Goal: Transaction & Acquisition: Purchase product/service

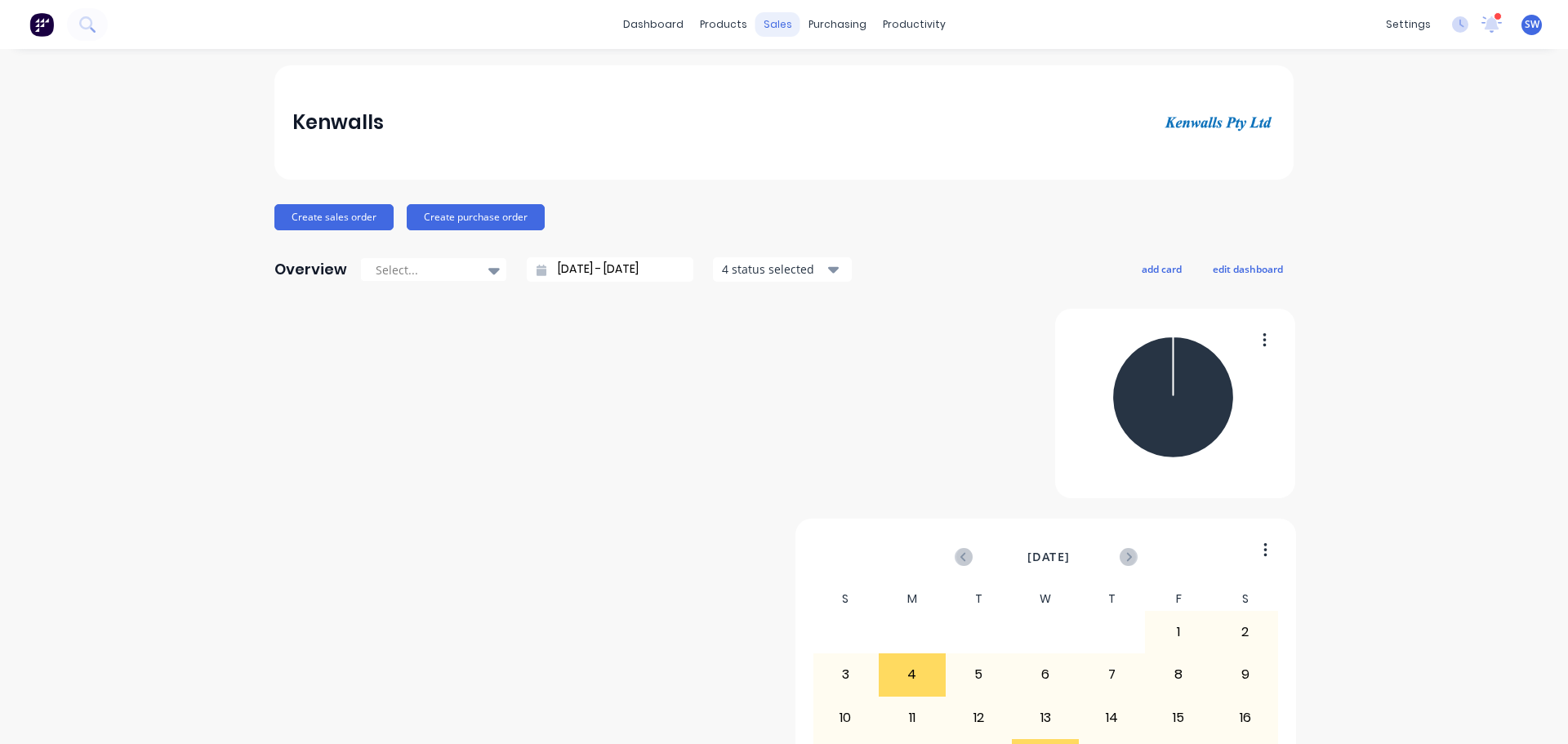
click at [773, 18] on div "sales" at bounding box center [778, 24] width 45 height 24
click at [767, 25] on div "sales" at bounding box center [778, 24] width 45 height 24
click at [822, 84] on div "Sales Orders" at bounding box center [824, 82] width 67 height 15
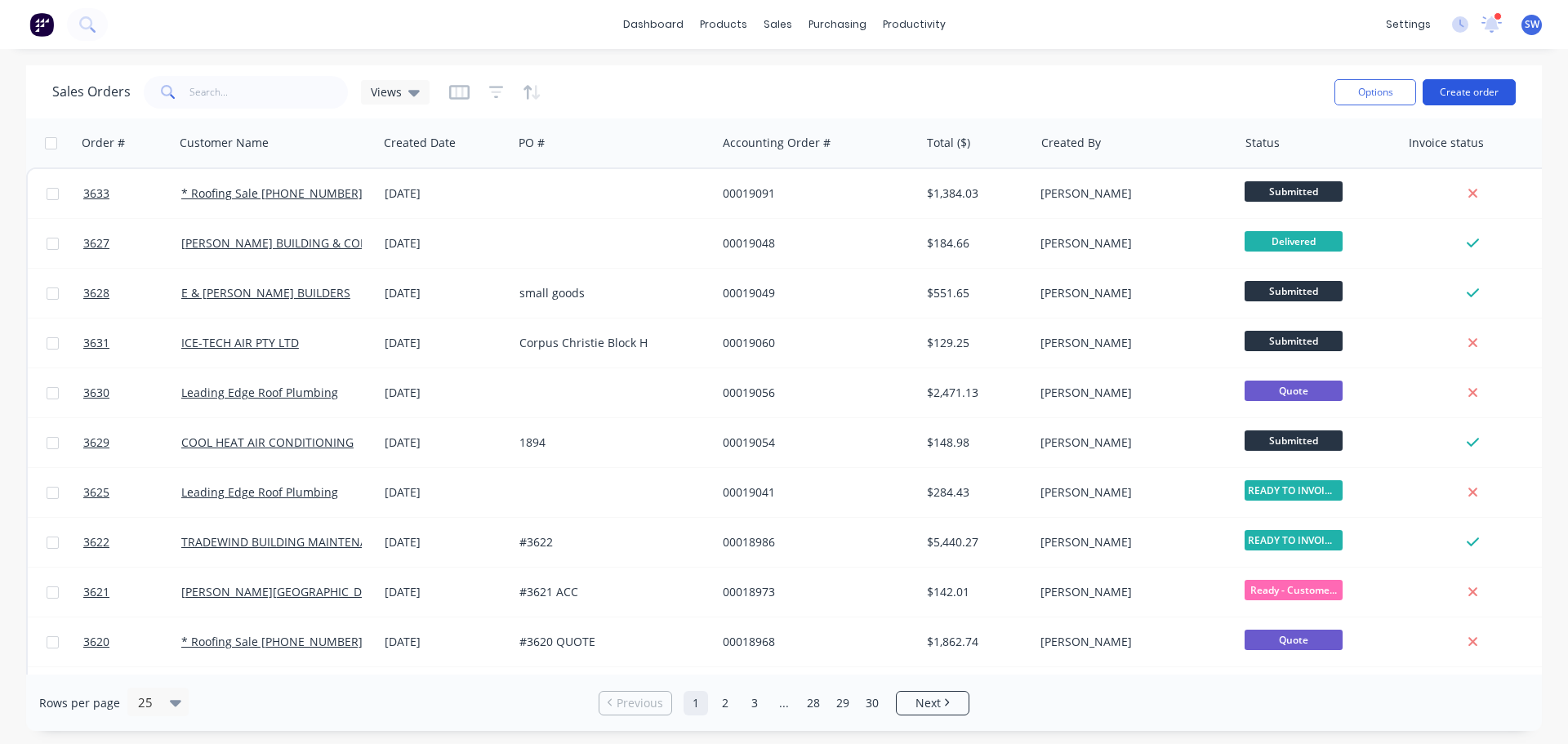
click at [1474, 105] on button "Create order" at bounding box center [1469, 92] width 93 height 26
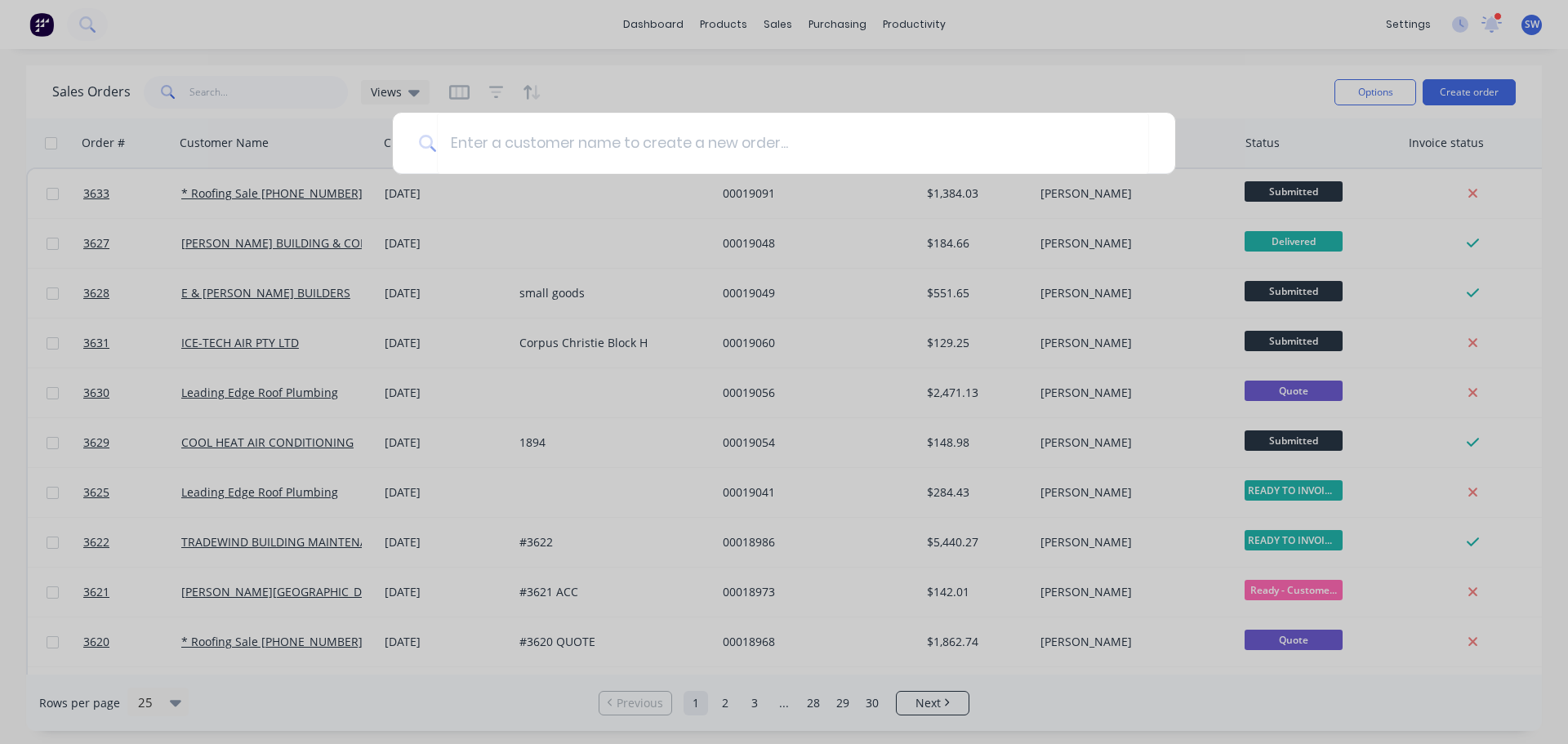
click at [1200, 73] on div at bounding box center [784, 372] width 1568 height 744
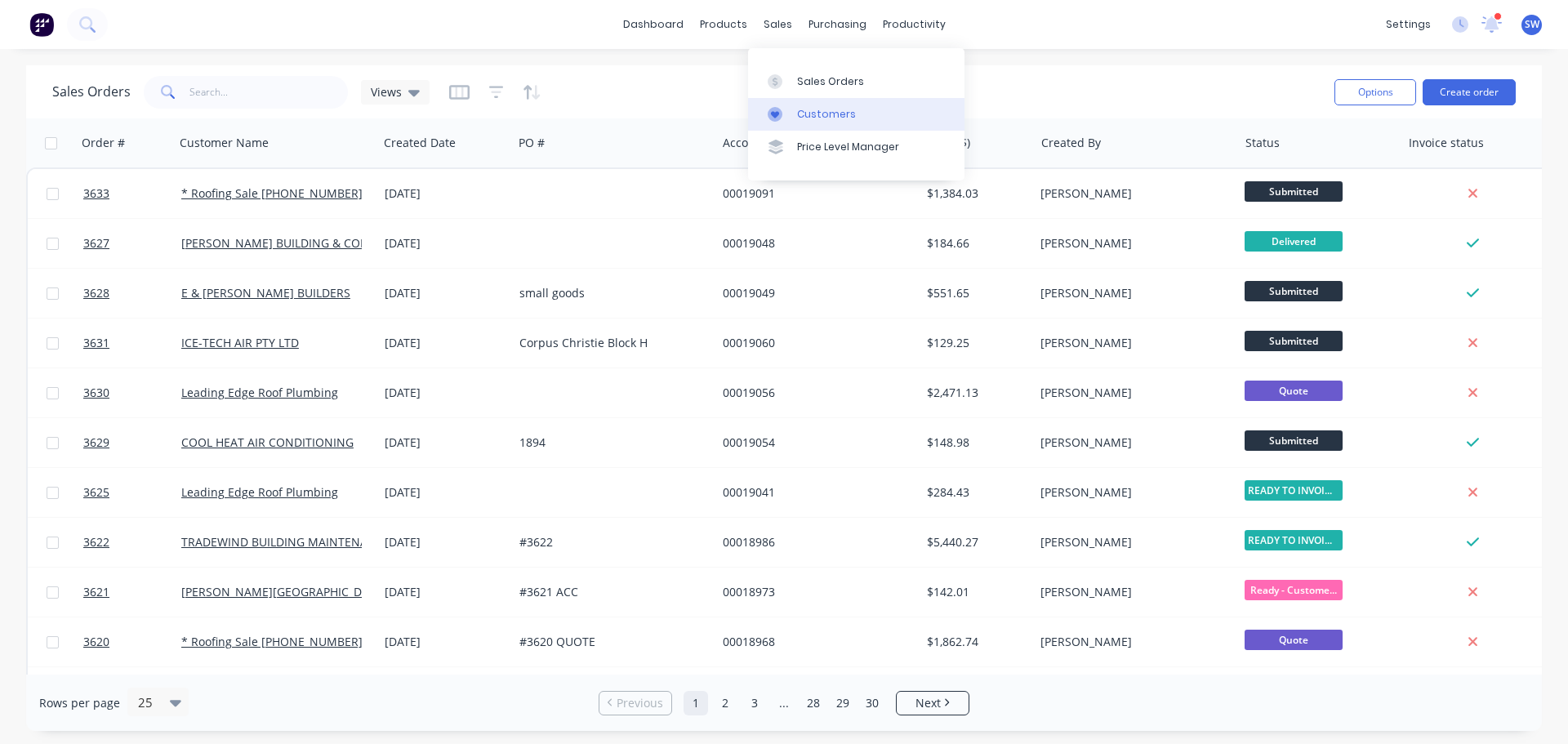
click at [810, 121] on div "Customers" at bounding box center [827, 115] width 58 height 15
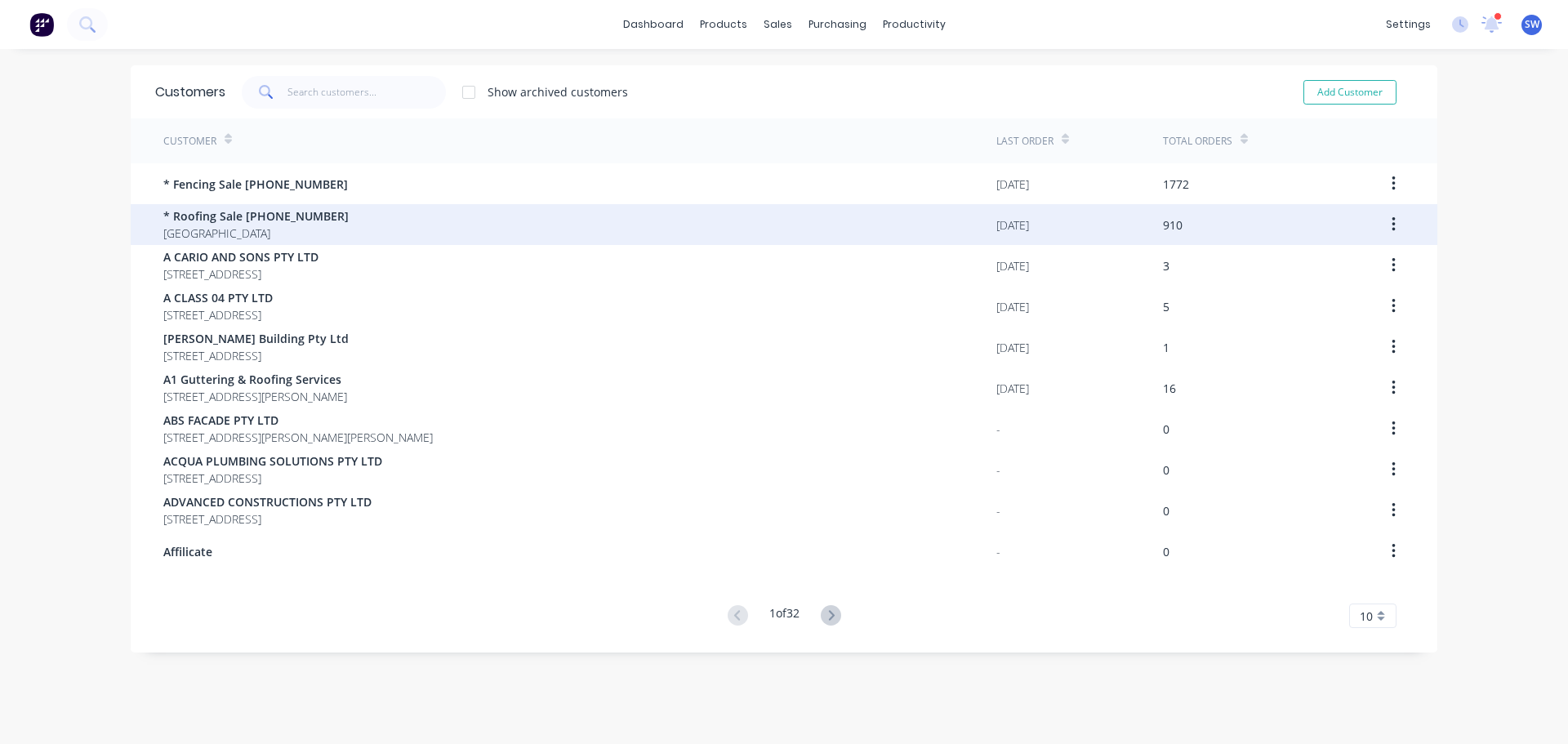
click at [264, 223] on span "* Roofing Sale [PHONE_NUMBER]" at bounding box center [255, 216] width 186 height 17
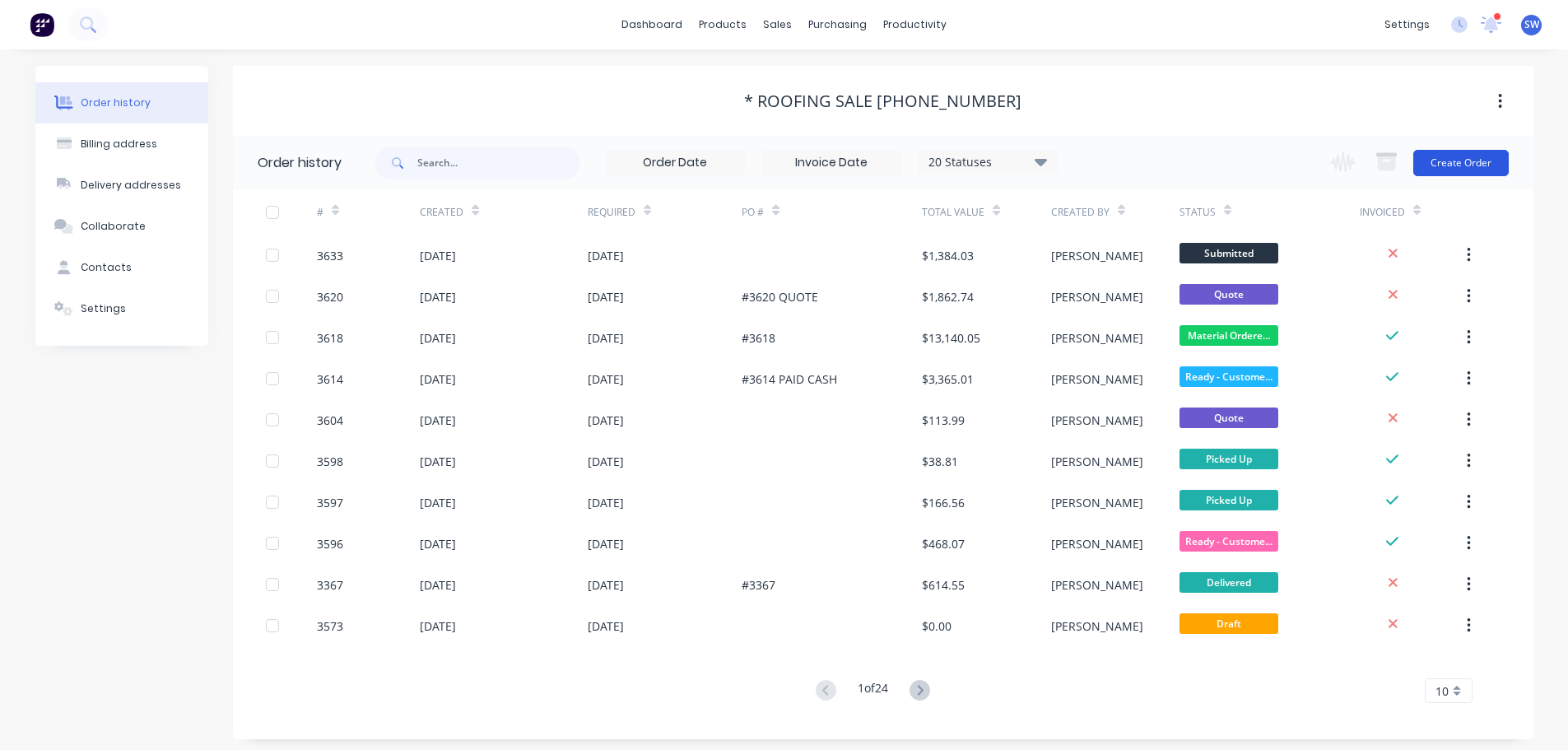
click at [1467, 160] on button "Create Order" at bounding box center [1461, 163] width 96 height 27
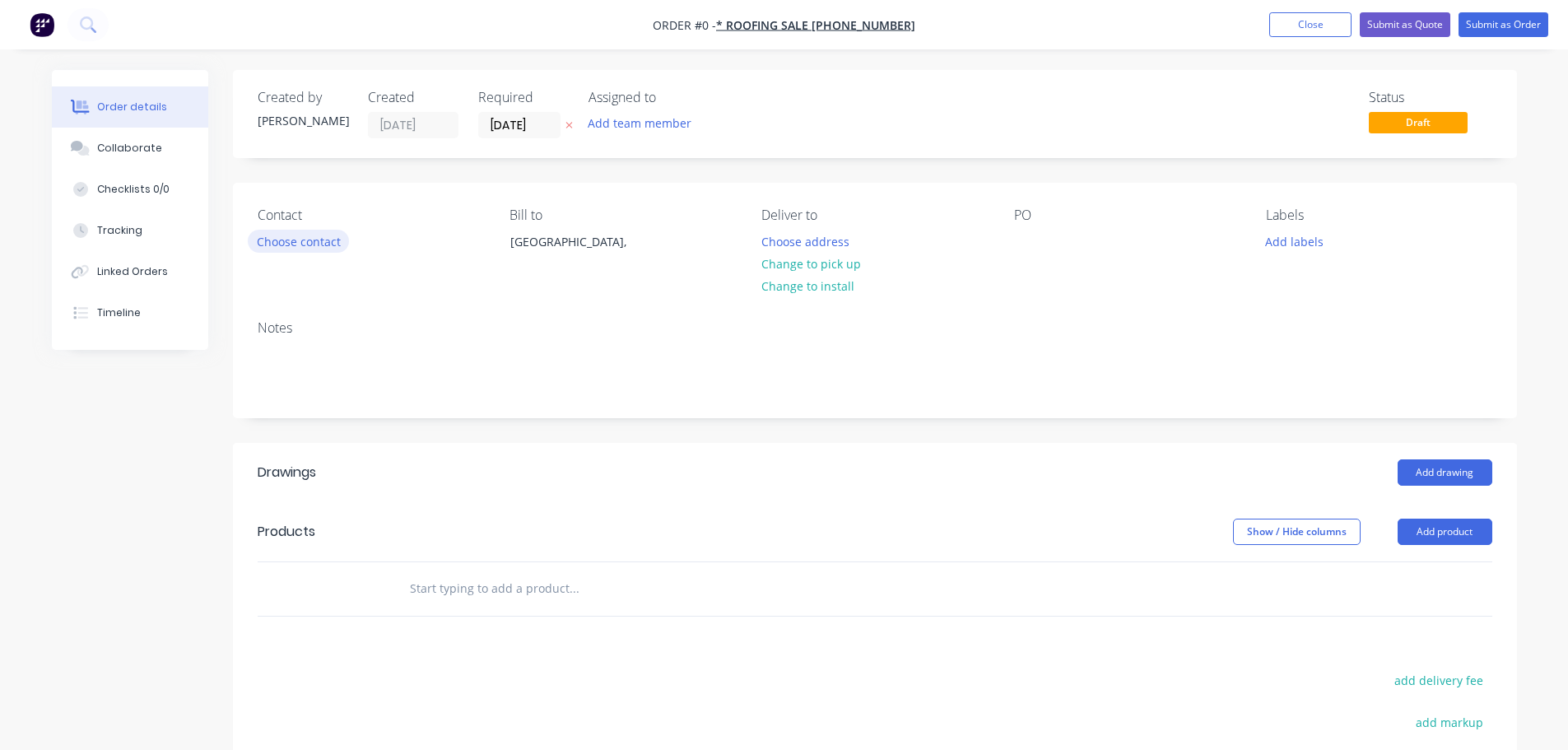
click at [341, 252] on button "Choose contact" at bounding box center [298, 240] width 102 height 22
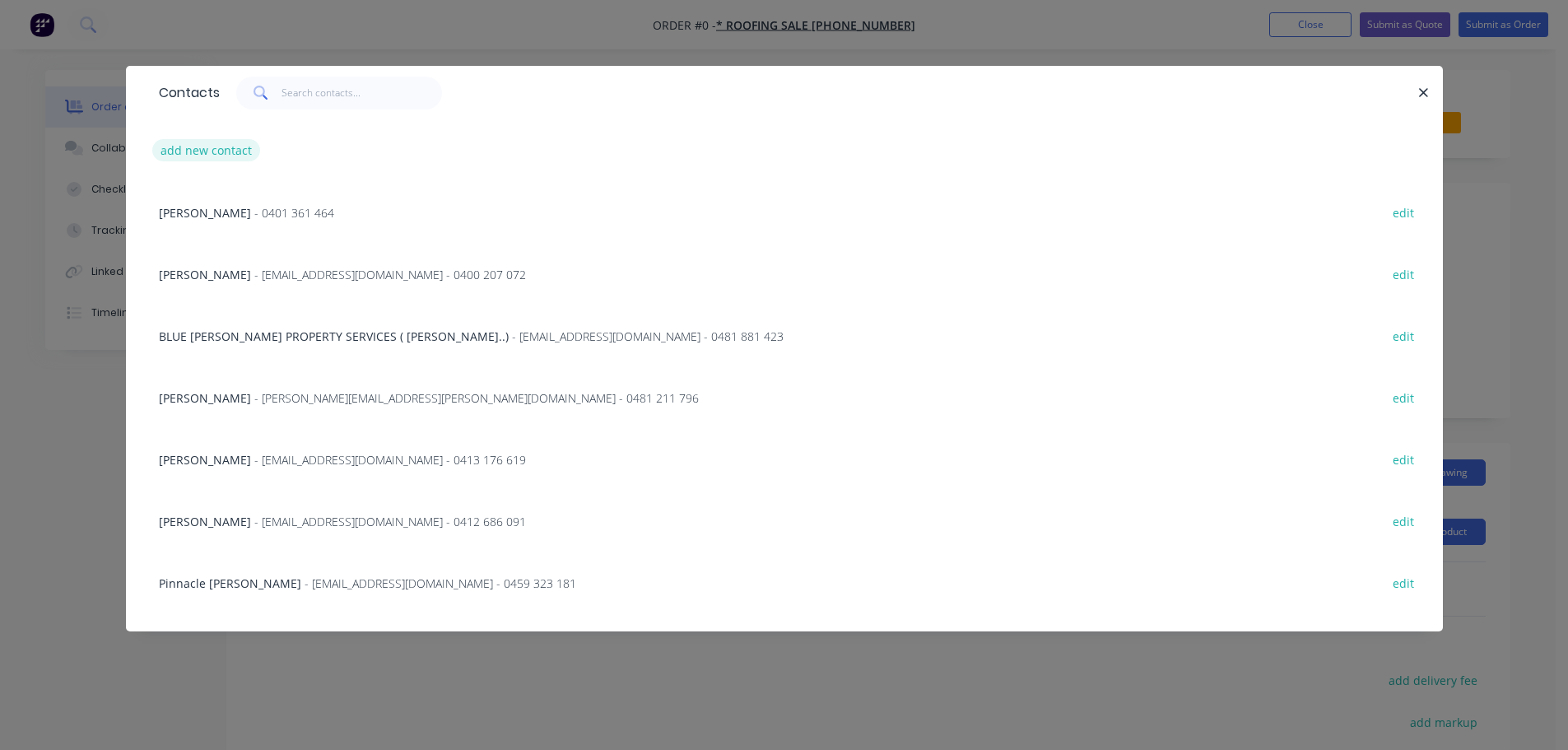
click at [235, 157] on button "add new contact" at bounding box center [206, 150] width 108 height 22
select select "AU"
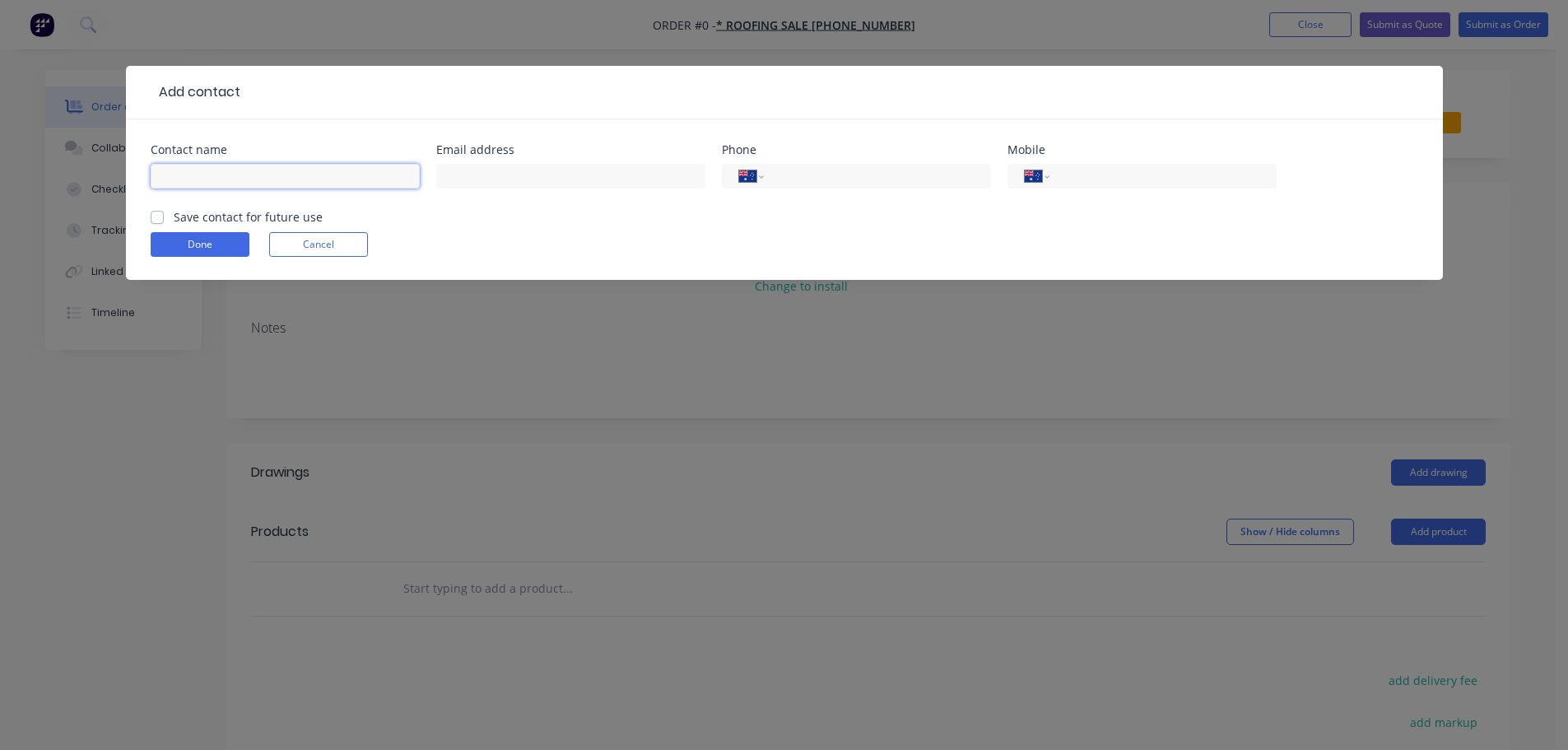
drag, startPoint x: 242, startPoint y: 197, endPoint x: 272, endPoint y: 196, distance: 30.0
click at [242, 189] on input "text" at bounding box center [286, 177] width 270 height 25
type input "[PERSON_NAME]"
click at [482, 188] on input "text" at bounding box center [571, 177] width 270 height 25
type input "[EMAIL_ADDRESS][DOMAIN_NAME]"
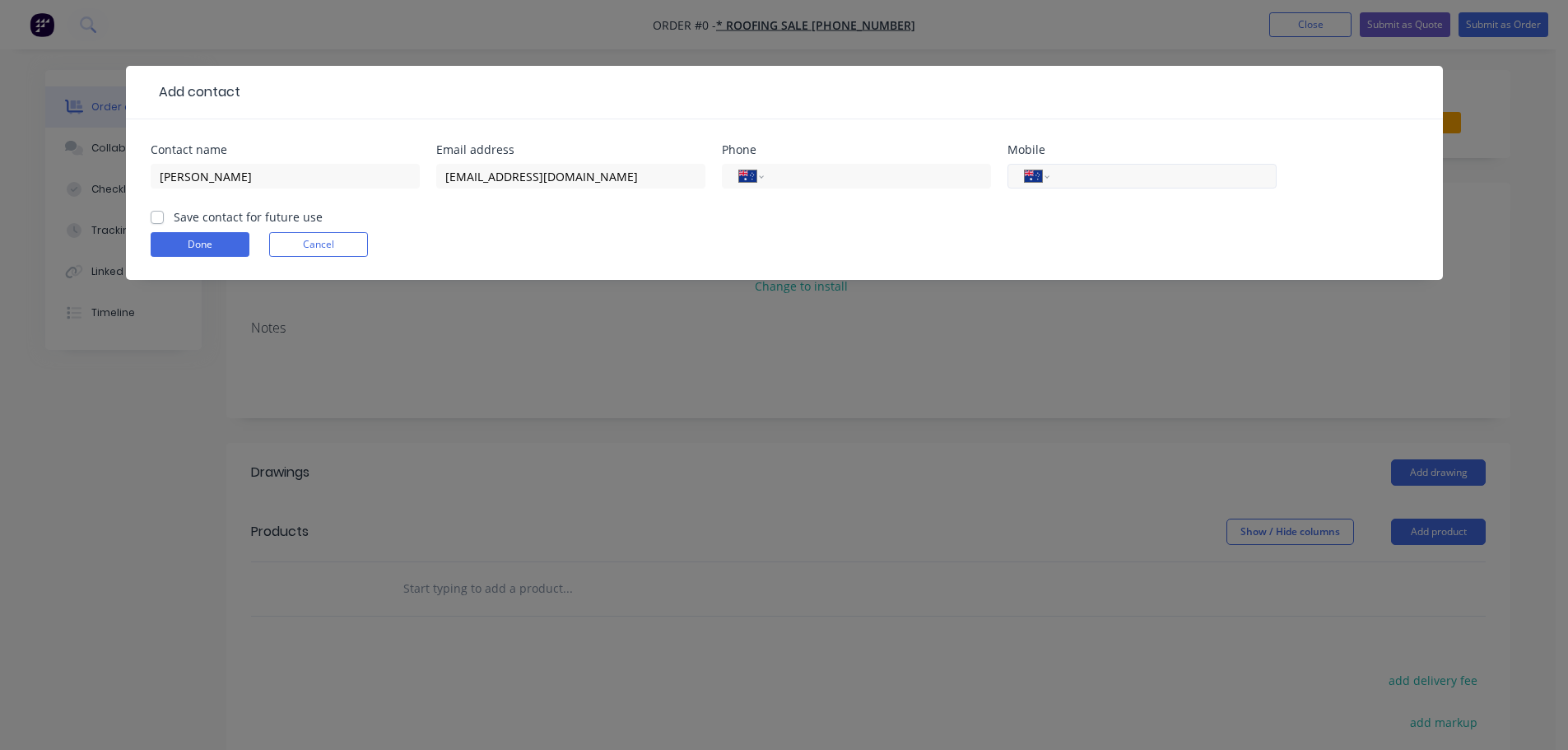
click at [1084, 186] on input "tel" at bounding box center [1160, 177] width 197 height 19
type input "0447 533 589"
click at [174, 226] on label "Save contact for future use" at bounding box center [248, 216] width 149 height 17
click at [156, 224] on input "Save contact for future use" at bounding box center [158, 216] width 13 height 15
checkbox input "true"
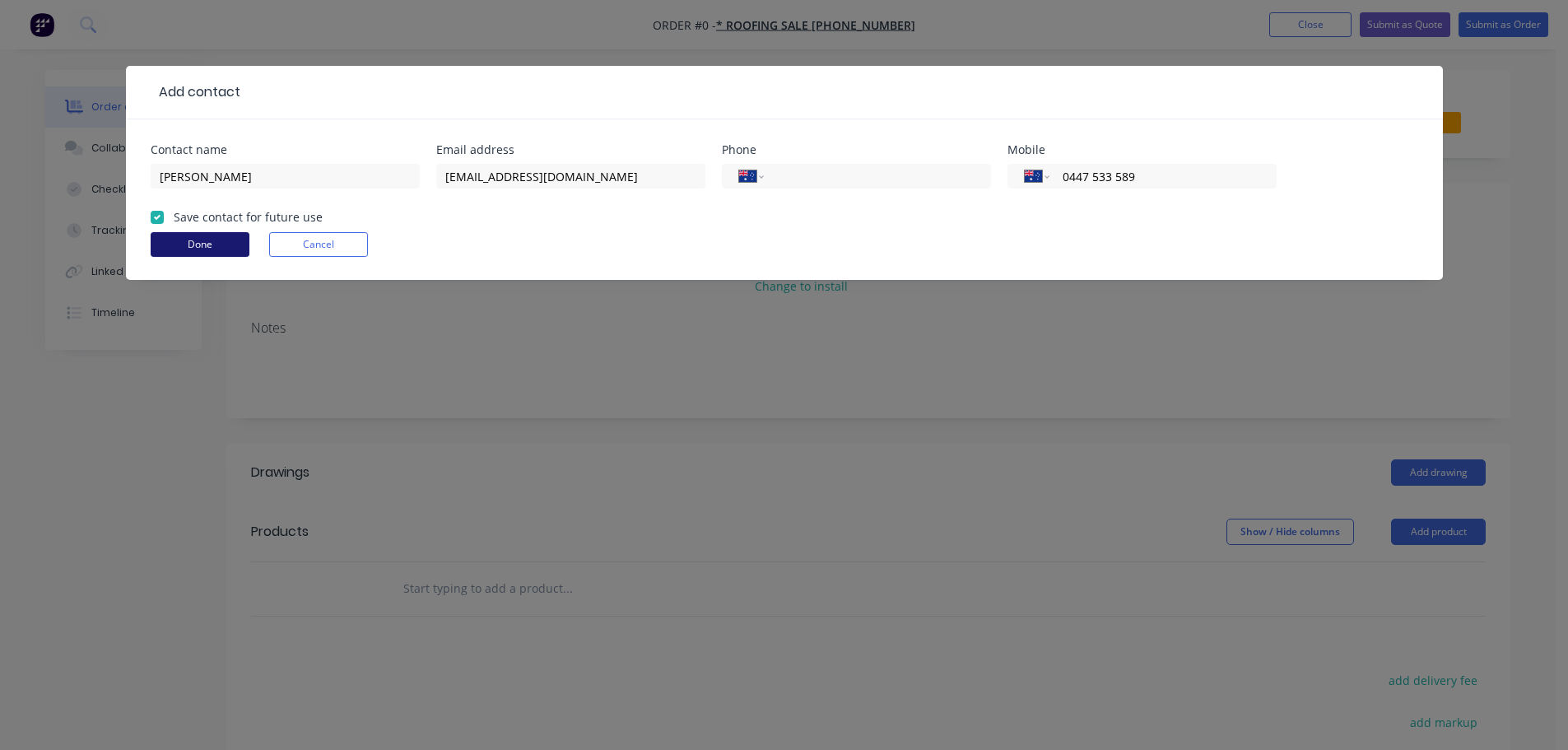
click at [174, 257] on button "Done" at bounding box center [200, 245] width 99 height 25
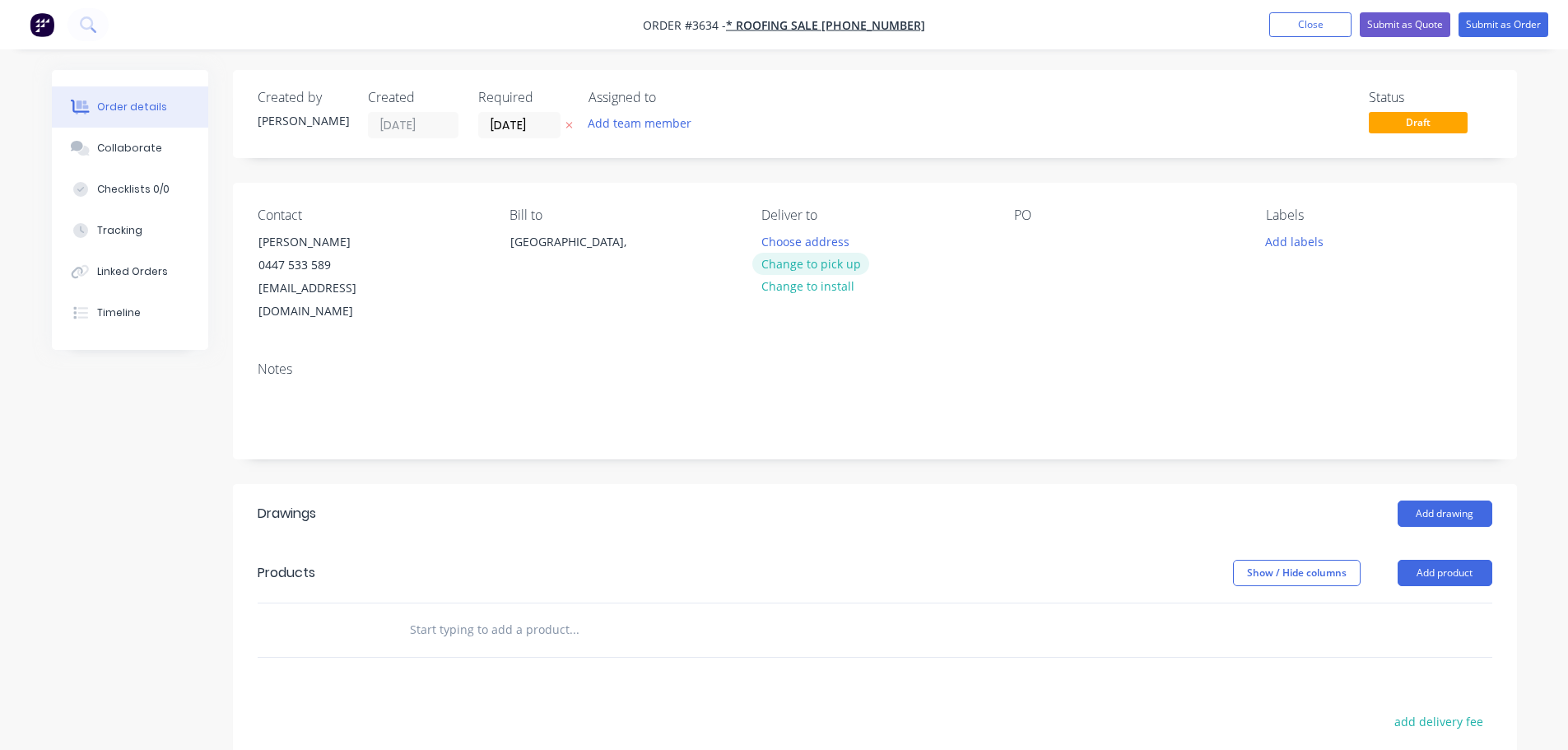
click at [819, 275] on button "Change to pick up" at bounding box center [811, 263] width 117 height 22
click at [1024, 253] on div at bounding box center [1028, 241] width 27 height 24
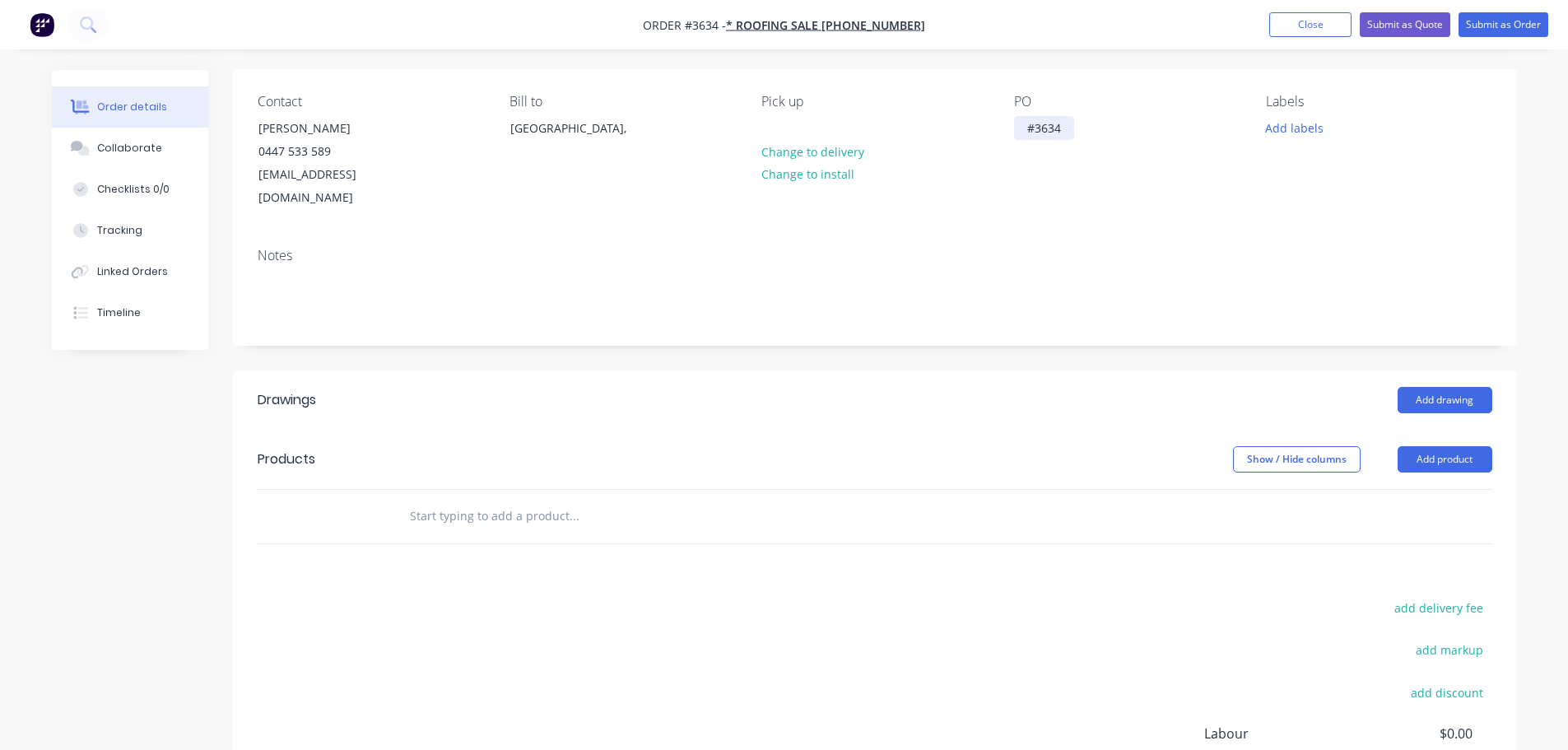
scroll to position [164, 0]
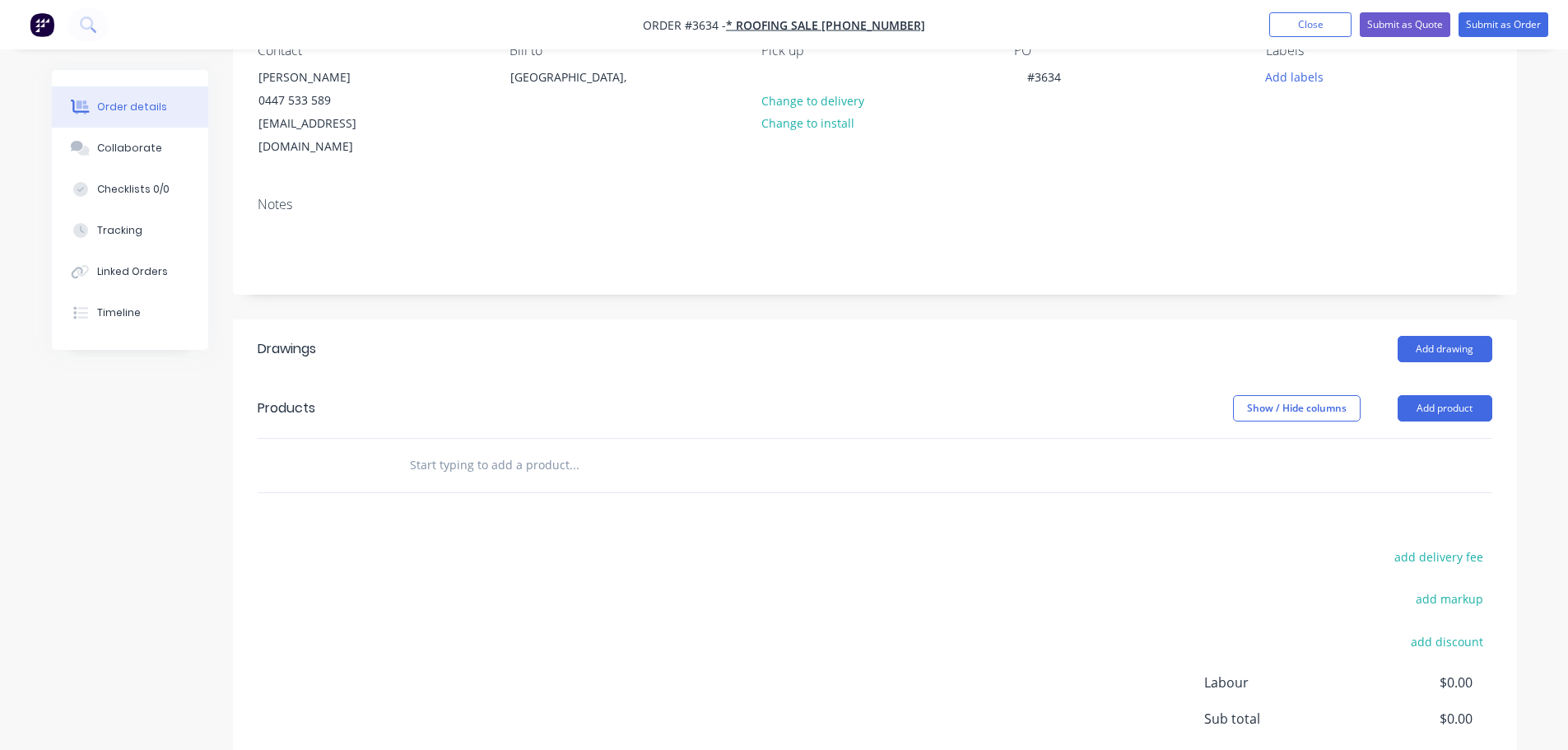
click at [1036, 344] on header "Drawings Add drawing" at bounding box center [874, 349] width 1284 height 59
click at [1425, 363] on button "Add drawing" at bounding box center [1446, 349] width 95 height 27
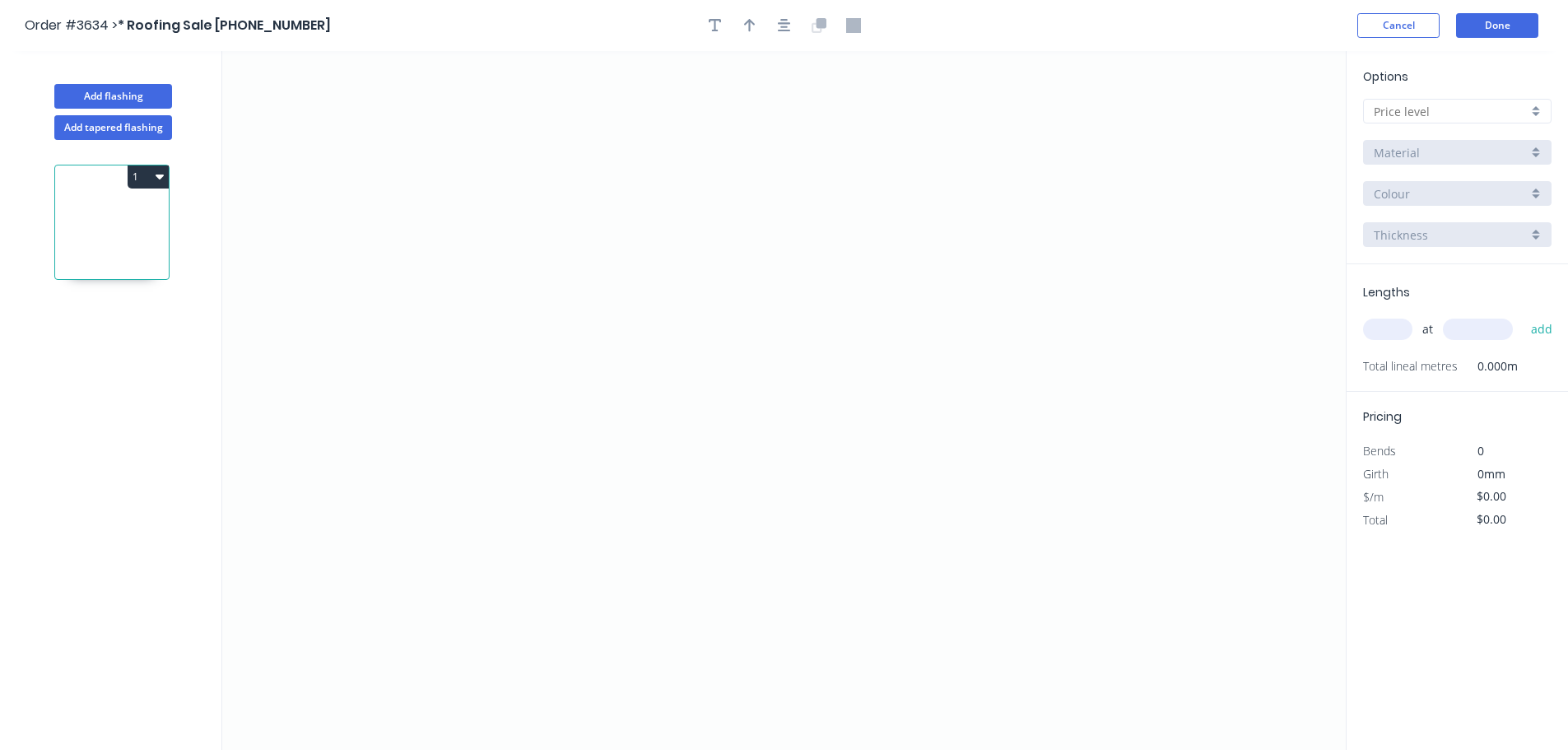
click at [1494, 121] on input "text" at bounding box center [1451, 111] width 154 height 17
click at [1420, 160] on div "A" at bounding box center [1457, 146] width 187 height 28
type input "A"
click at [1488, 161] on input "*A-Zincalume" at bounding box center [1451, 153] width 154 height 17
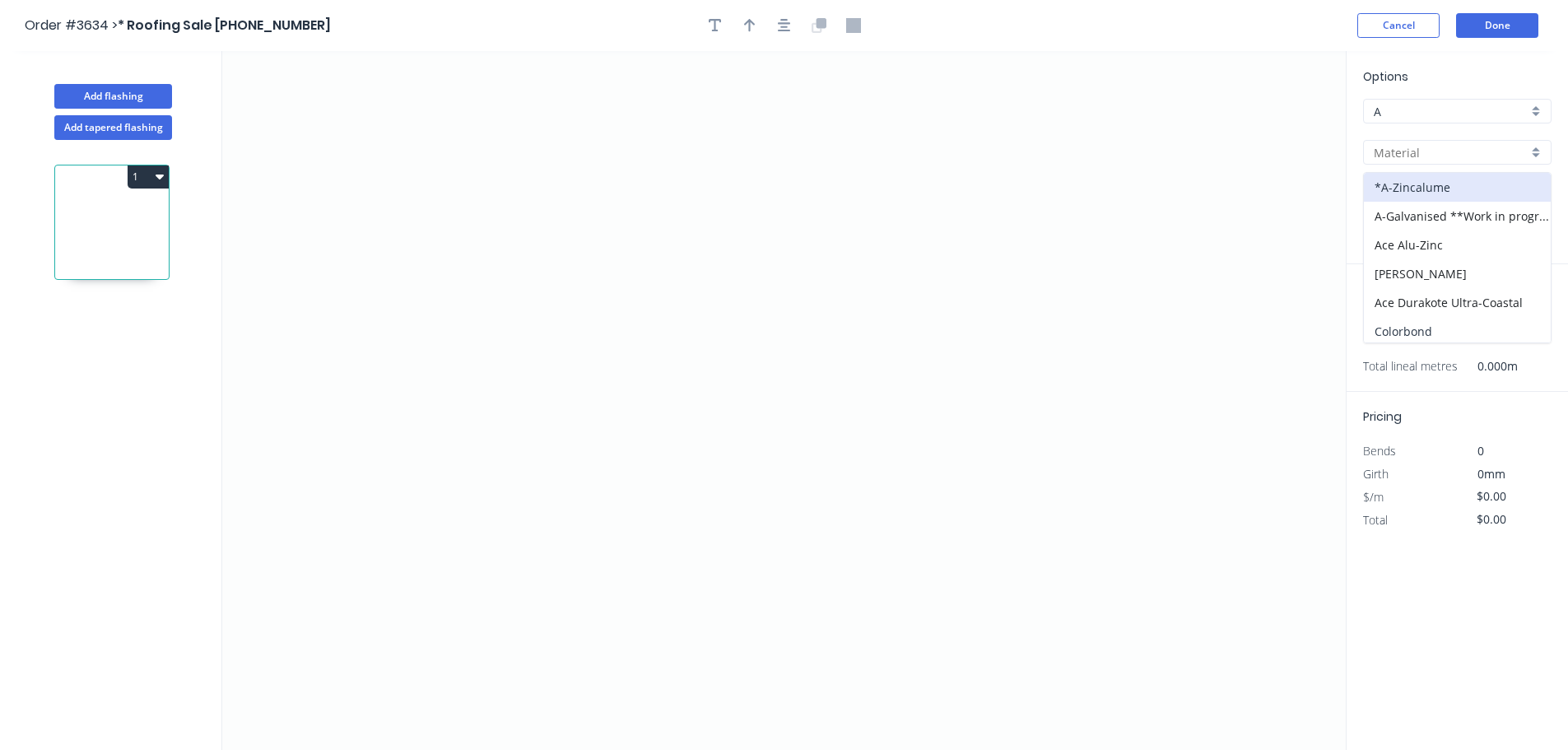
click at [1430, 346] on div "Colorbond" at bounding box center [1457, 331] width 187 height 28
type input "Colorbond"
type input "Basalt"
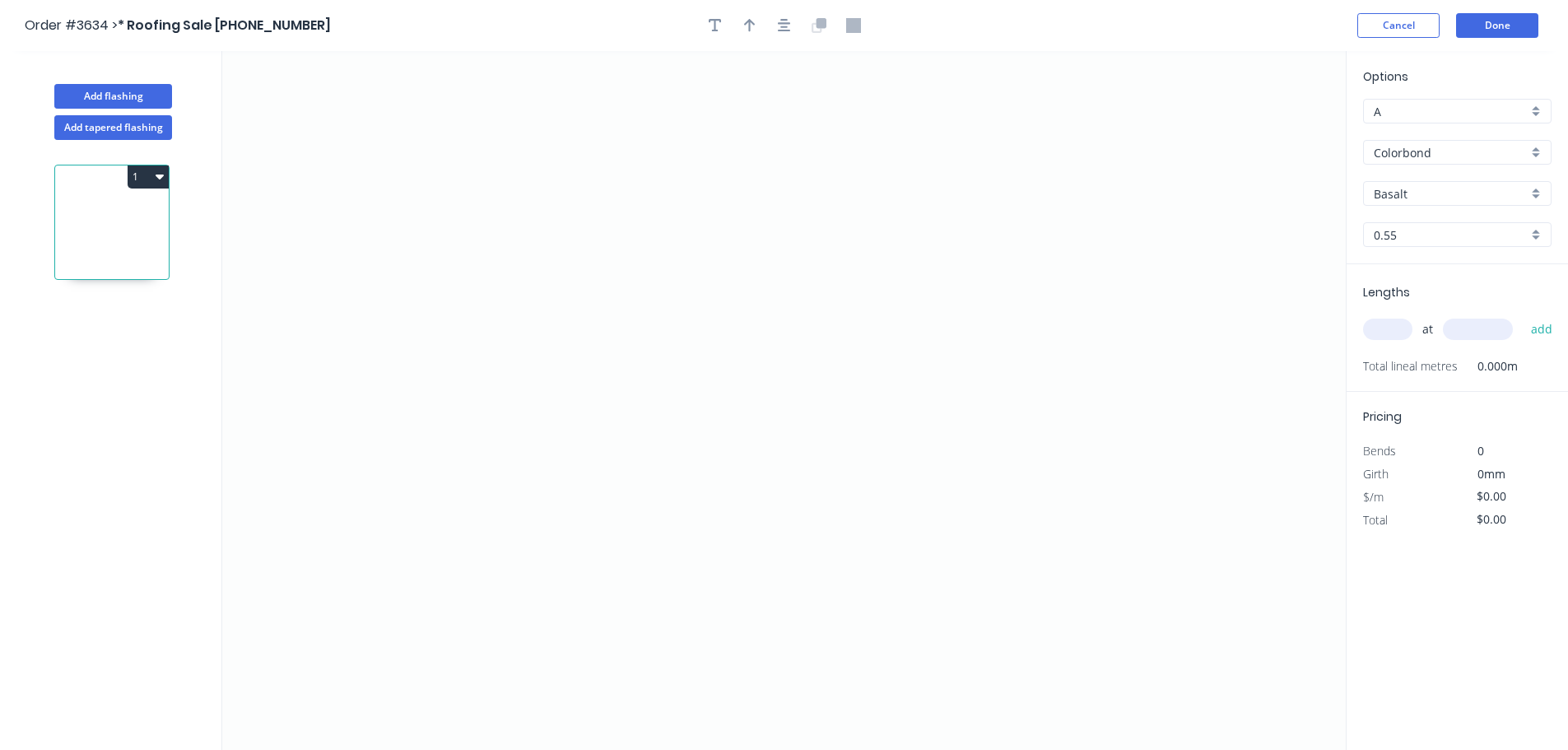
click at [1449, 202] on input "Basalt" at bounding box center [1451, 194] width 154 height 17
click at [1445, 301] on div "Classic Cream" at bounding box center [1457, 286] width 187 height 28
type input "Classic Cream"
click at [1408, 340] on input "text" at bounding box center [1388, 329] width 49 height 22
type input "6"
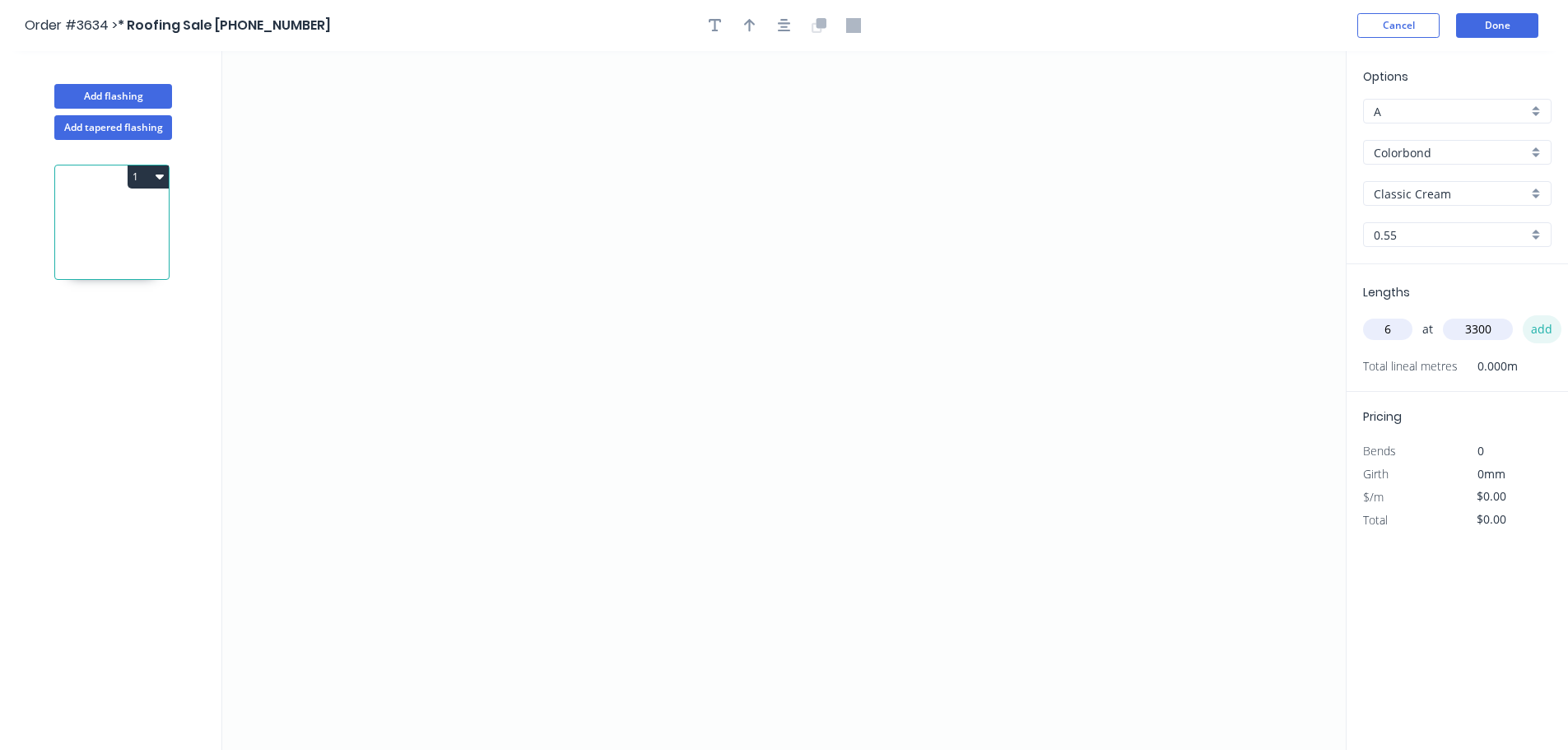
type input "3300"
click at [1561, 344] on button "add" at bounding box center [1542, 328] width 39 height 28
click at [608, 276] on icon "0" at bounding box center [784, 401] width 1124 height 699
click at [852, 281] on icon "0" at bounding box center [784, 401] width 1124 height 699
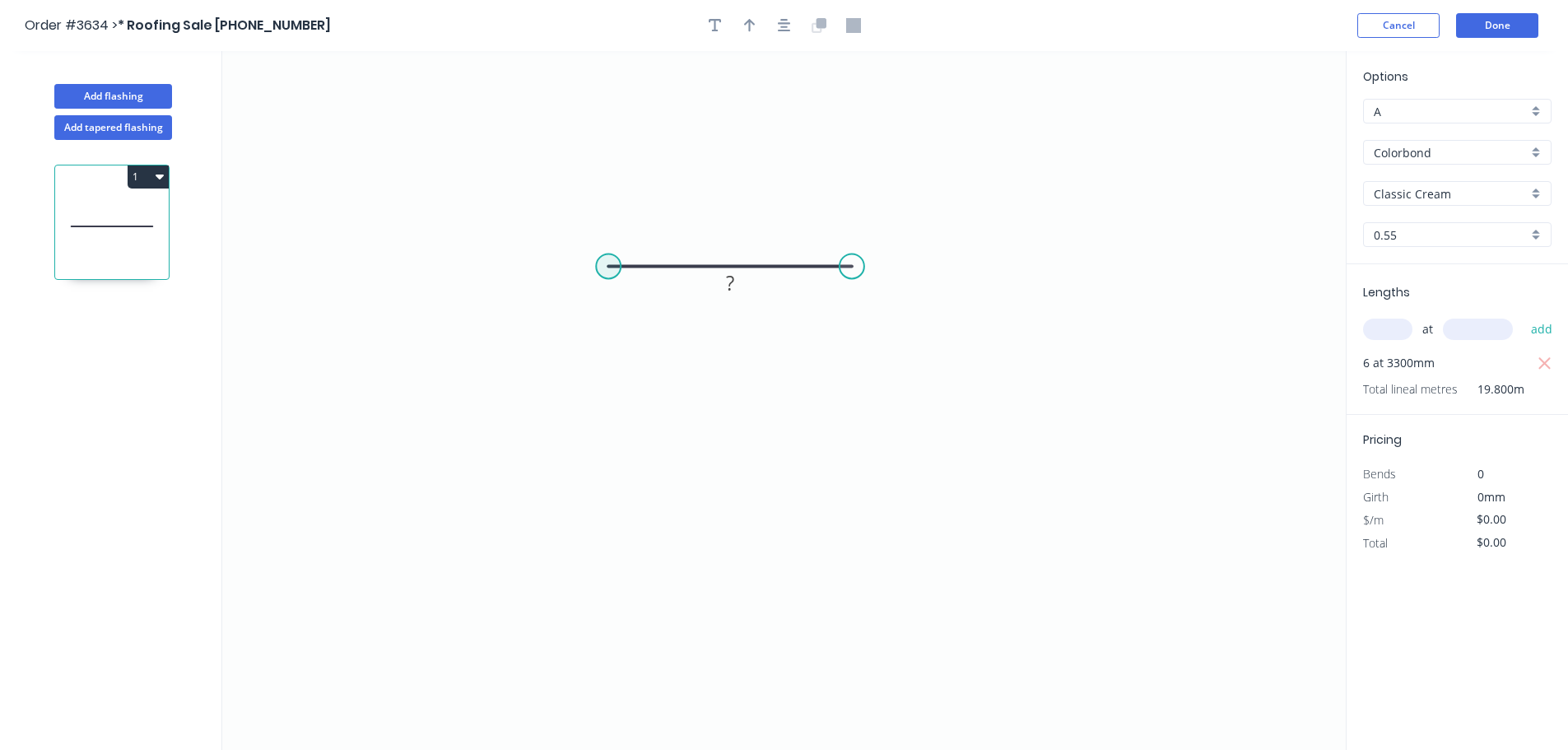
click at [607, 273] on circle at bounding box center [608, 266] width 25 height 25
click at [609, 278] on circle at bounding box center [608, 266] width 25 height 25
click at [606, 273] on circle at bounding box center [609, 266] width 25 height 25
click at [601, 397] on icon "0 ?" at bounding box center [784, 401] width 1124 height 699
click at [906, 411] on div "Feather" at bounding box center [940, 398] width 165 height 34
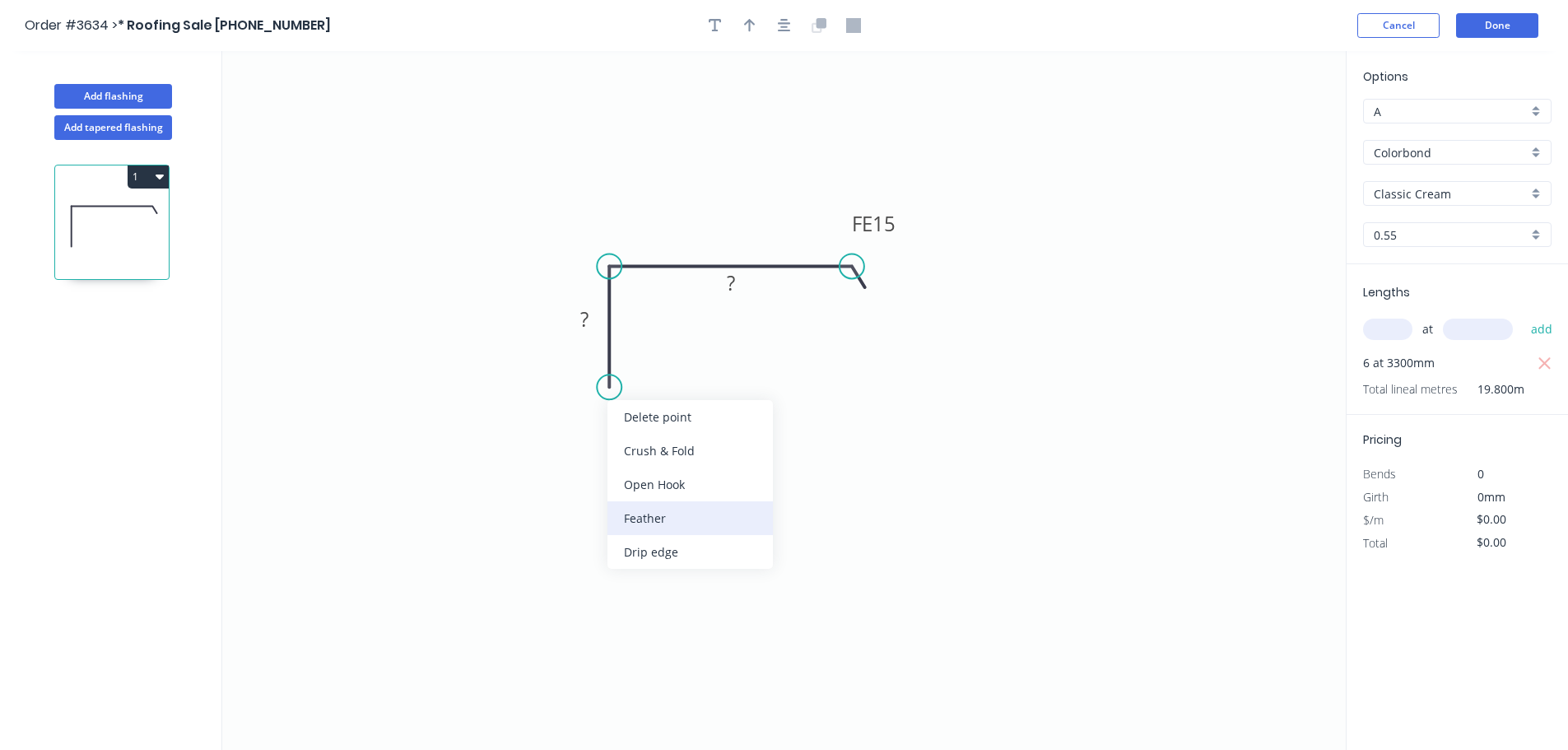
click at [645, 529] on div "Feather" at bounding box center [690, 518] width 165 height 34
click at [651, 461] on div "Flip bend" at bounding box center [697, 452] width 165 height 34
drag, startPoint x: 748, startPoint y: 294, endPoint x: 755, endPoint y: 227, distance: 67.4
click at [755, 227] on rect at bounding box center [737, 216] width 53 height 34
drag, startPoint x: 601, startPoint y: 328, endPoint x: 591, endPoint y: 330, distance: 10.2
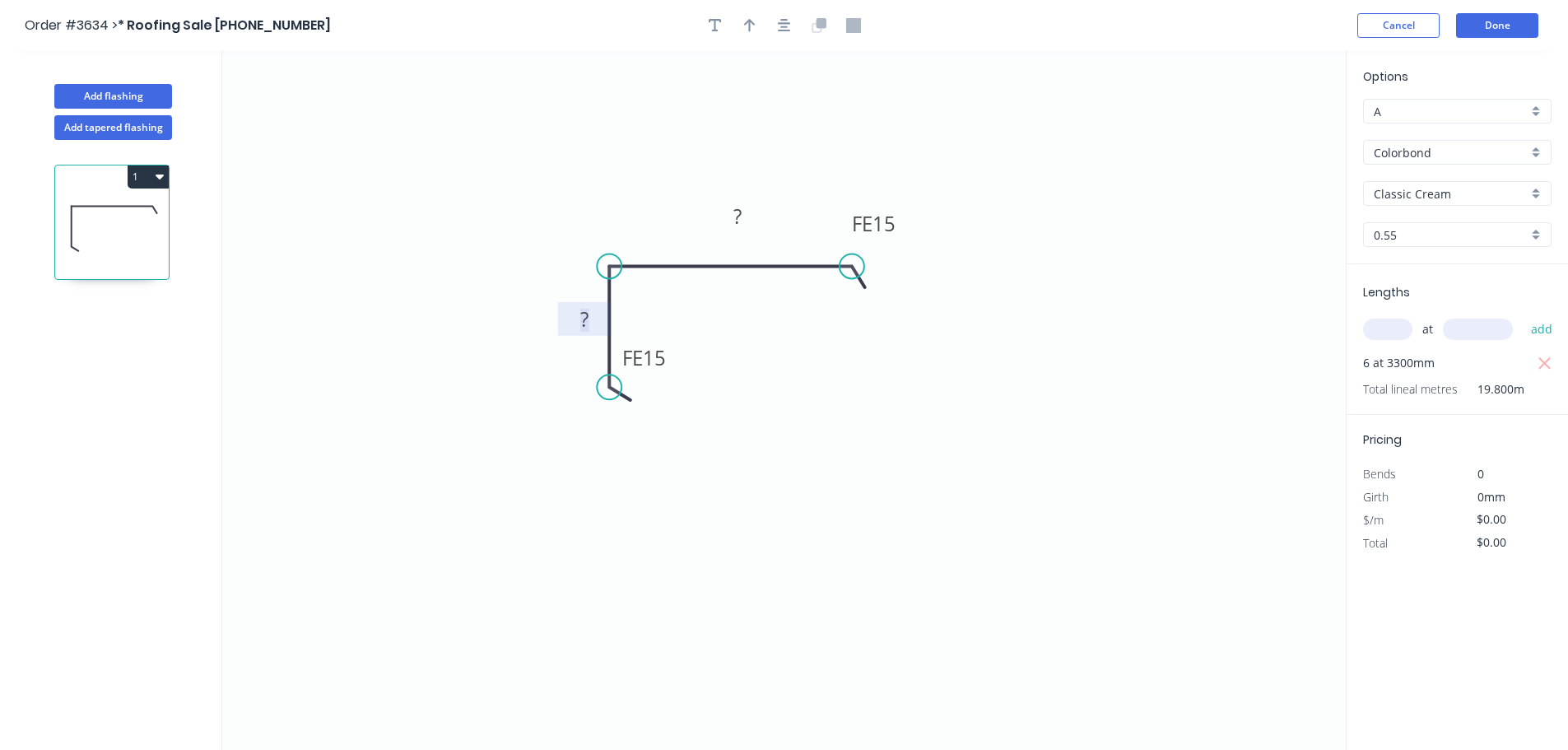
click at [591, 330] on rect at bounding box center [584, 320] width 33 height 23
click at [594, 328] on rect at bounding box center [584, 320] width 33 height 23
drag, startPoint x: 605, startPoint y: 326, endPoint x: 570, endPoint y: 329, distance: 35.1
click at [570, 329] on rect at bounding box center [551, 323] width 53 height 34
drag, startPoint x: 751, startPoint y: 234, endPoint x: 751, endPoint y: 250, distance: 16.0
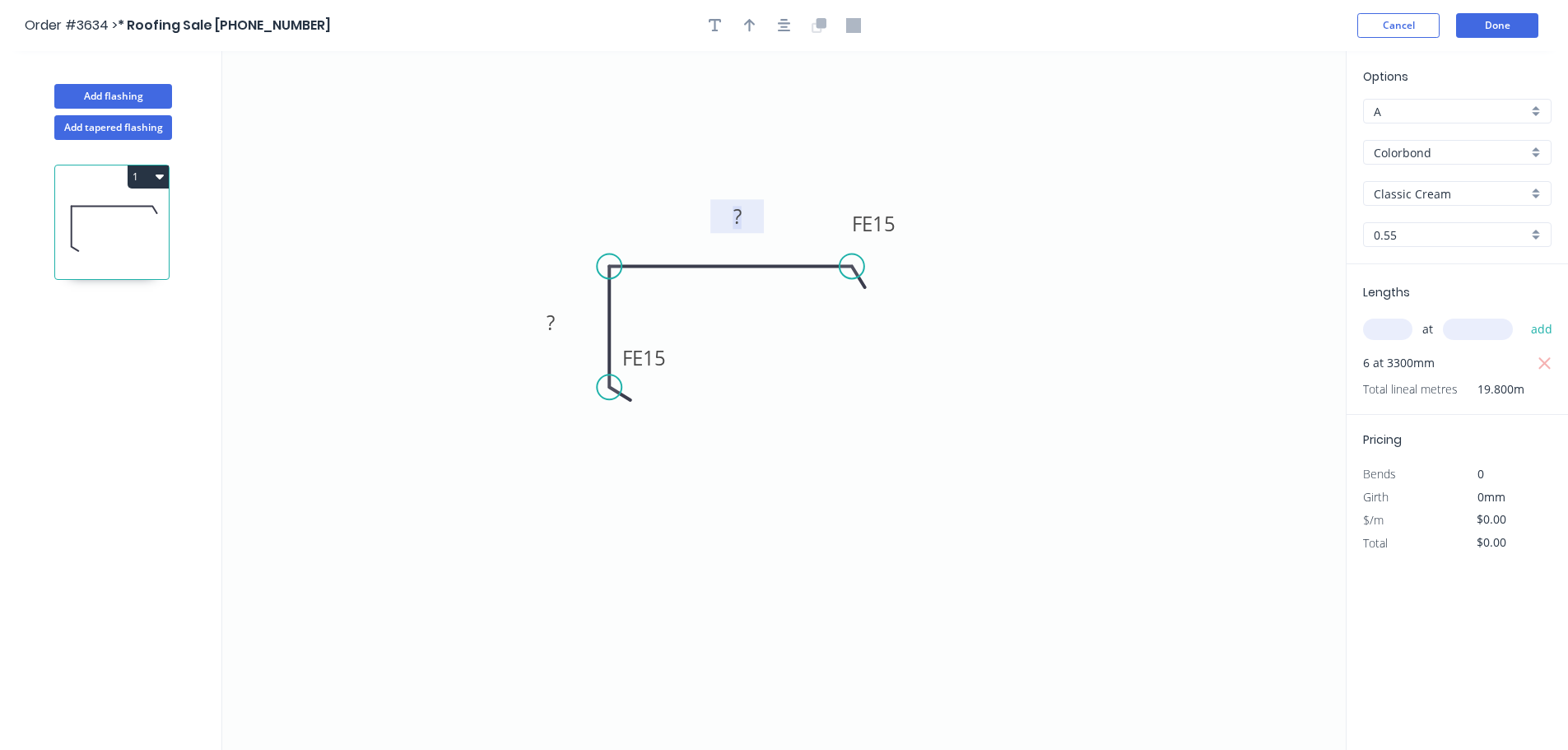
click at [751, 250] on icon "0 FE 15 ? FE 15 ?" at bounding box center [784, 401] width 1124 height 699
click at [755, 234] on rect at bounding box center [735, 224] width 53 height 34
click at [789, 22] on icon "button" at bounding box center [785, 26] width 13 height 15
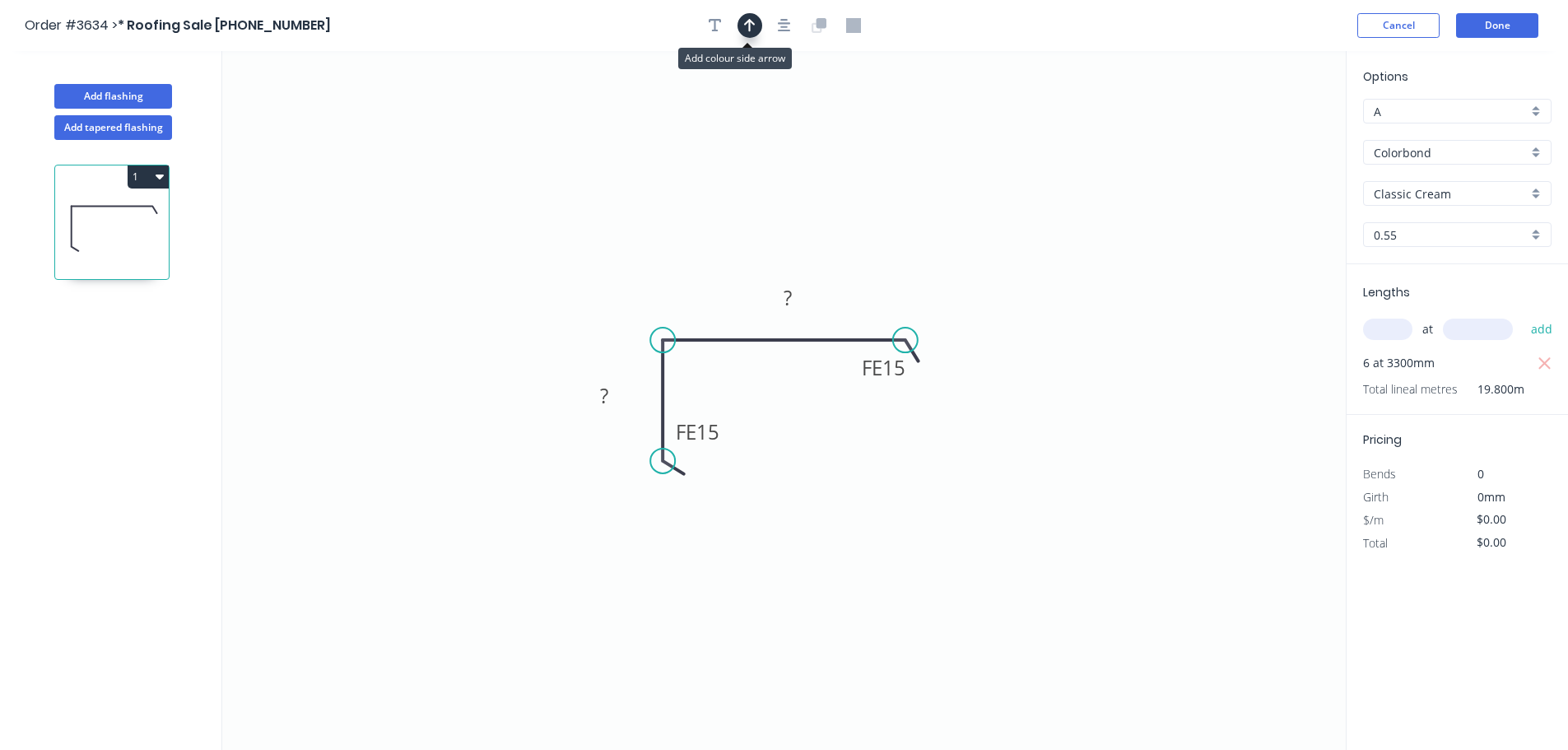
click at [754, 28] on icon "button" at bounding box center [750, 26] width 11 height 13
drag, startPoint x: 1264, startPoint y: 137, endPoint x: 708, endPoint y: 271, distance: 571.9
click at [708, 270] on icon at bounding box center [708, 243] width 15 height 53
click at [796, 307] on rect at bounding box center [789, 299] width 33 height 23
click at [804, 299] on rect at bounding box center [789, 299] width 33 height 23
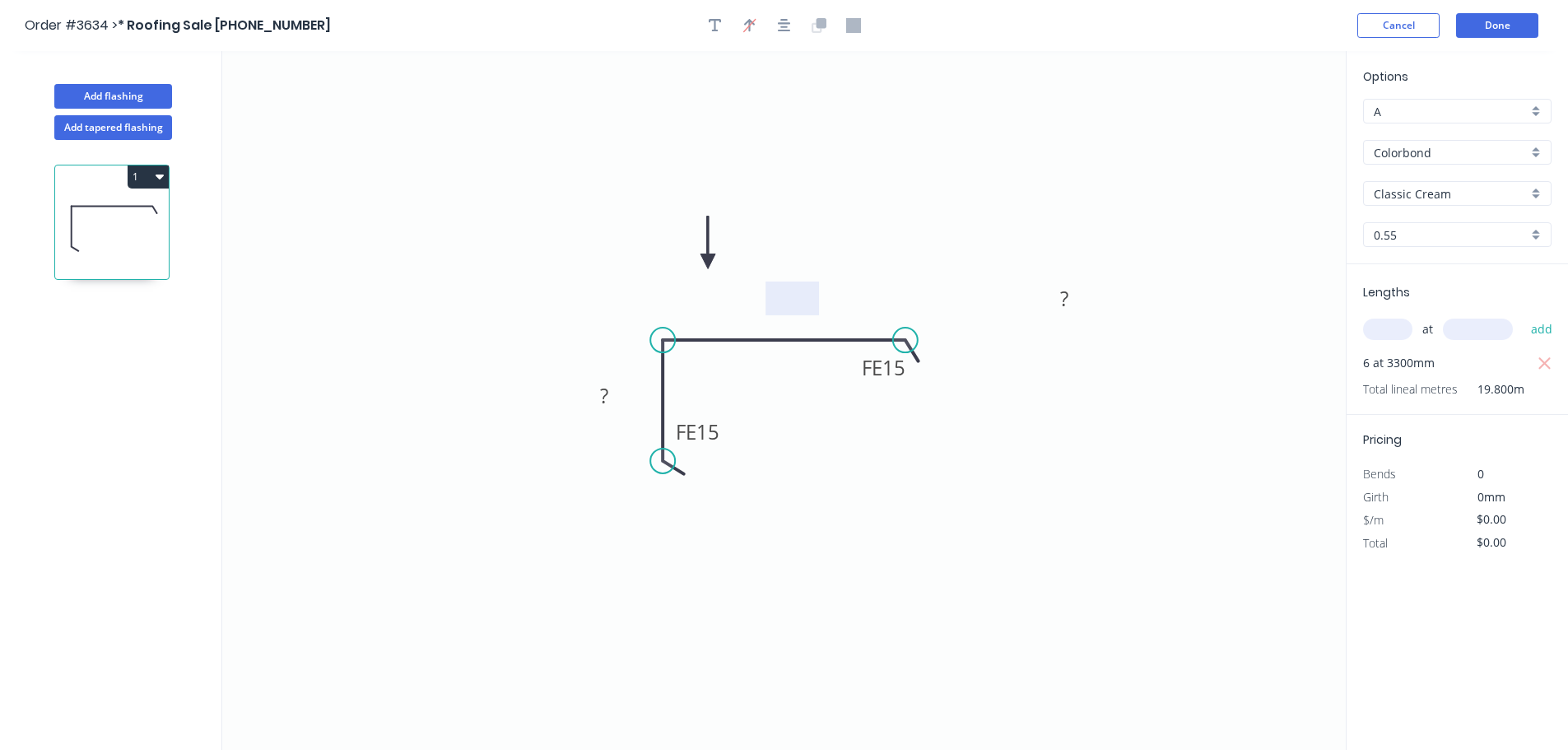
drag, startPoint x: 534, startPoint y: 307, endPoint x: 810, endPoint y: 303, distance: 276.0
click at [810, 306] on rect at bounding box center [793, 299] width 53 height 34
click at [793, 301] on rect at bounding box center [792, 297] width 53 height 34
click at [1060, 301] on tspan "?" at bounding box center [1064, 296] width 9 height 28
click at [1067, 308] on g "?" at bounding box center [1064, 296] width 33 height 28
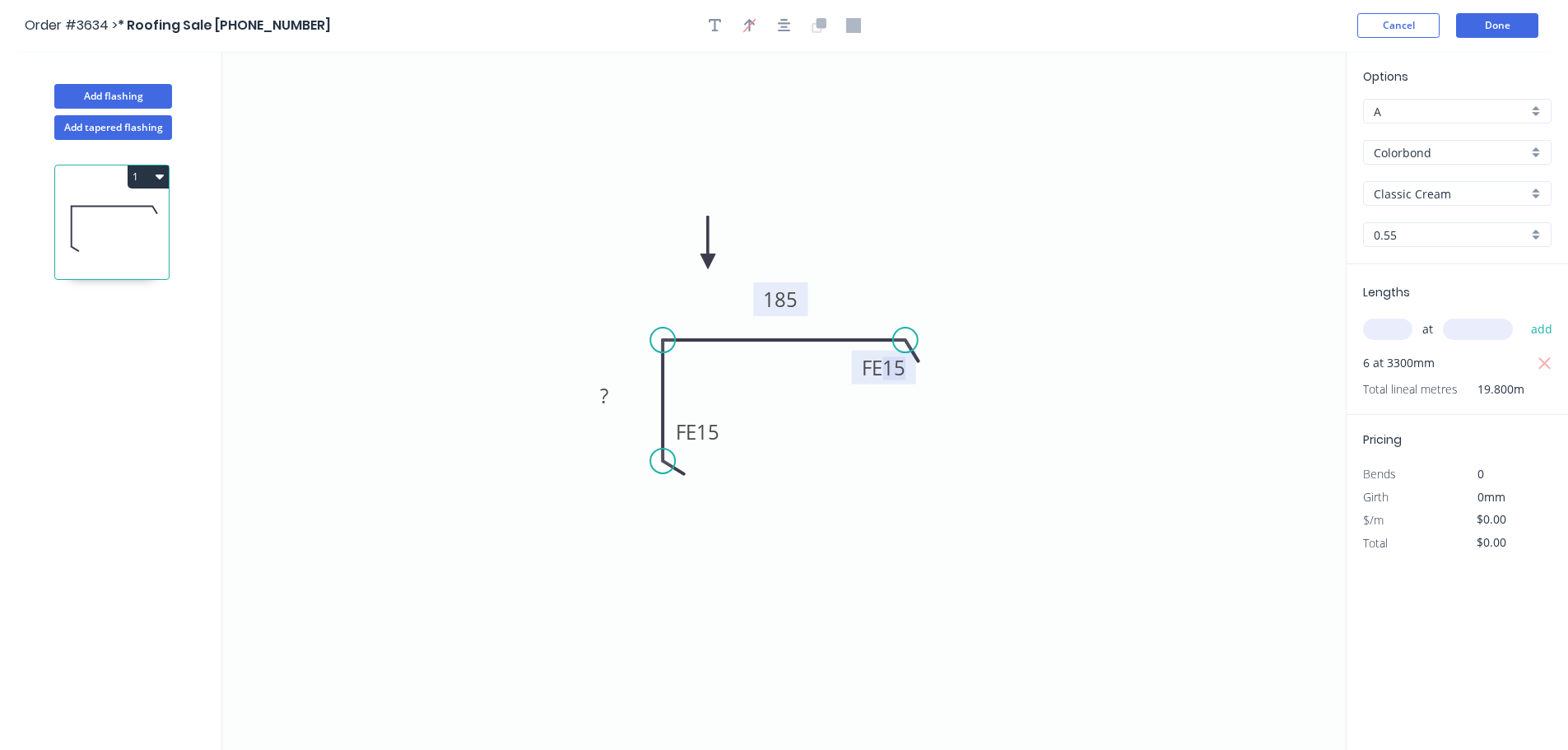
drag, startPoint x: 1084, startPoint y: 305, endPoint x: 801, endPoint y: 308, distance: 283.0
click at [801, 308] on rect at bounding box center [780, 300] width 54 height 34
click at [606, 400] on tspan "?" at bounding box center [604, 396] width 9 height 28
type input "$26.00"
click at [1062, 536] on icon "0 FE 15 75 FE 15 185" at bounding box center [784, 401] width 1124 height 699
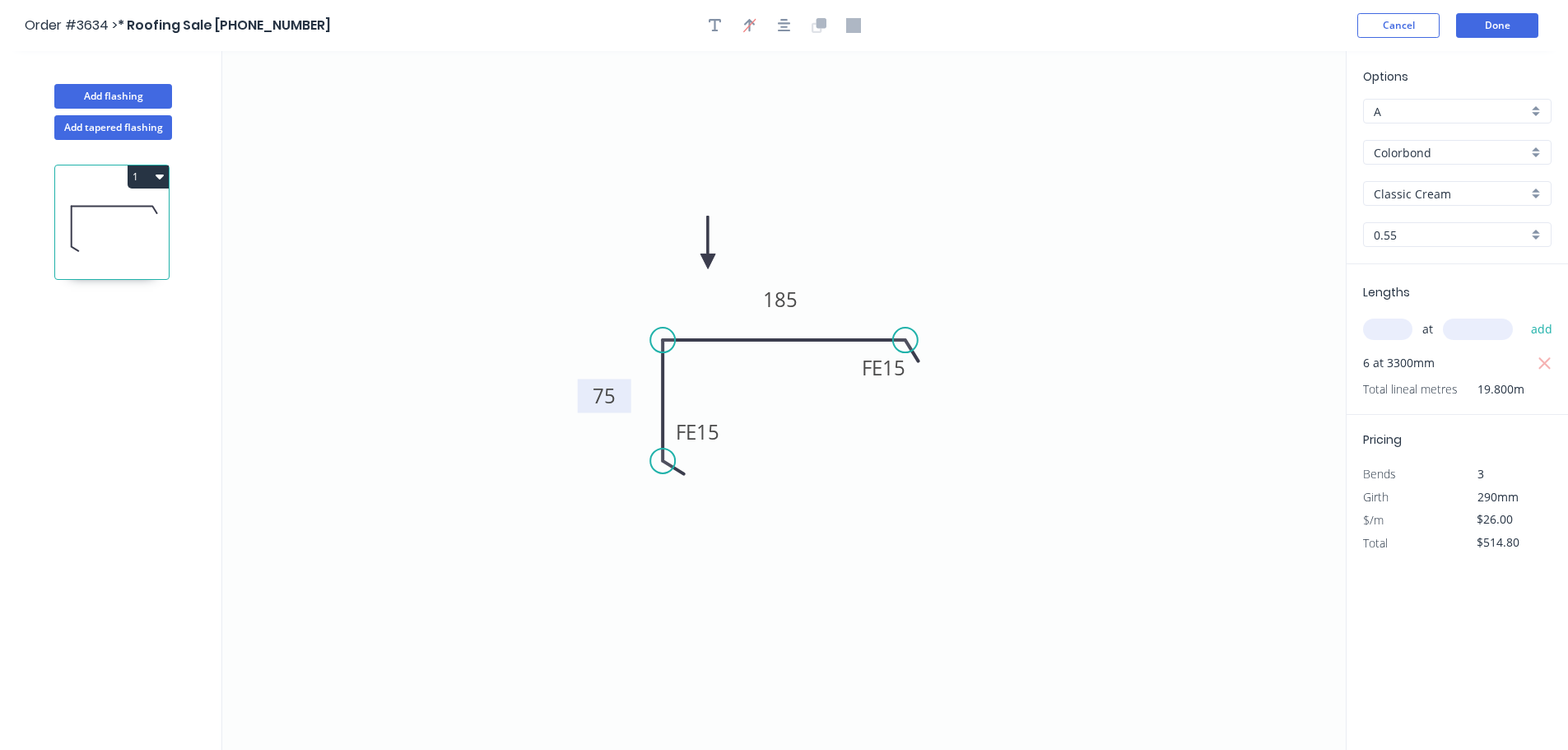
click at [164, 183] on icon "button" at bounding box center [159, 177] width 9 height 13
click at [129, 230] on div "Duplicate" at bounding box center [91, 217] width 127 height 24
type input "$0.00"
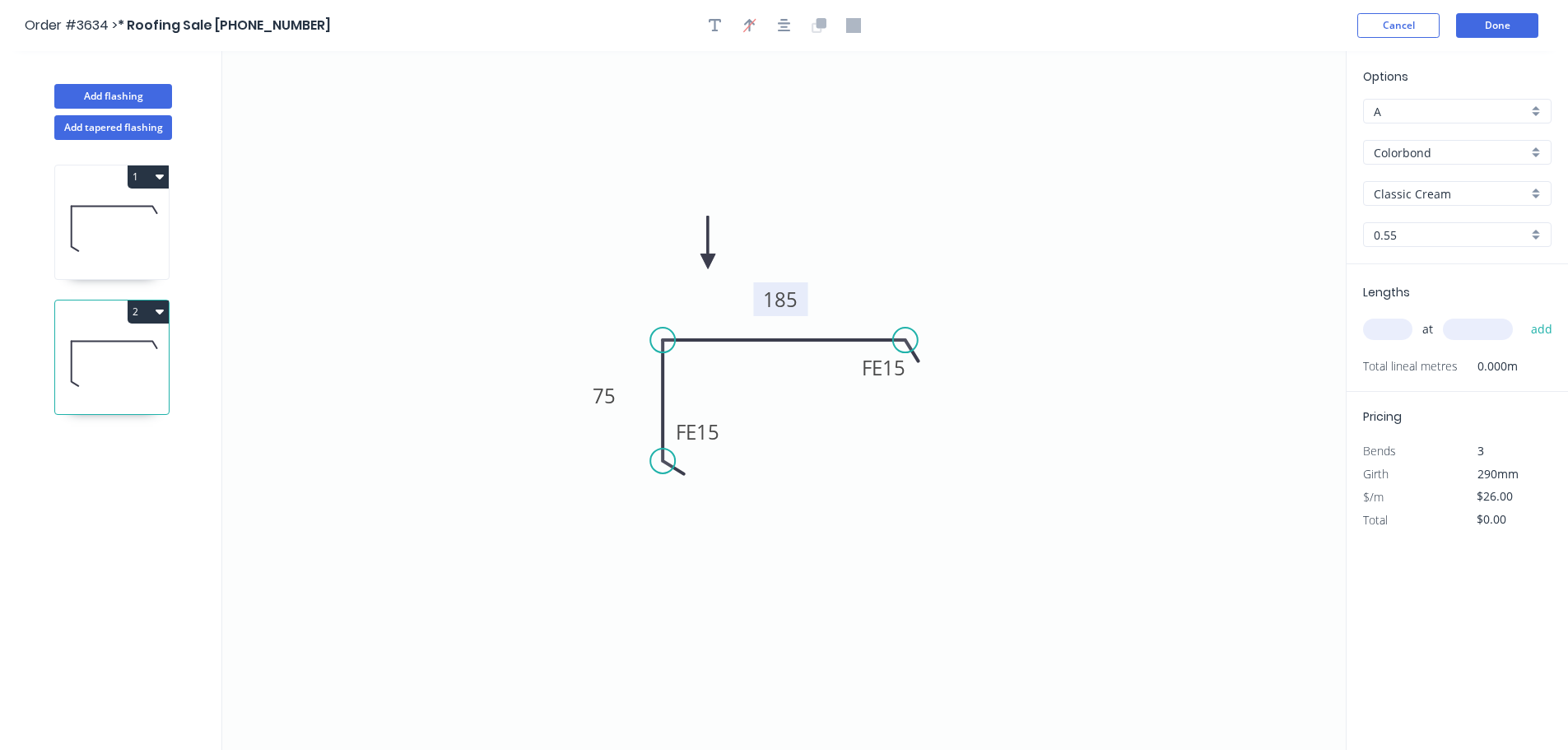
click at [794, 313] on tspan "185" at bounding box center [781, 299] width 34 height 28
type input "$23.18"
click at [1530, 206] on div "Classic Cream" at bounding box center [1457, 194] width 189 height 25
click at [1254, 247] on icon "0 FE 15 75 FE 15 135" at bounding box center [784, 401] width 1124 height 699
type input "Classic Cream"
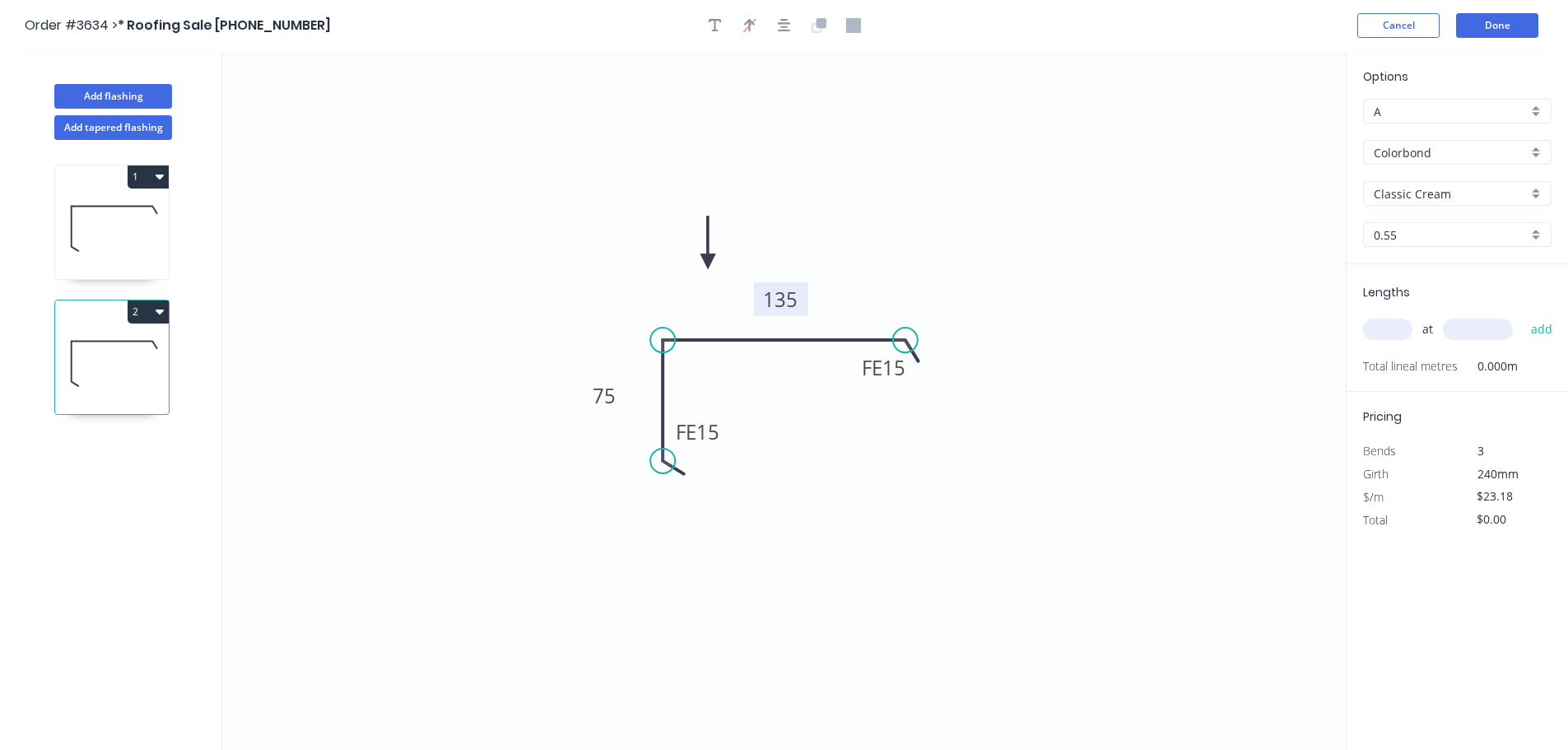
click at [1392, 340] on input "text" at bounding box center [1388, 329] width 49 height 22
type input "2"
type input "3600"
click at [1523, 315] on button "add" at bounding box center [1542, 328] width 39 height 28
click at [169, 324] on button "2" at bounding box center [147, 312] width 41 height 23
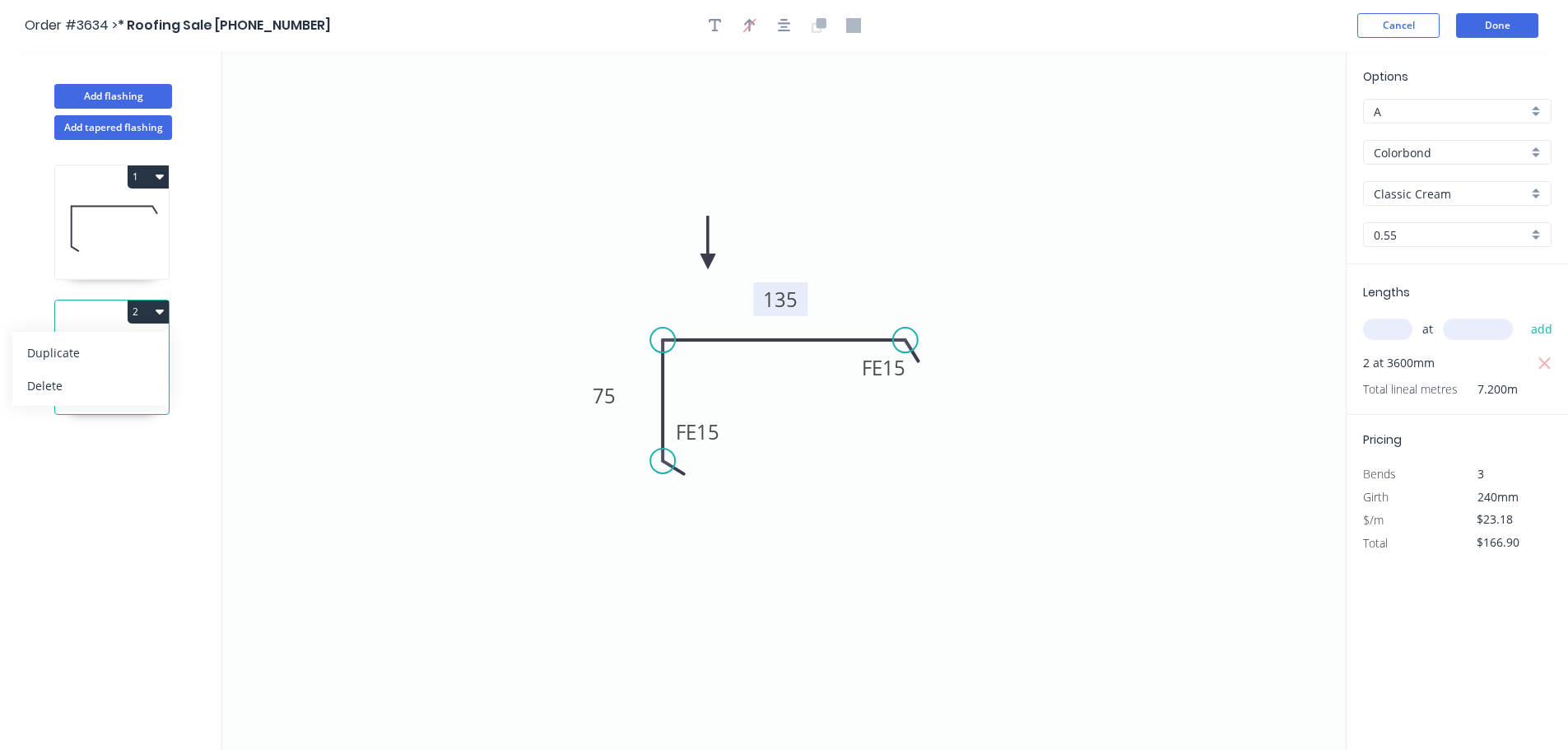
click at [135, 365] on div "Duplicate" at bounding box center [91, 352] width 127 height 24
type input "$0.00"
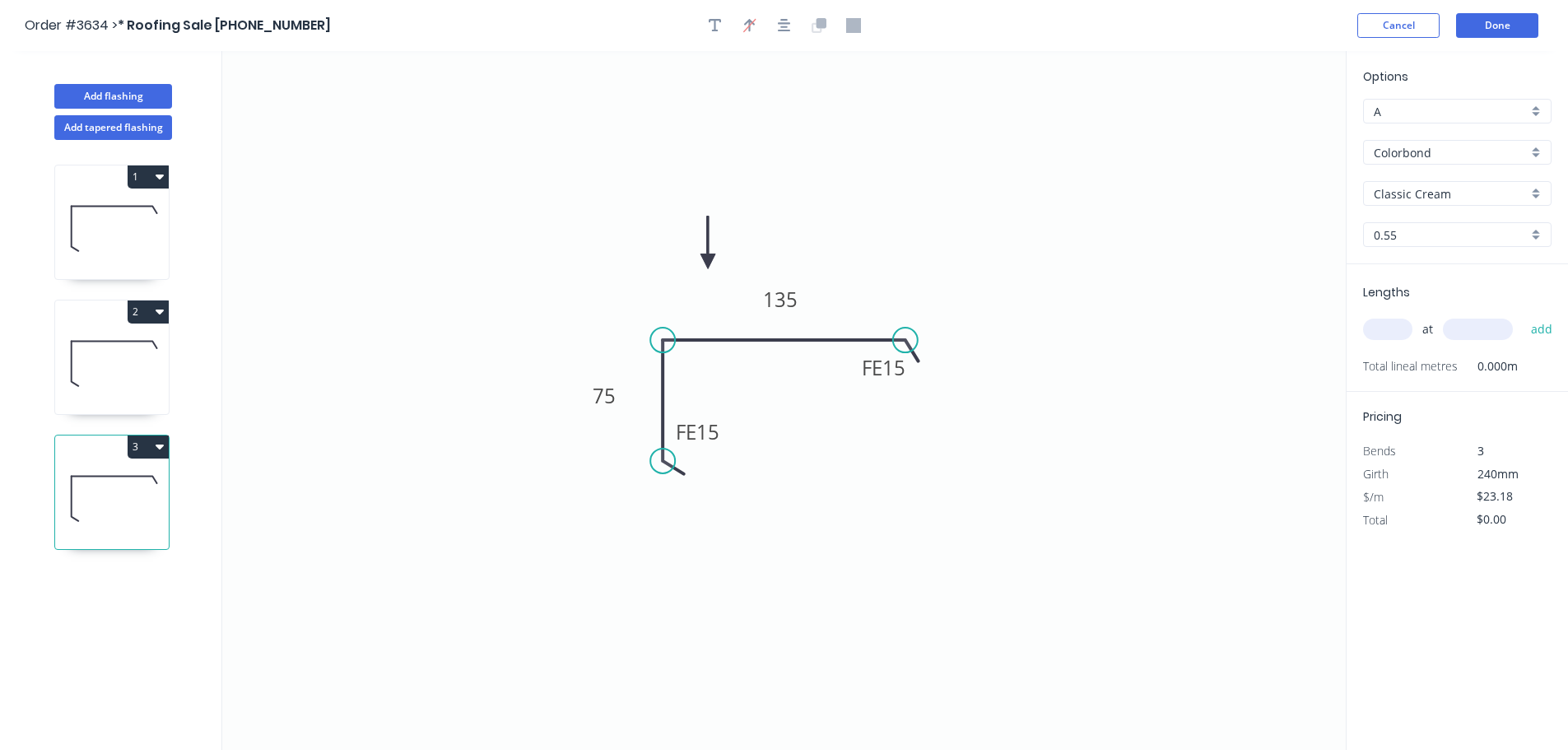
scroll to position [69, 0]
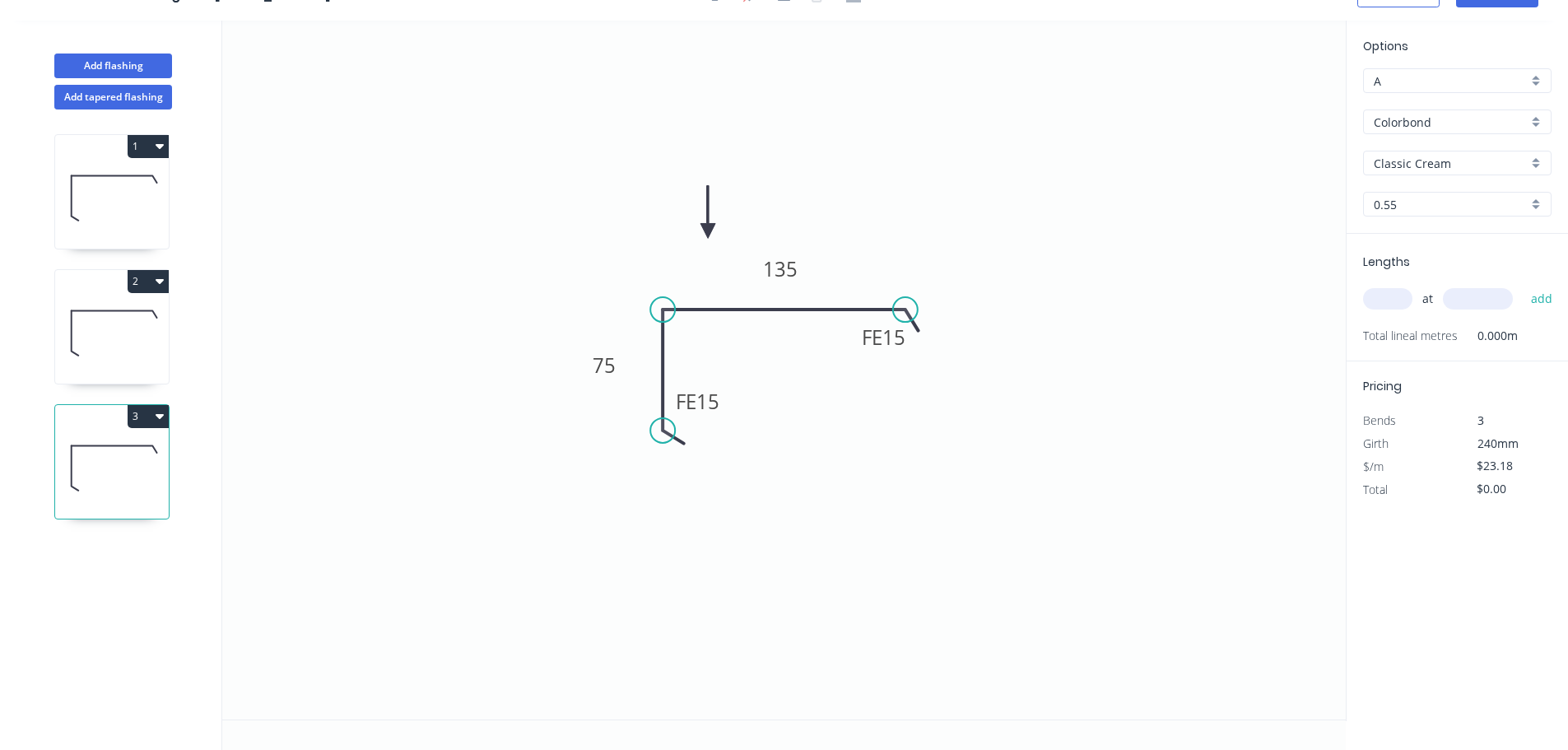
click at [1538, 151] on div "Classic Cream" at bounding box center [1457, 163] width 189 height 25
click at [1447, 253] on div "Ironstone" at bounding box center [1457, 239] width 187 height 28
type input "Ironstone"
click at [1395, 307] on input "text" at bounding box center [1388, 299] width 49 height 22
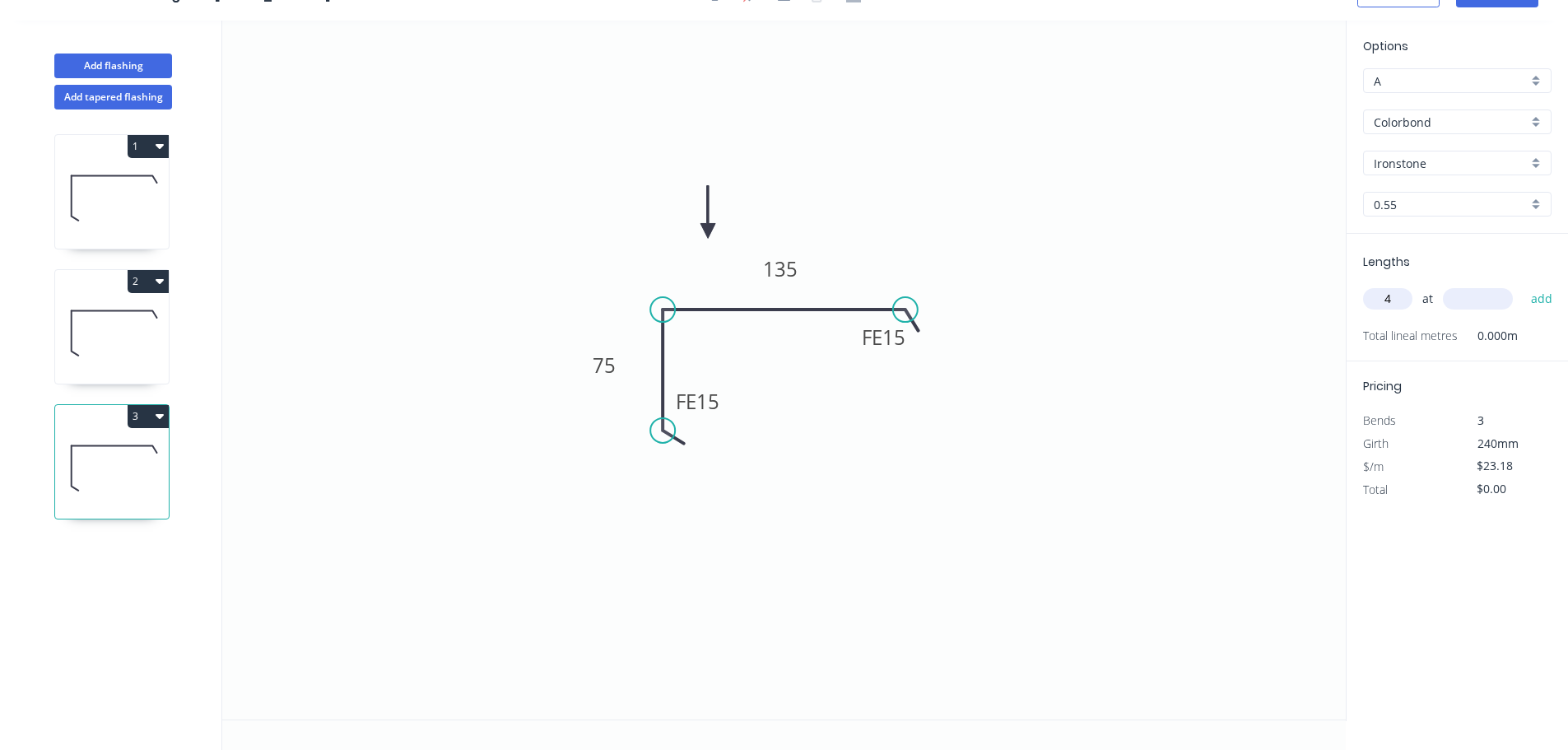
type input "4"
type input "3300"
click at [1523, 285] on button "add" at bounding box center [1542, 298] width 39 height 28
type input "$305.98"
drag, startPoint x: 122, startPoint y: 44, endPoint x: 143, endPoint y: 71, distance: 34.2
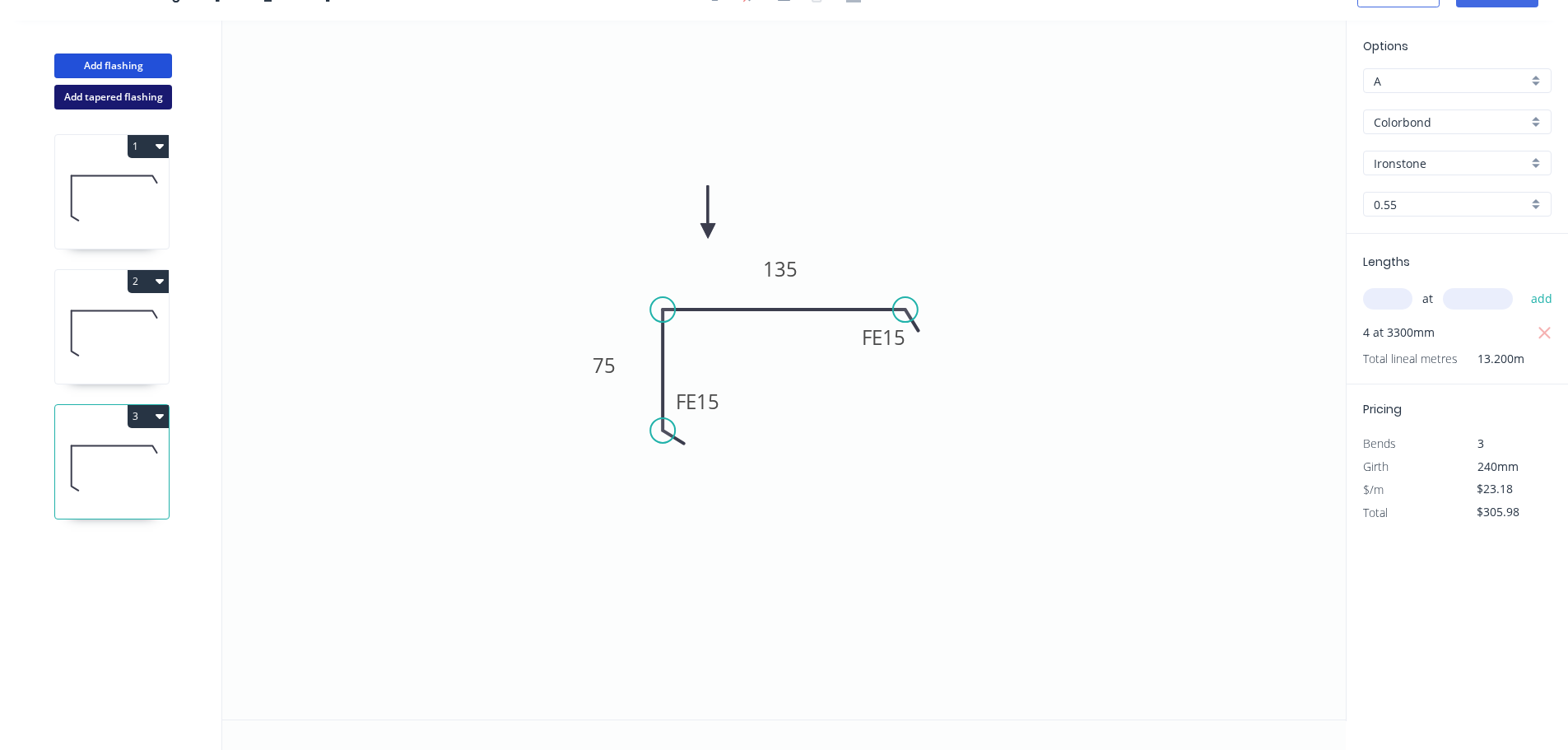
click at [123, 53] on button "Add flashing" at bounding box center [113, 66] width 118 height 25
type input "$0.00"
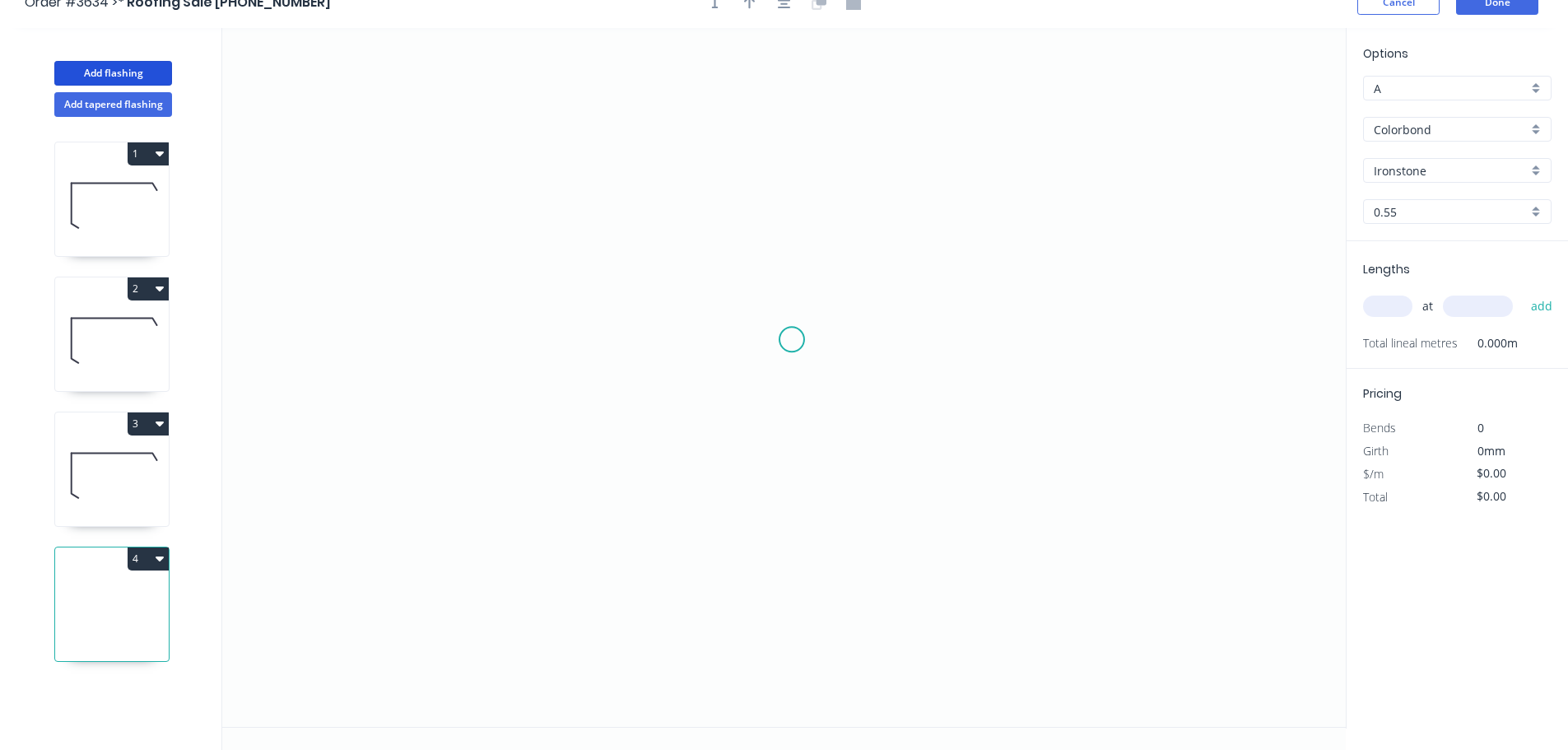
scroll to position [0, 0]
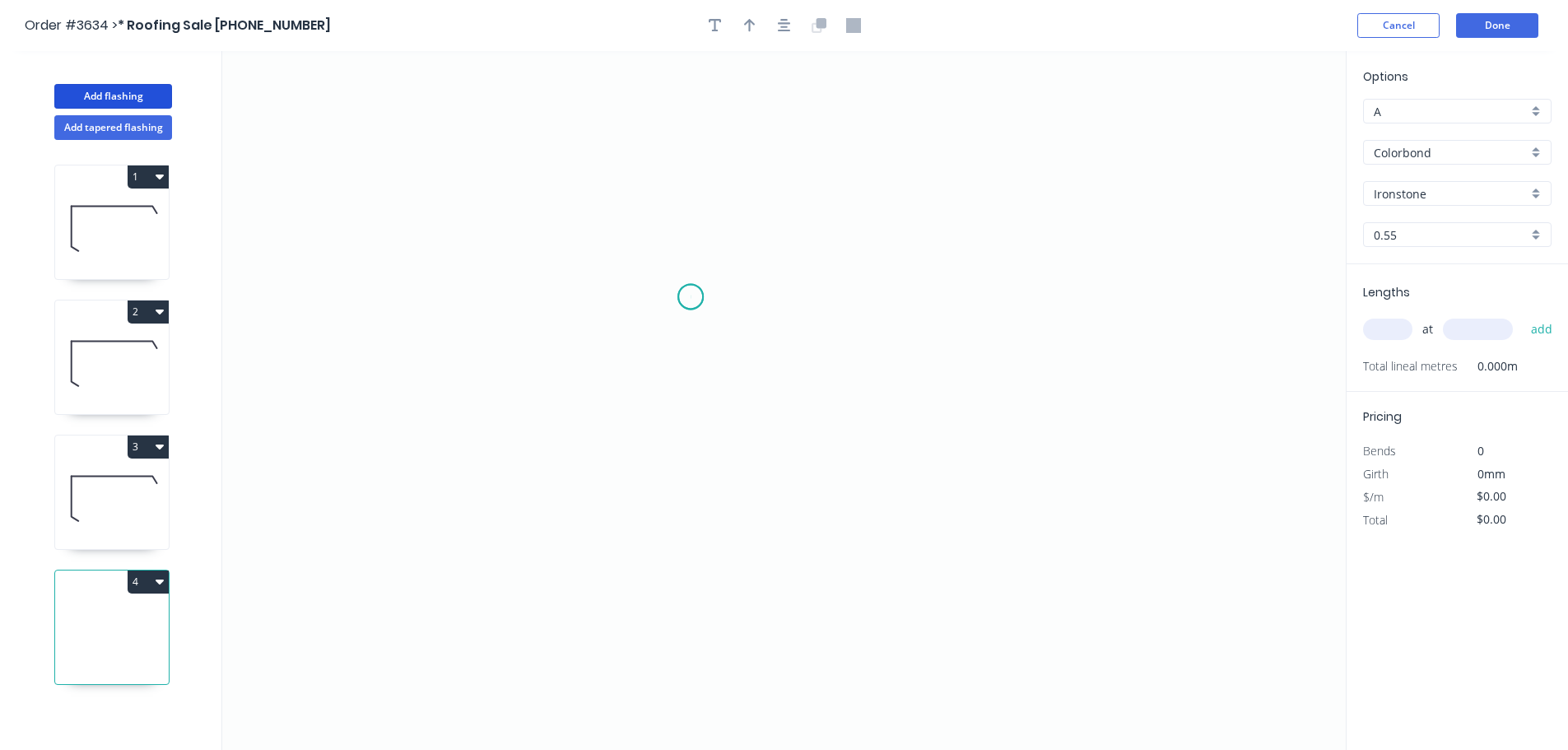
click at [691, 307] on icon "0" at bounding box center [784, 401] width 1124 height 699
click at [882, 304] on icon "0" at bounding box center [784, 401] width 1124 height 699
click at [96, 550] on icon at bounding box center [112, 497] width 114 height 105
type input "$23.18"
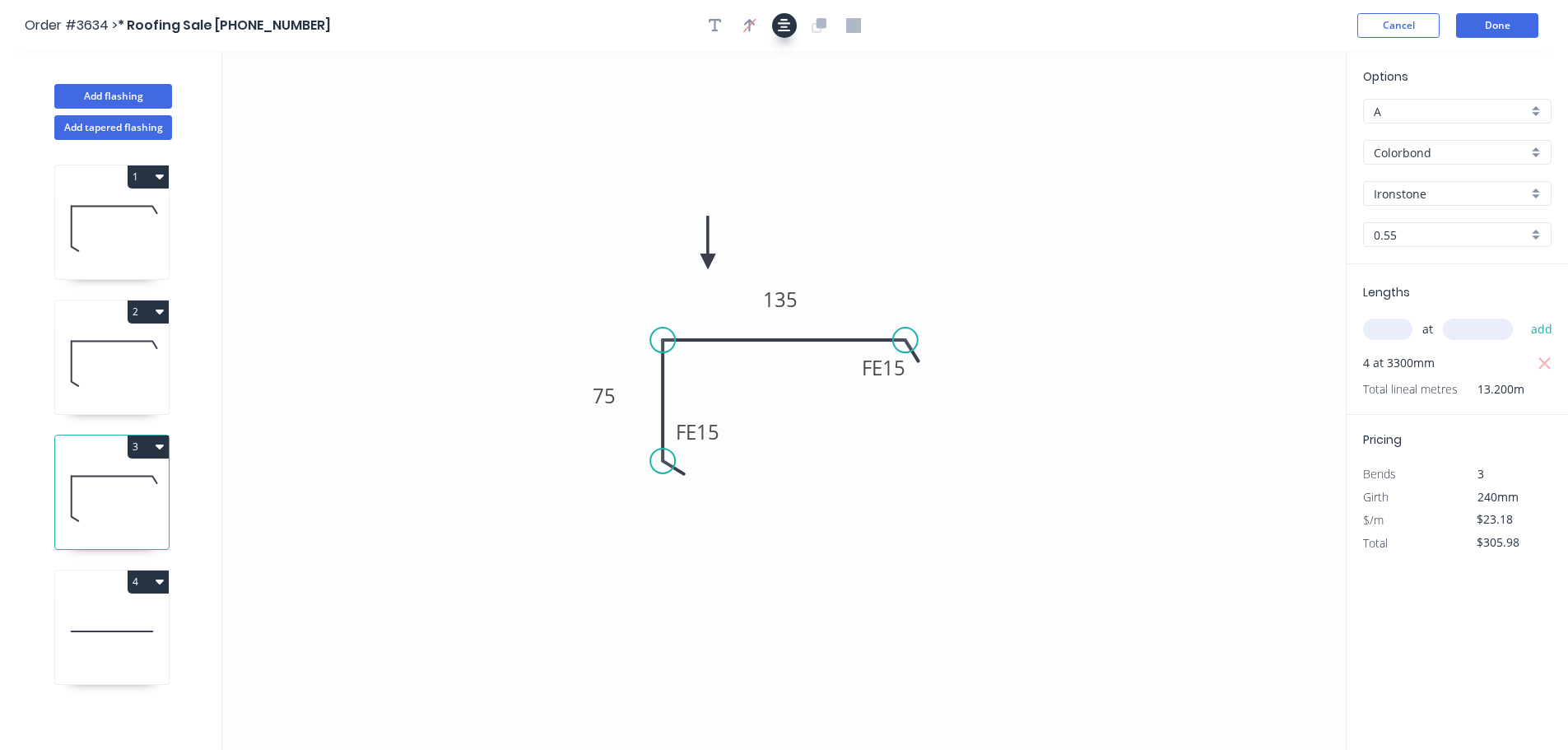
click at [786, 27] on icon "button" at bounding box center [785, 26] width 13 height 15
click at [785, 26] on icon "button" at bounding box center [785, 26] width 13 height 15
click at [88, 414] on icon at bounding box center [112, 361] width 114 height 105
type input "$166.90"
type input "Classic Cream"
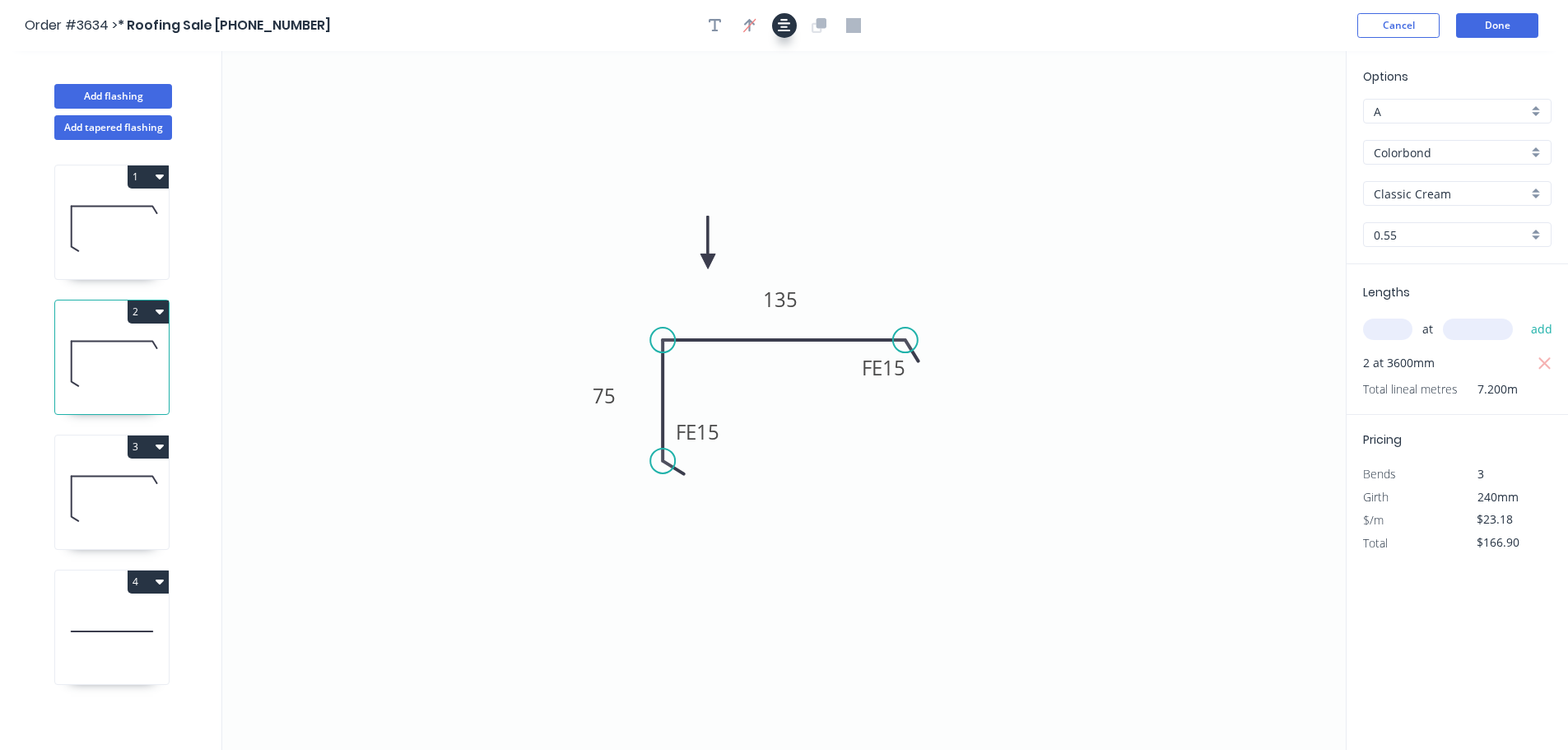
click at [775, 30] on button "button" at bounding box center [785, 26] width 25 height 25
click at [124, 279] on icon at bounding box center [112, 226] width 114 height 105
type input "$26.00"
type input "$514.80"
click at [783, 28] on icon "button" at bounding box center [785, 26] width 13 height 13
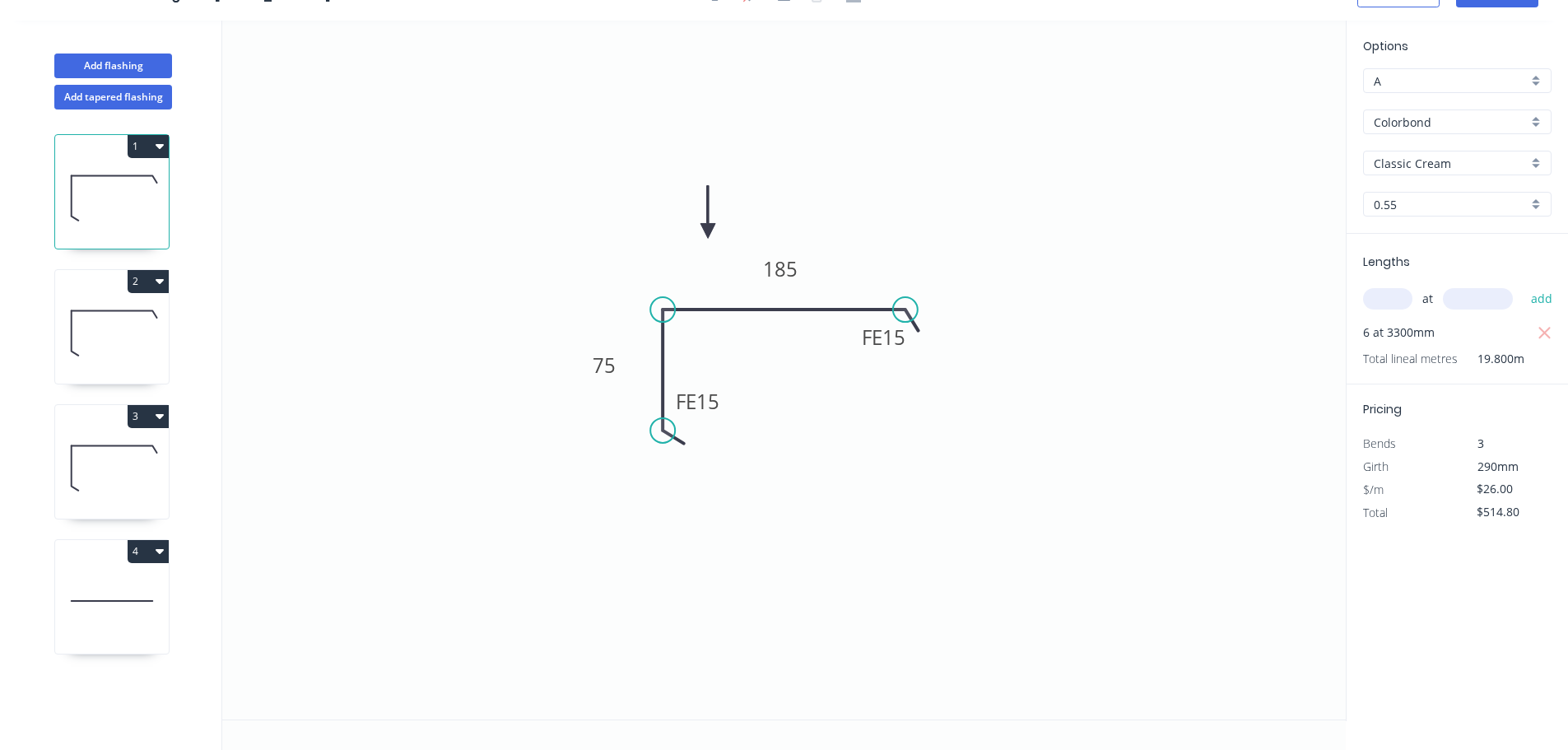
scroll to position [69, 0]
click at [128, 610] on icon at bounding box center [112, 601] width 114 height 105
type input "$0.00"
type input "Ironstone"
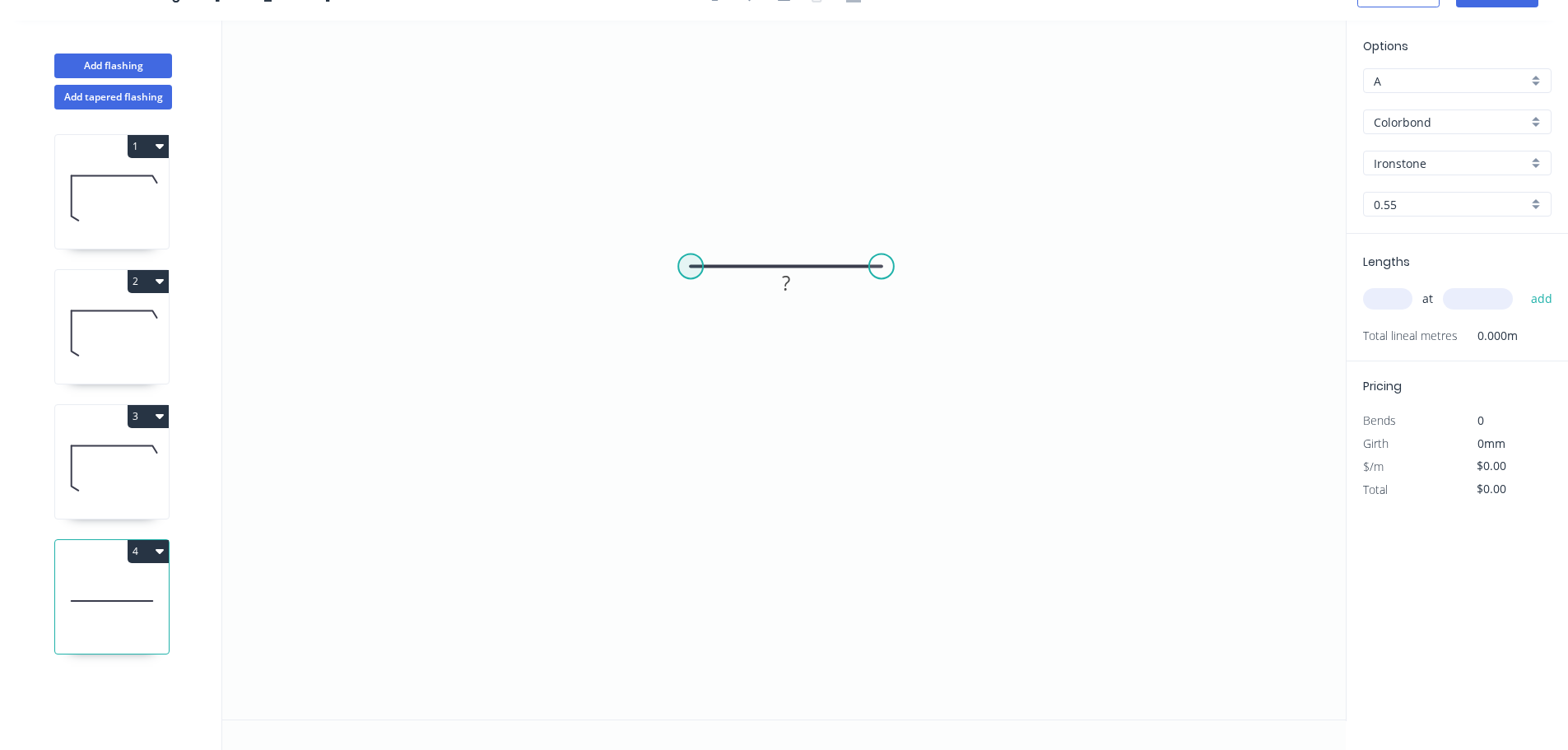
click at [689, 253] on circle at bounding box center [691, 266] width 25 height 25
click at [690, 391] on icon "0 ?" at bounding box center [784, 370] width 1124 height 699
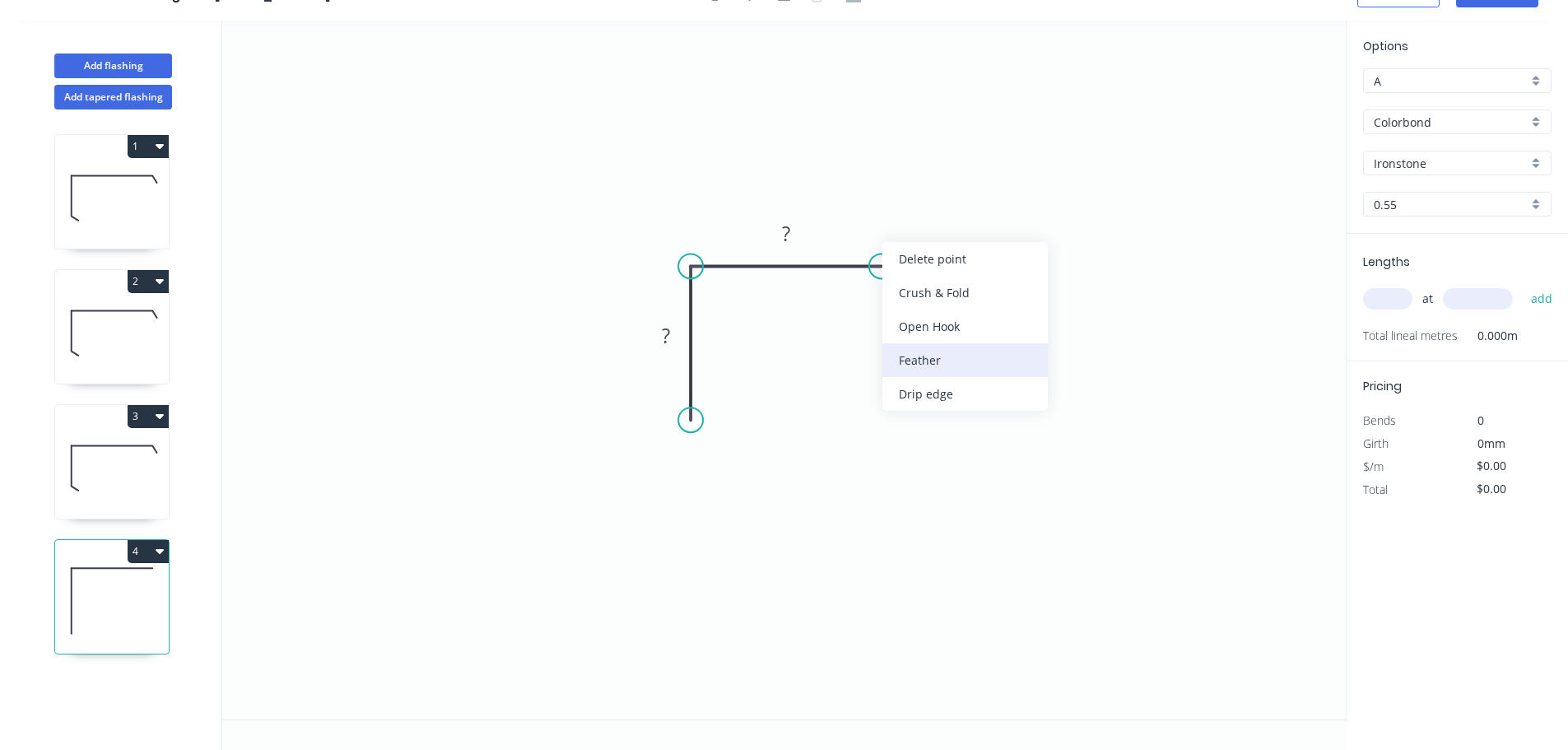
click at [932, 364] on div "Feather" at bounding box center [965, 361] width 165 height 34
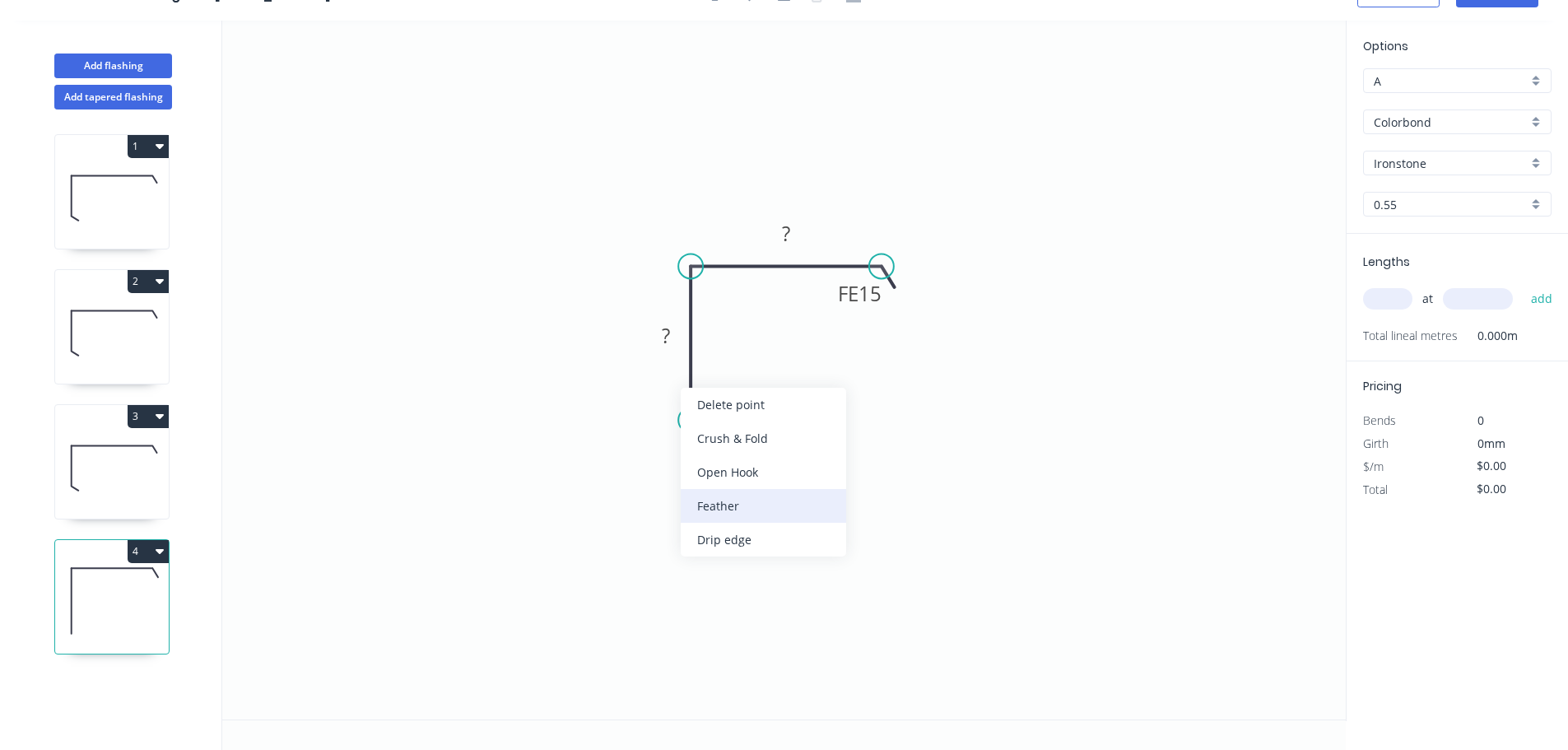
click at [718, 514] on div "Feather" at bounding box center [763, 506] width 165 height 34
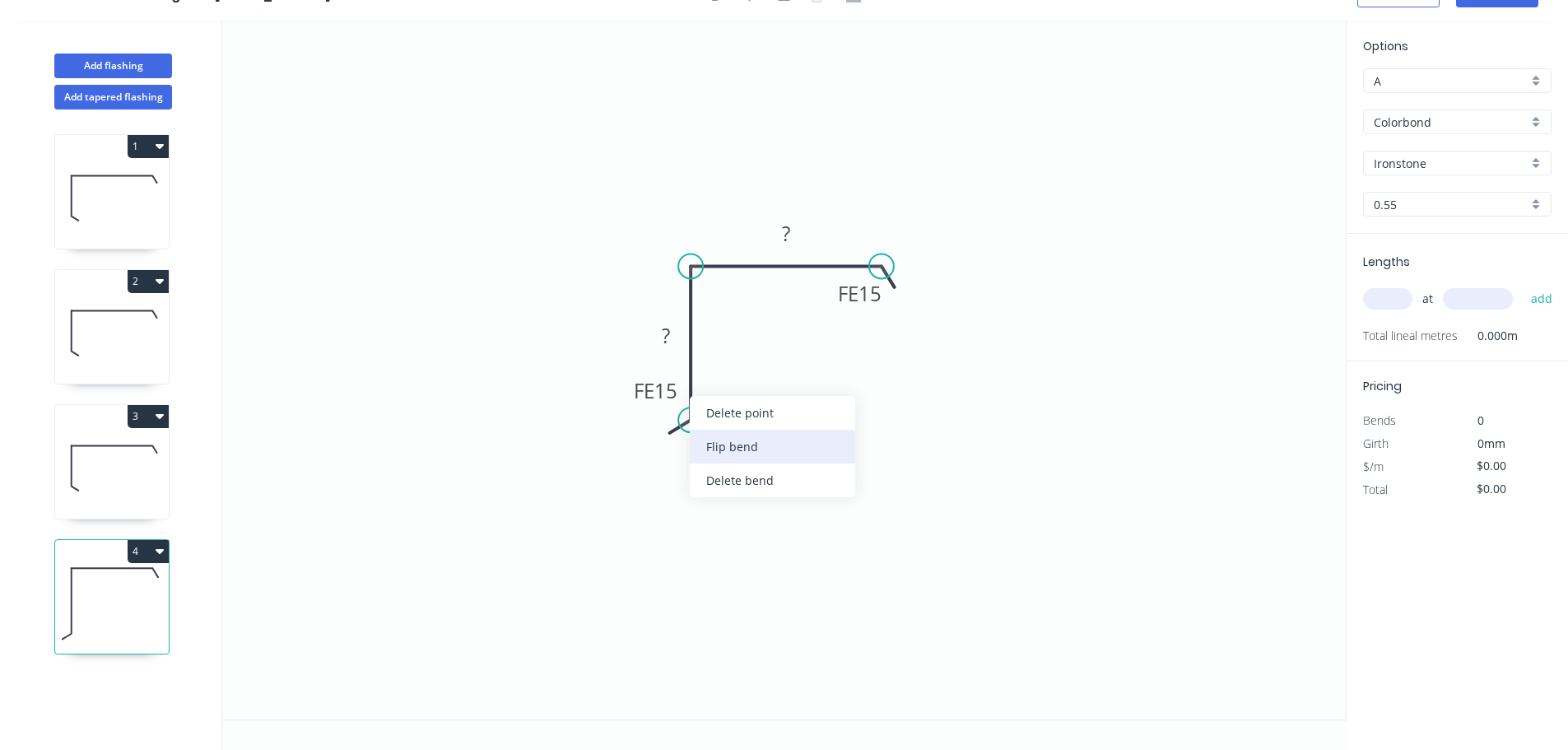
click at [727, 441] on div "Flip bend" at bounding box center [773, 447] width 165 height 34
click at [789, 220] on tspan "?" at bounding box center [786, 234] width 9 height 28
click at [1008, 615] on icon "0 FE 15 ? FE 15 ?" at bounding box center [784, 370] width 1124 height 699
drag, startPoint x: 1228, startPoint y: 422, endPoint x: 1355, endPoint y: 430, distance: 127.3
click at [1230, 420] on icon "0 FE 15 ? FE 15 ?" at bounding box center [784, 370] width 1124 height 699
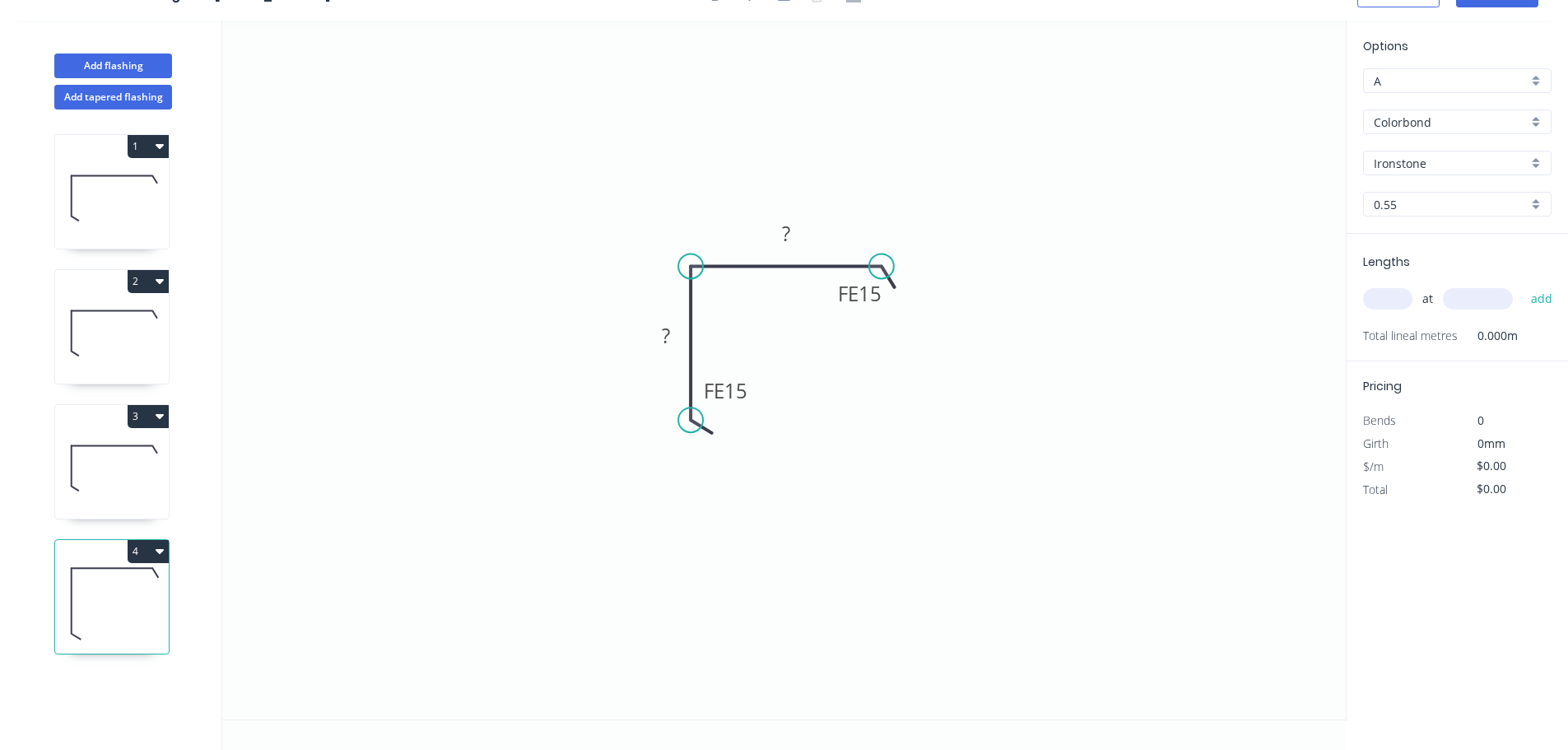
click at [150, 503] on icon at bounding box center [112, 465] width 114 height 105
type input "$23.18"
type input "$305.98"
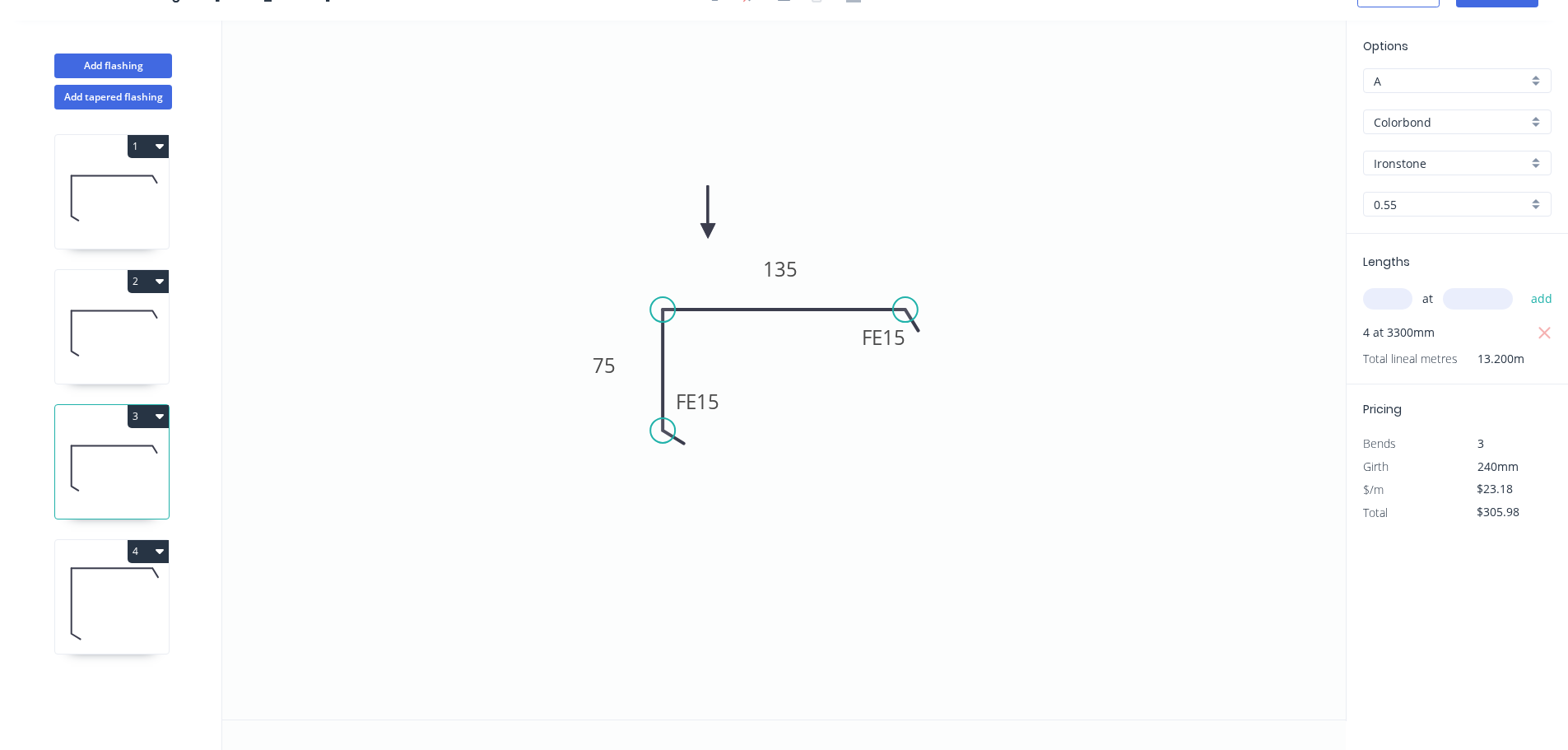
click at [111, 618] on icon at bounding box center [112, 601] width 114 height 105
type input "$0.00"
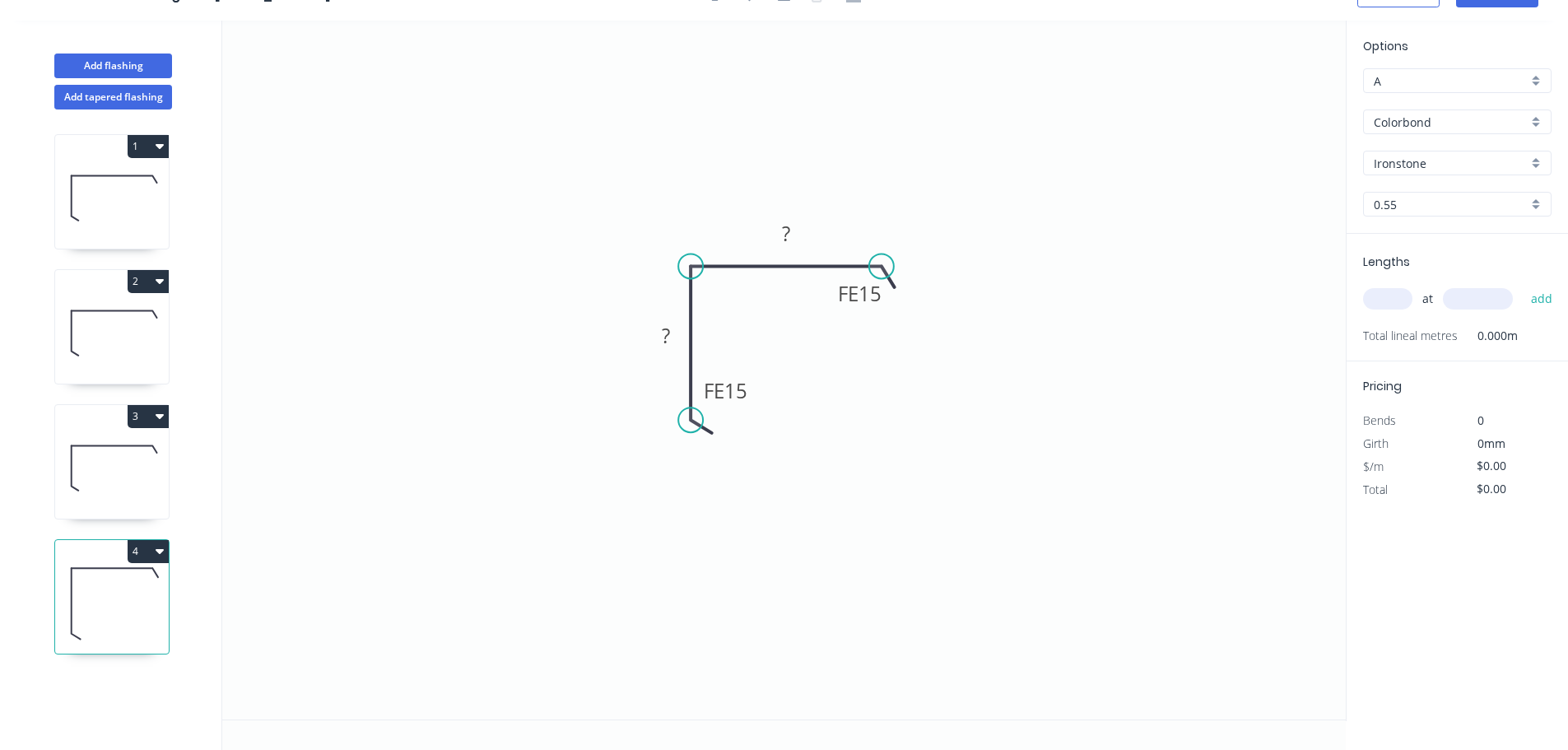
scroll to position [0, 0]
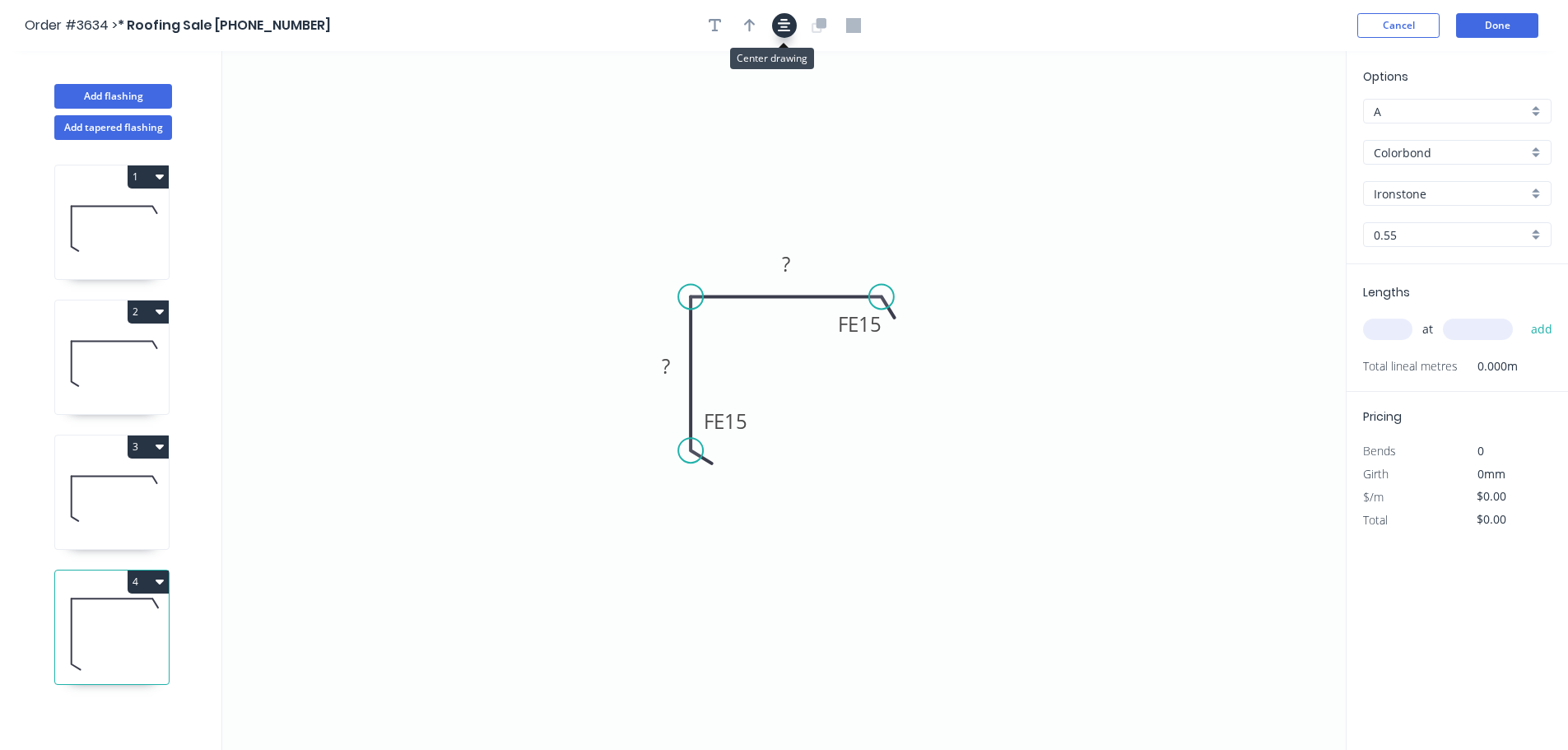
click at [784, 33] on icon "button" at bounding box center [785, 26] width 13 height 15
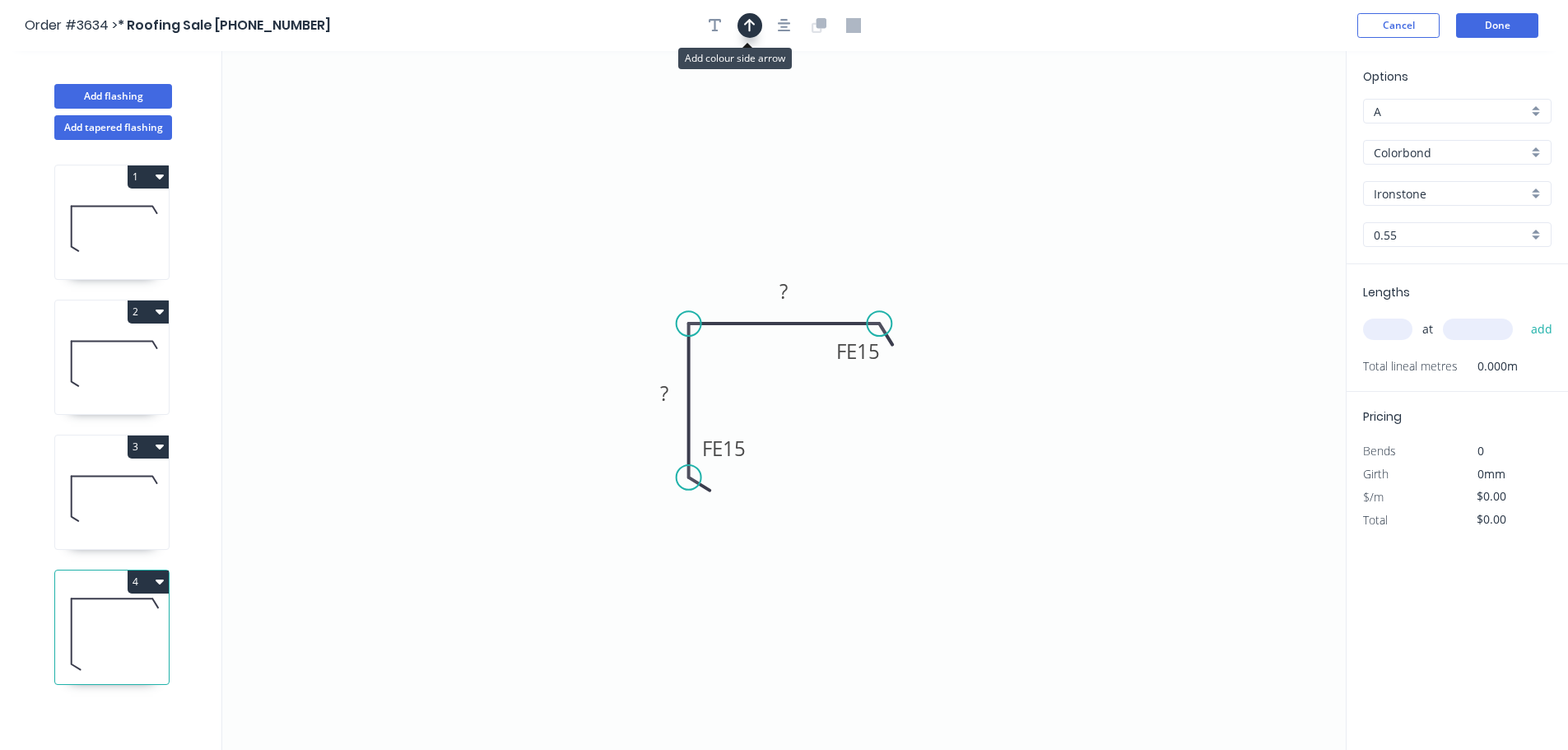
click at [748, 24] on icon "button" at bounding box center [750, 26] width 11 height 13
drag, startPoint x: 1261, startPoint y: 137, endPoint x: 720, endPoint y: 258, distance: 554.4
click at [720, 257] on icon at bounding box center [720, 231] width 15 height 53
click at [1536, 206] on div "Ironstone" at bounding box center [1457, 194] width 189 height 25
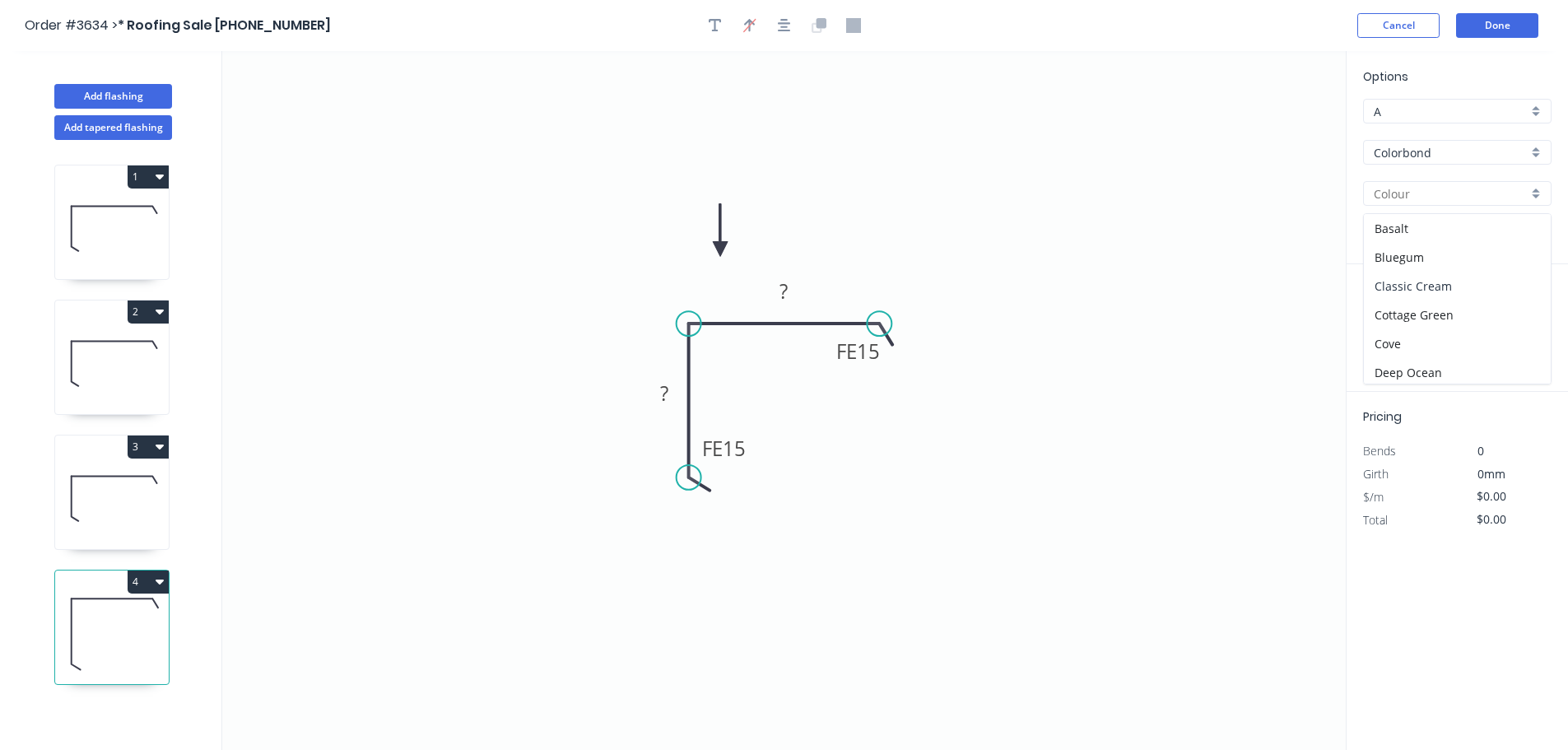
click at [1446, 301] on div "Classic Cream" at bounding box center [1457, 286] width 187 height 28
type input "Classic Cream"
click at [130, 550] on icon at bounding box center [112, 497] width 114 height 105
type input "$23.18"
type input "$305.98"
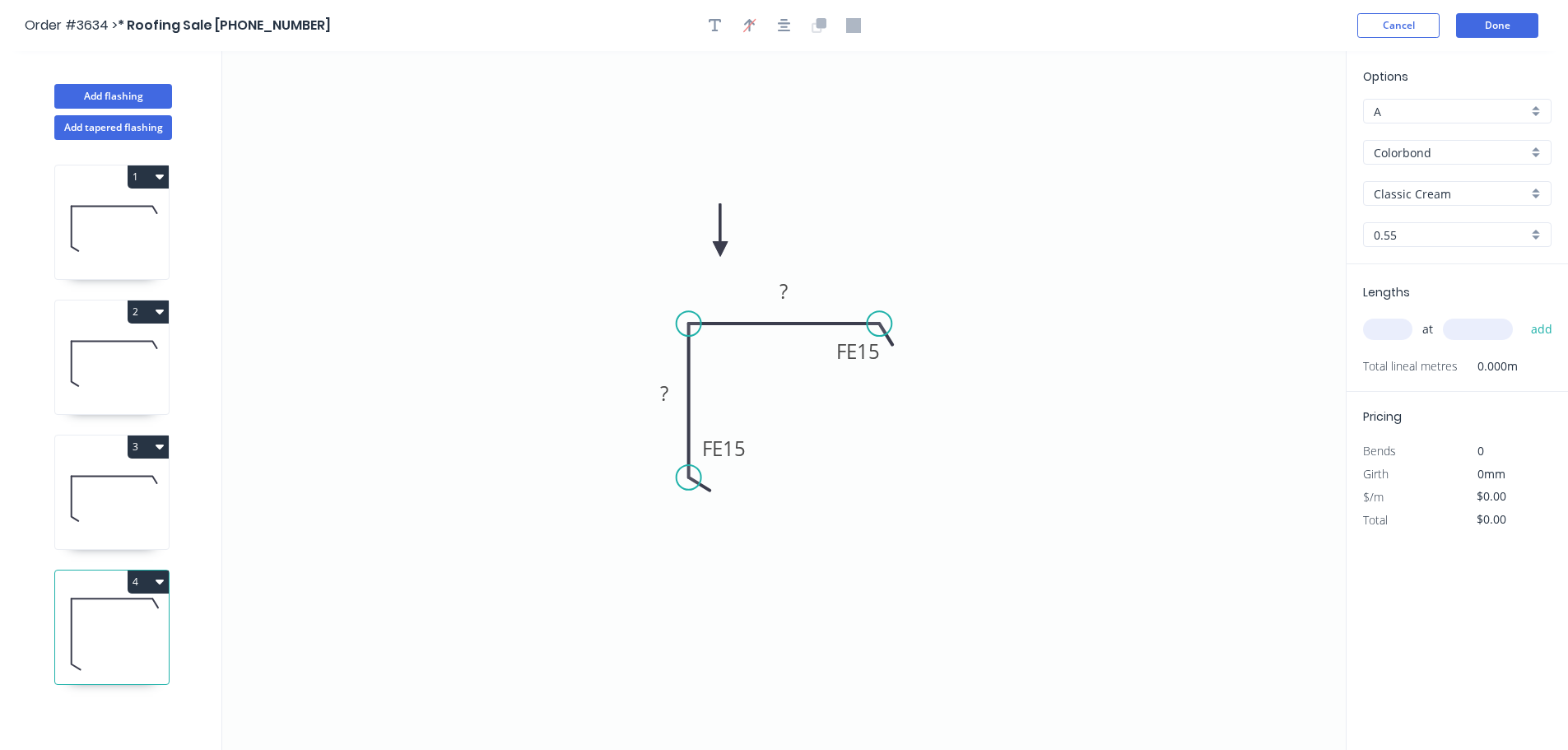
type input "Ironstone"
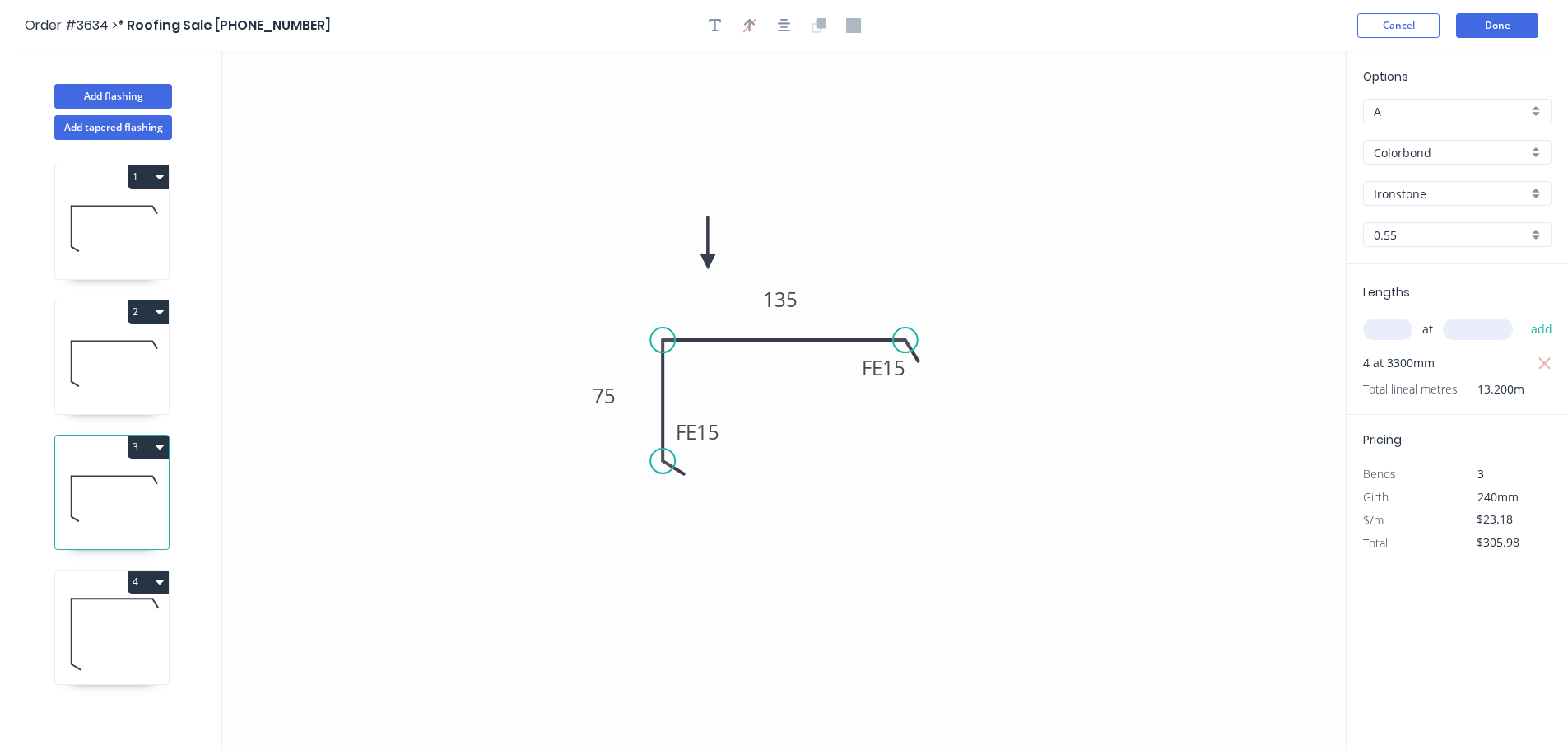
click at [127, 684] on icon at bounding box center [112, 631] width 114 height 105
type input "$0.00"
type input "Classic Cream"
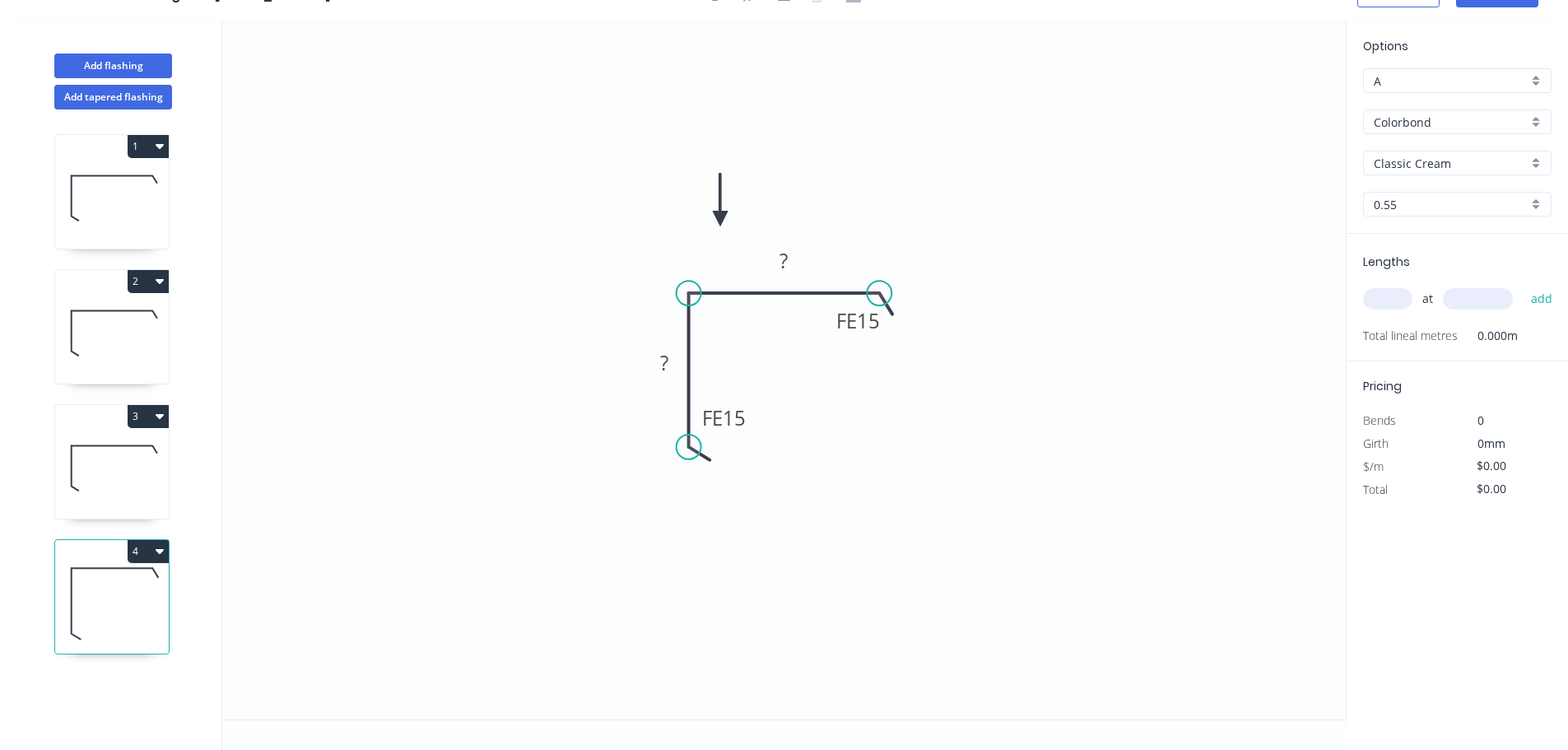
scroll to position [69, 0]
click at [661, 349] on tspan "?" at bounding box center [664, 363] width 9 height 28
type input "$17.73"
click at [1149, 496] on icon "0 FE 15 60 FE 15 60" at bounding box center [784, 370] width 1124 height 699
click at [1393, 308] on input "text" at bounding box center [1388, 299] width 49 height 22
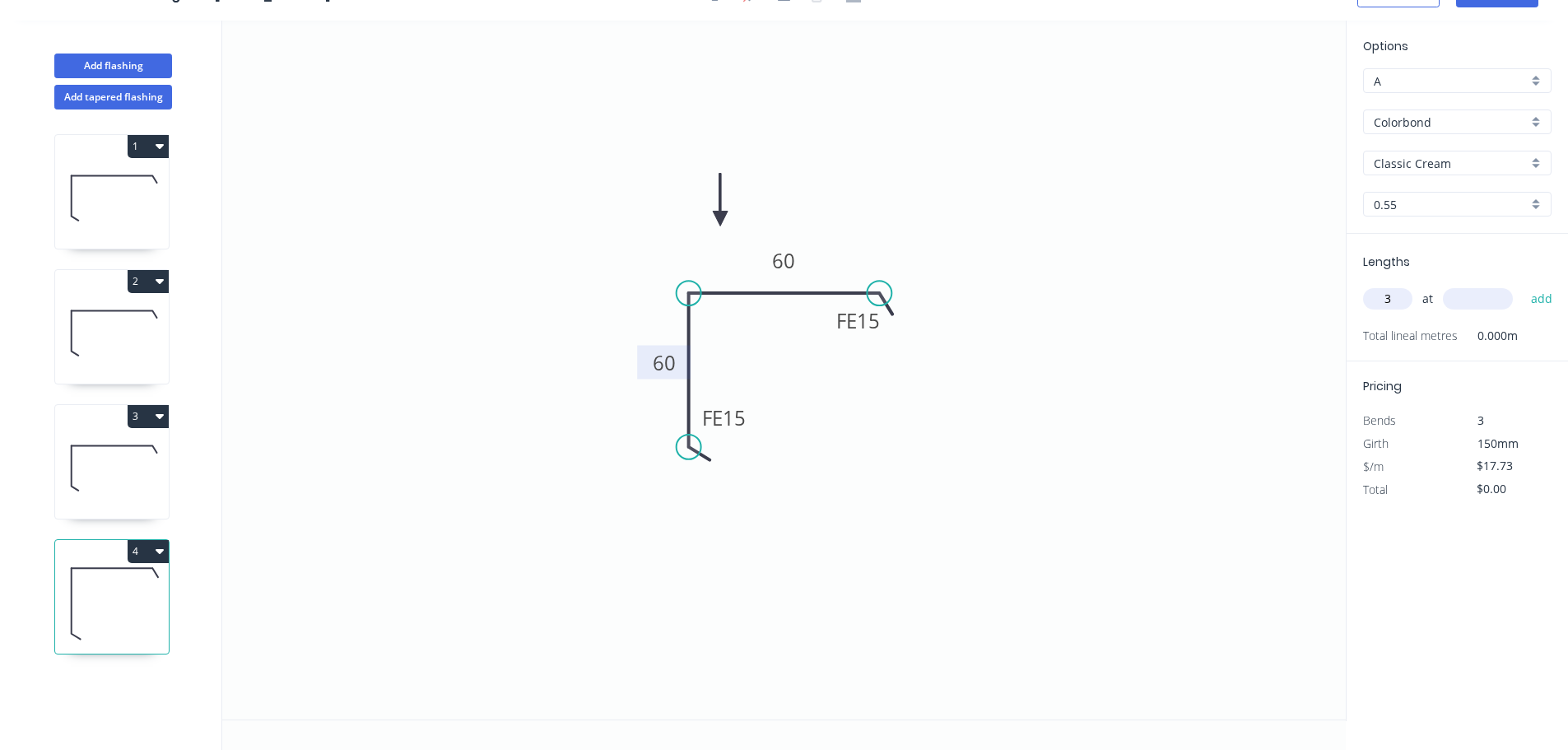
type input "3"
type input "2400"
click at [1523, 285] on button "add" at bounding box center [1542, 298] width 39 height 28
type input "$127.66"
type input "2"
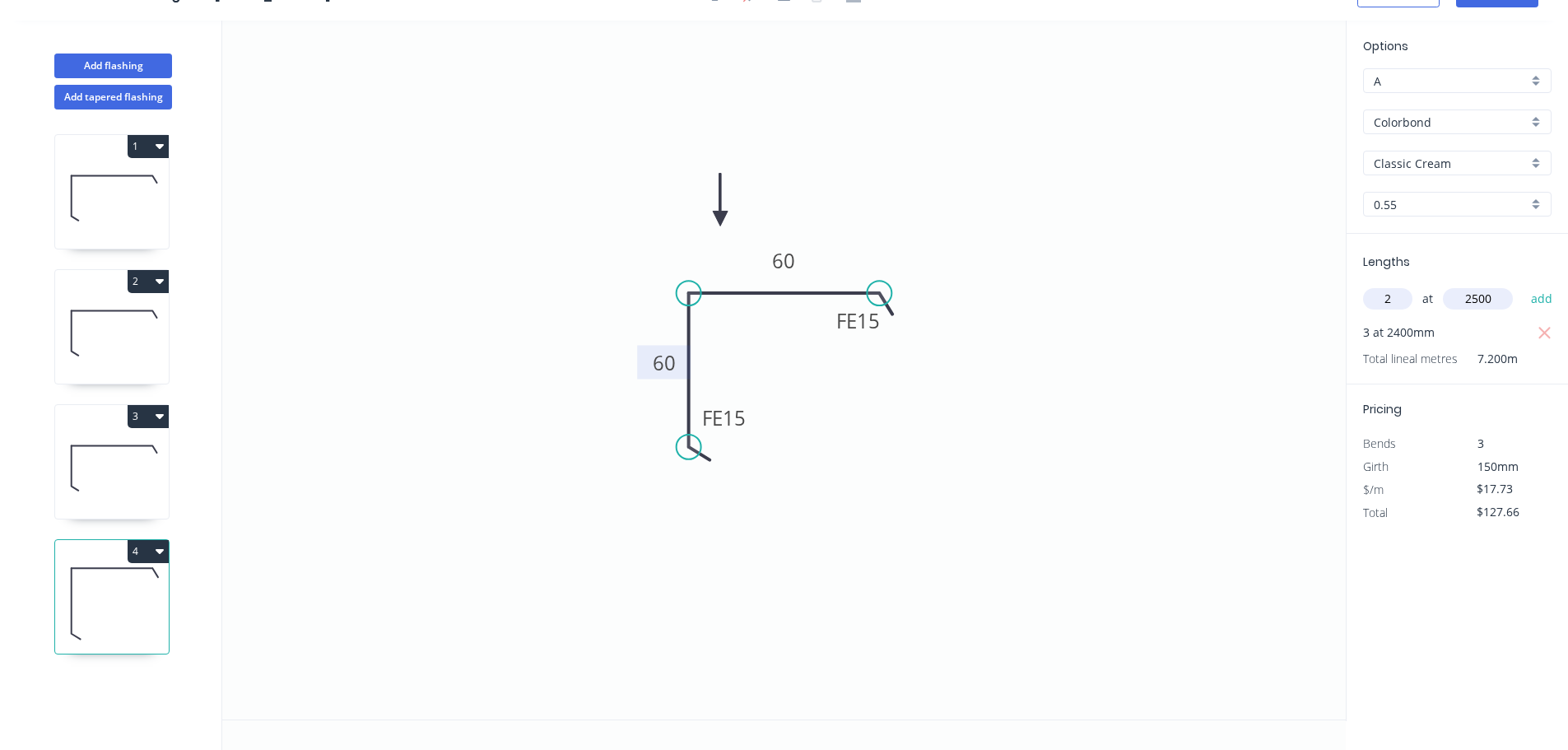
type input "2500"
click at [1523, 285] on button "add" at bounding box center [1542, 298] width 39 height 28
type input "$216.31"
type input "2"
type input "3600"
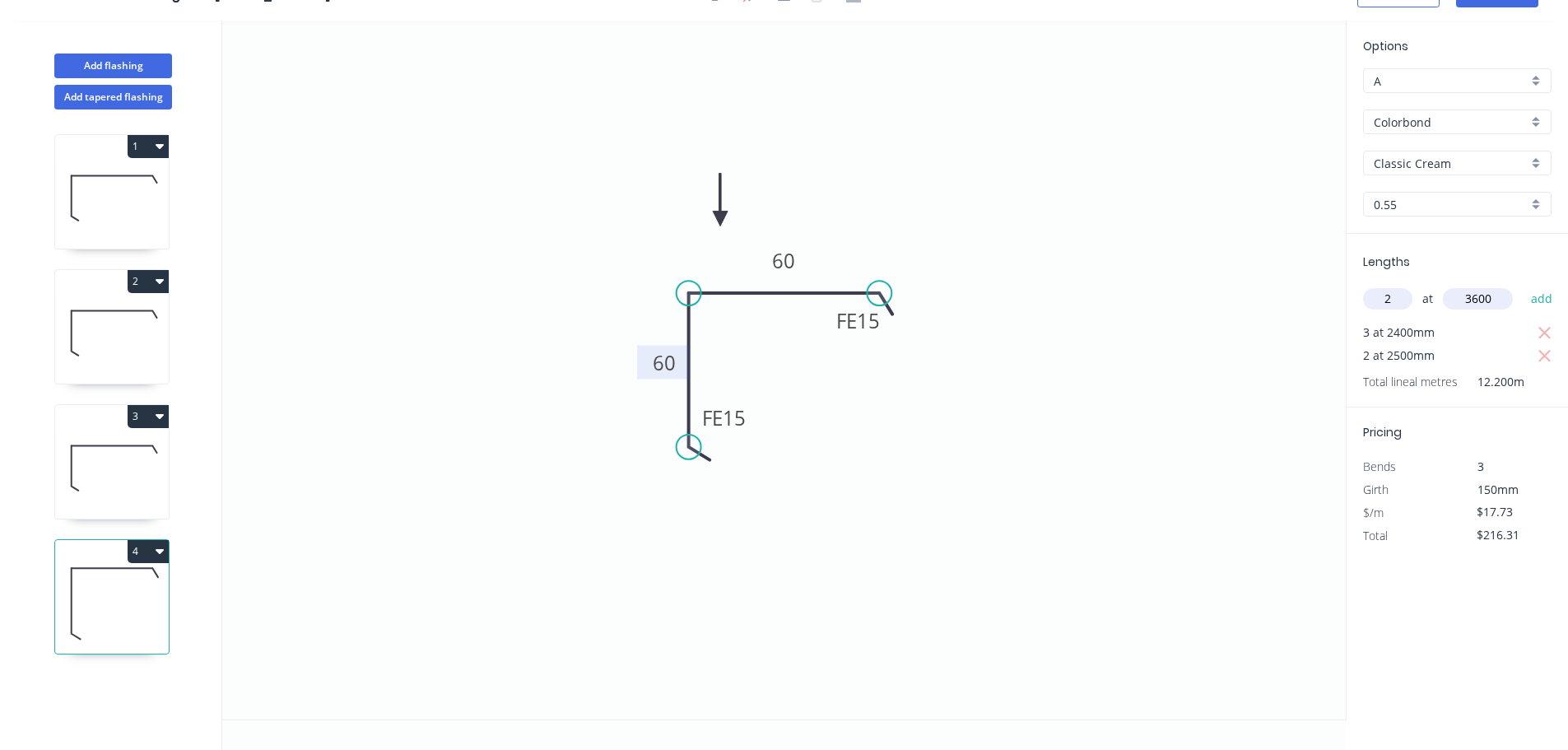
click at [1523, 285] on button "add" at bounding box center [1542, 298] width 39 height 28
click at [1542, 338] on icon "button" at bounding box center [1545, 333] width 15 height 20
click at [1542, 341] on icon "button" at bounding box center [1545, 333] width 15 height 20
type input "$127.66"
click at [1403, 302] on input "text" at bounding box center [1388, 299] width 49 height 22
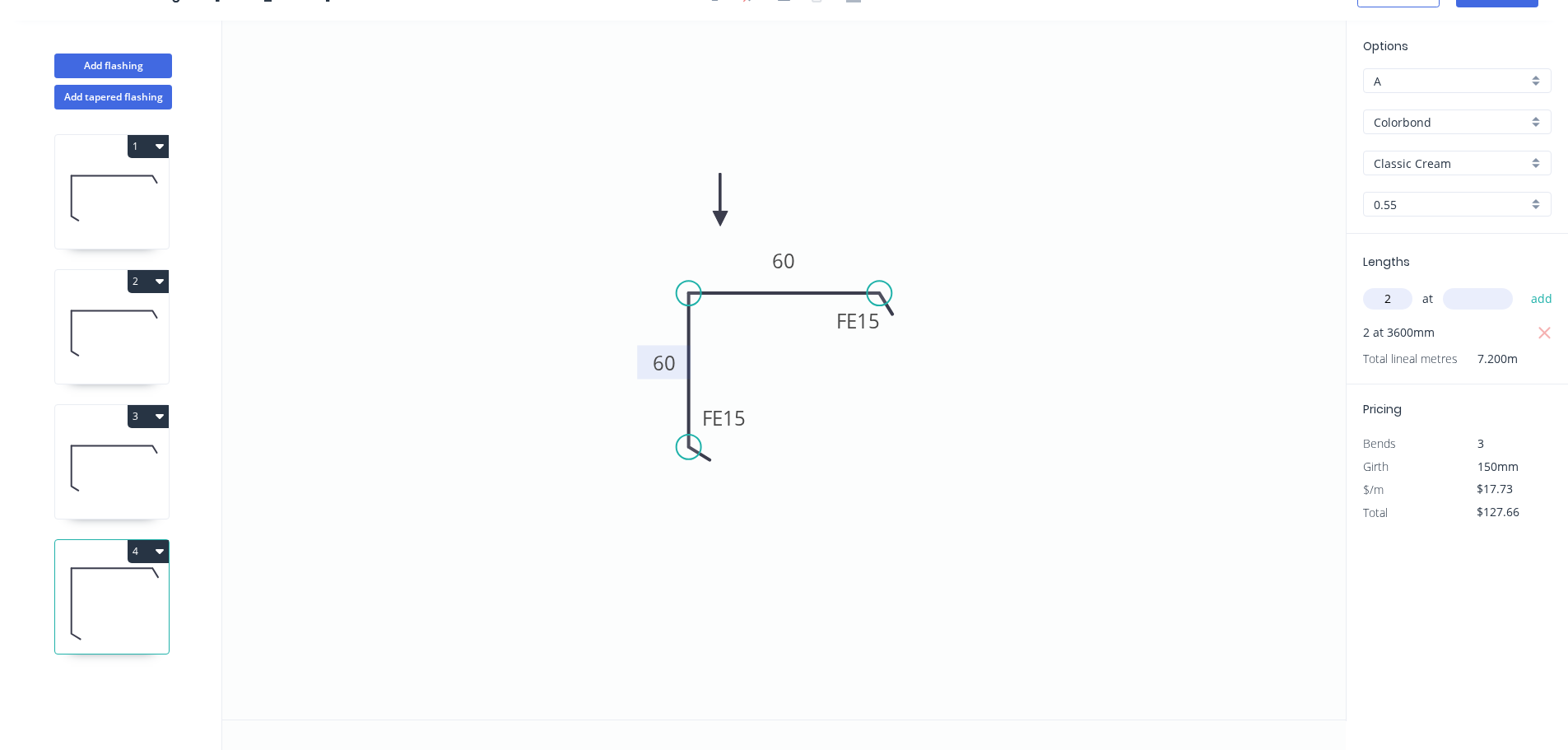
type input "2"
type input "2500"
click at [1523, 285] on button "add" at bounding box center [1542, 298] width 39 height 28
type input "$216.31"
type input "3"
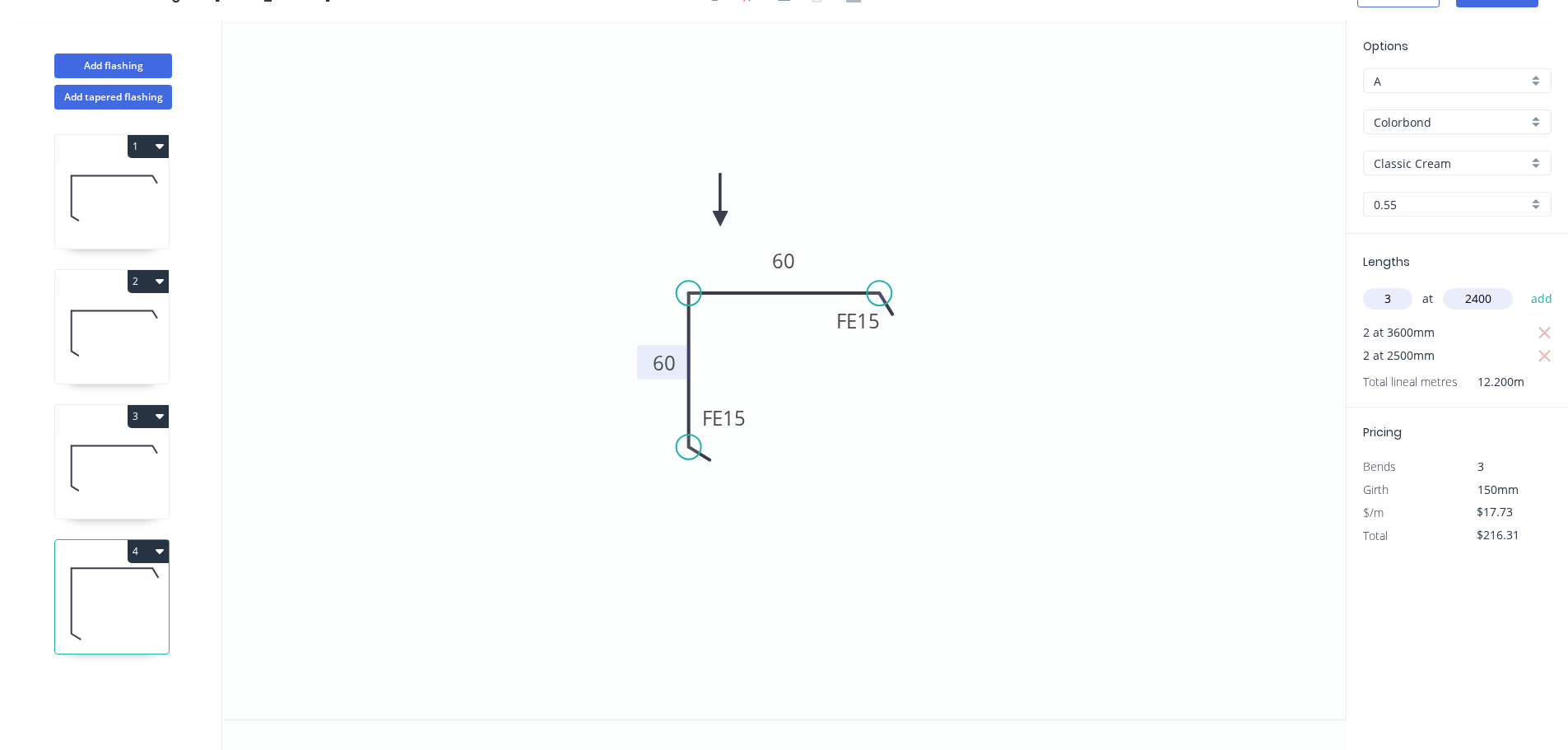
type input "2400"
click at [1523, 285] on button "add" at bounding box center [1542, 298] width 39 height 28
click at [164, 557] on icon "button" at bounding box center [159, 551] width 9 height 13
click at [121, 605] on div "Duplicate" at bounding box center [91, 591] width 127 height 24
type input "$0.00"
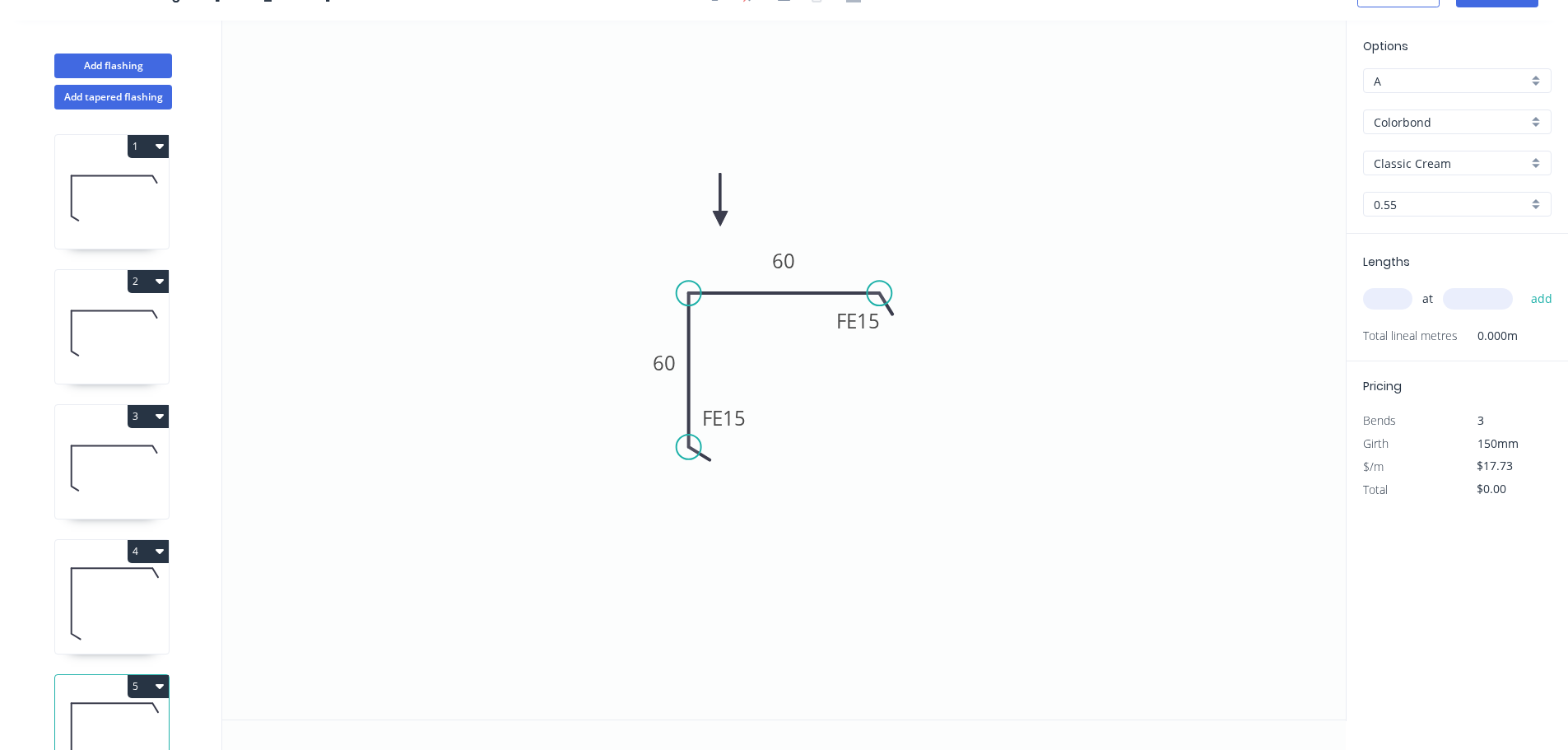
click at [1533, 151] on div "Classic Cream" at bounding box center [1457, 163] width 189 height 25
click at [1405, 253] on div "Ironstone" at bounding box center [1457, 239] width 187 height 28
type input "Ironstone"
click at [1405, 309] on input "text" at bounding box center [1388, 299] width 49 height 22
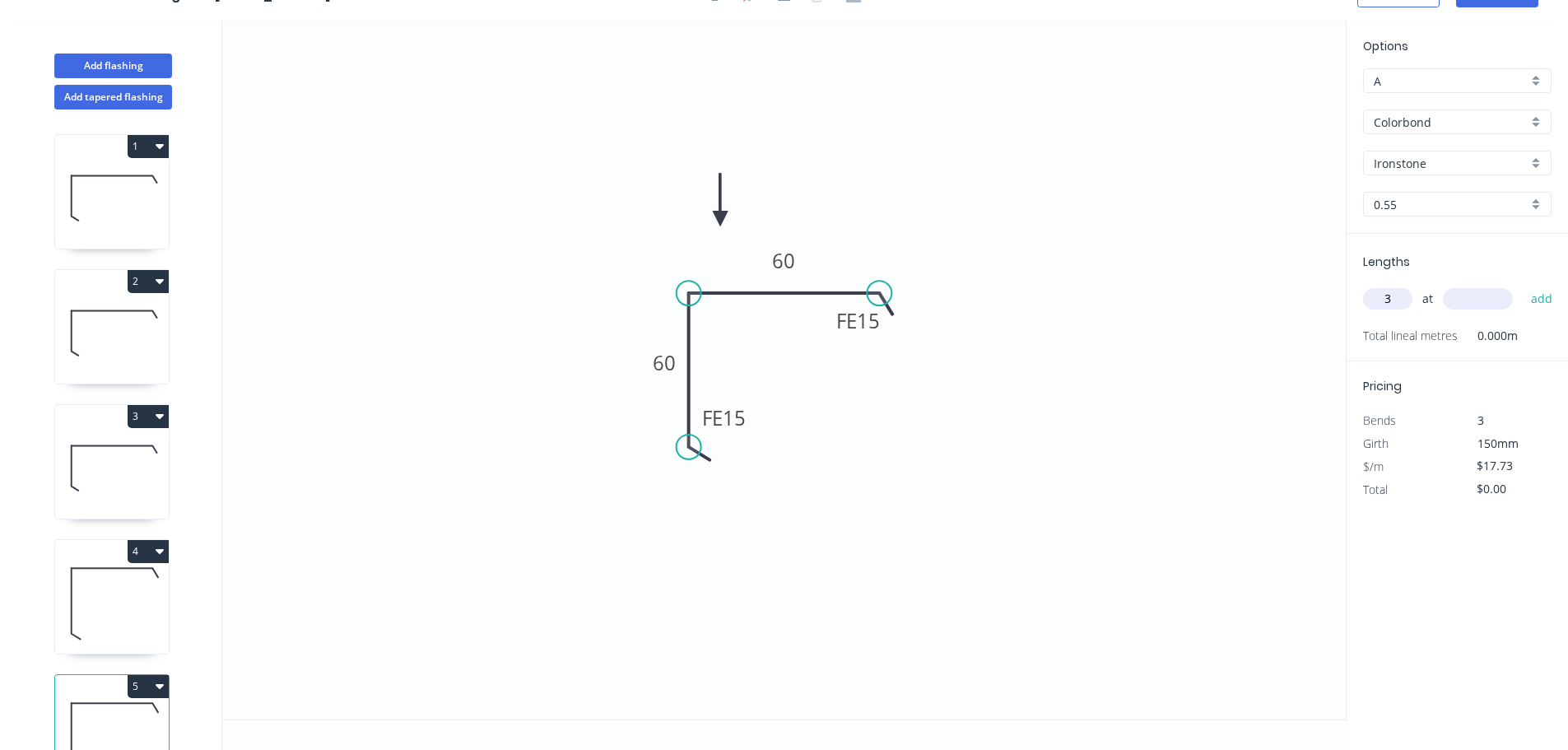
type input "3"
type input "3600"
click at [1523, 285] on button "add" at bounding box center [1542, 298] width 39 height 28
type input "$191.48"
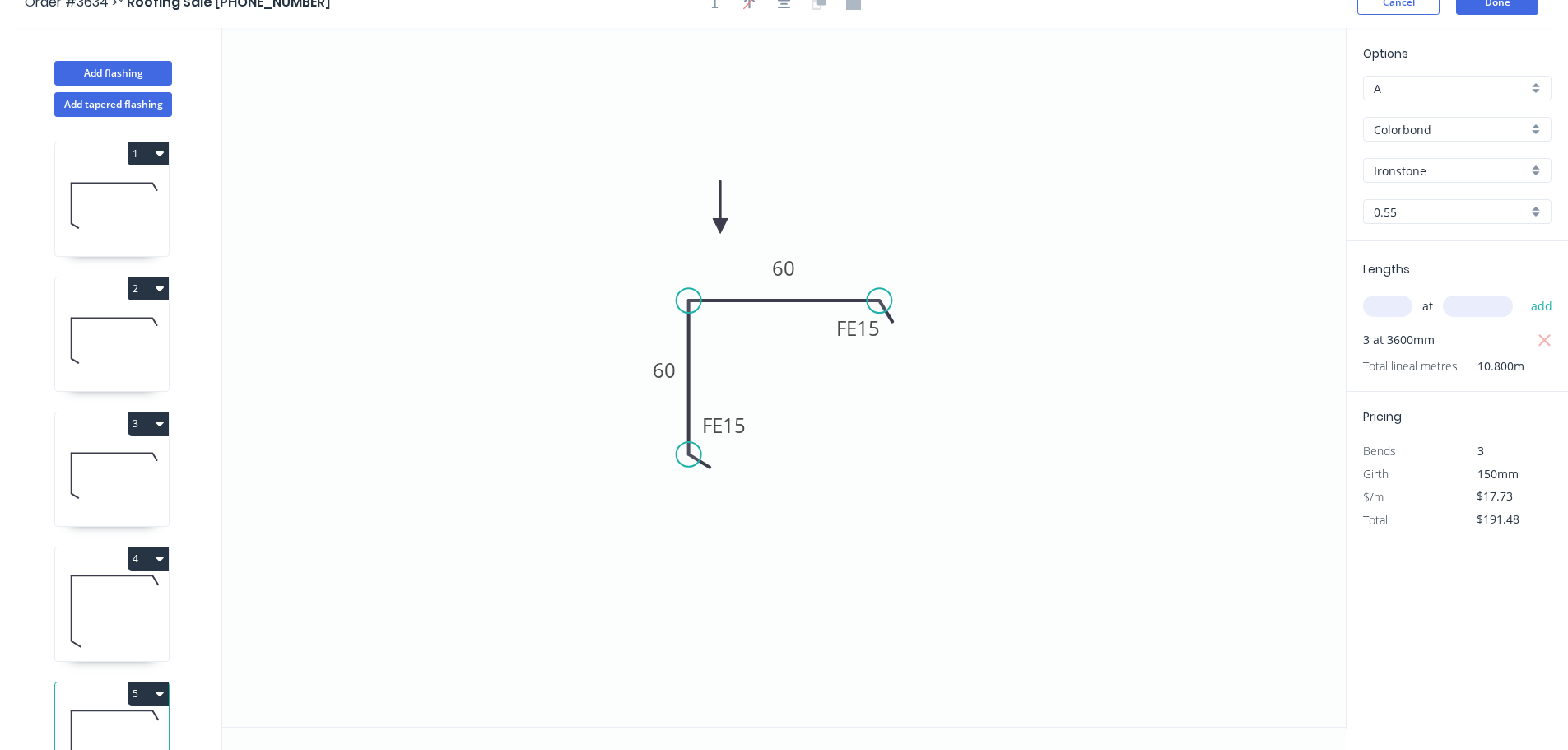
scroll to position [0, 0]
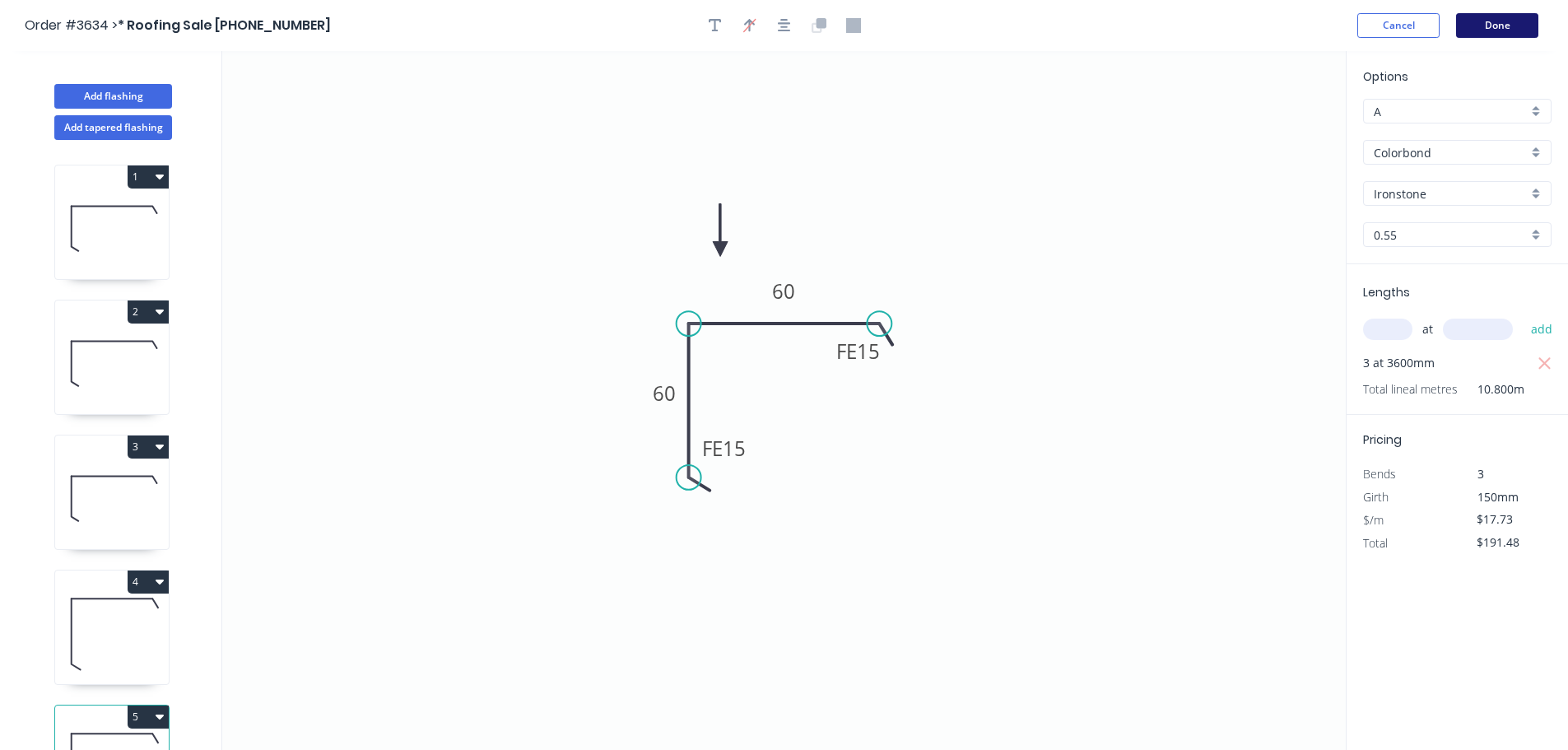
click at [1495, 30] on button "Done" at bounding box center [1497, 26] width 83 height 25
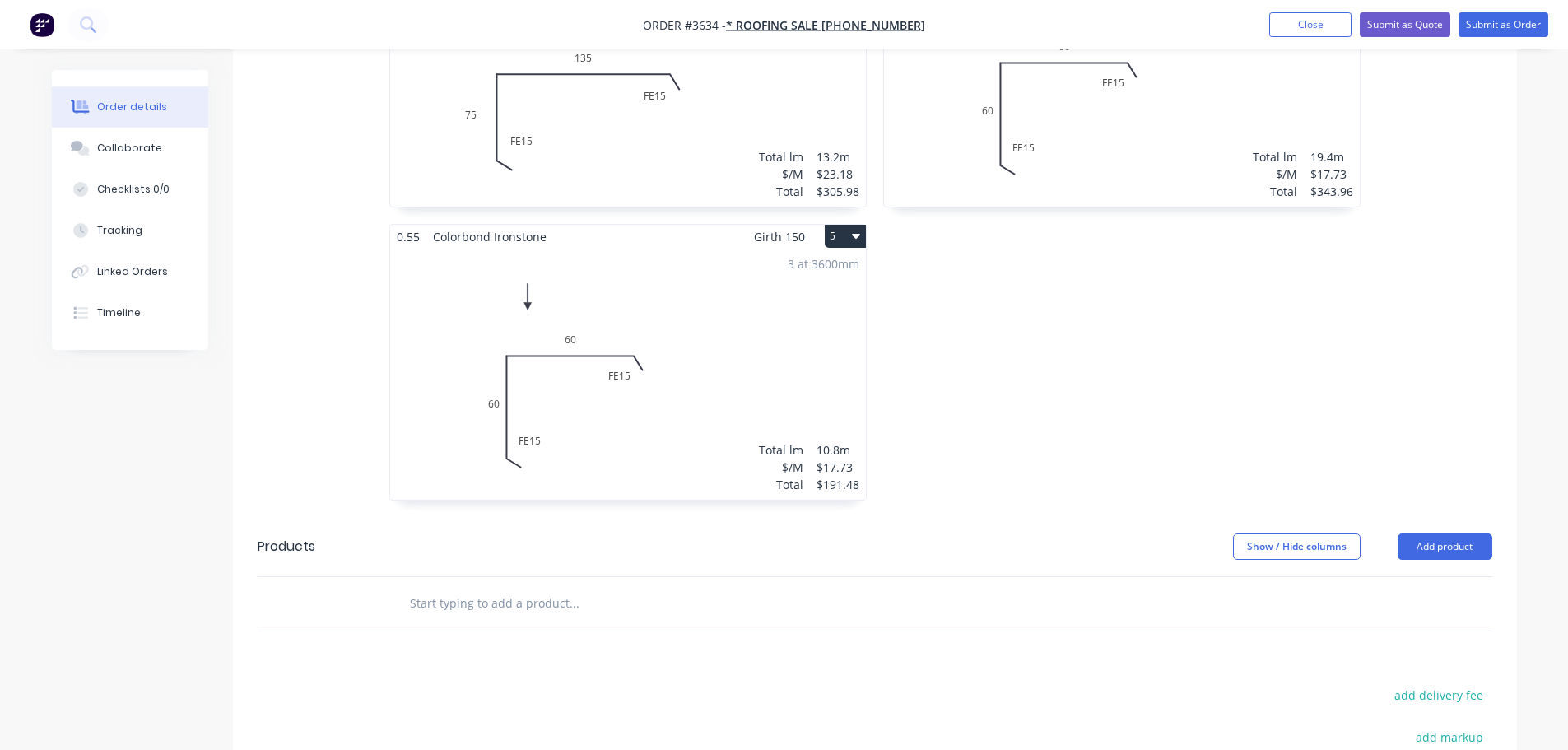
scroll to position [1153, 0]
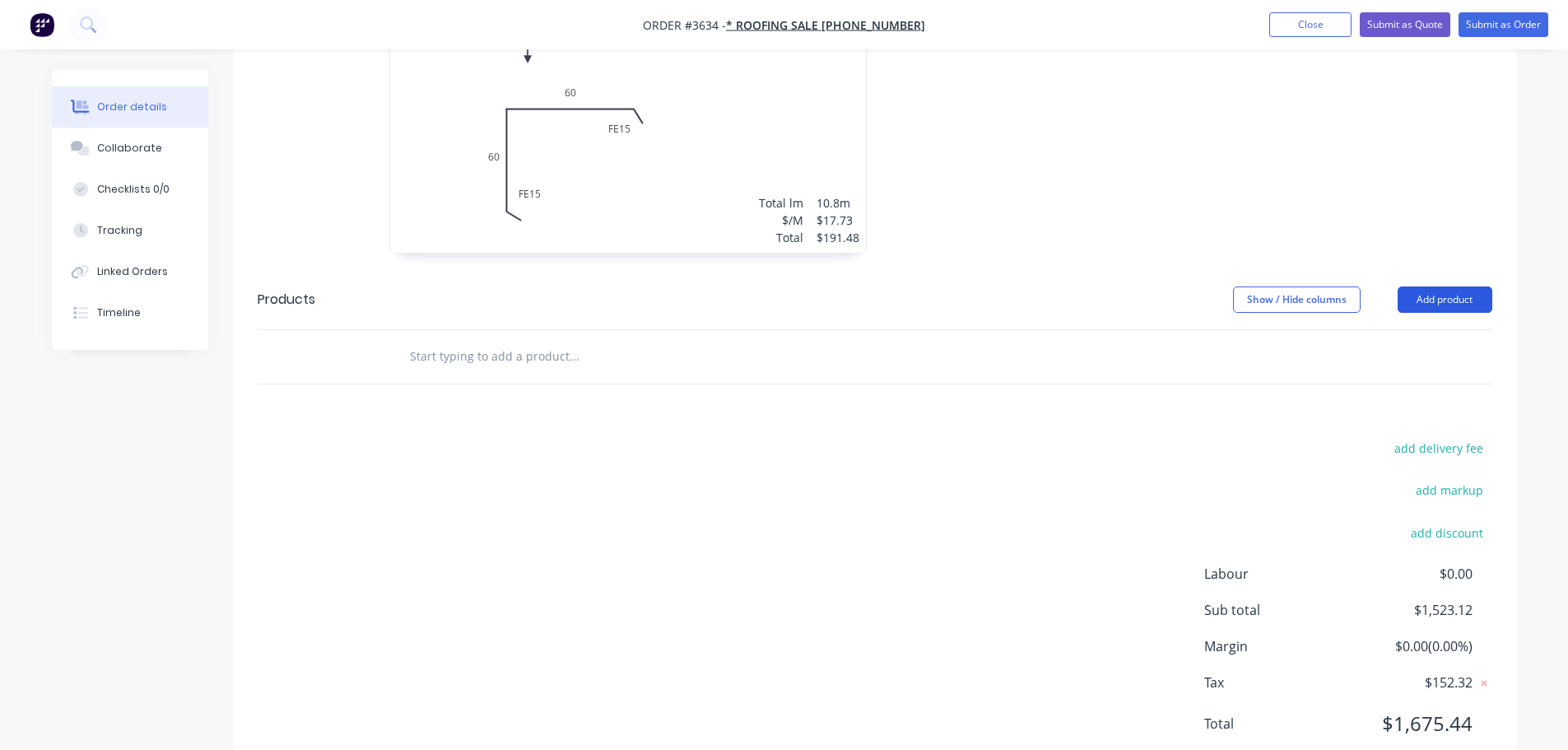
click at [1428, 313] on button "Add product" at bounding box center [1446, 300] width 95 height 27
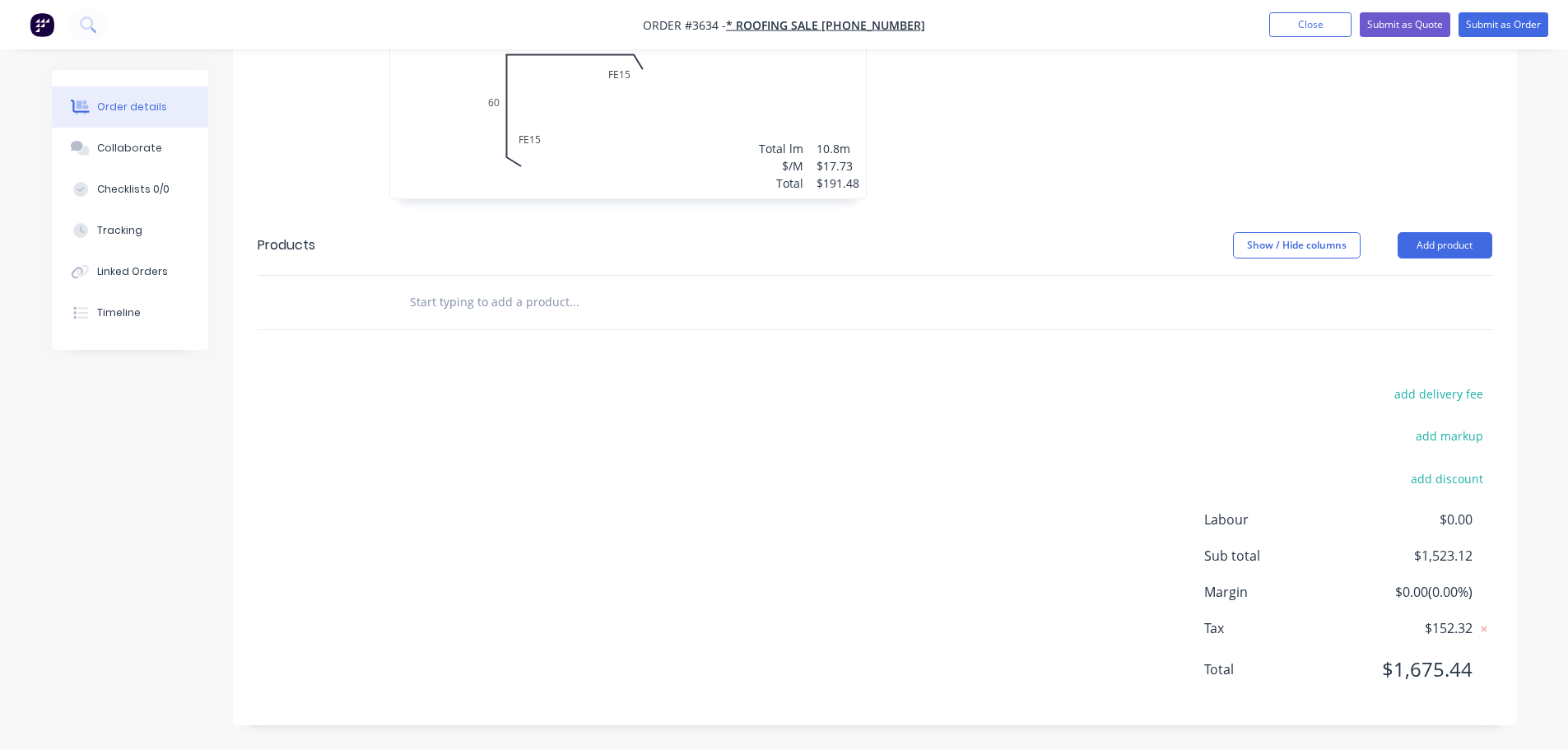
scroll to position [1318, 0]
click at [448, 302] on input "text" at bounding box center [573, 302] width 329 height 33
type input "h"
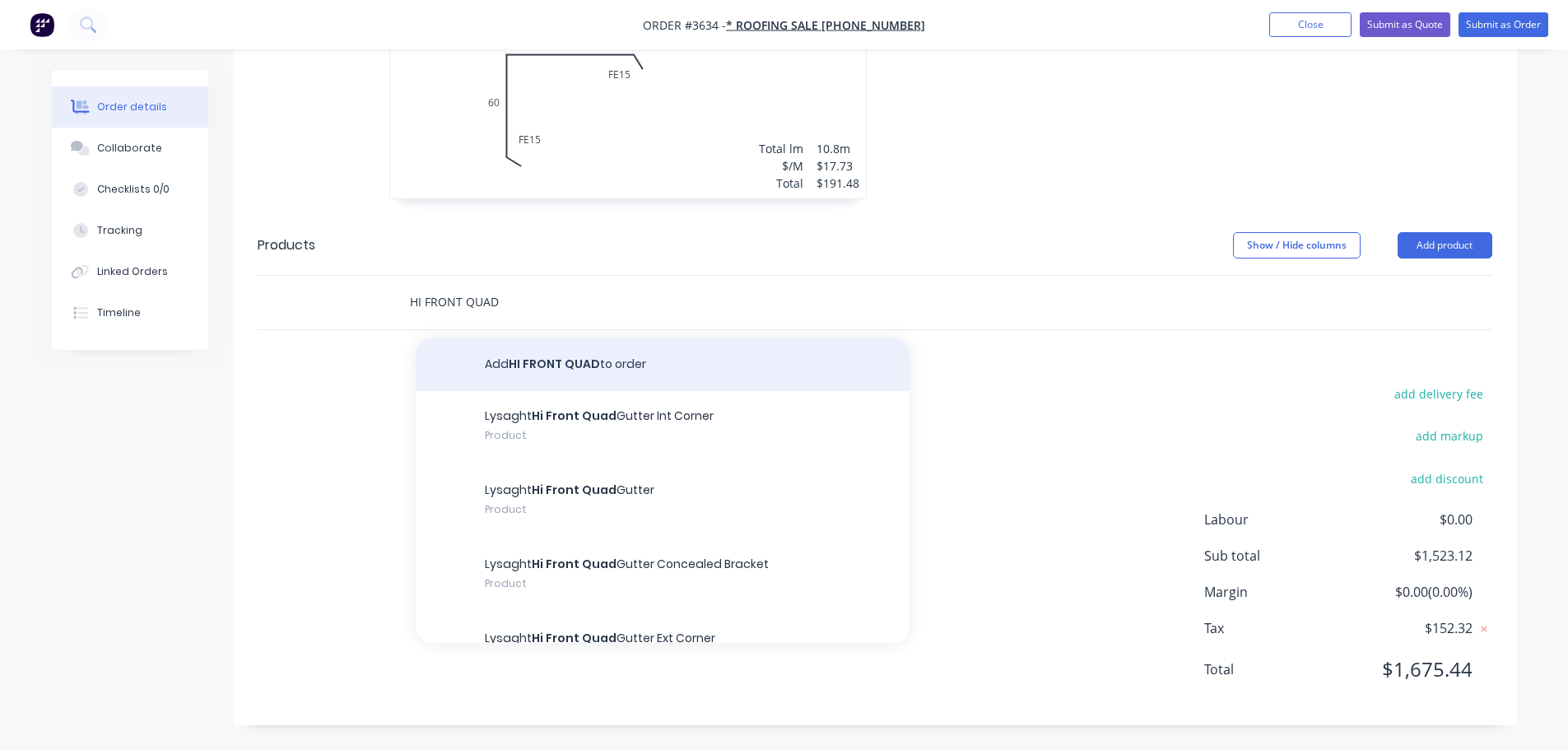
type input "HI FRONT QUAD"
click at [567, 366] on button "Add HI FRONT QUAD to order" at bounding box center [663, 365] width 494 height 53
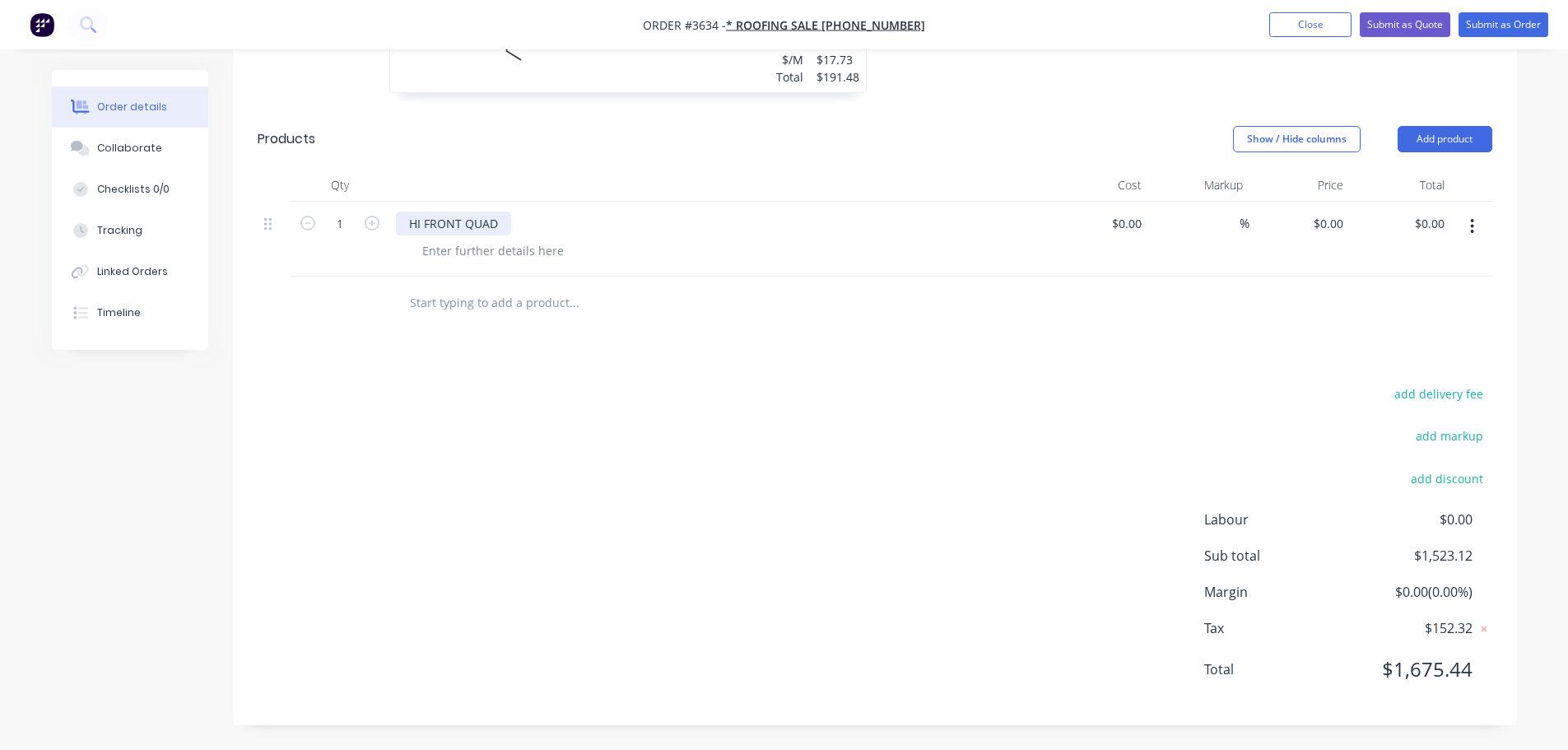
click at [512, 235] on div "HI FRONT QUAD" at bounding box center [453, 223] width 115 height 24
click at [1468, 152] on button "Add product" at bounding box center [1446, 140] width 95 height 27
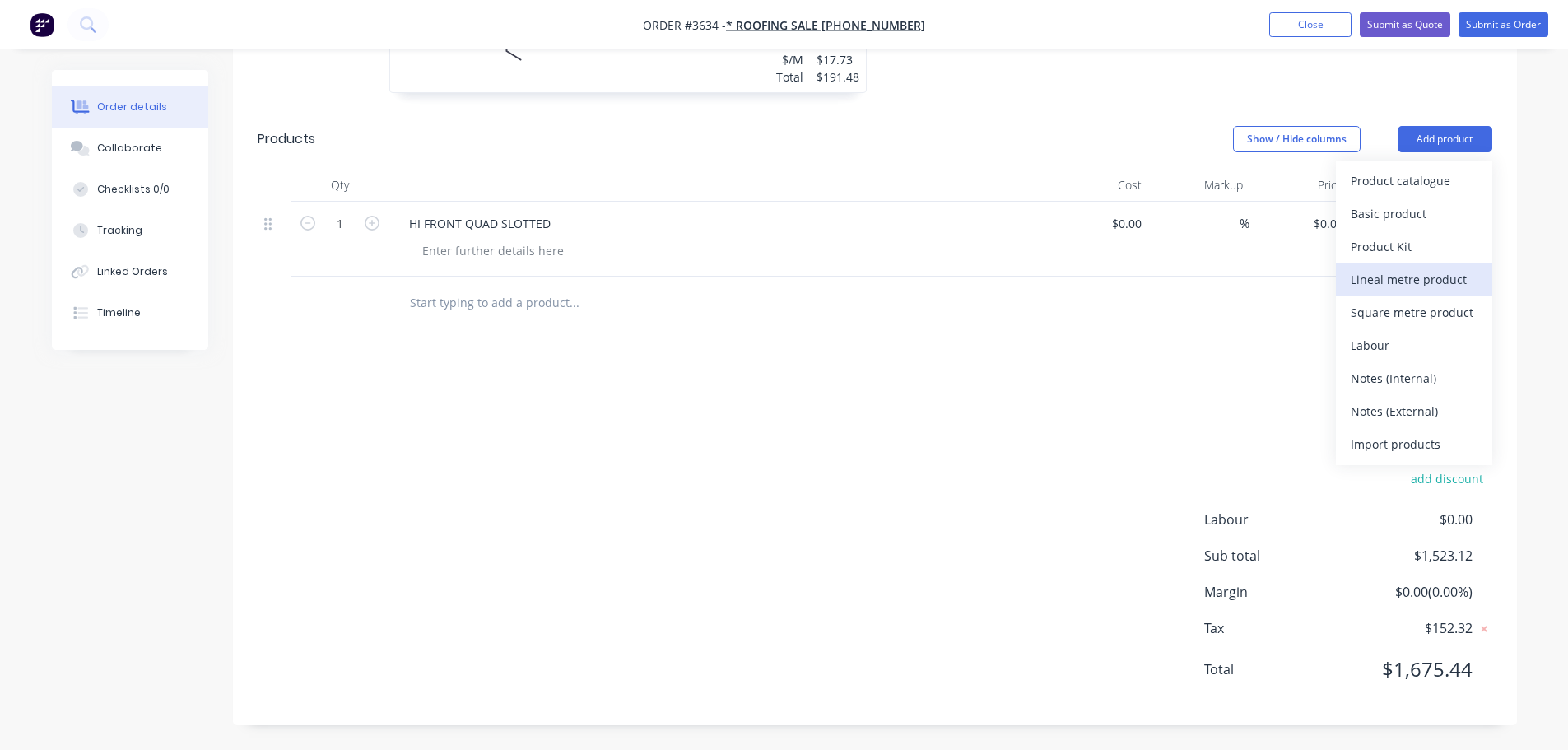
click at [1372, 291] on div "Lineal metre product" at bounding box center [1414, 279] width 127 height 24
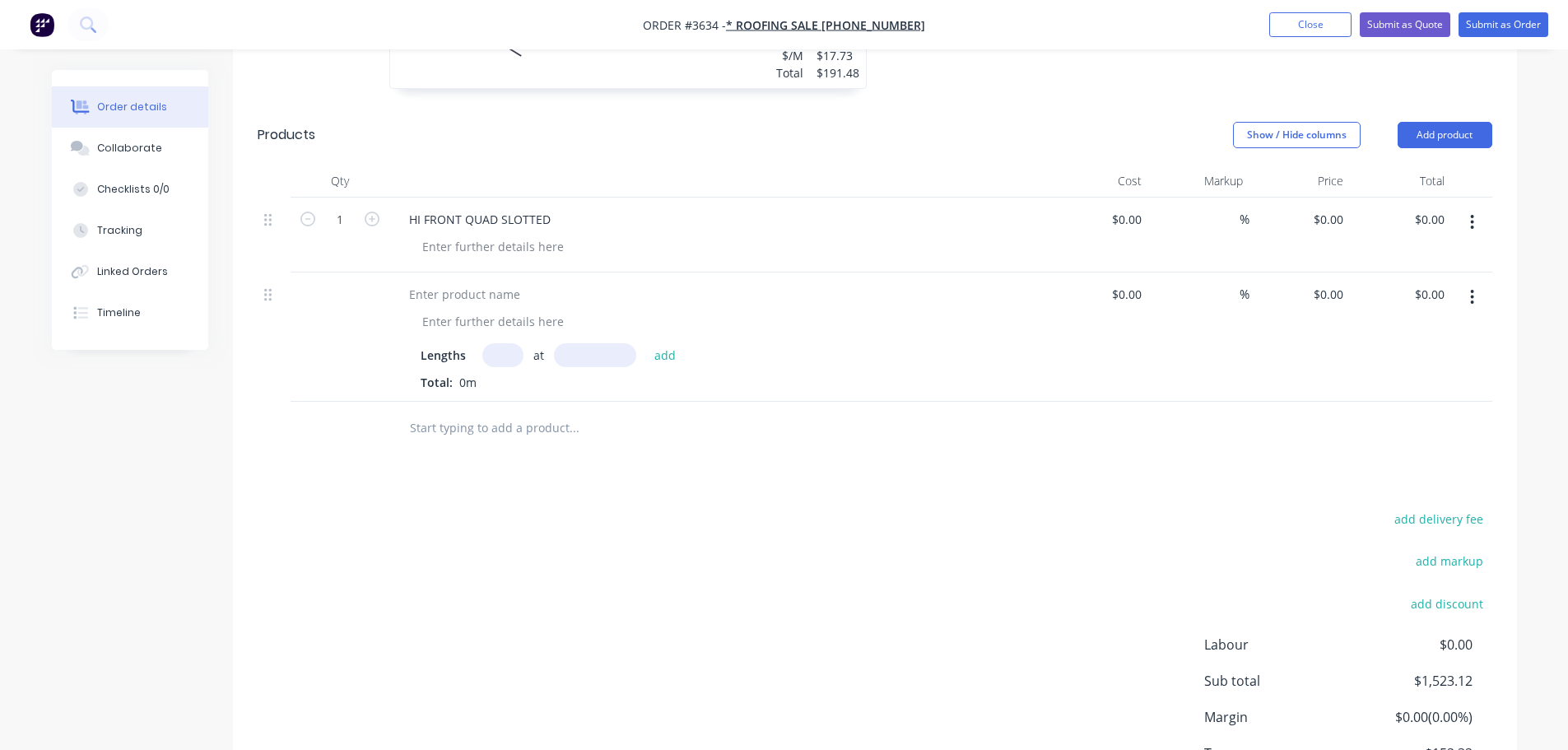
click at [1470, 232] on icon "button" at bounding box center [1472, 222] width 4 height 18
drag, startPoint x: 1412, startPoint y: 472, endPoint x: 1408, endPoint y: 462, distance: 10.8
click at [1410, 381] on button "Delete" at bounding box center [1414, 364] width 157 height 33
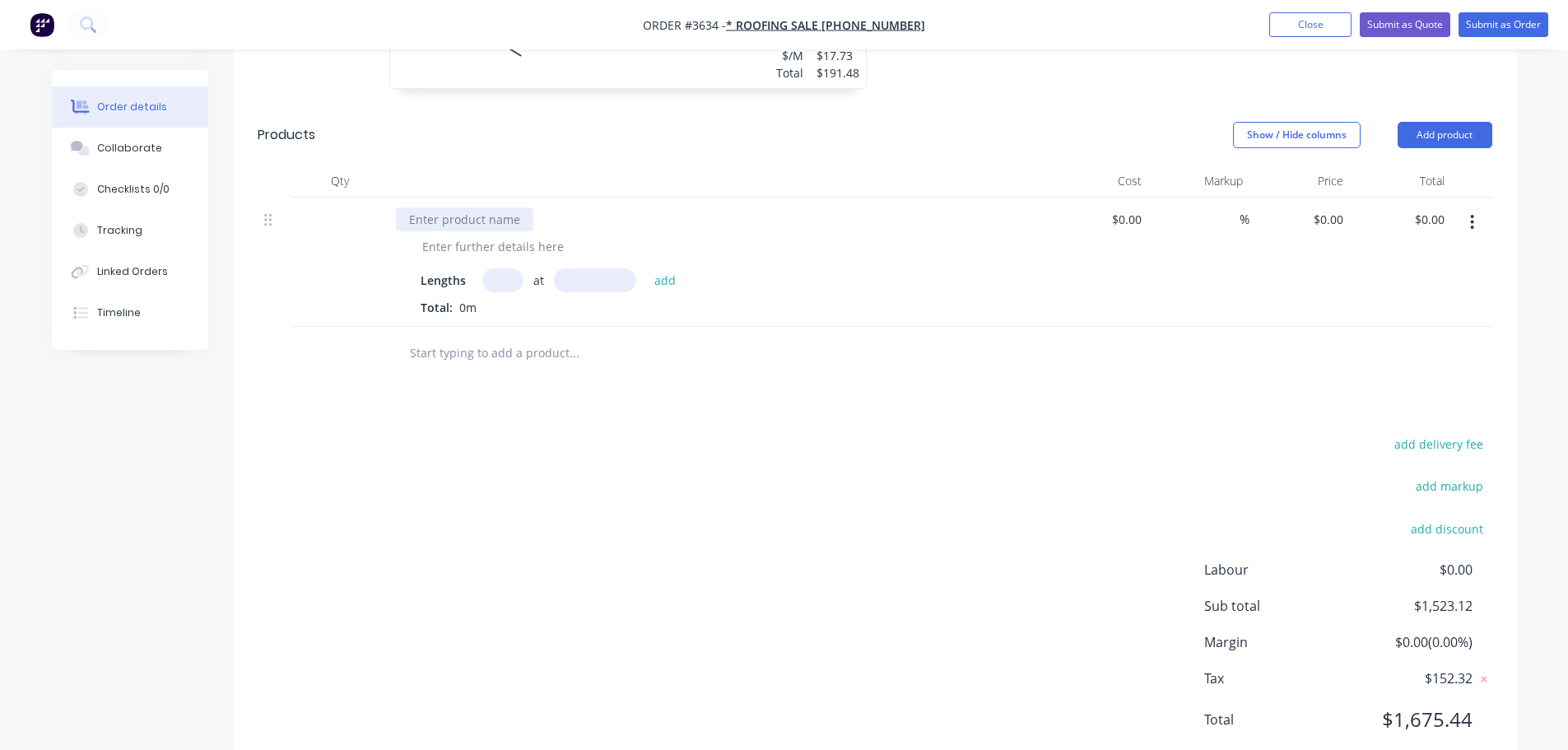
click at [439, 232] on div at bounding box center [464, 219] width 138 height 24
click at [503, 292] on input "text" at bounding box center [502, 280] width 41 height 24
type input "1"
type input "4800"
click at [646, 269] on button "add" at bounding box center [665, 279] width 39 height 22
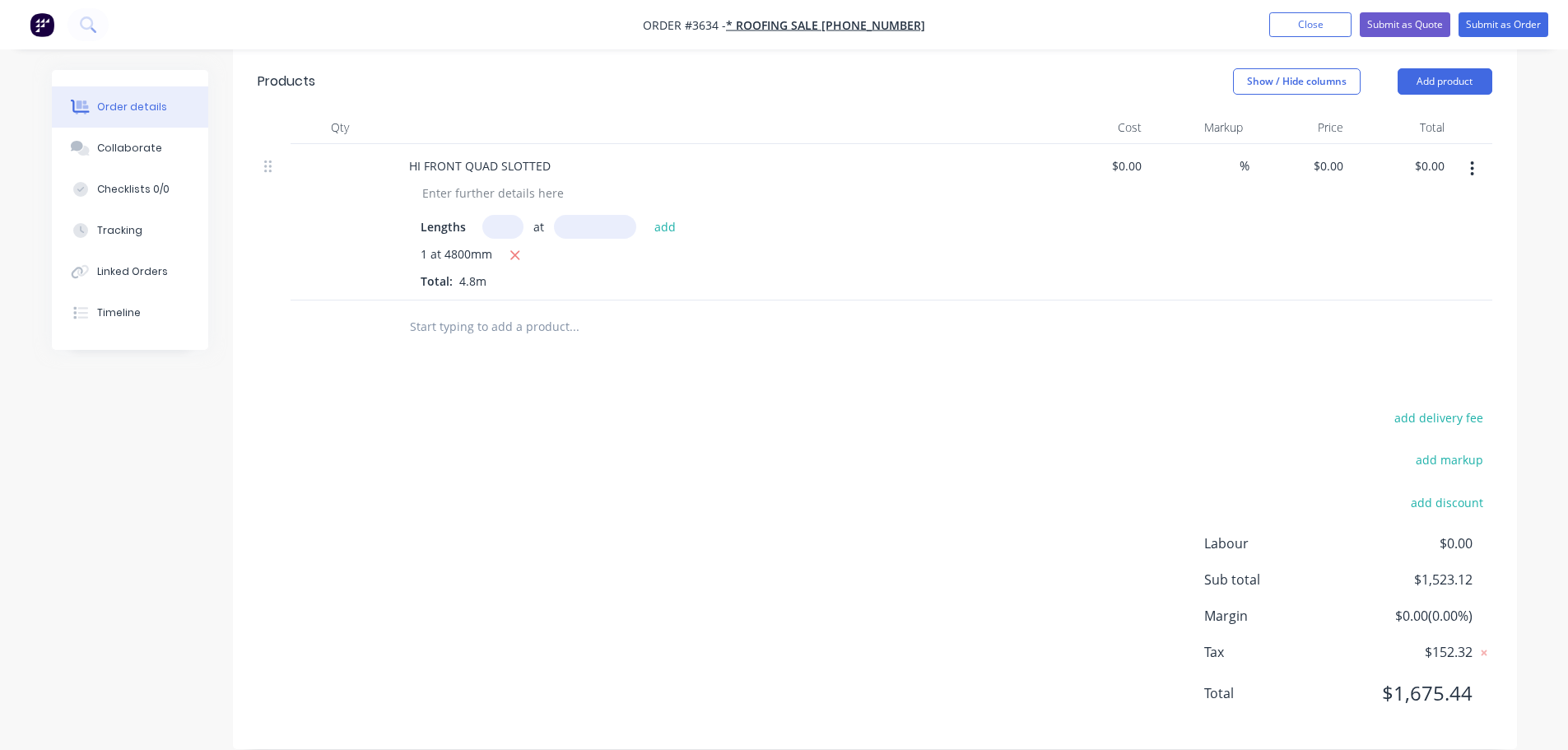
scroll to position [1400, 0]
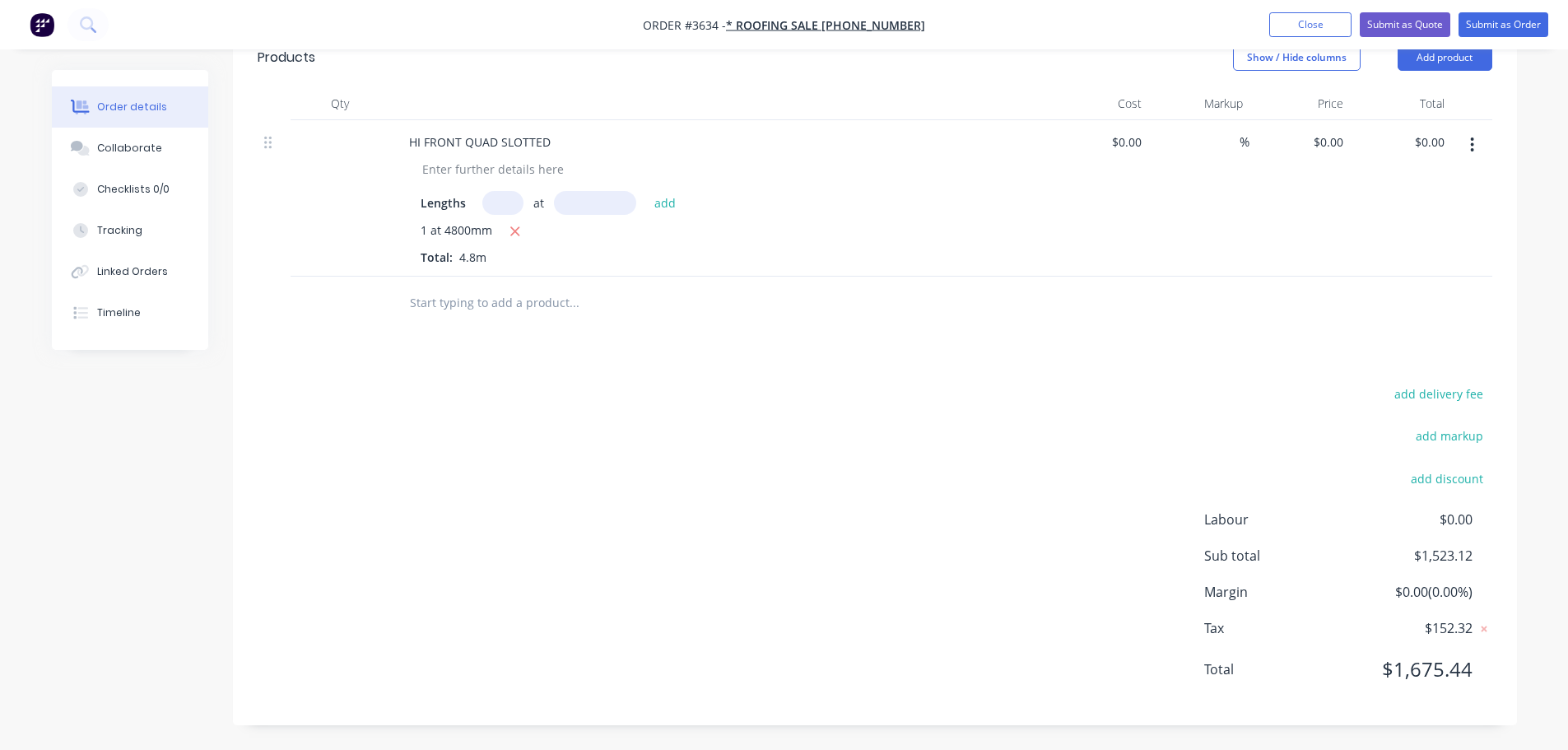
click at [449, 320] on input "text" at bounding box center [573, 303] width 329 height 33
click at [1428, 71] on button "Add product" at bounding box center [1446, 58] width 95 height 27
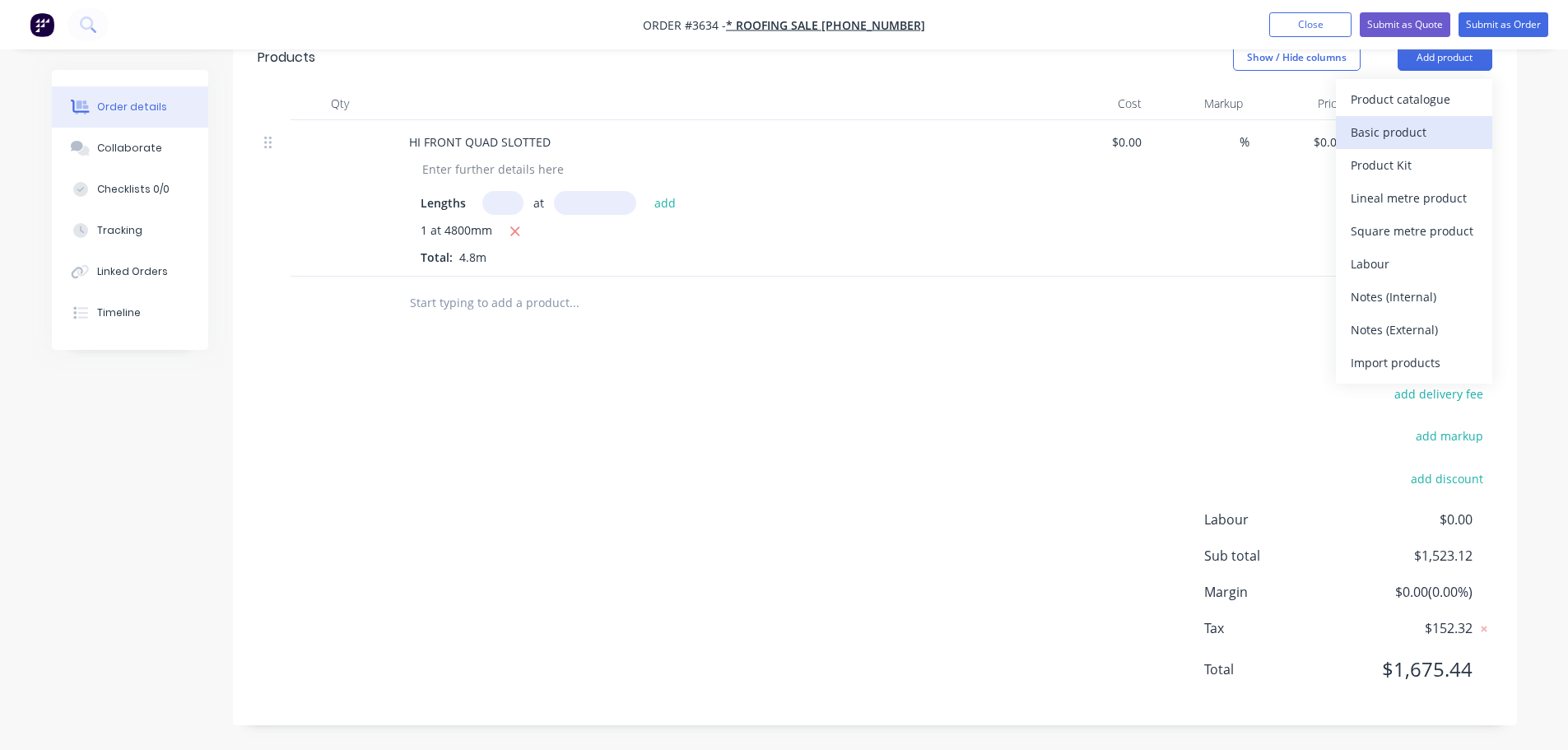
click at [1365, 144] on div "Basic product" at bounding box center [1414, 132] width 127 height 24
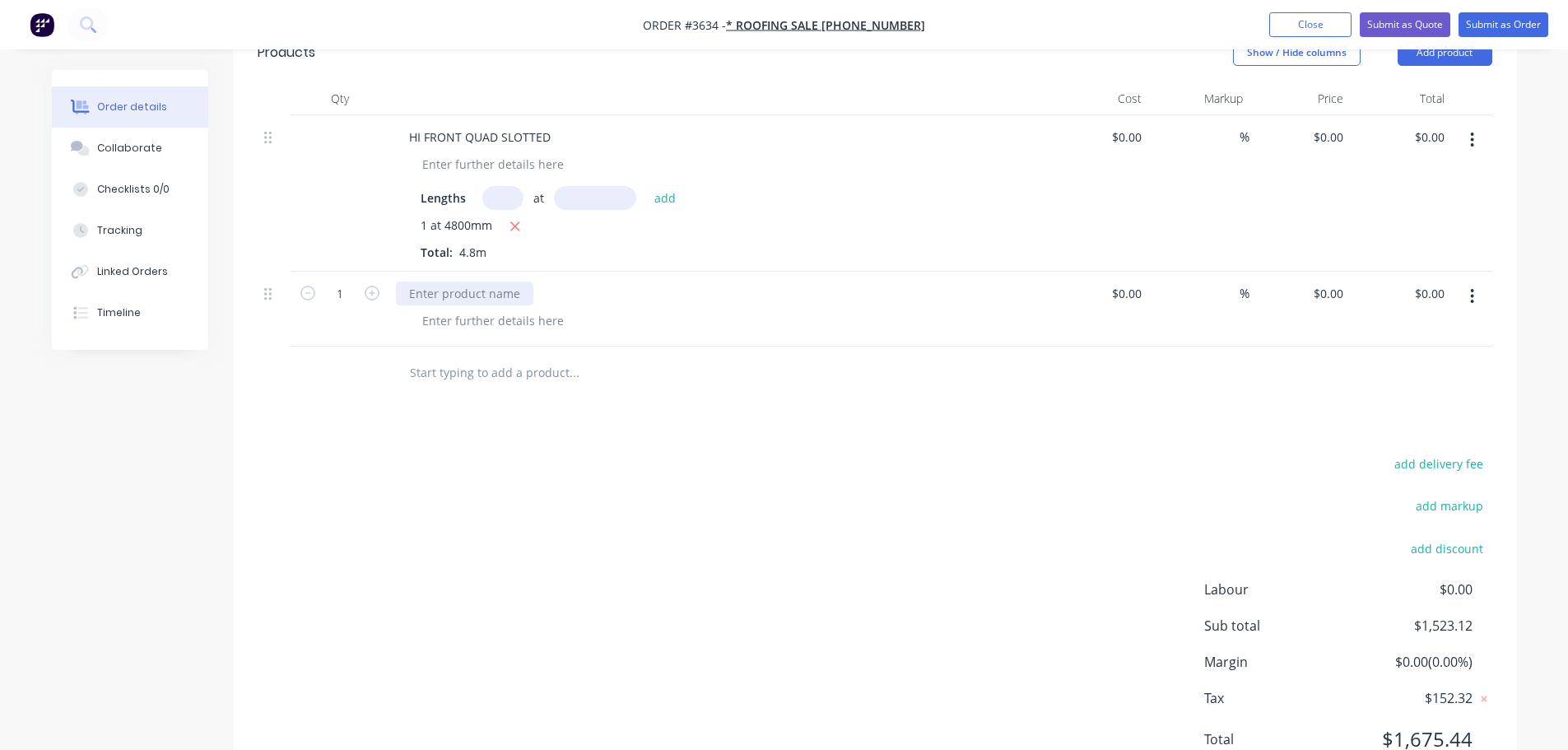
click at [453, 306] on div at bounding box center [464, 293] width 138 height 24
click at [468, 332] on div at bounding box center [493, 320] width 168 height 24
click at [865, 612] on div "add delivery fee add markup add discount Labour $0.00 Sub total $1,523.12 Margi…" at bounding box center [874, 611] width 1235 height 318
click at [504, 389] on input "text" at bounding box center [573, 373] width 329 height 33
click at [1443, 66] on button "Add product" at bounding box center [1446, 53] width 95 height 27
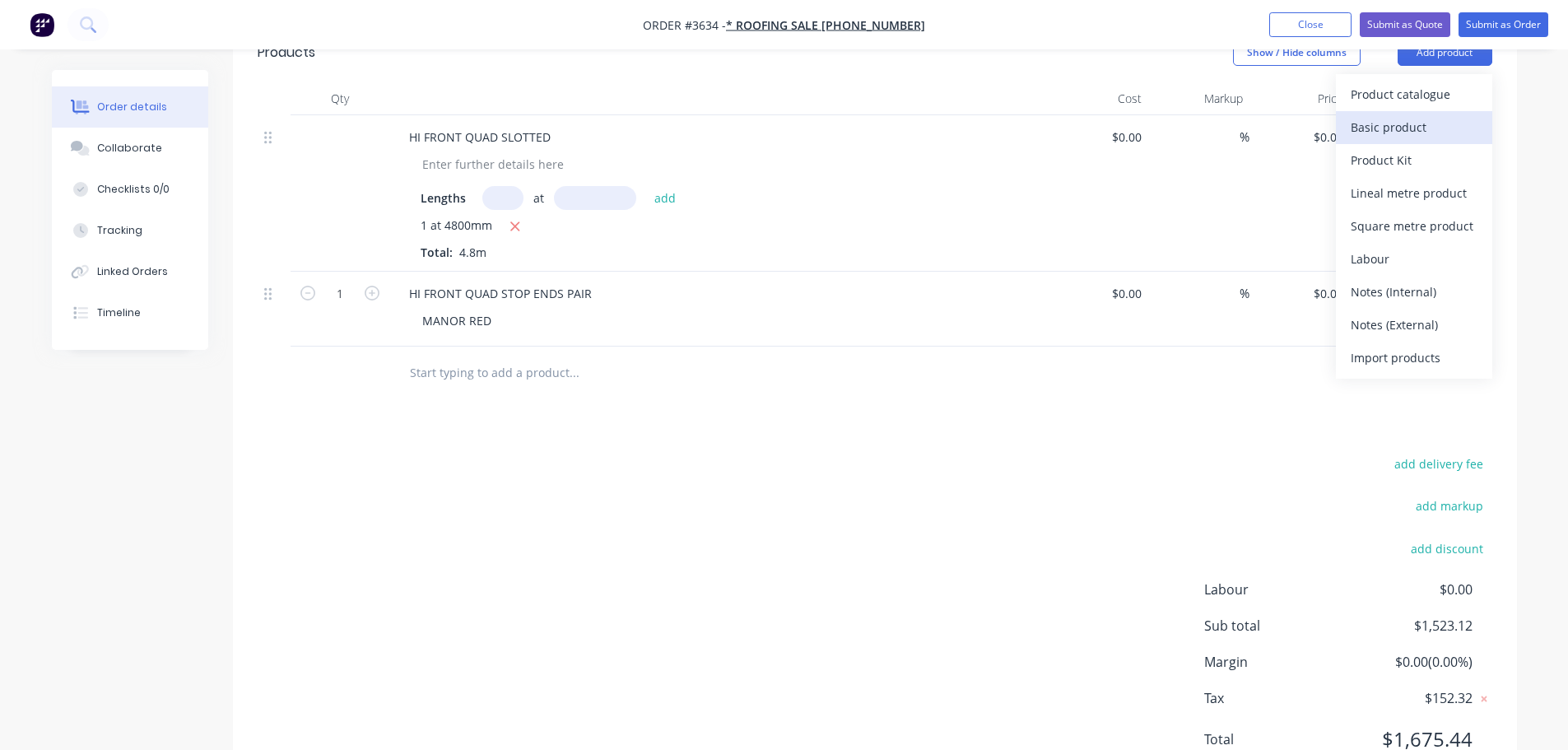
click at [1377, 140] on div "Basic product" at bounding box center [1414, 126] width 127 height 24
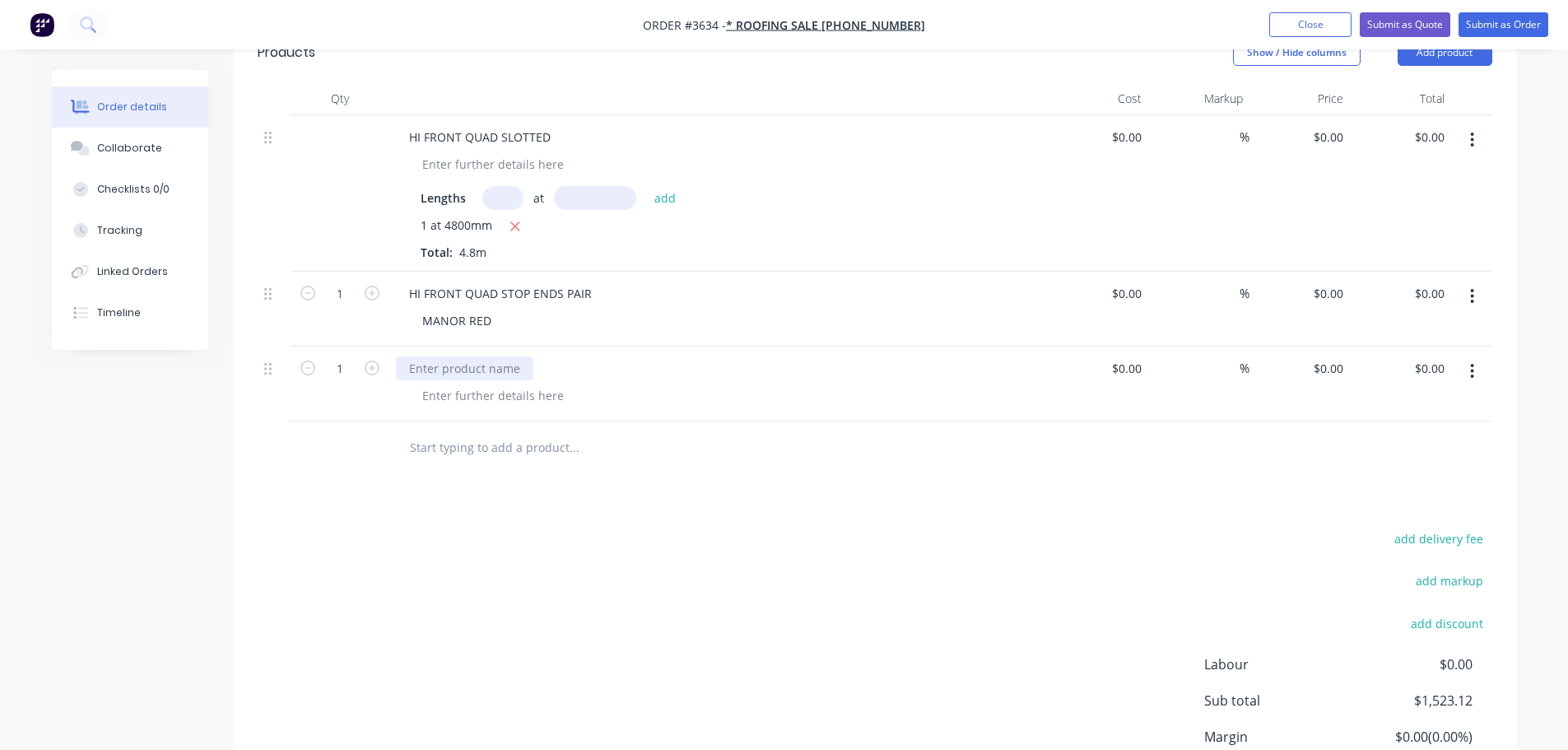
click at [459, 381] on div at bounding box center [464, 368] width 138 height 24
click at [378, 376] on icon "button" at bounding box center [372, 368] width 15 height 15
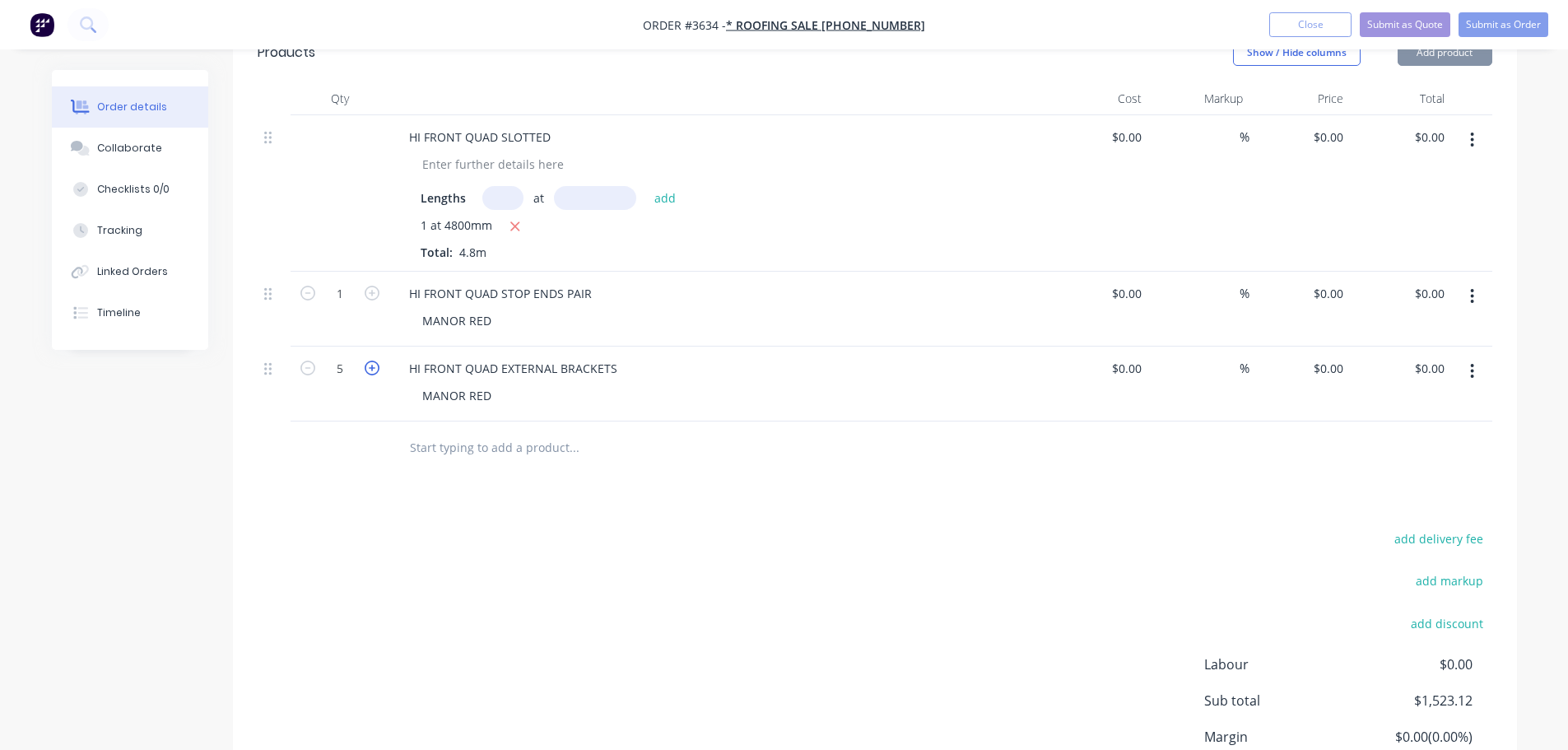
click at [378, 376] on icon "button" at bounding box center [372, 368] width 15 height 15
type input "6"
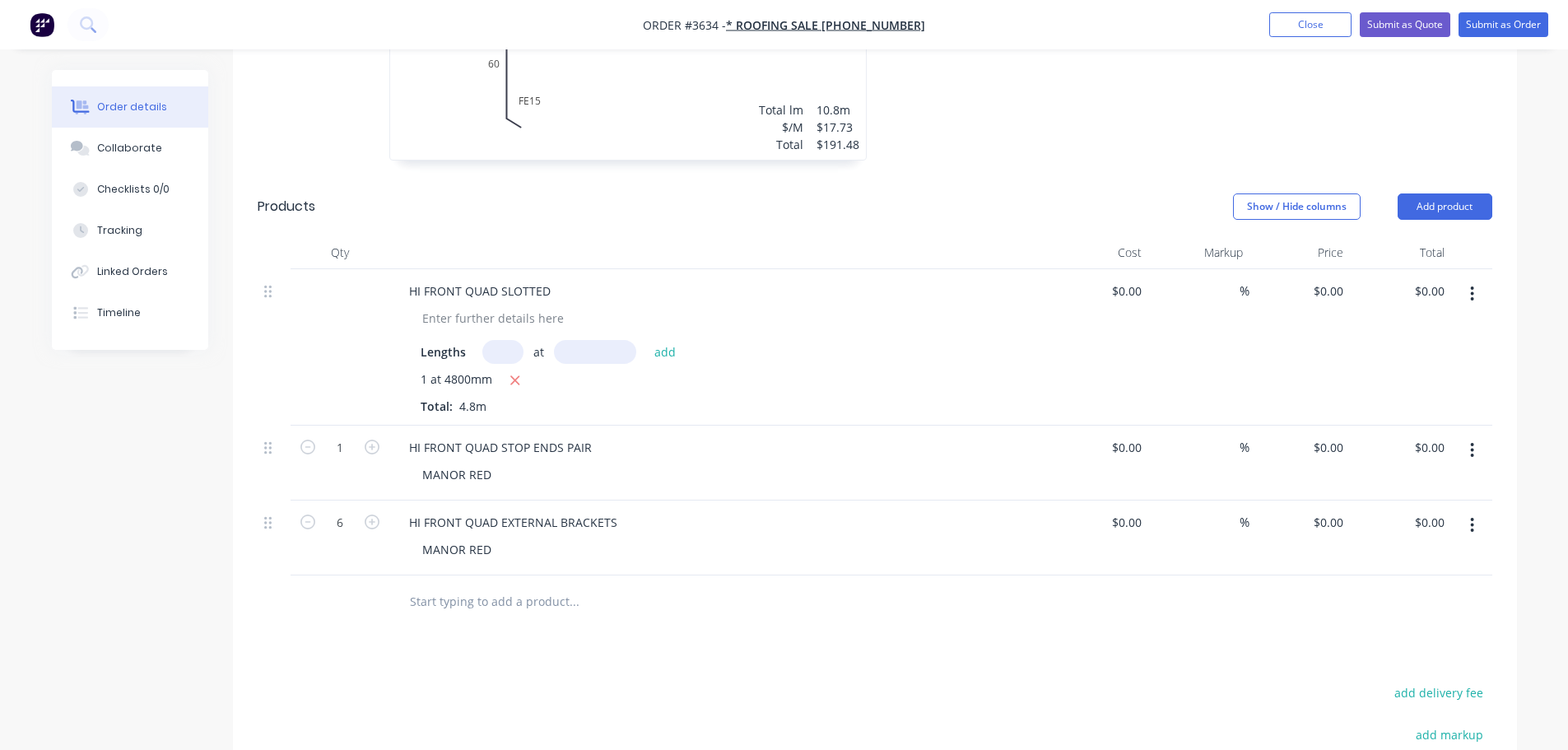
scroll to position [1244, 0]
click at [1317, 222] on button "Show / Hide columns" at bounding box center [1297, 209] width 127 height 27
click at [1255, 377] on span at bounding box center [1254, 376] width 14 height 14
click at [1234, 369] on input "Cost" at bounding box center [1234, 369] width 0 height 0
click at [1257, 399] on span at bounding box center [1254, 398] width 14 height 14
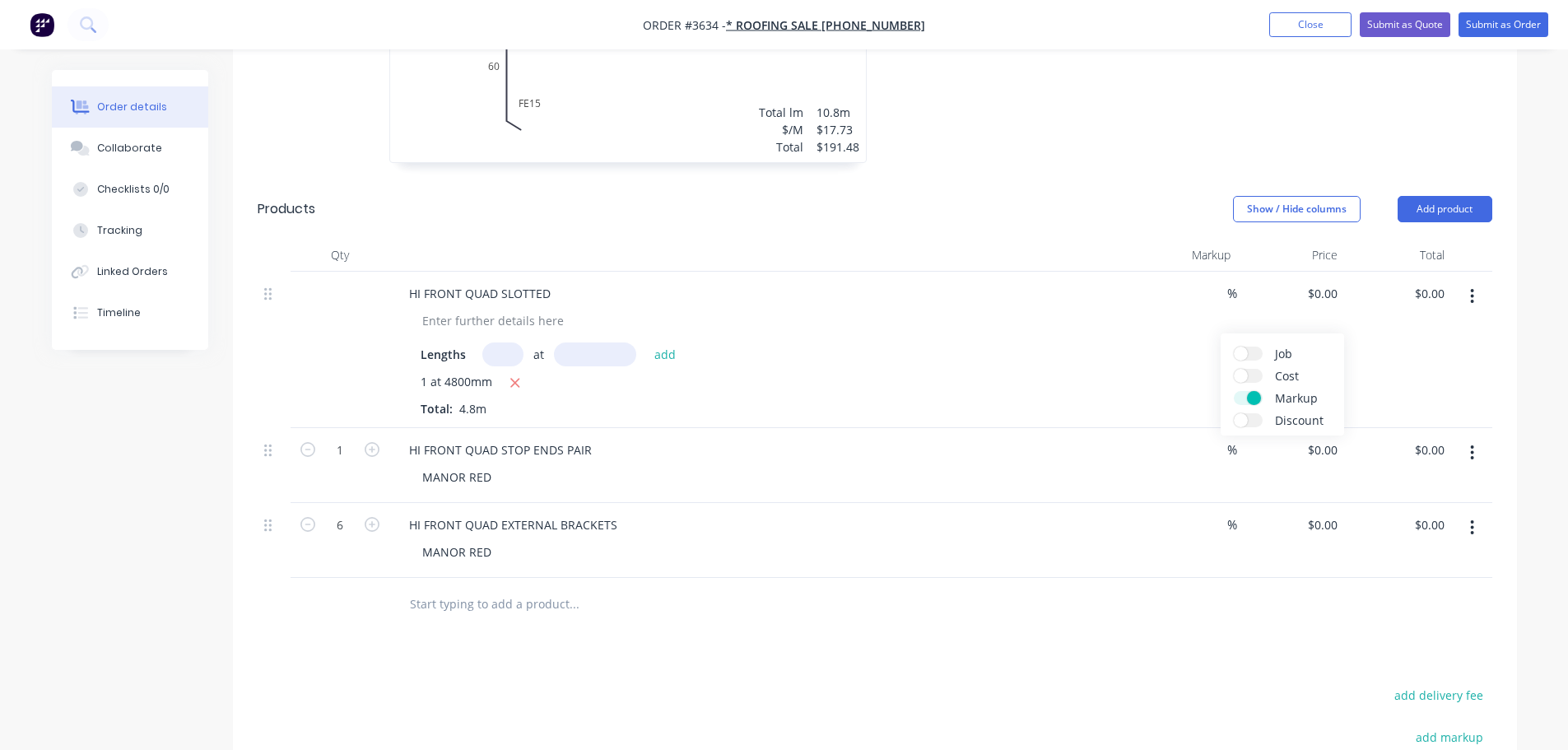
click at [1234, 391] on input "Markup" at bounding box center [1234, 391] width 0 height 0
click at [1055, 222] on div "Show / Hide columns Add product" at bounding box center [1005, 209] width 972 height 27
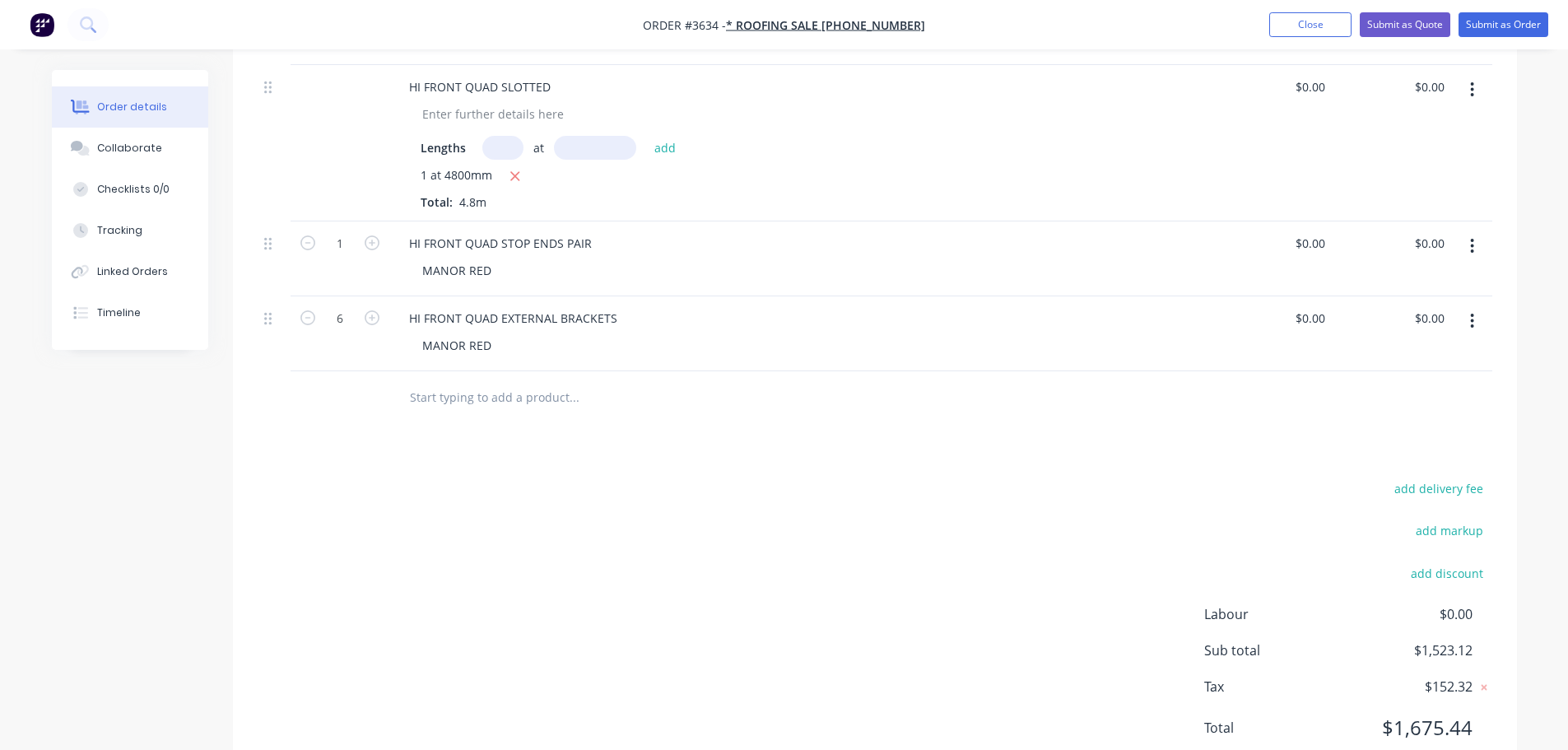
scroll to position [1491, 0]
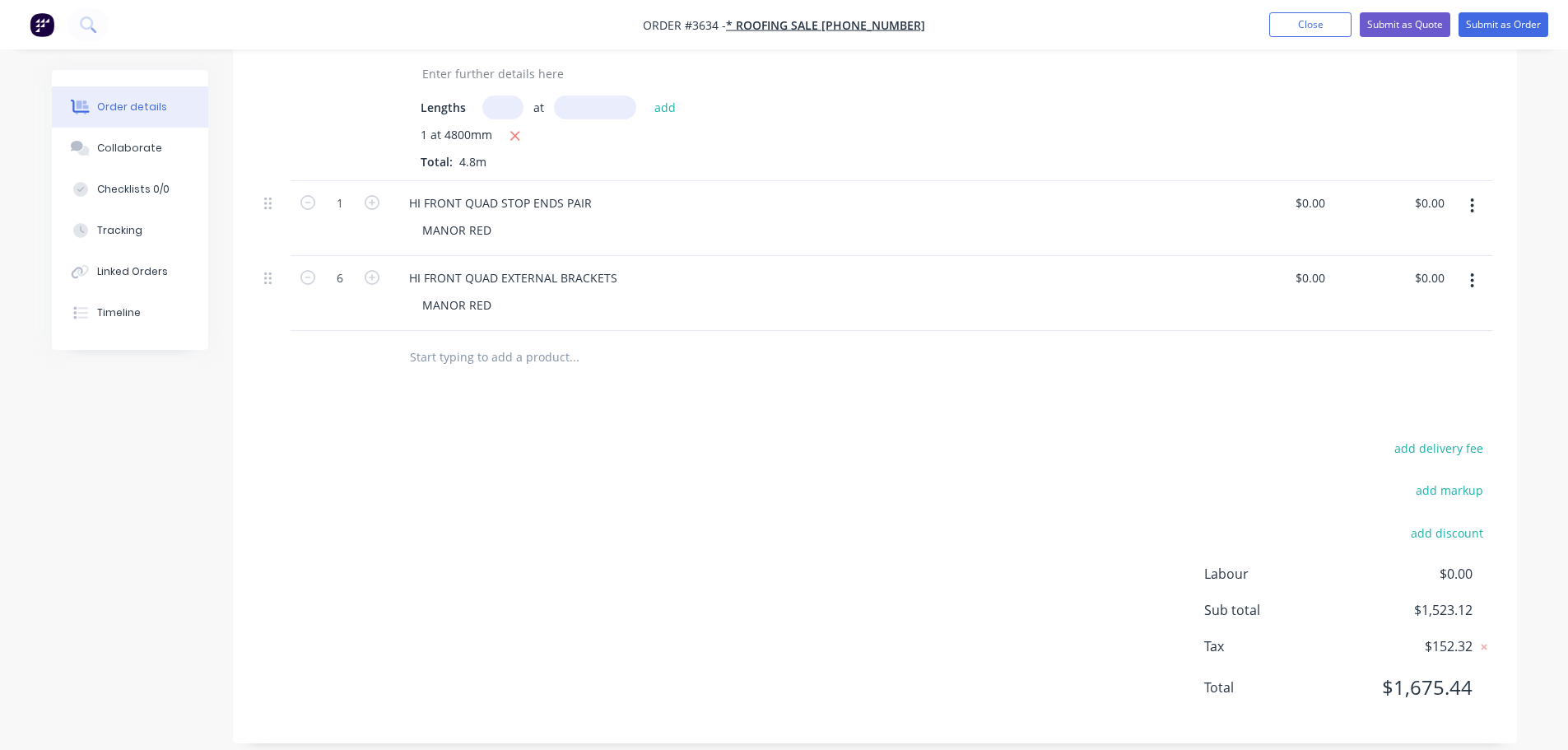
click at [1326, 59] on input "0" at bounding box center [1311, 46] width 42 height 24
type input "$15.90"
type input "$76.32"
click at [1323, 215] on input "0" at bounding box center [1311, 202] width 42 height 24
type input "$9.90"
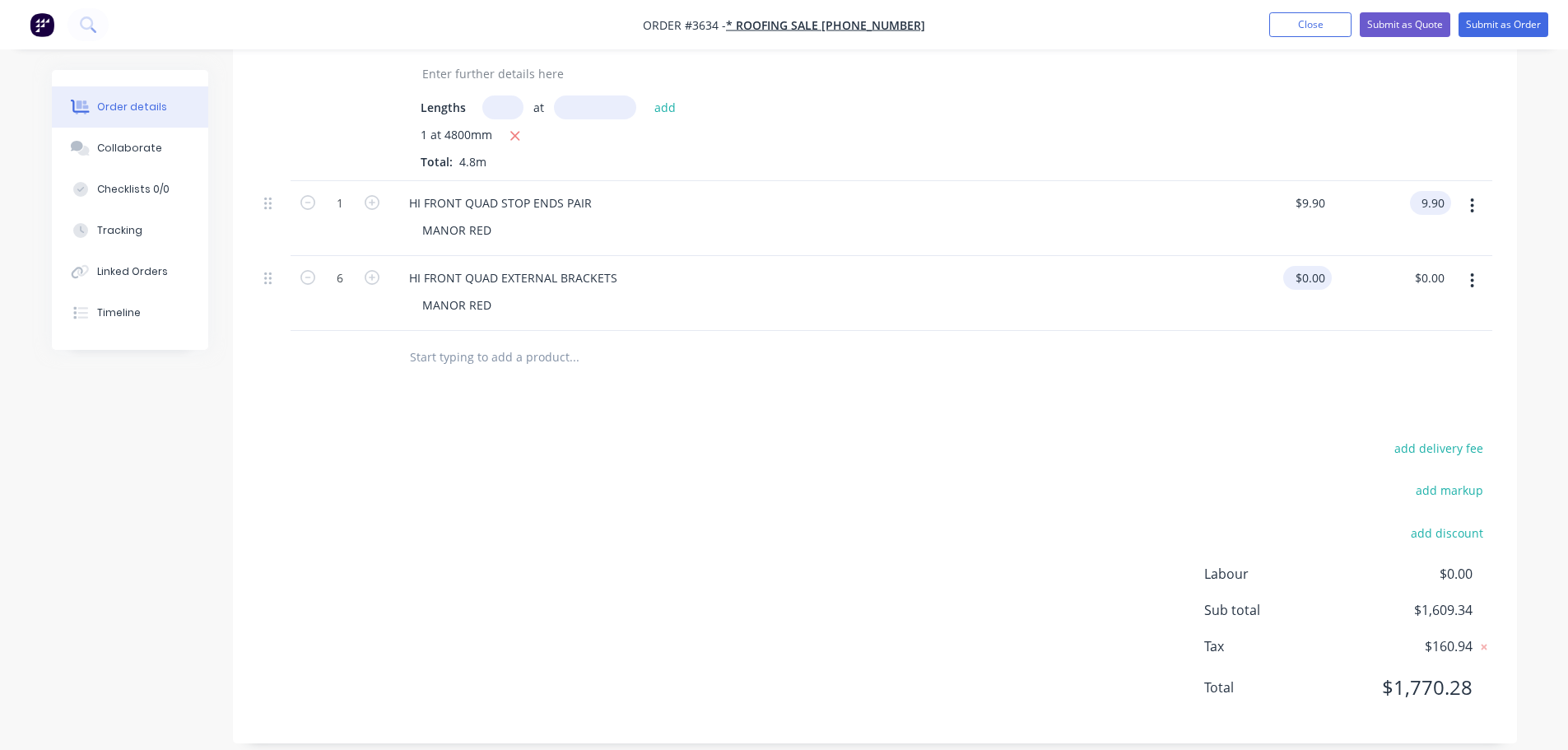
type input "$9.90"
click at [1315, 290] on input "0" at bounding box center [1322, 277] width 19 height 24
type input "$6.60"
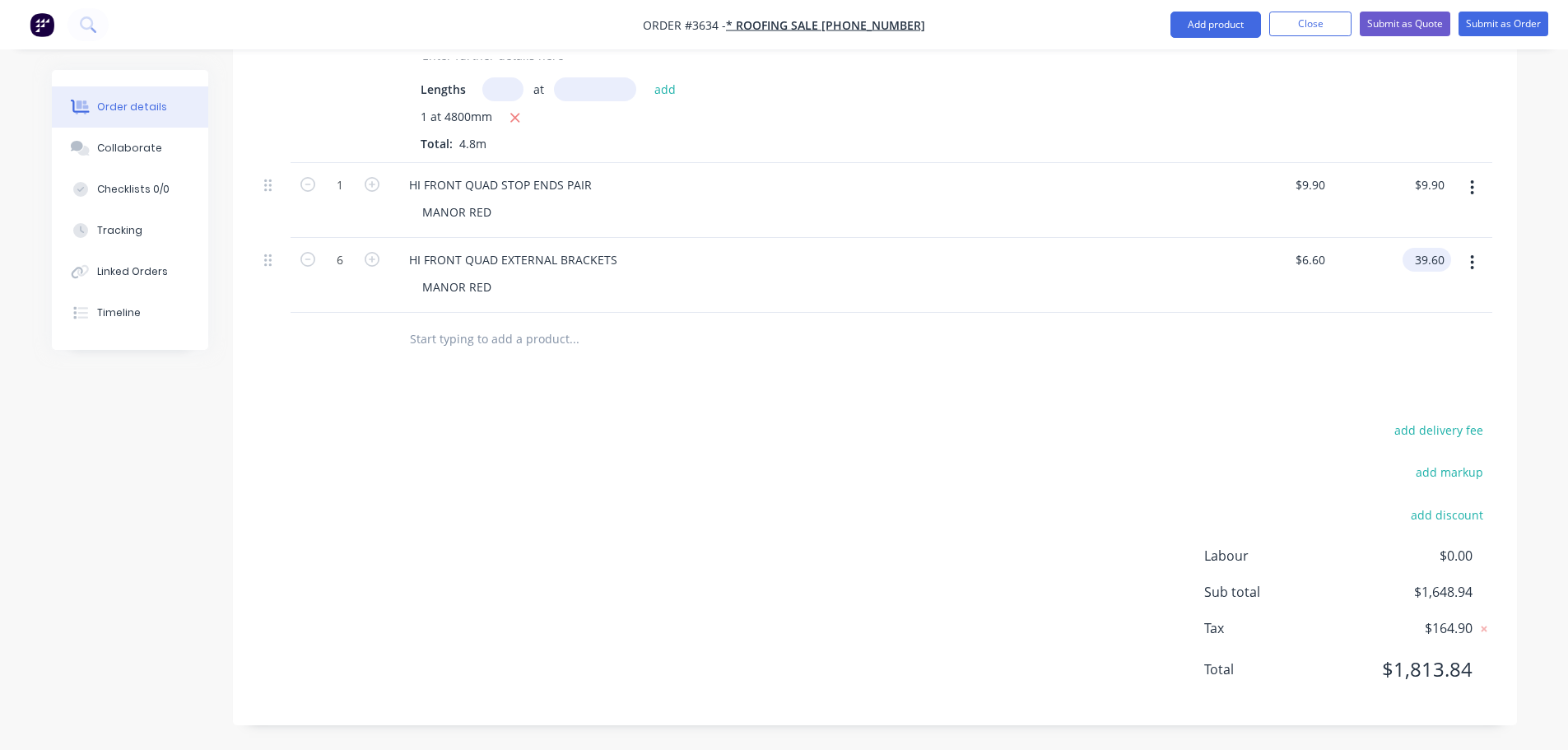
scroll to position [1699, 0]
type input "$39.60"
click at [1459, 503] on button "add discount" at bounding box center [1447, 514] width 90 height 22
click at [1447, 508] on input at bounding box center [1428, 520] width 74 height 25
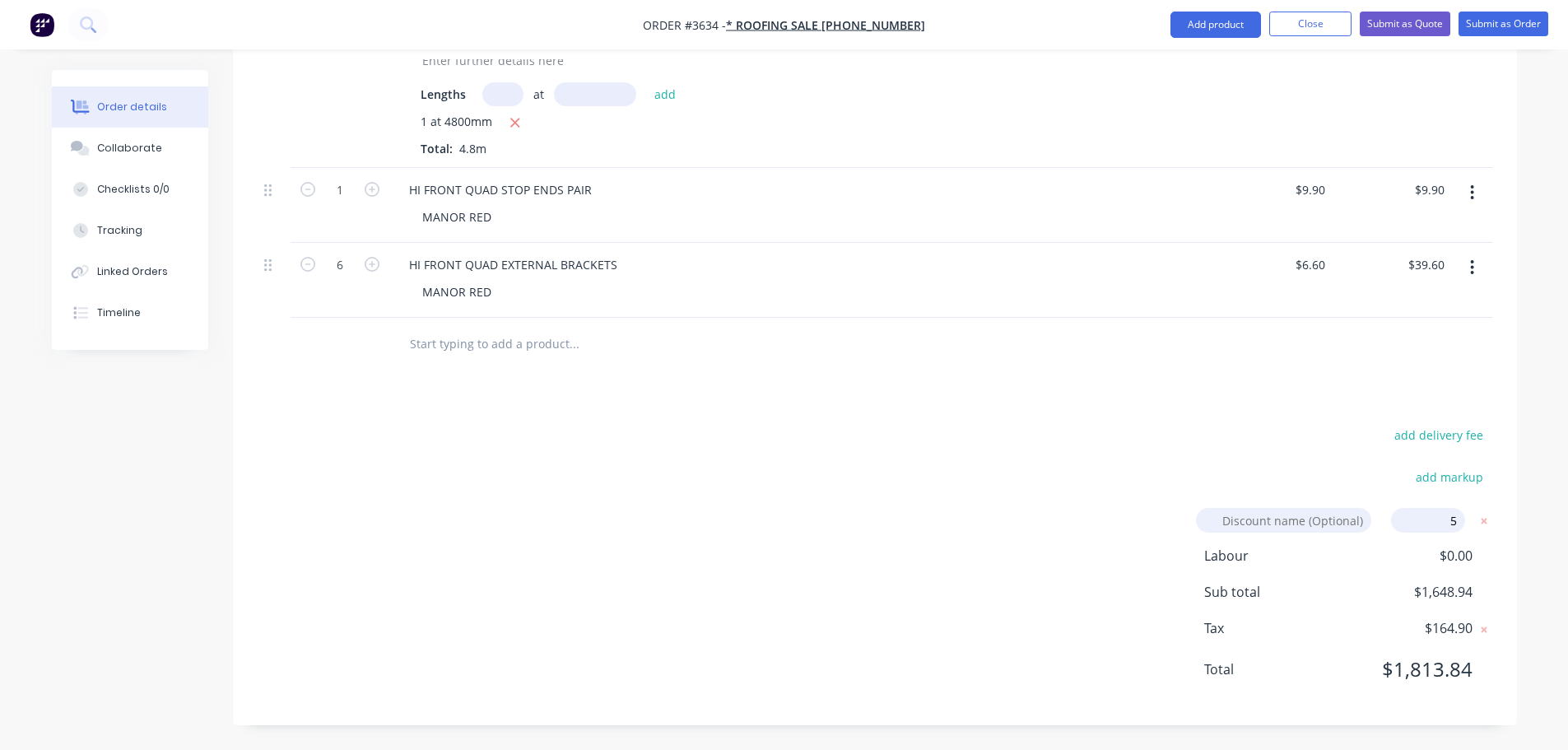
type input "50"
click input "submit" at bounding box center [0, 0] width 0 height 0
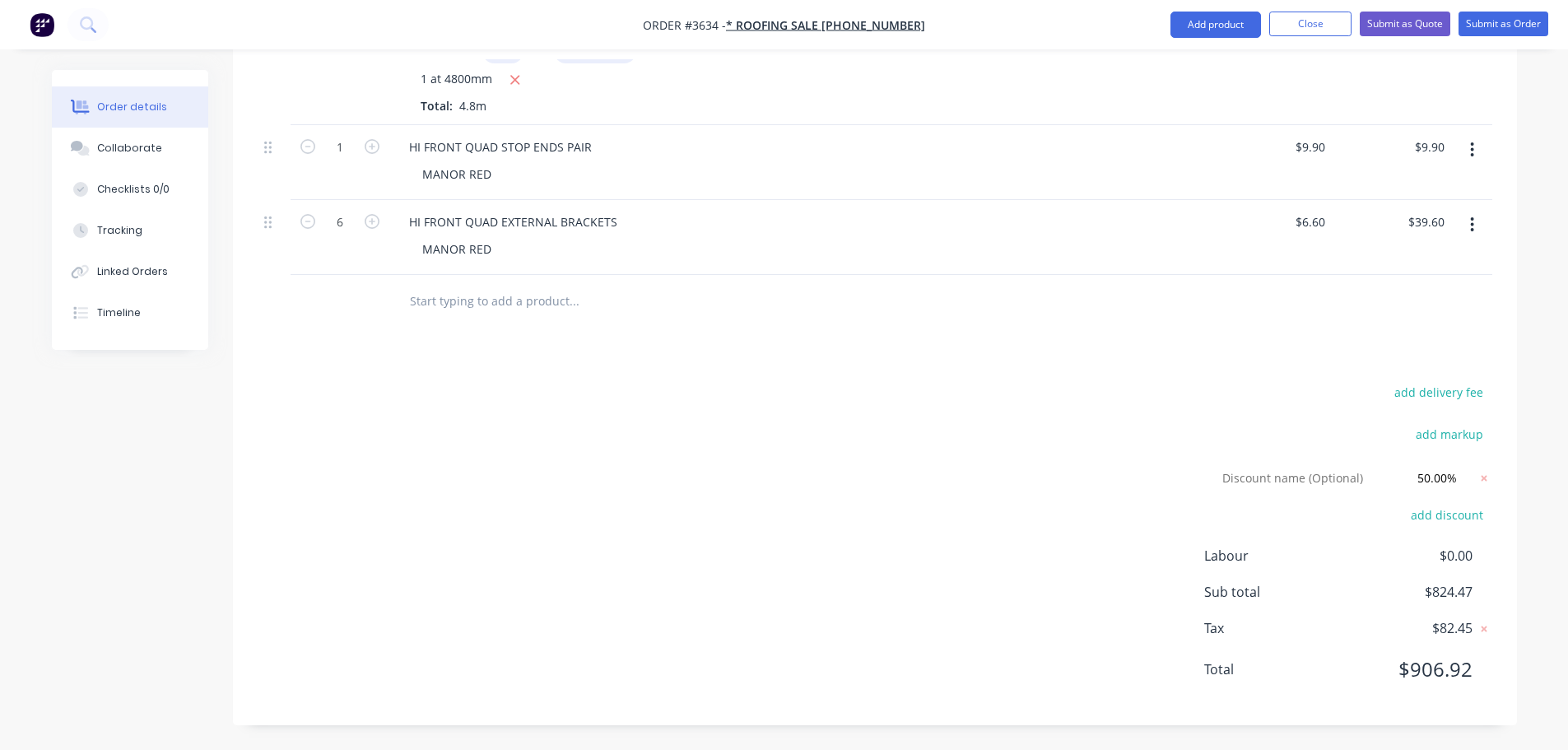
scroll to position [1443, 0]
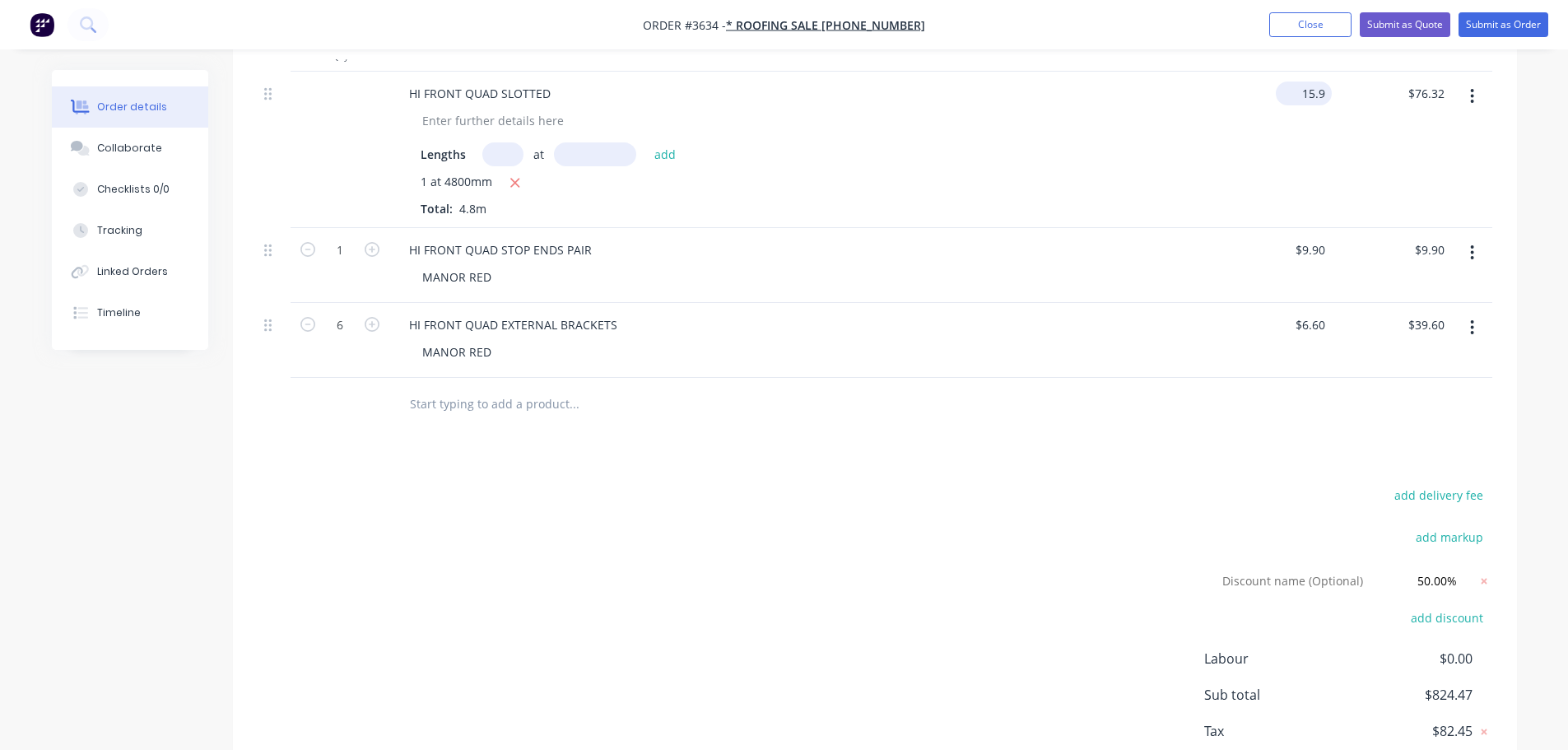
click at [1325, 105] on input "15.9" at bounding box center [1307, 93] width 49 height 24
type input "$12.00"
type input "$57.60"
type input "9.9"
click at [1322, 262] on input "9.9" at bounding box center [1318, 250] width 28 height 24
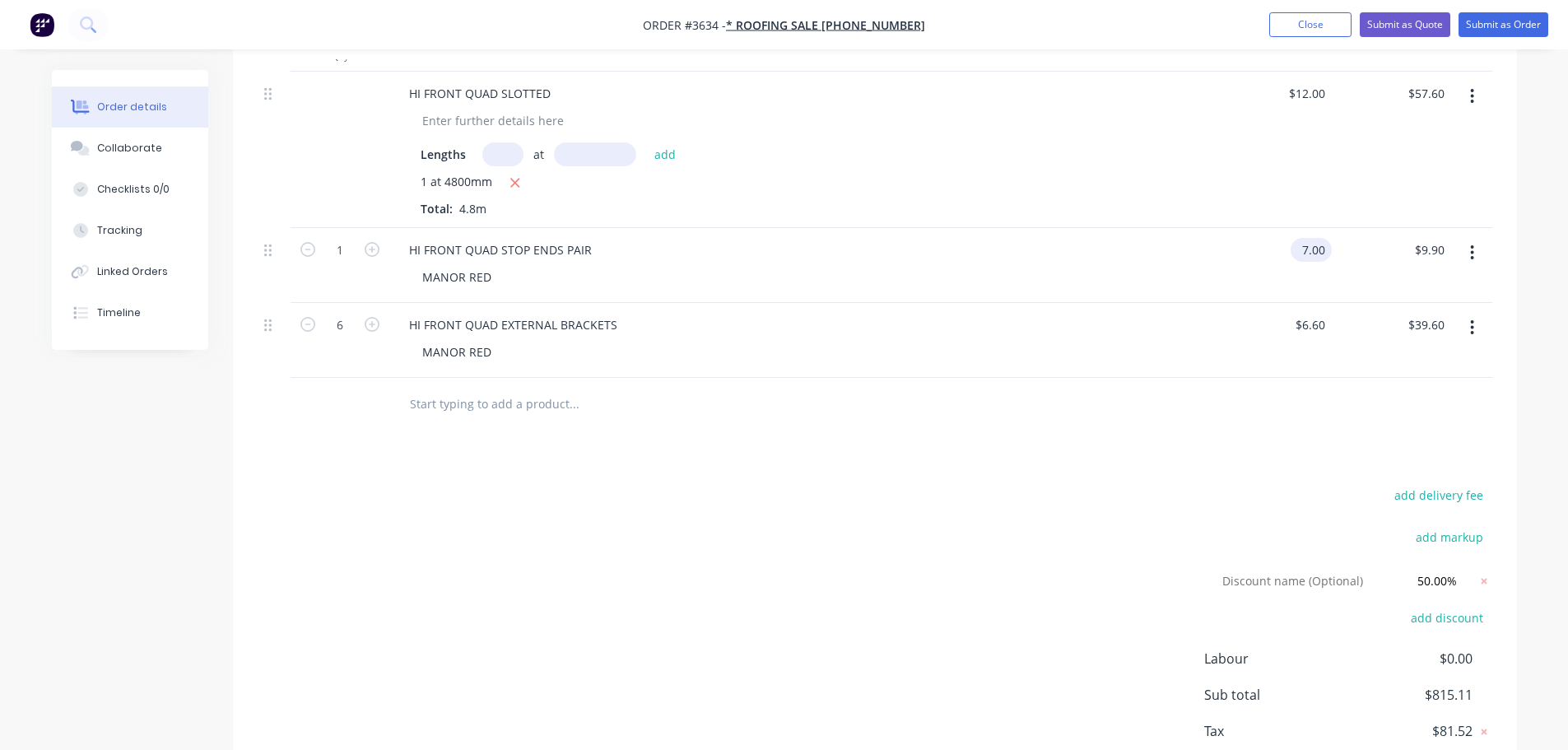
type input "$7.00"
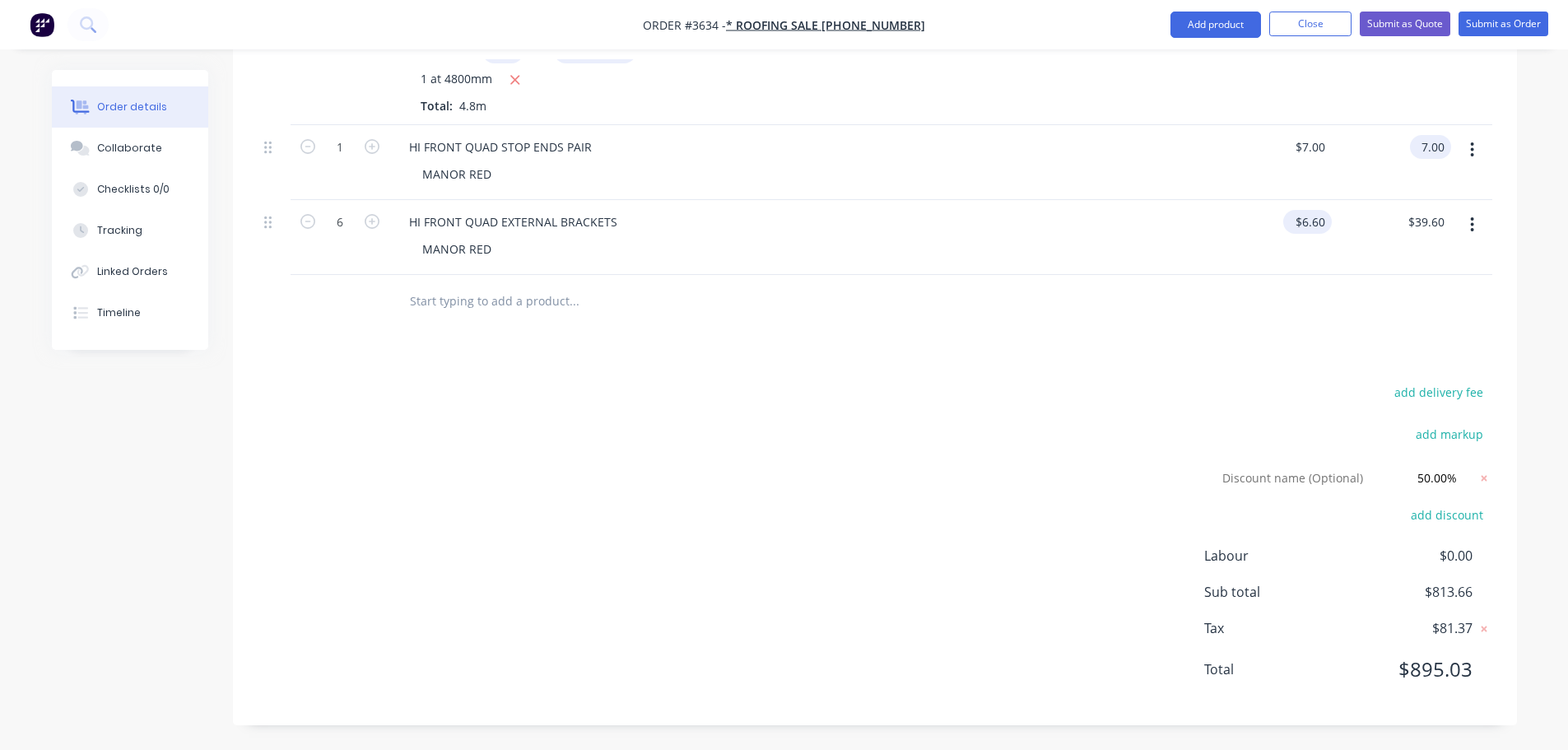
scroll to position [1739, 0]
type input "$7.00"
click at [999, 400] on div "add delivery fee add markup Discount name (Optional) 50.00% 50.00% 0% add disco…" at bounding box center [874, 541] width 1235 height 320
click at [1477, 470] on icon at bounding box center [1484, 478] width 16 height 16
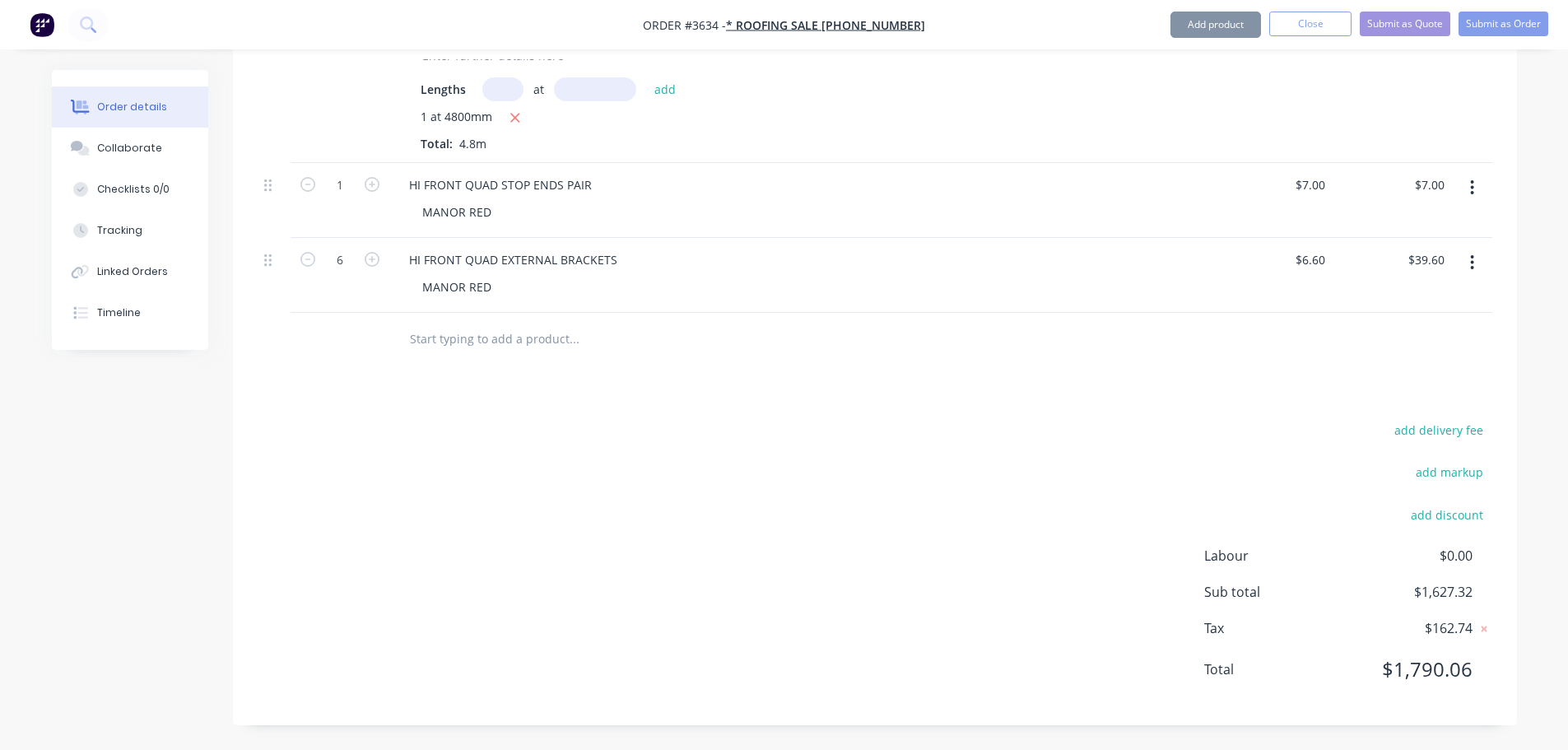
scroll to position [1699, 0]
click at [1462, 503] on button "add discount" at bounding box center [1447, 514] width 90 height 22
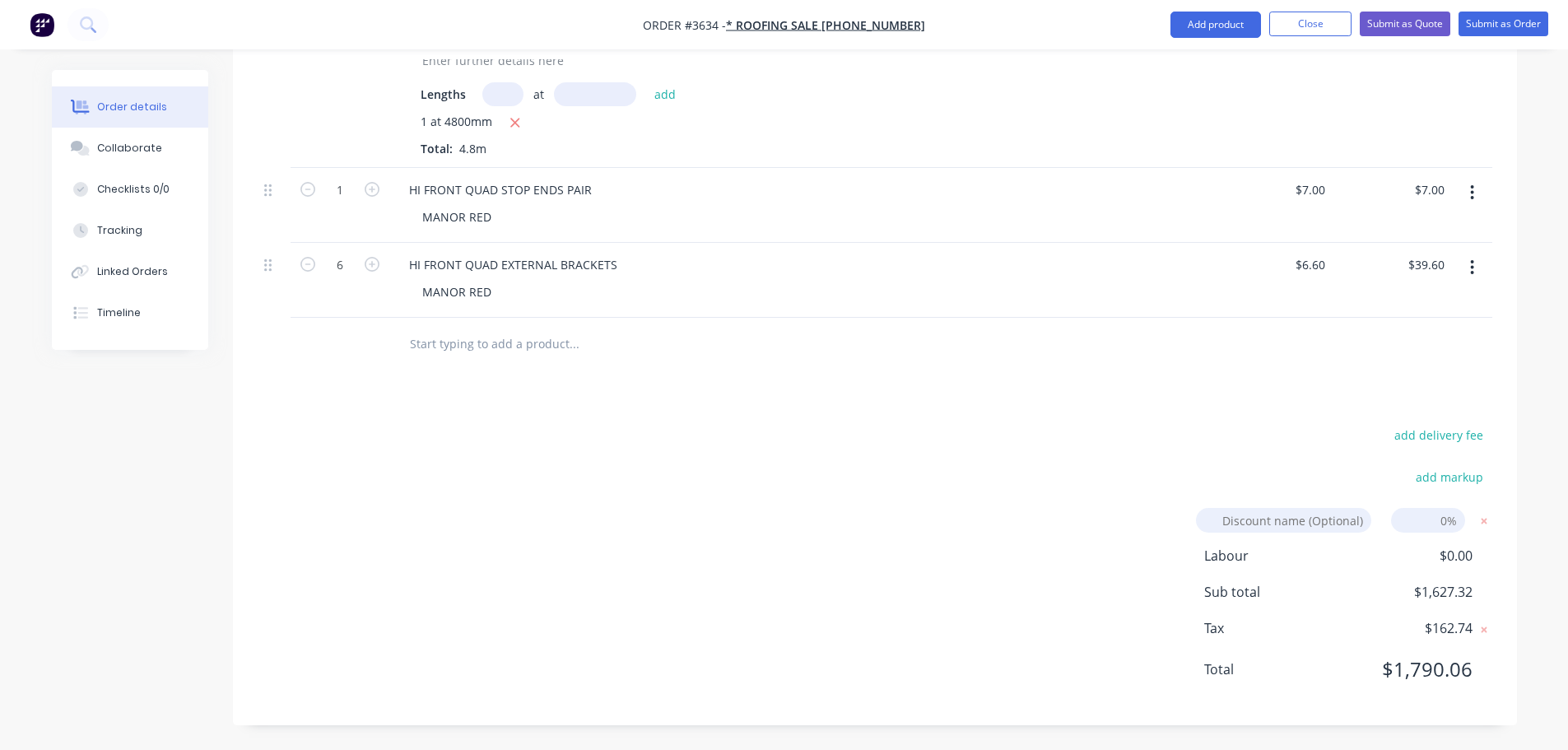
click at [1450, 512] on input at bounding box center [1428, 520] width 74 height 25
type input "45"
click input "submit" at bounding box center [0, 0] width 0 height 0
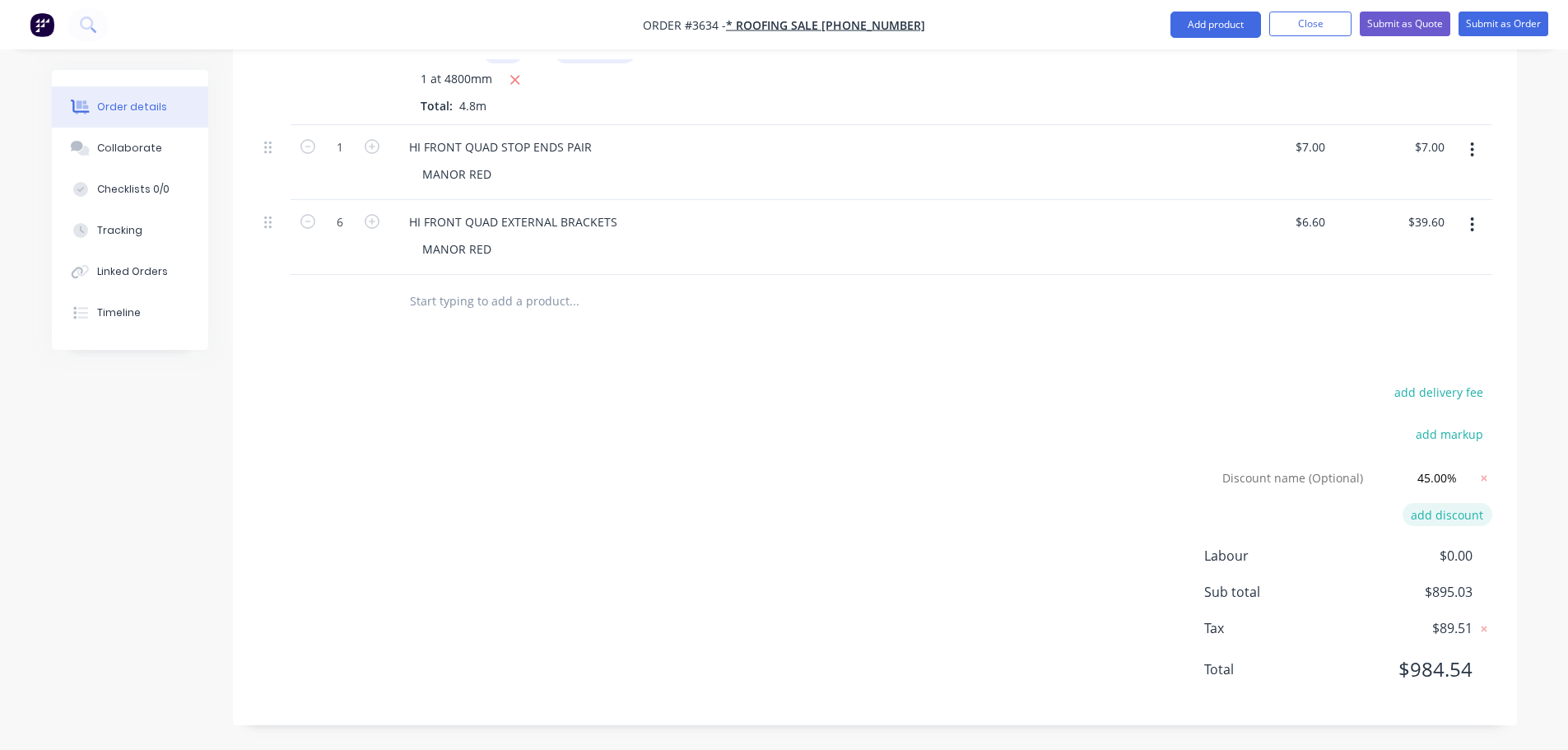
click at [1481, 487] on icon at bounding box center [1484, 478] width 16 height 16
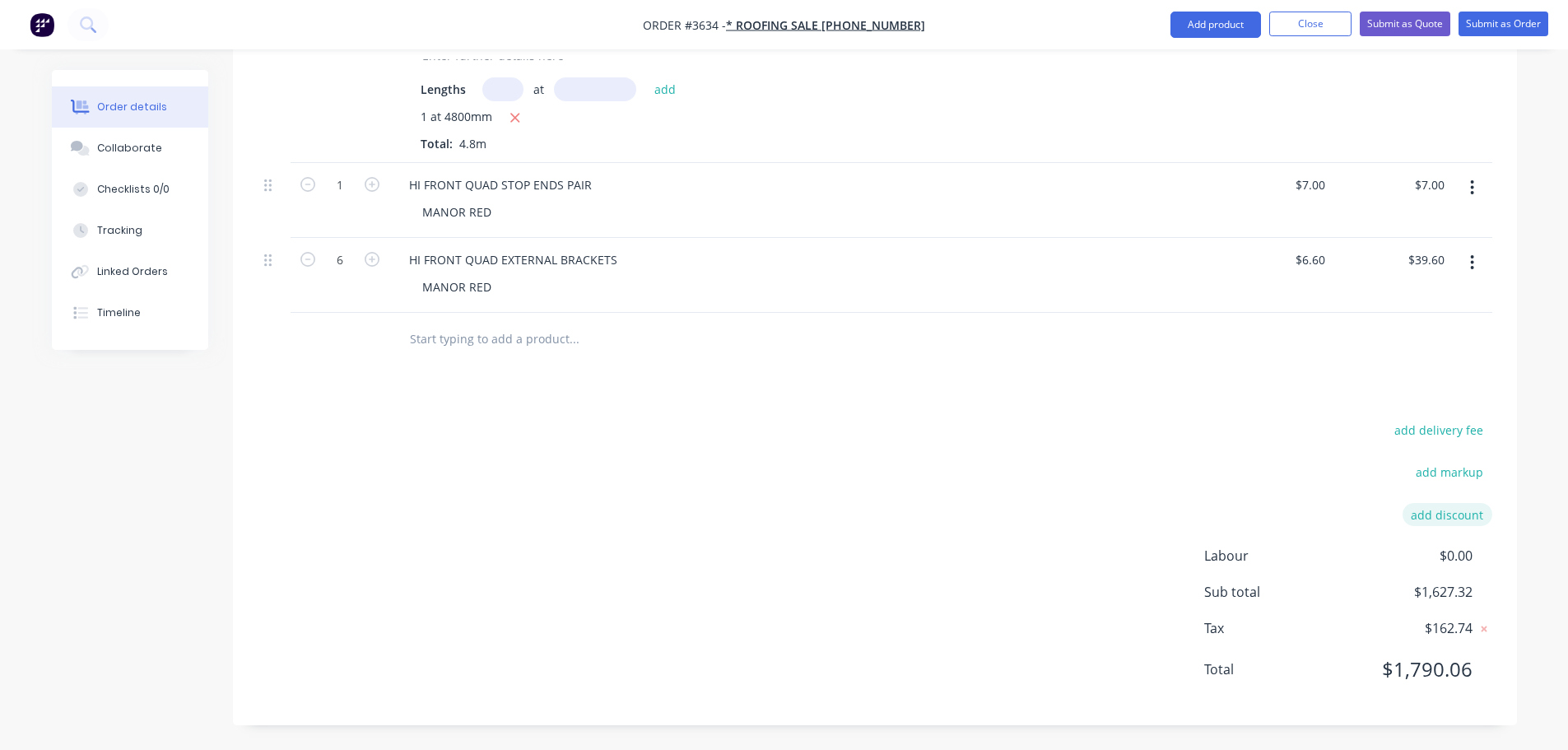
click at [1464, 511] on button "add discount" at bounding box center [1447, 514] width 90 height 22
click at [1445, 508] on input at bounding box center [1428, 520] width 74 height 25
type input "40"
click input "submit" at bounding box center [0, 0] width 0 height 0
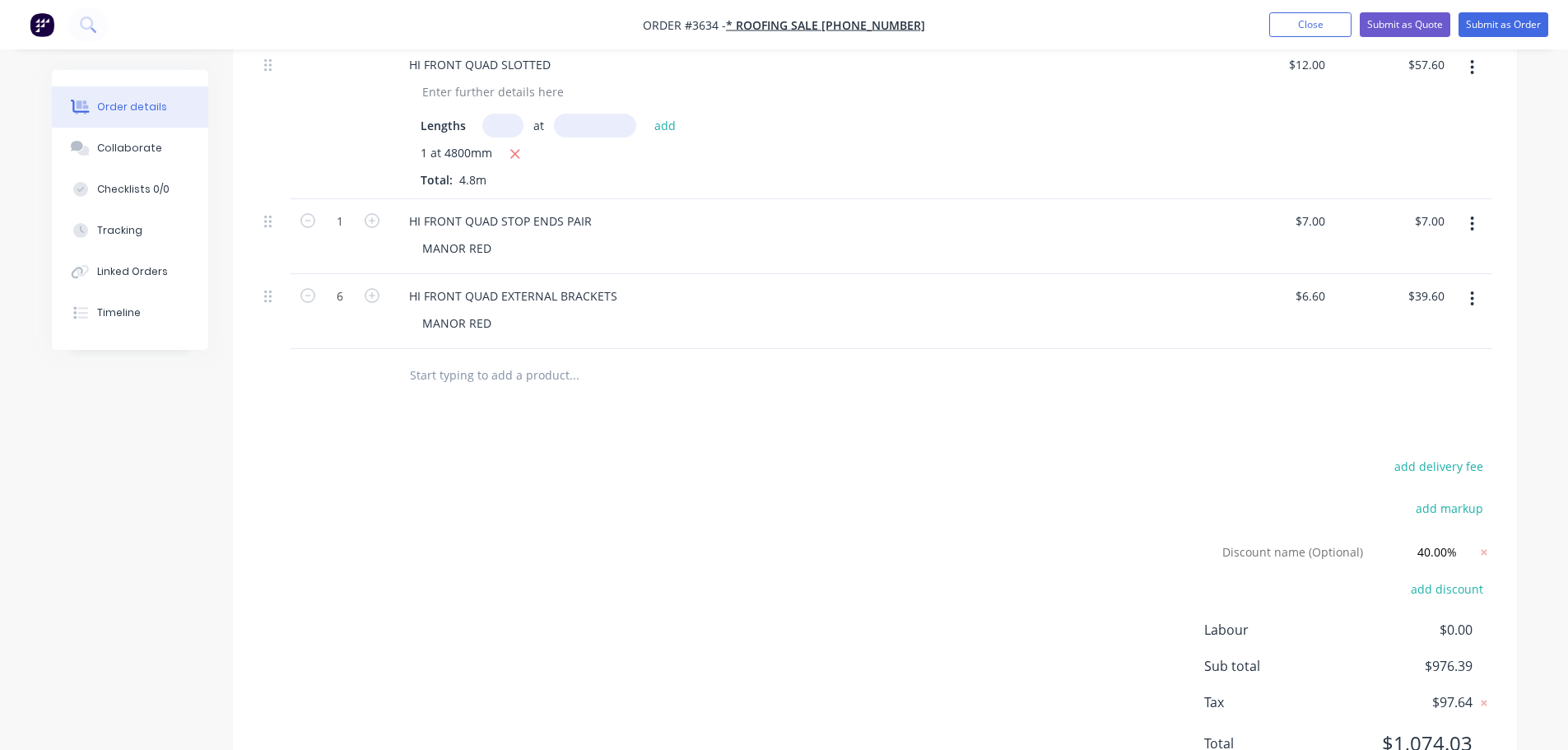
scroll to position [1443, 0]
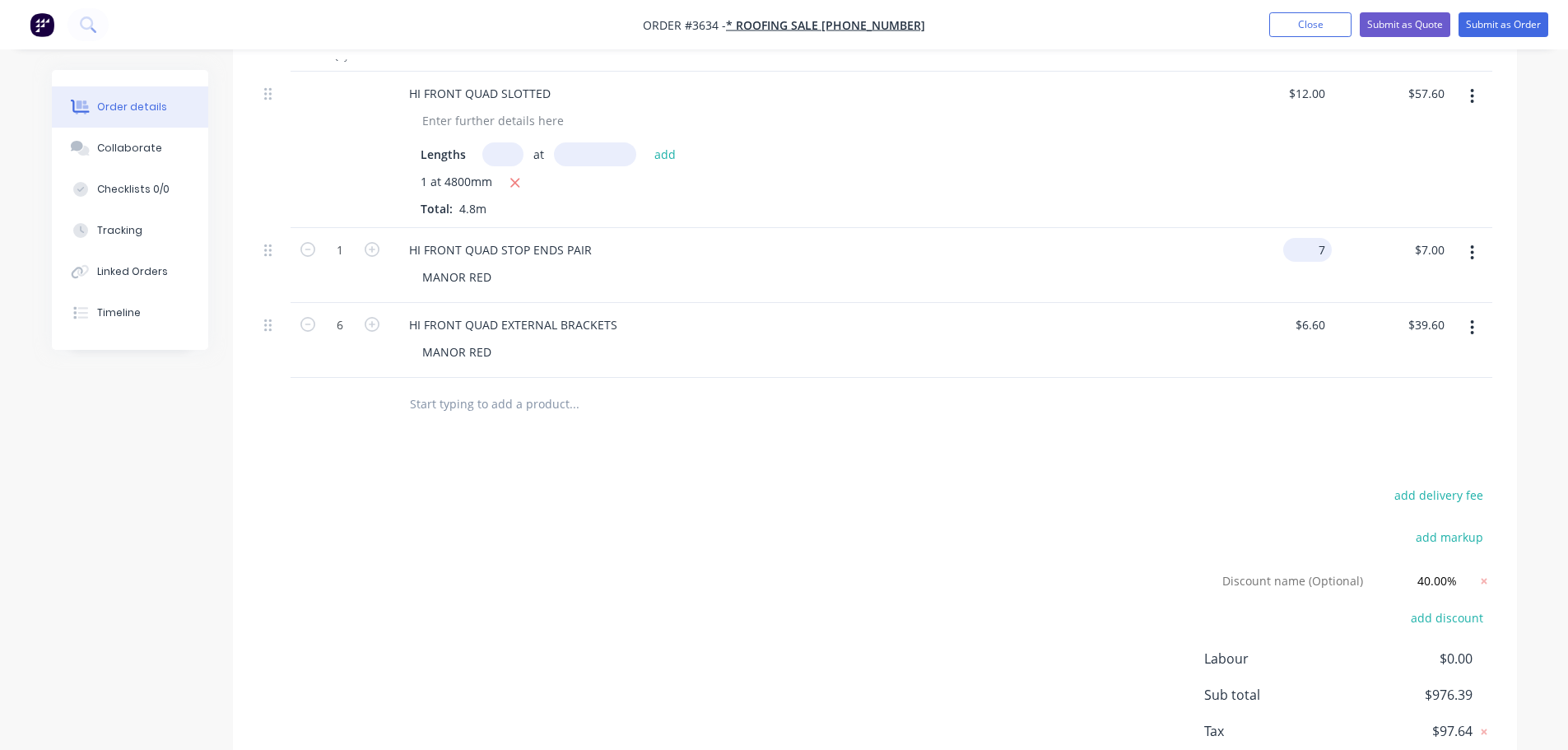
click at [1325, 262] on input "7" at bounding box center [1311, 250] width 42 height 24
type input "$6.00"
click at [1274, 431] on div at bounding box center [874, 404] width 1235 height 53
click at [1325, 337] on input "6.6" at bounding box center [1311, 325] width 42 height 24
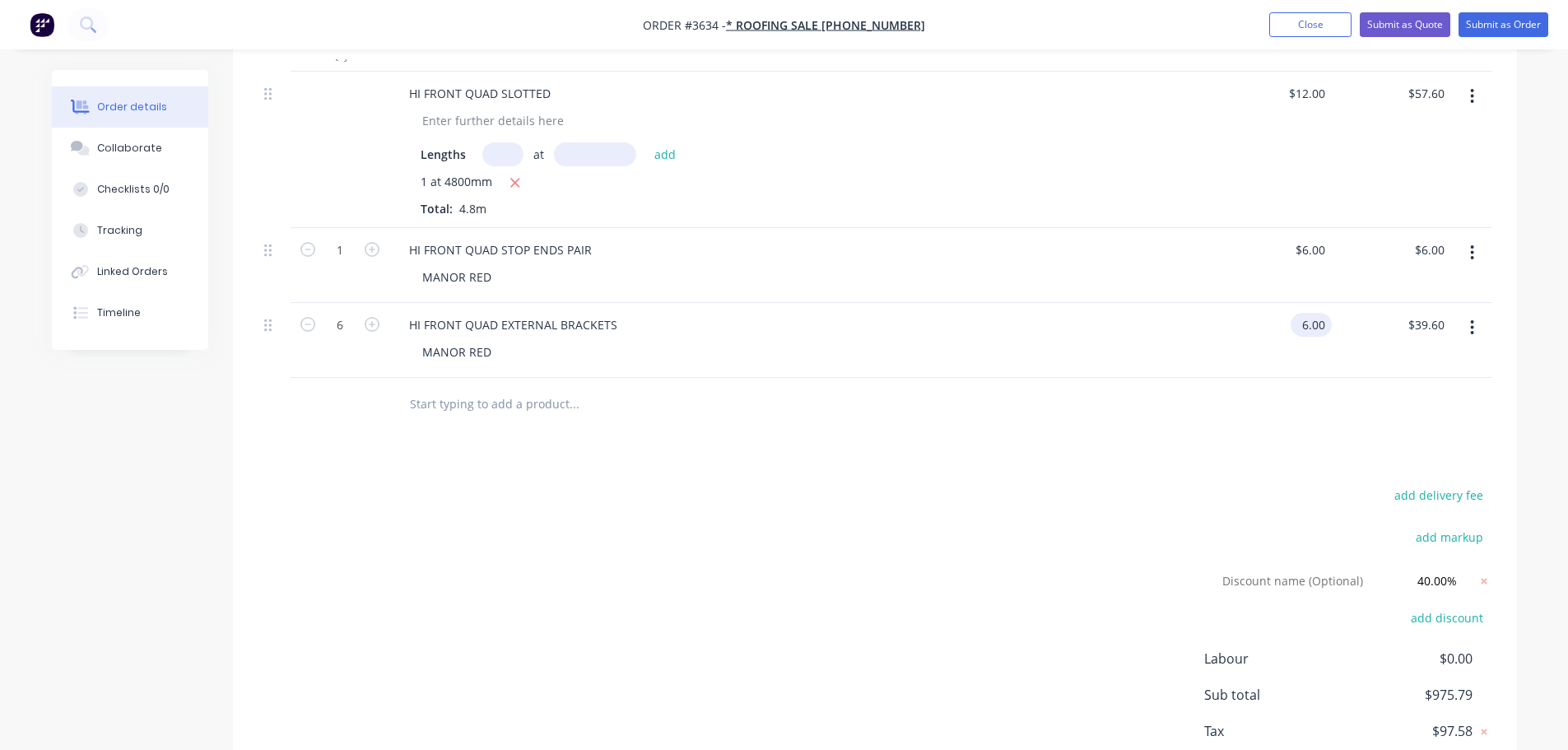
type input "$6.00"
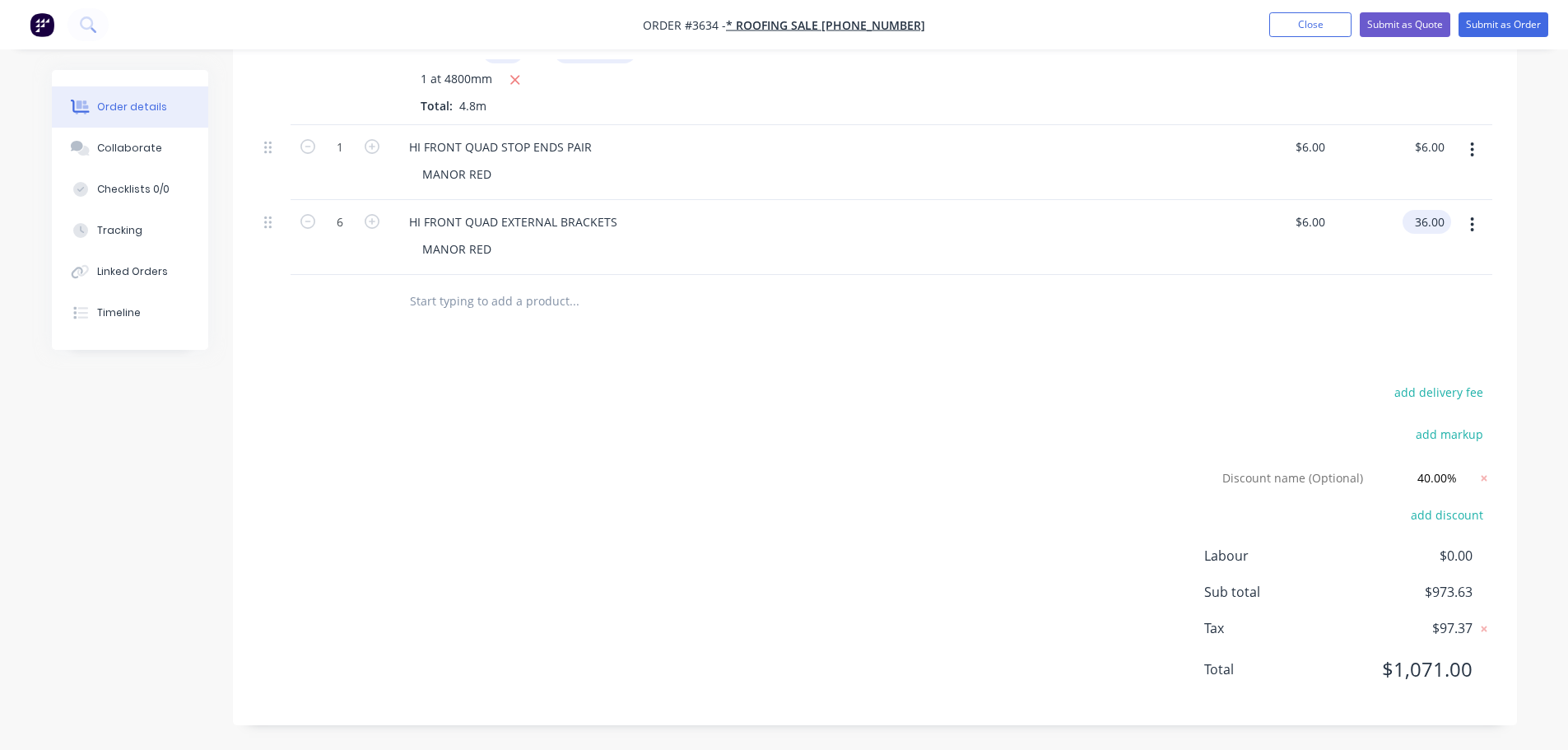
scroll to position [1739, 0]
type input "$36.00"
click at [1481, 475] on icon at bounding box center [1484, 478] width 6 height 6
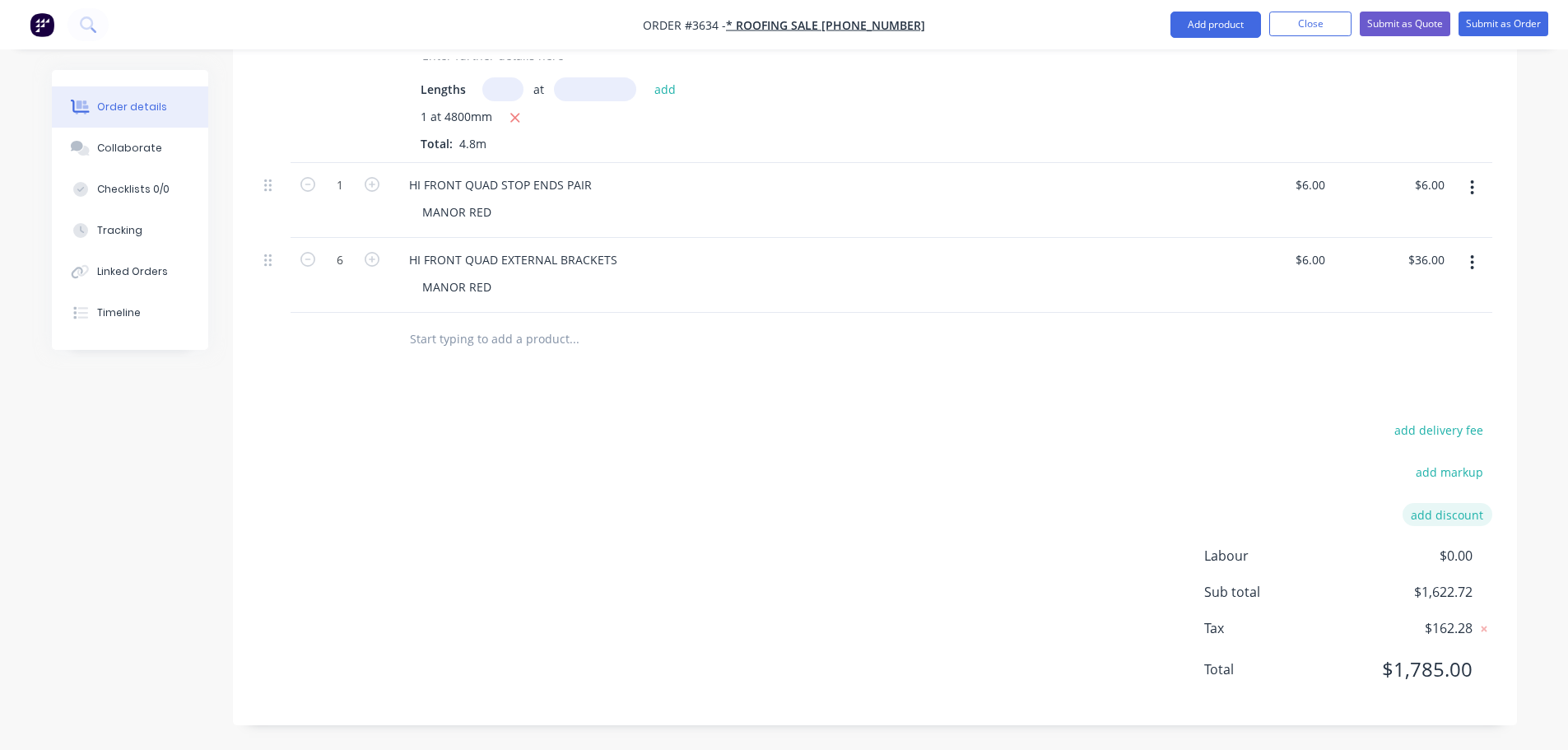
click at [1477, 503] on button "add discount" at bounding box center [1447, 514] width 90 height 22
click at [1449, 508] on input at bounding box center [1428, 520] width 74 height 25
type input "45"
click at [1476, 513] on icon at bounding box center [1484, 520] width 16 height 16
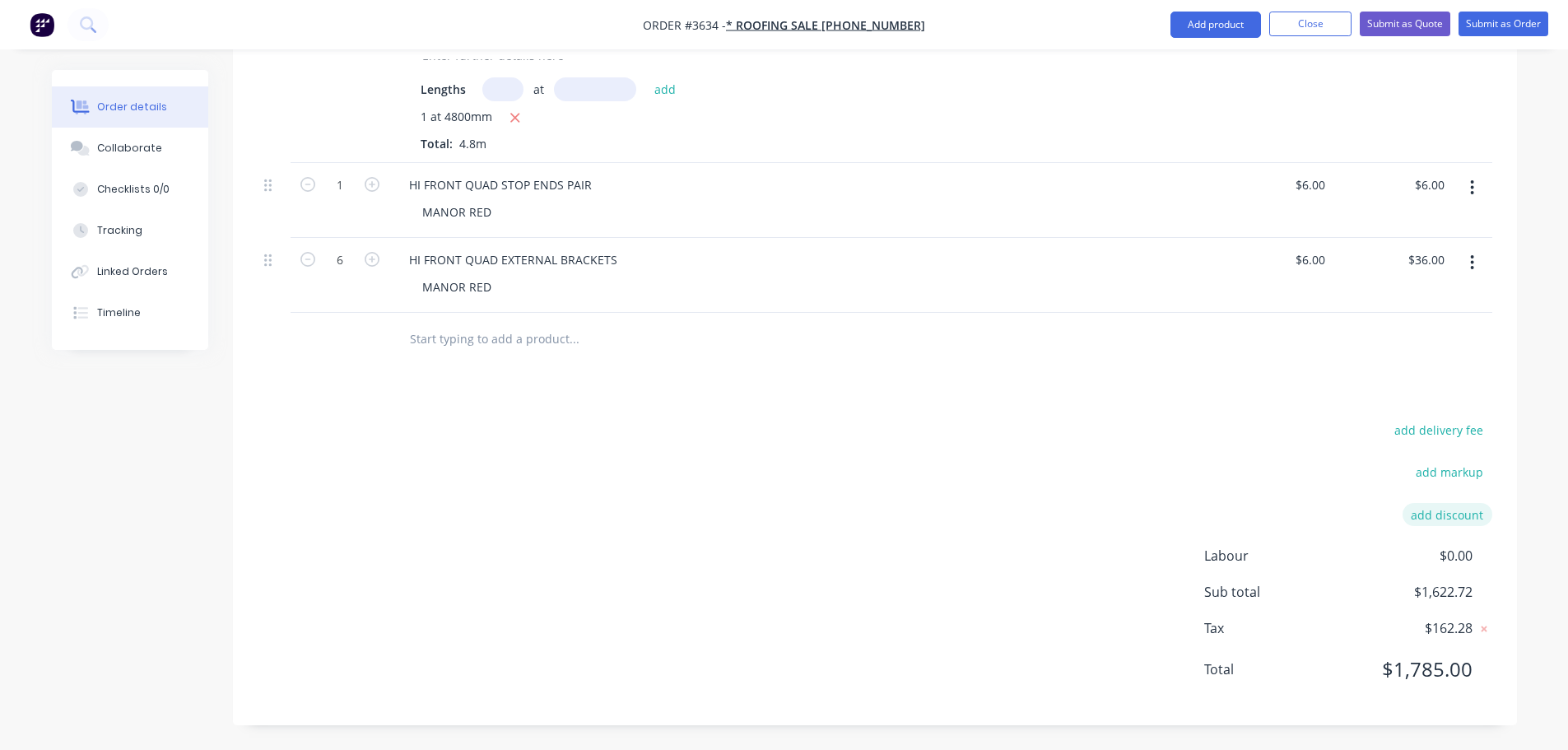
click at [1470, 515] on button "add discount" at bounding box center [1447, 514] width 90 height 22
click at [1455, 508] on input at bounding box center [1428, 520] width 74 height 25
type input "45"
click input "submit" at bounding box center [0, 0] width 0 height 0
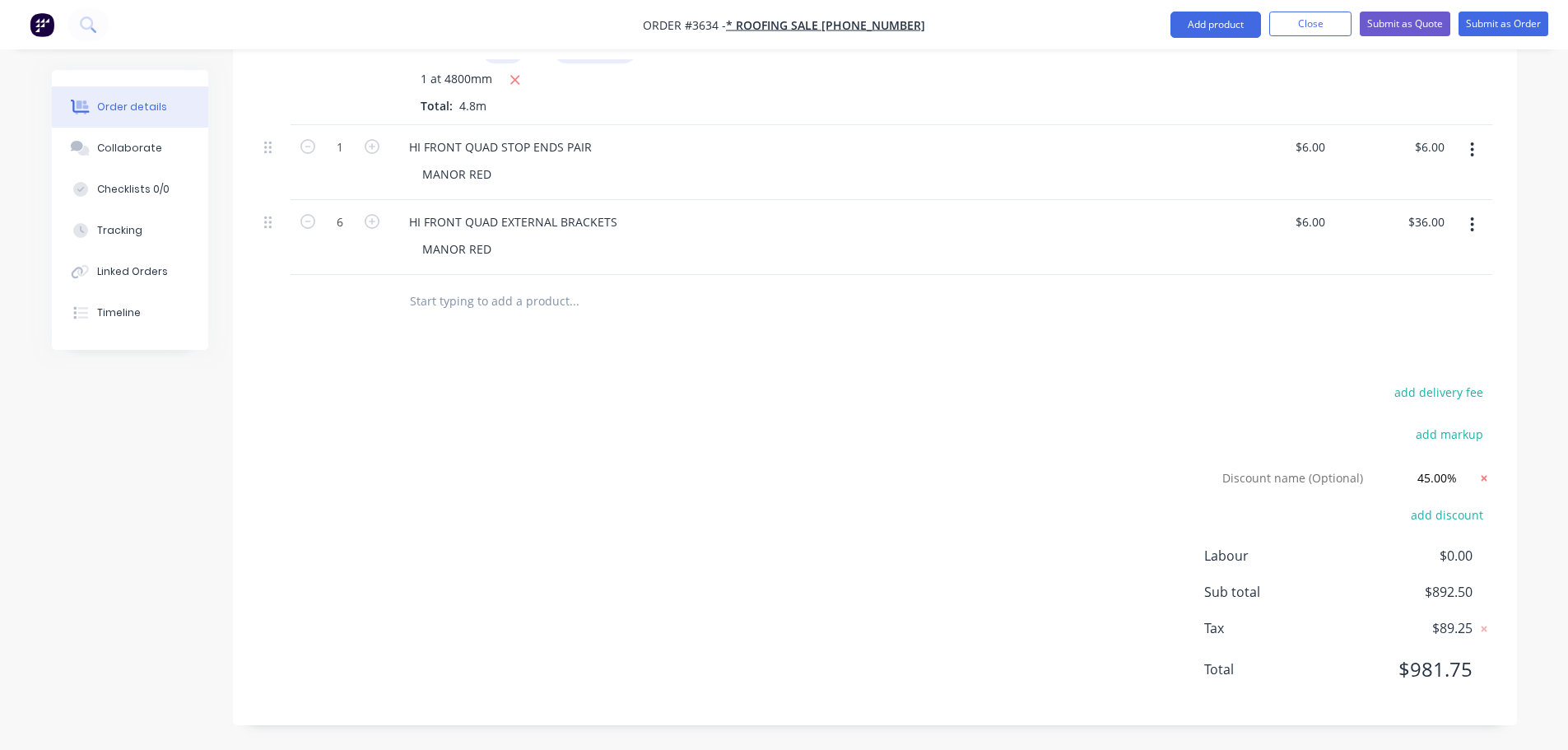
click at [1481, 481] on icon at bounding box center [1484, 478] width 6 height 6
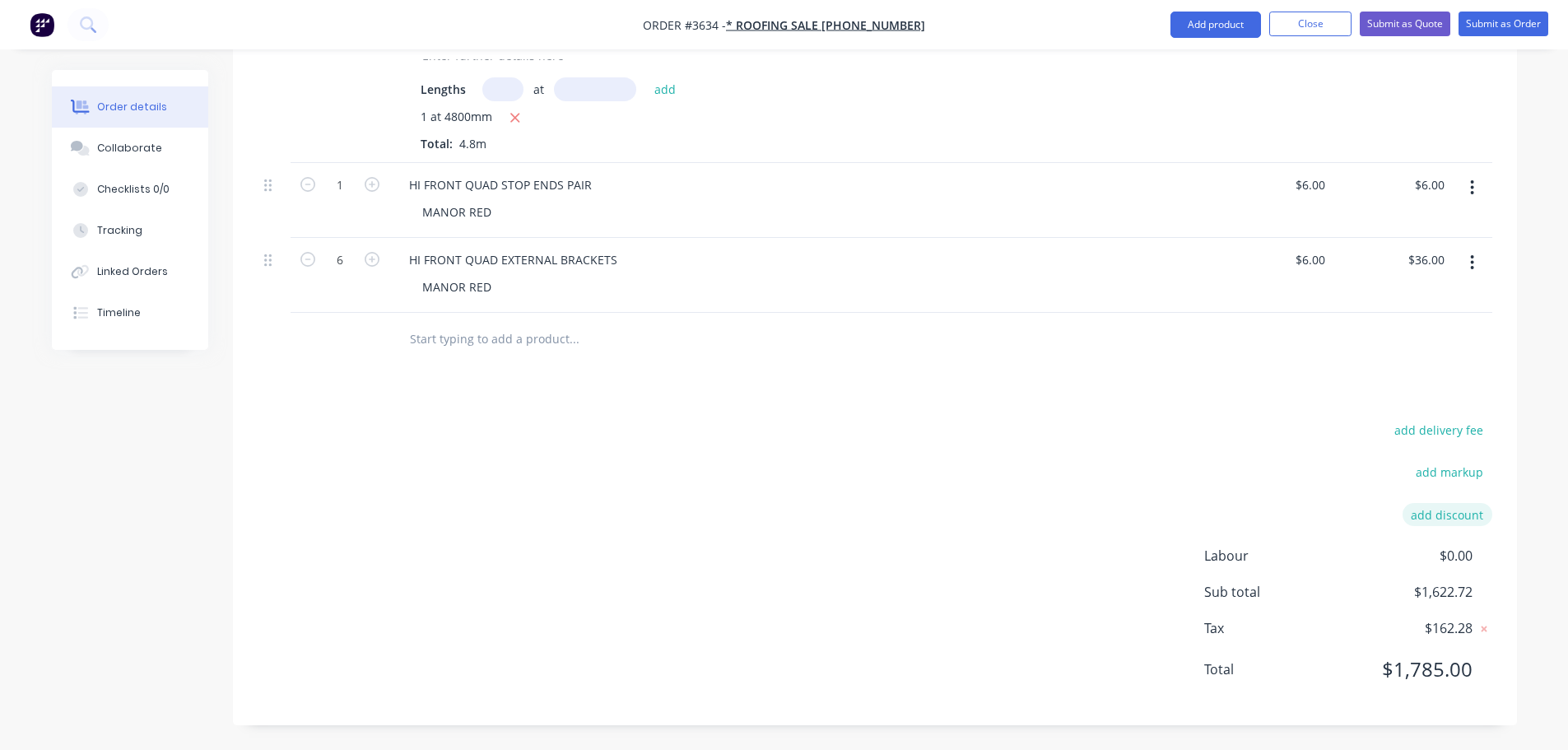
click at [1469, 512] on button "add discount" at bounding box center [1447, 514] width 90 height 22
click at [1444, 508] on input at bounding box center [1428, 520] width 74 height 25
type input "35"
click input "submit" at bounding box center [0, 0] width 0 height 0
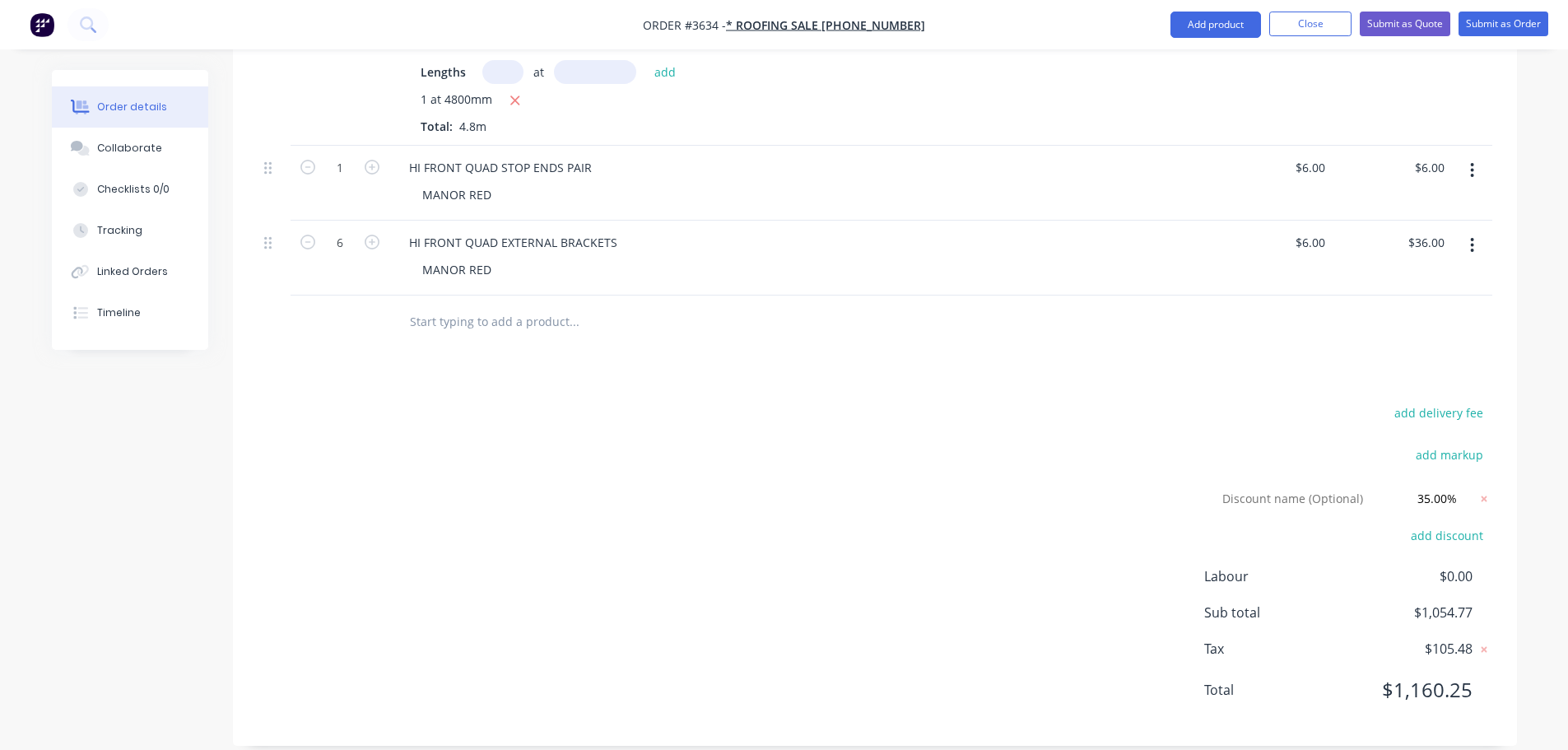
scroll to position [1443, 0]
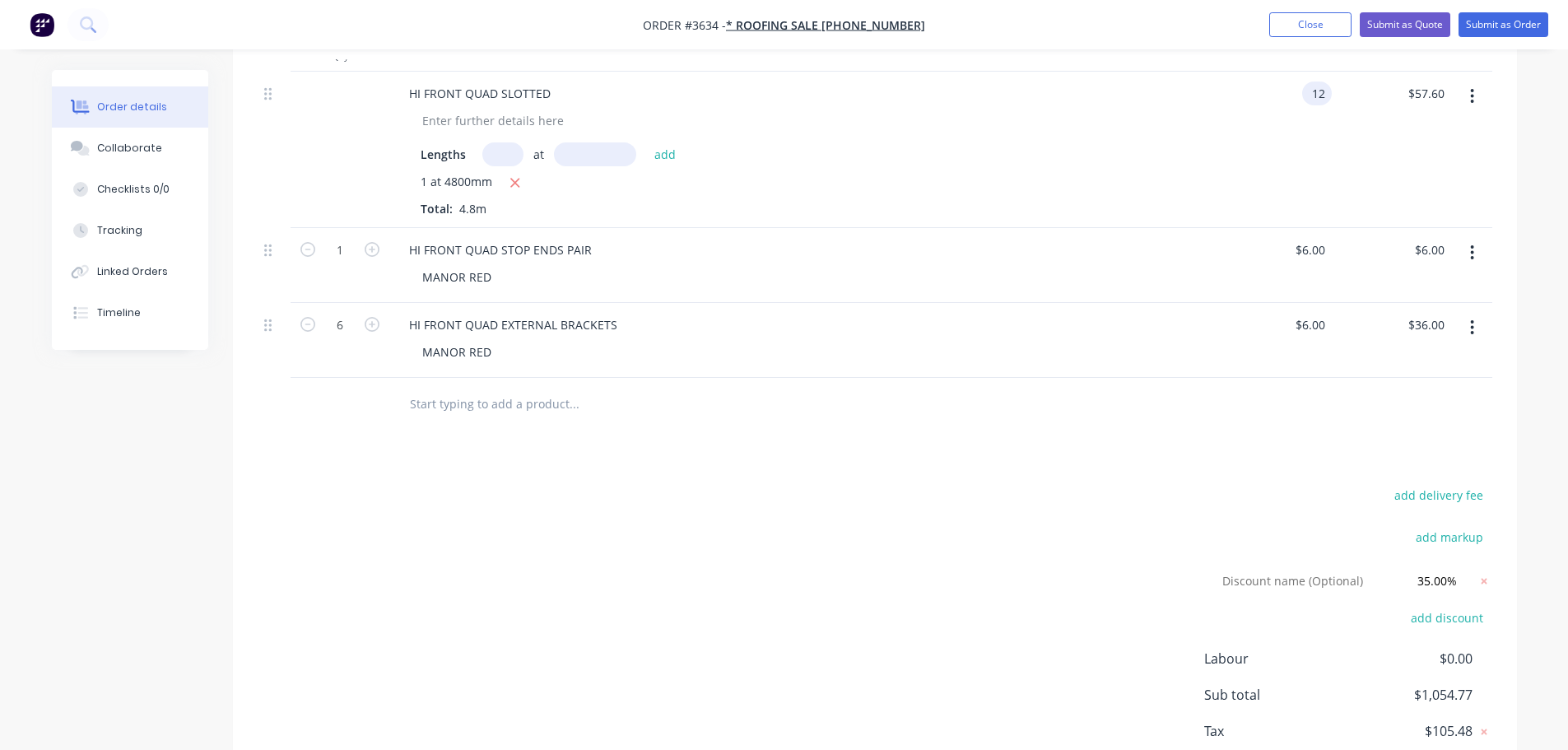
click at [1318, 105] on input "12" at bounding box center [1320, 93] width 23 height 24
type input "$9.00"
type input "43.20"
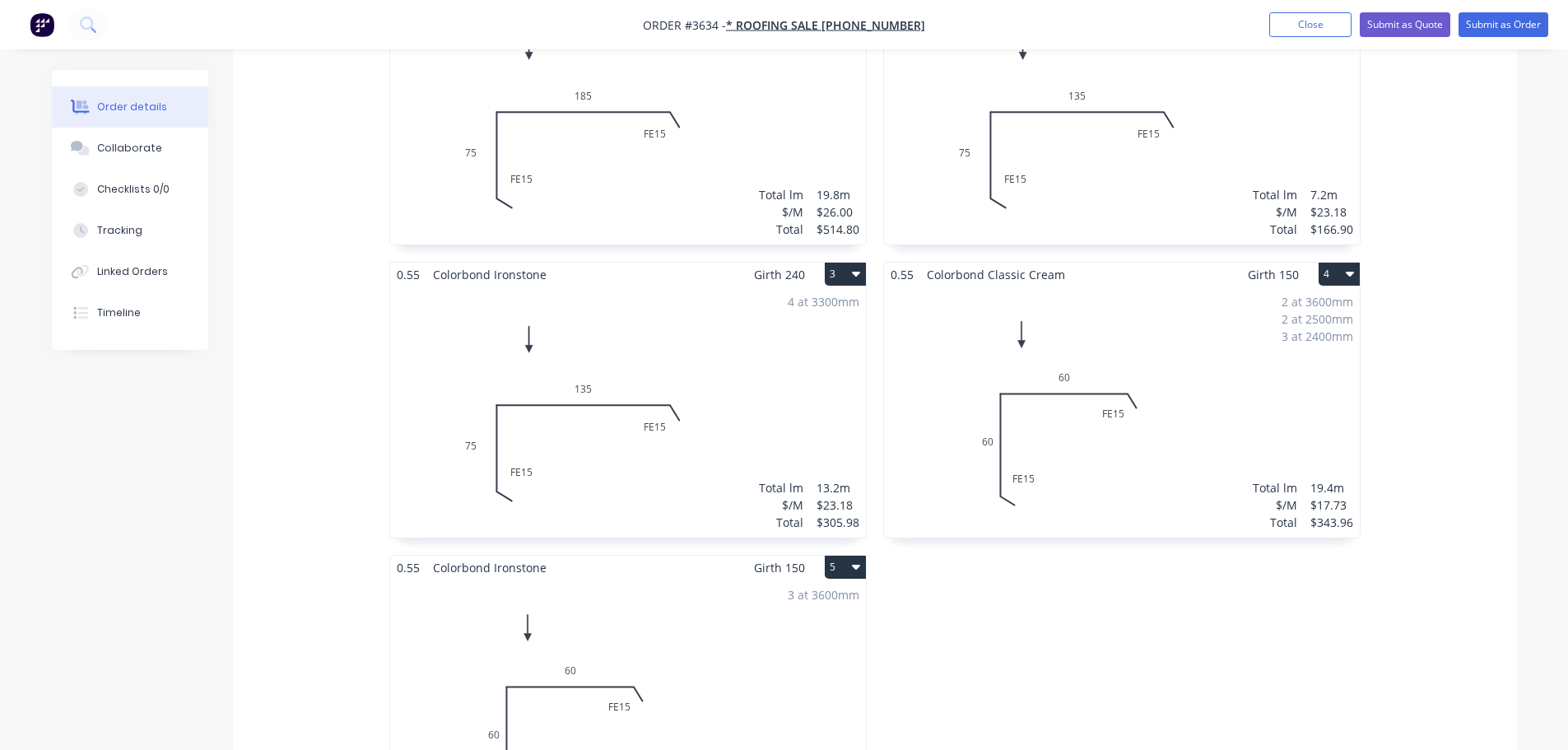
scroll to position [576, 0]
click at [839, 165] on div "6 at 3300mm Total lm $/M Total 19.8m $26.00 $514.80" at bounding box center [627, 117] width 476 height 252
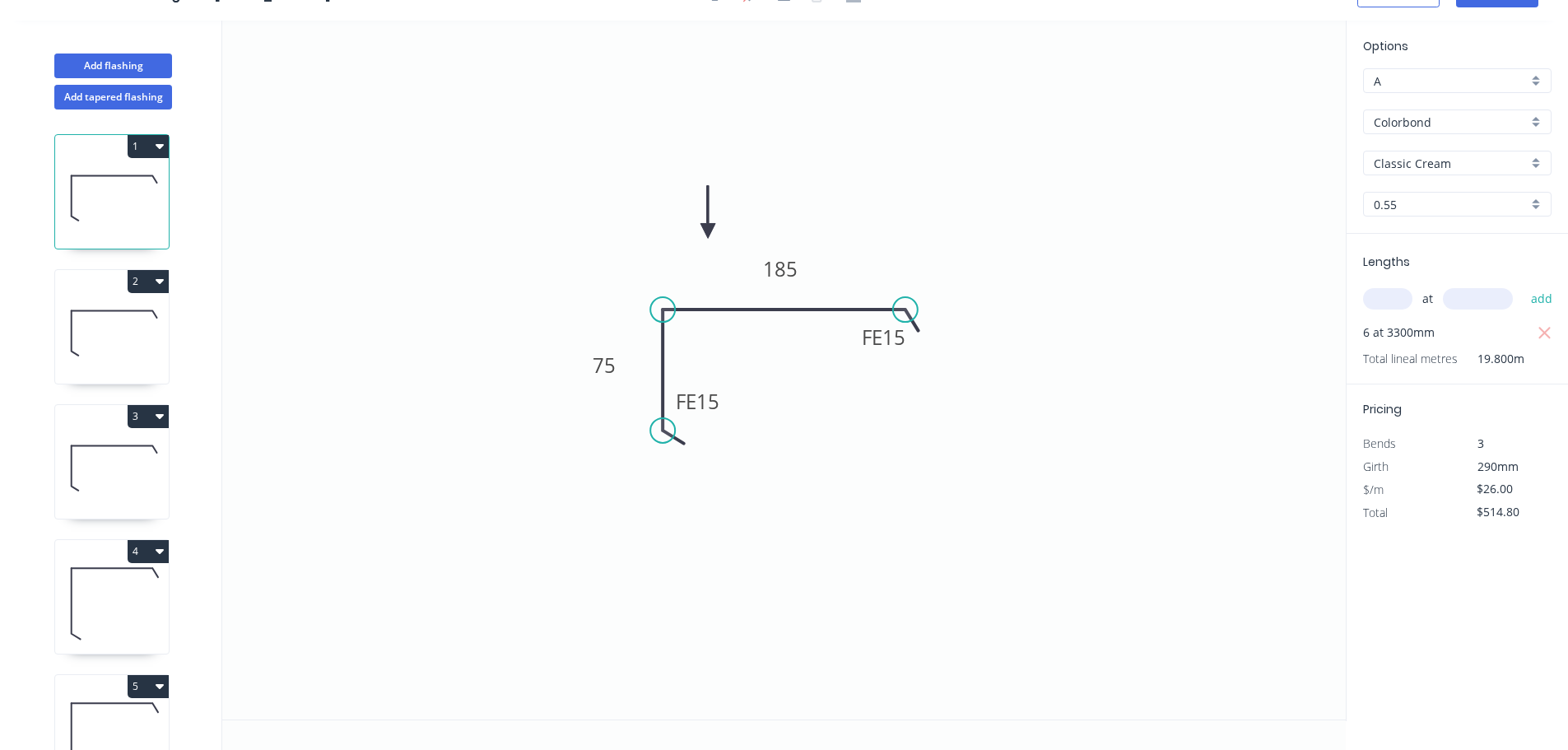
scroll to position [69, 0]
click at [1495, 500] on input "$26.00" at bounding box center [1504, 489] width 56 height 23
type input "$26.00"
click at [1164, 610] on icon "0 FE 15 75 FE 15 185" at bounding box center [784, 370] width 1124 height 699
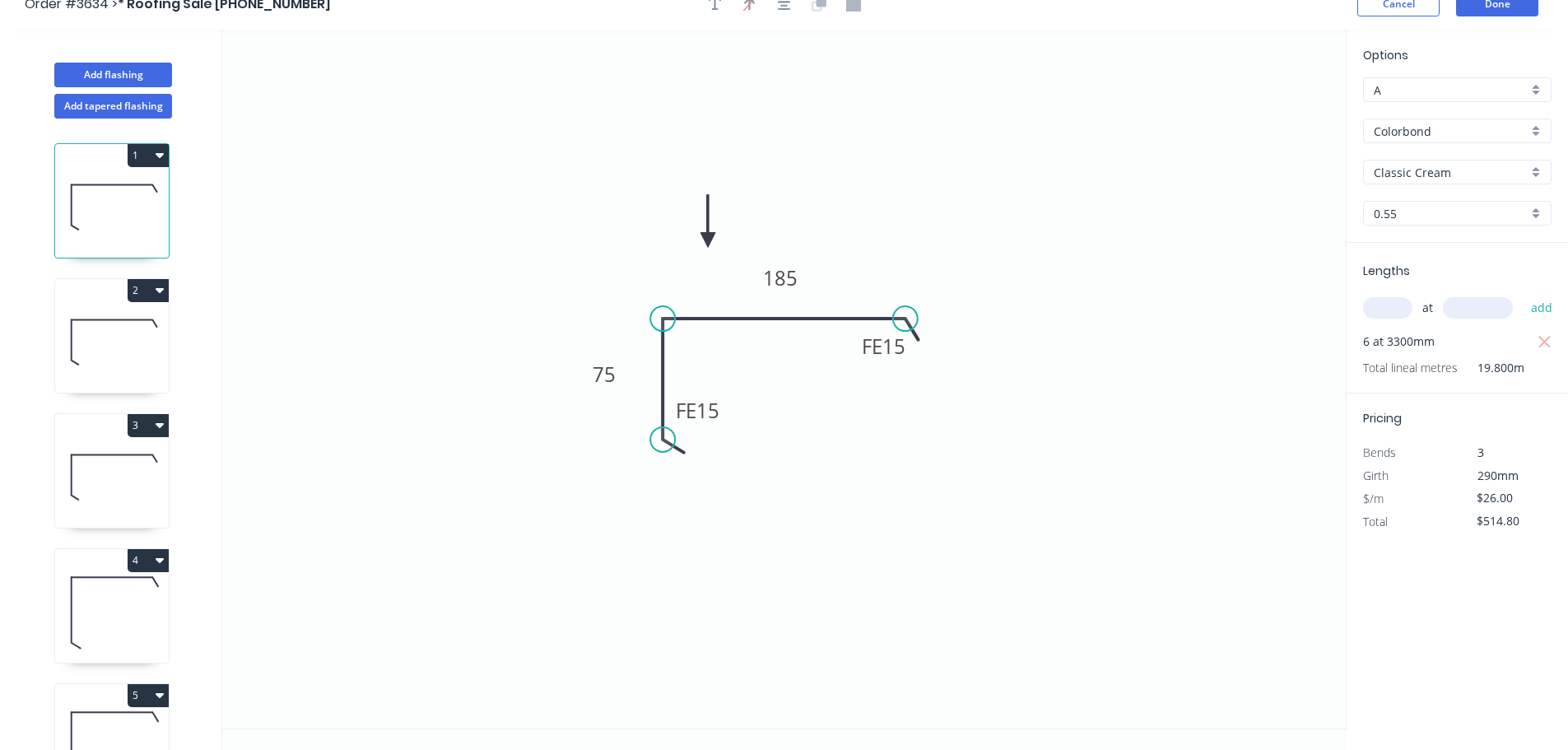
scroll to position [0, 0]
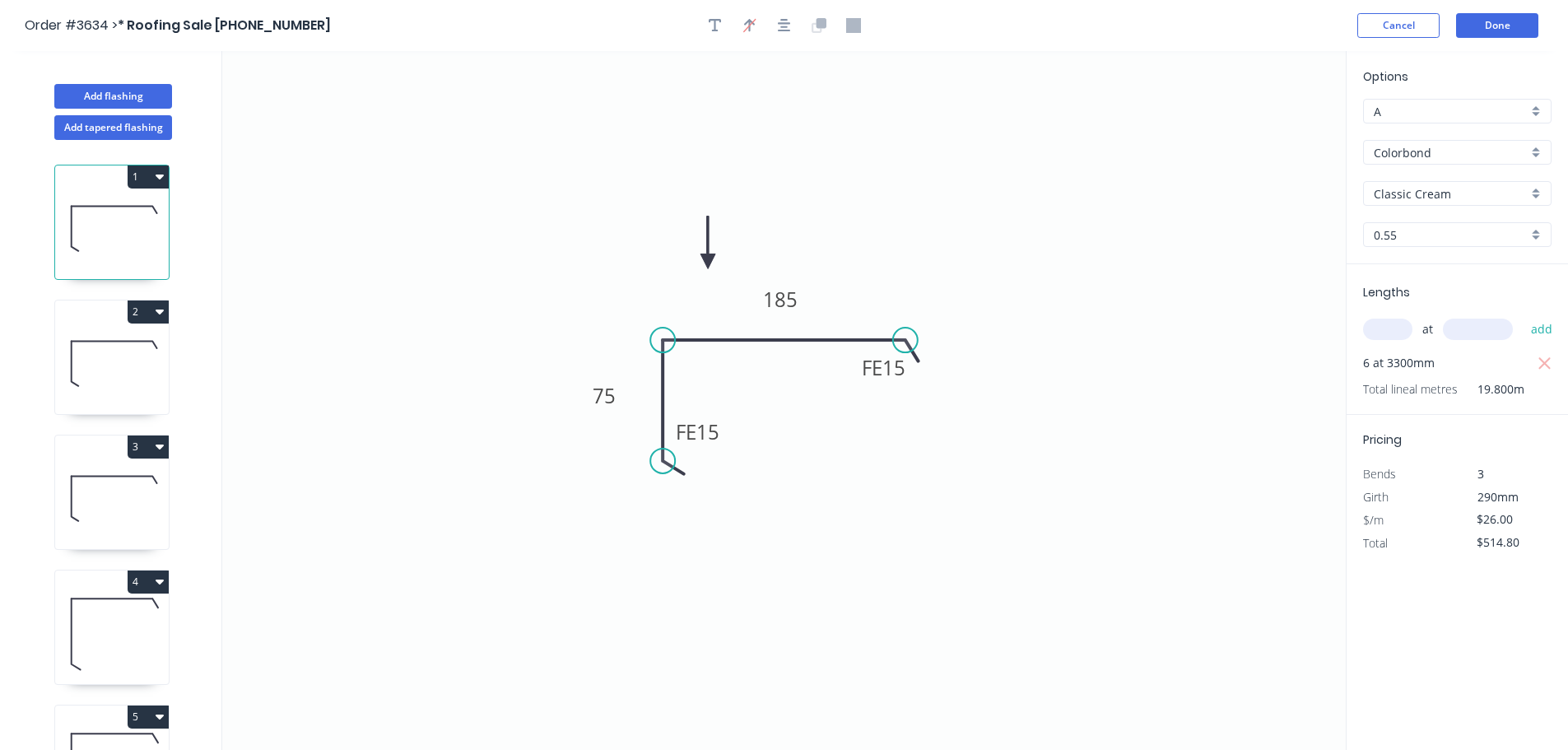
click at [1502, 48] on header "Order #3634 > * Roofing Sale [PHONE_NUMBER] Cancel Done" at bounding box center [784, 26] width 1568 height 51
click at [1504, 38] on button "Done" at bounding box center [1497, 26] width 83 height 25
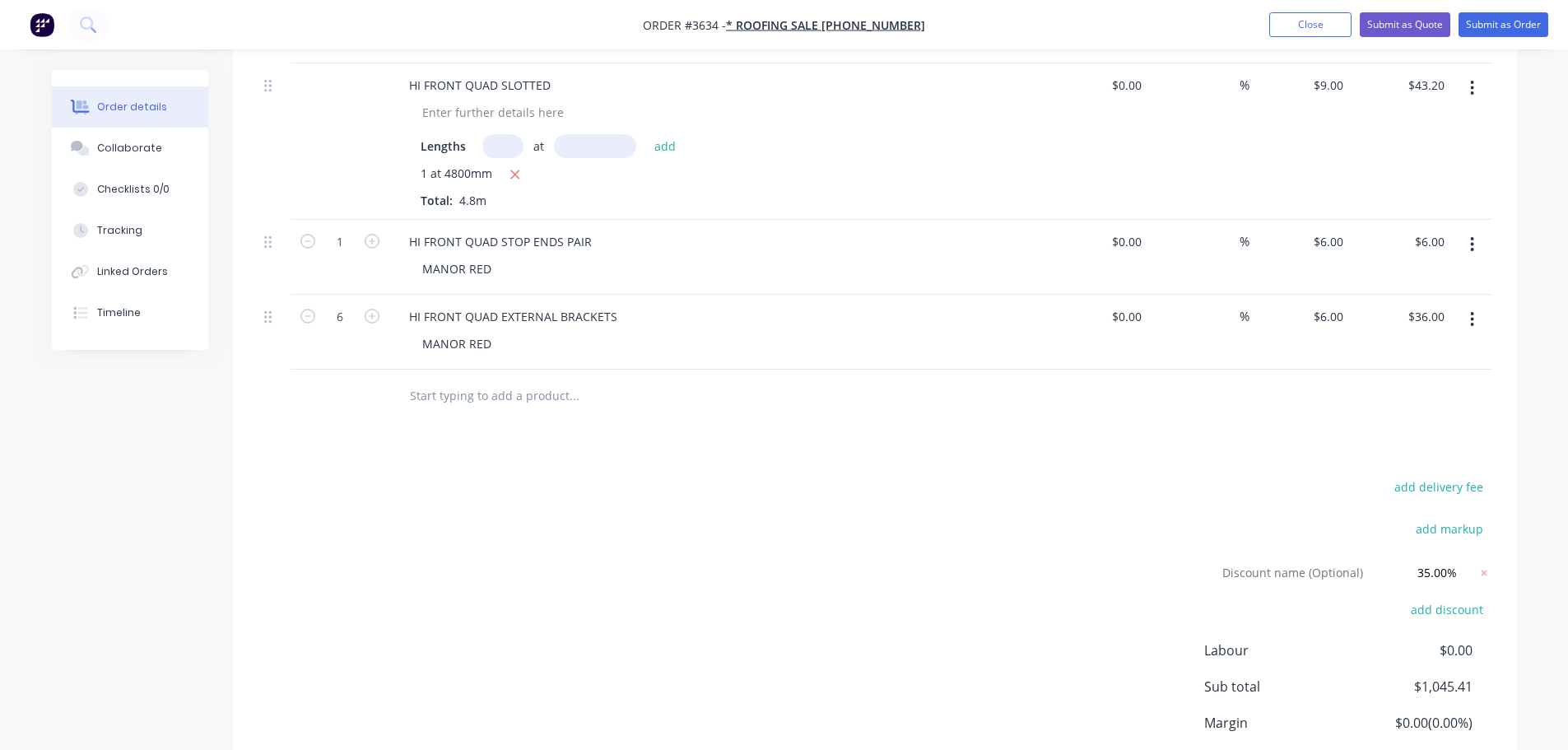
scroll to position [1777, 0]
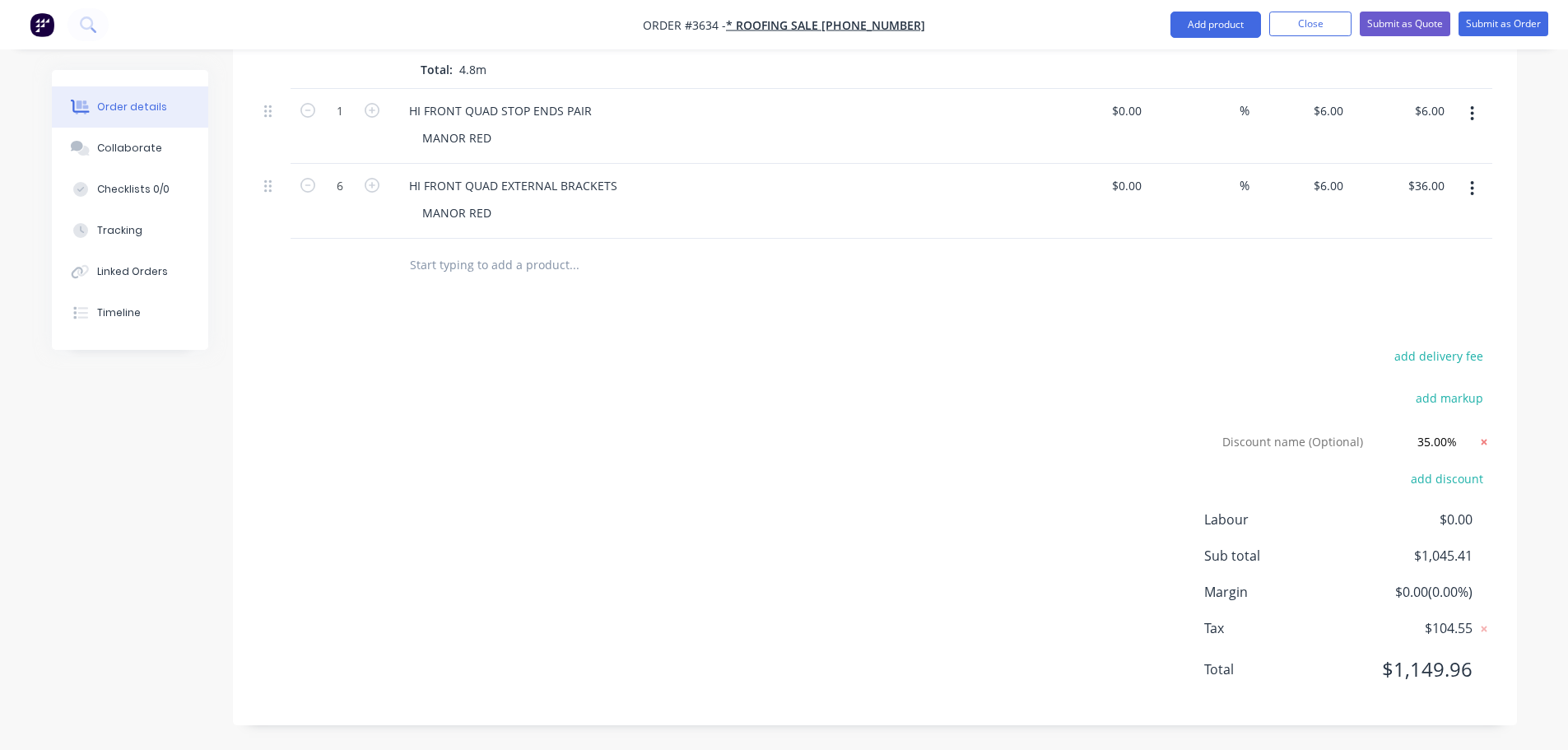
click at [1481, 439] on icon at bounding box center [1484, 441] width 6 height 6
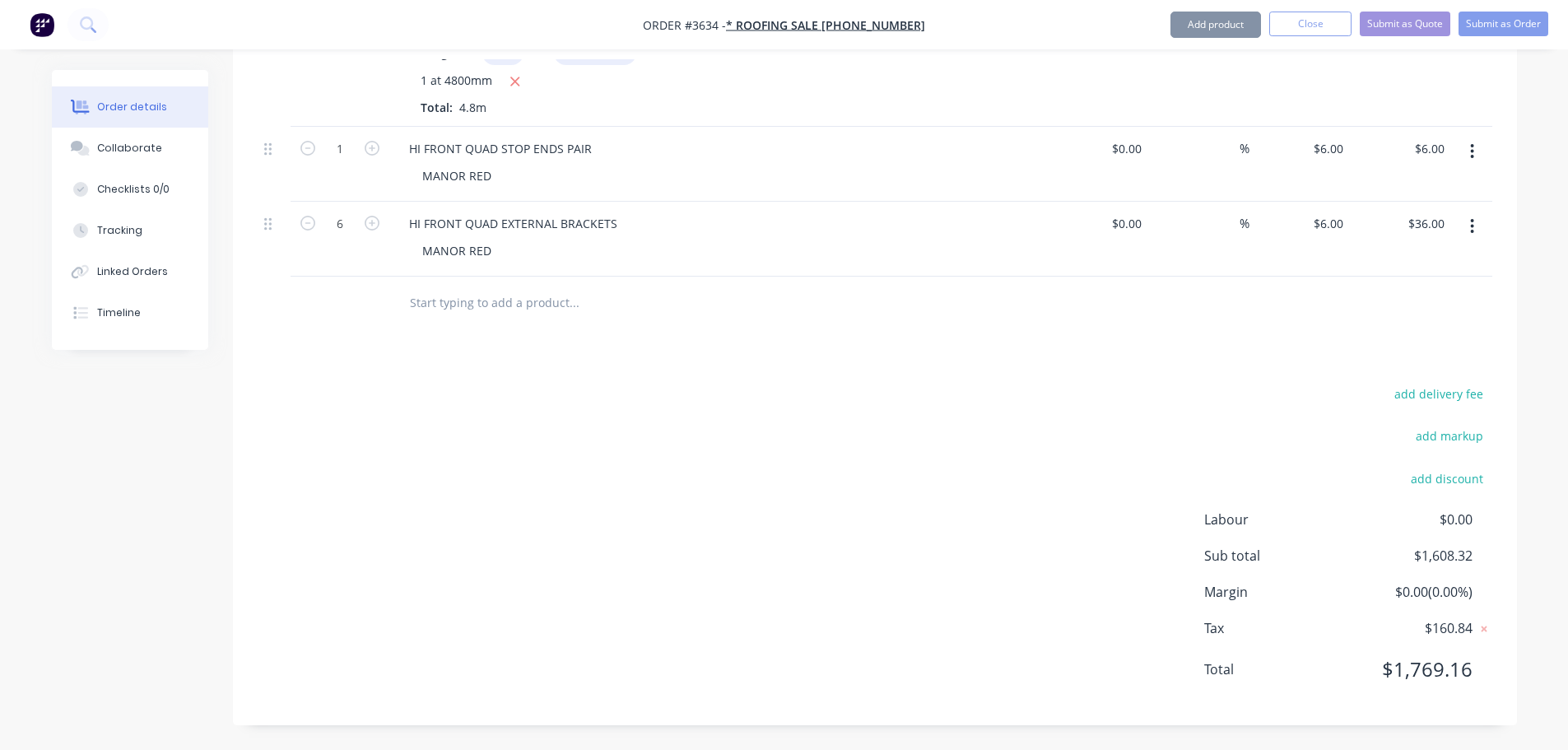
scroll to position [1737, 0]
click at [1468, 467] on button "add discount" at bounding box center [1447, 478] width 90 height 22
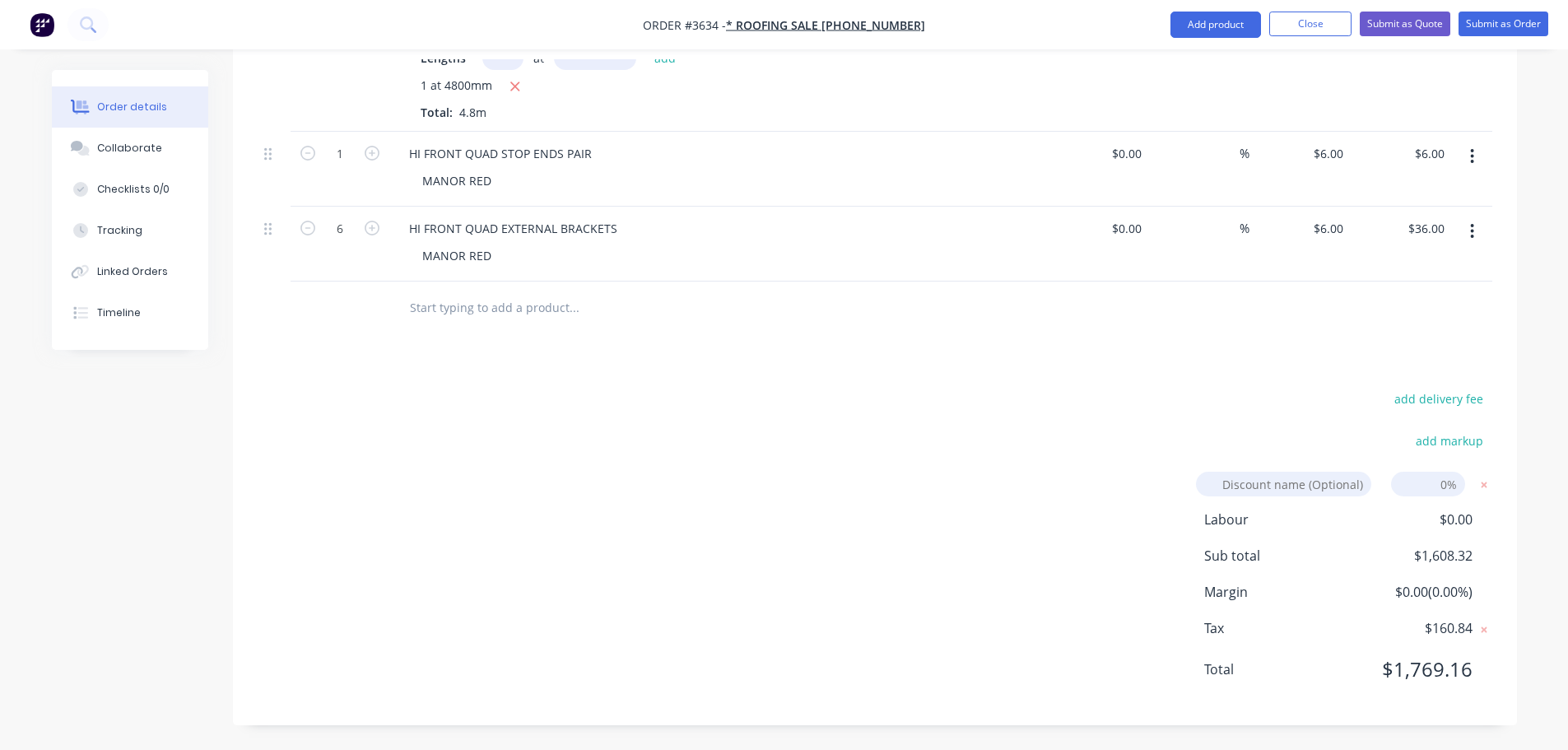
scroll to position [1729, 0]
click at [1453, 472] on input at bounding box center [1428, 484] width 74 height 25
type input "40"
click at [1478, 477] on icon at bounding box center [1484, 484] width 16 height 16
click at [1468, 471] on button "add discount" at bounding box center [1447, 478] width 90 height 22
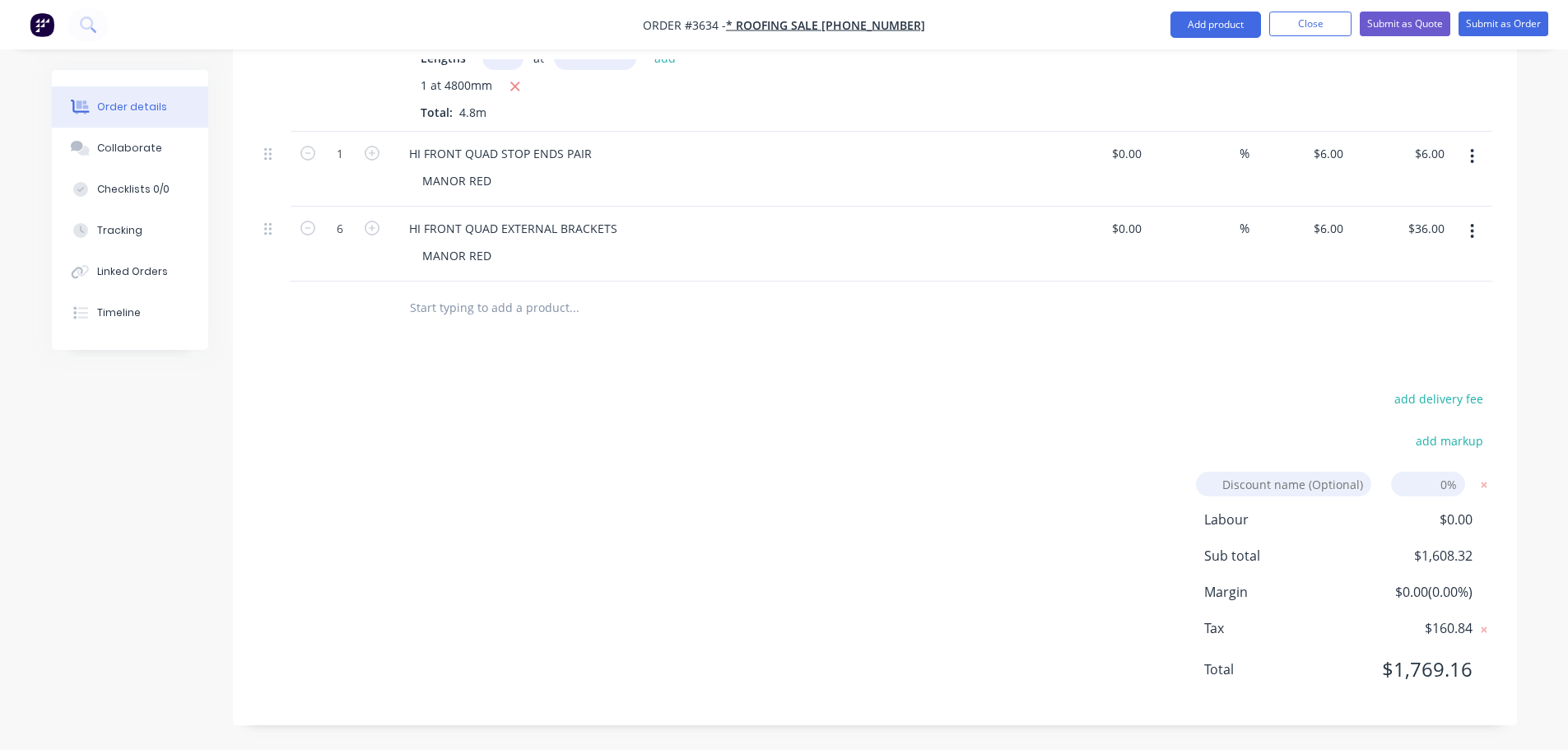
click at [1458, 472] on input at bounding box center [1428, 484] width 74 height 25
type input "40"
click input "submit" at bounding box center [0, 0] width 0 height 0
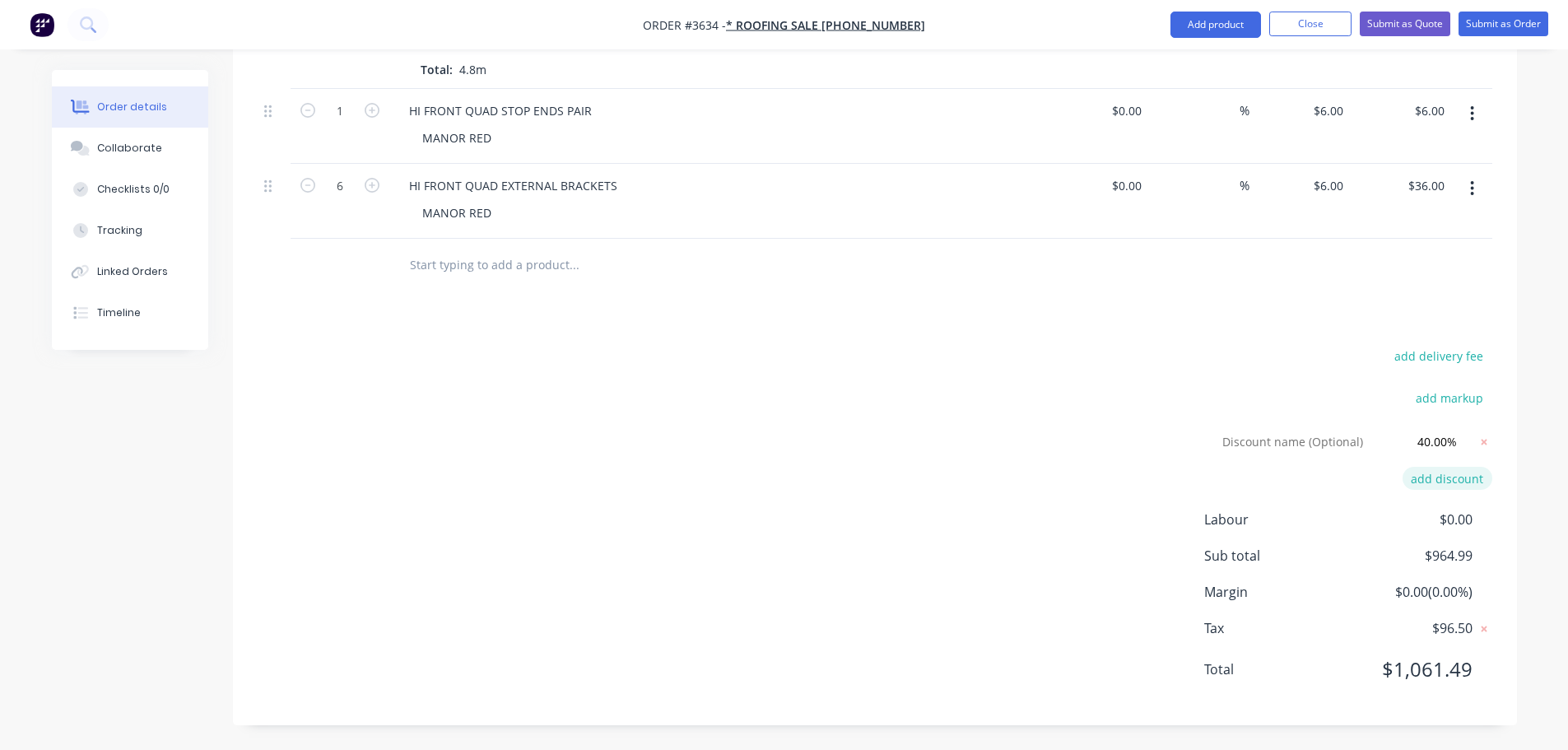
click at [1476, 450] on icon at bounding box center [1484, 441] width 16 height 16
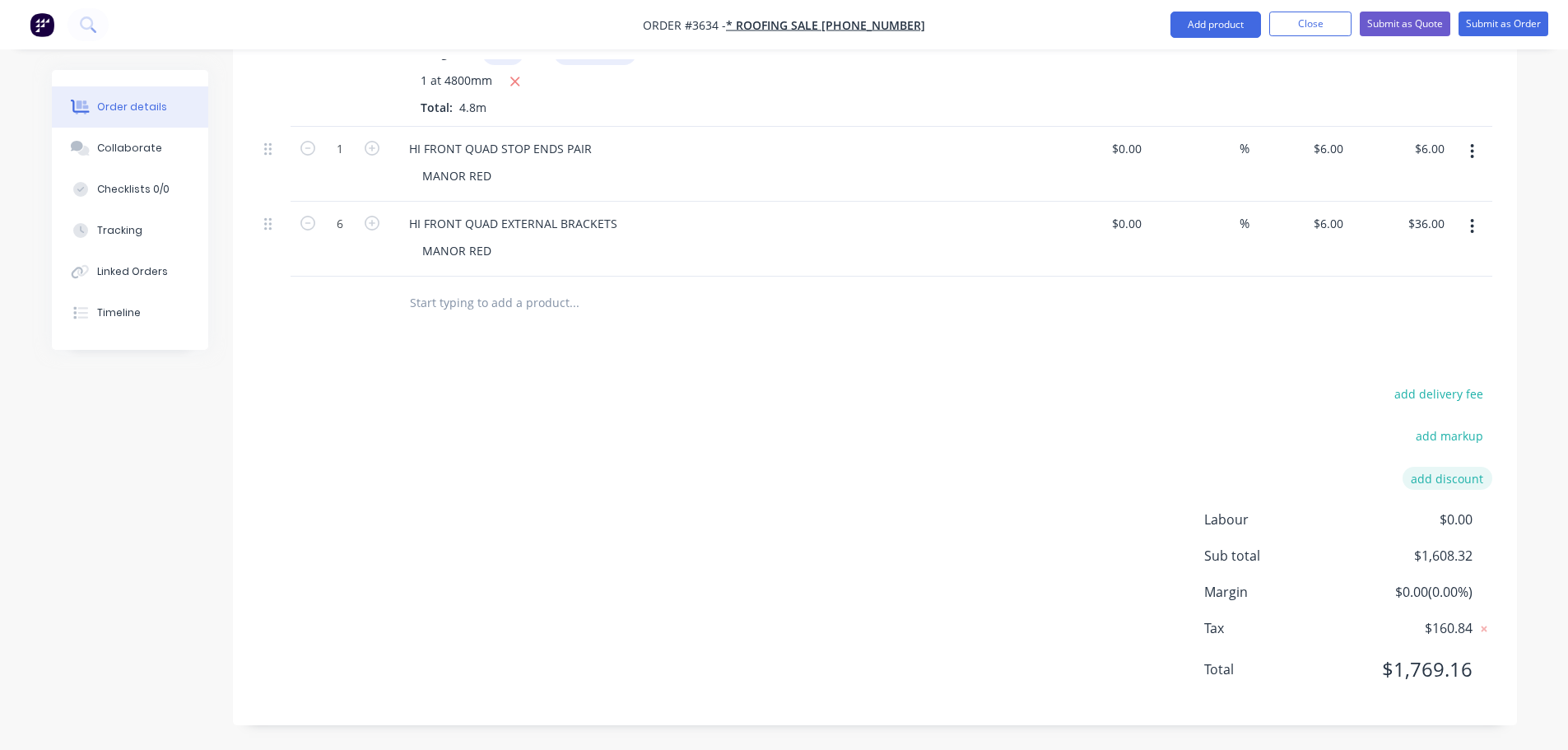
click at [1471, 467] on button "add discount" at bounding box center [1447, 478] width 90 height 22
click at [1455, 472] on input at bounding box center [1428, 484] width 74 height 25
type input "42"
click input "submit" at bounding box center [0, 0] width 0 height 0
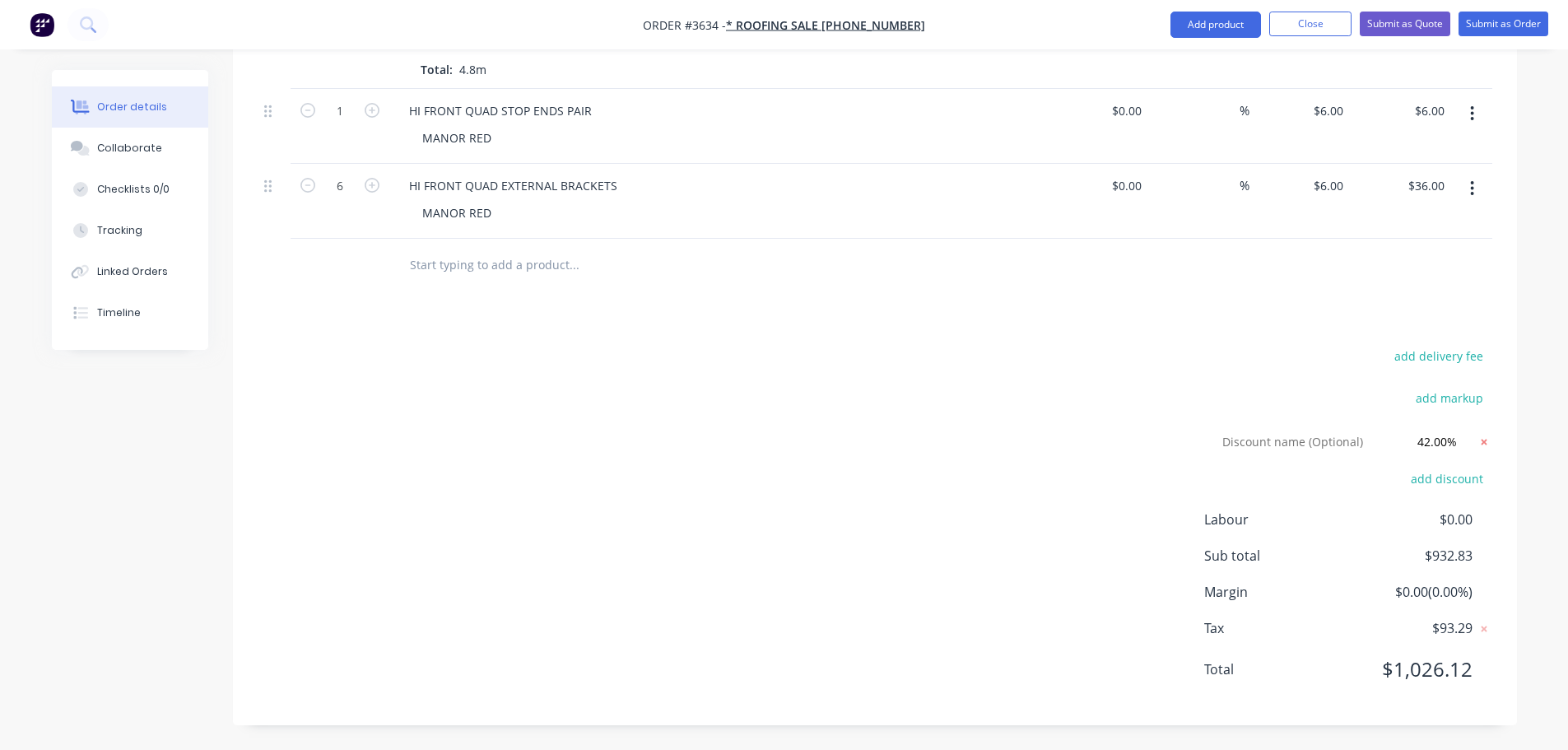
click at [1484, 450] on icon at bounding box center [1484, 441] width 16 height 16
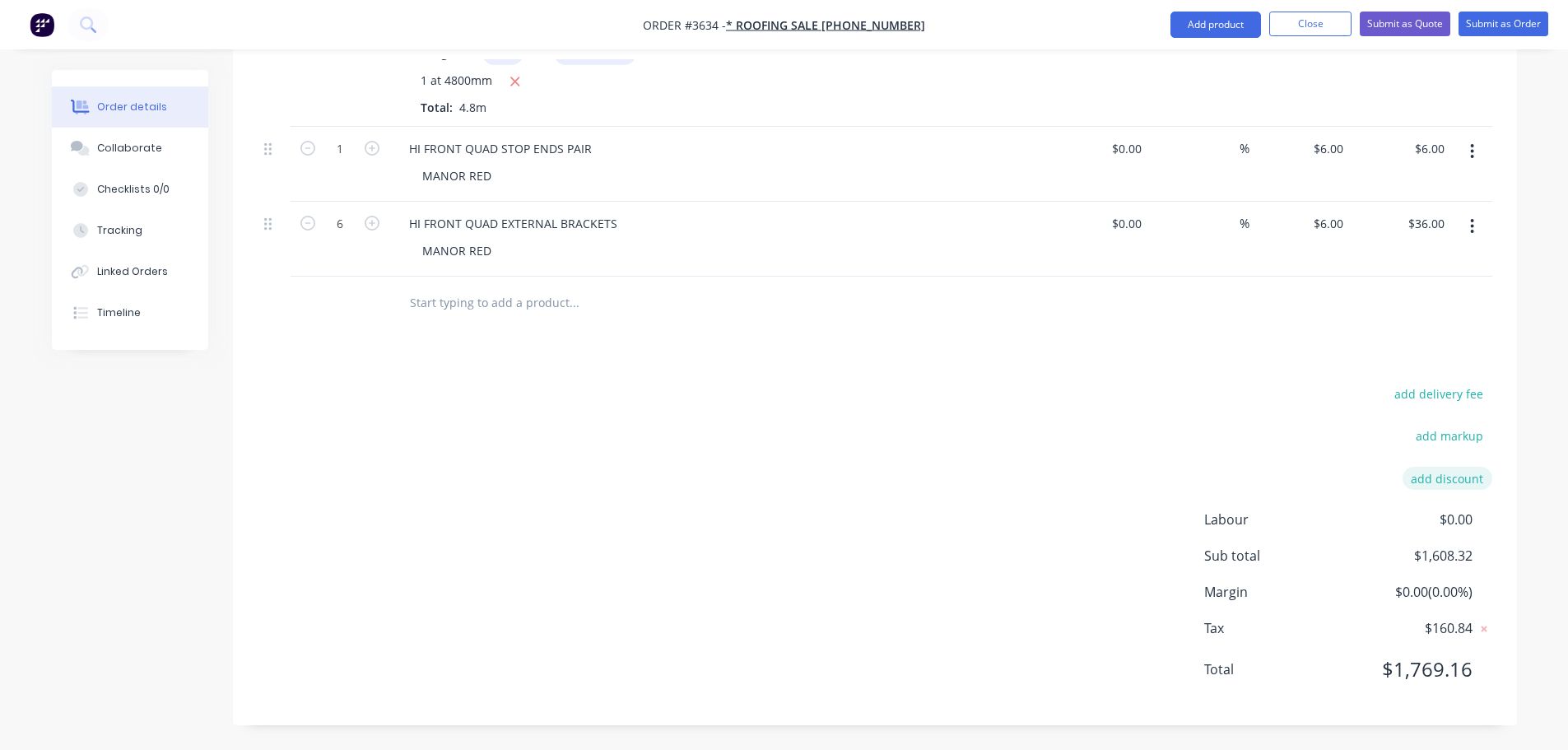
click at [1475, 467] on button "add discount" at bounding box center [1447, 478] width 90 height 22
click at [1442, 472] on input at bounding box center [1428, 484] width 74 height 25
type input "45"
click input "submit" at bounding box center [0, 0] width 0 height 0
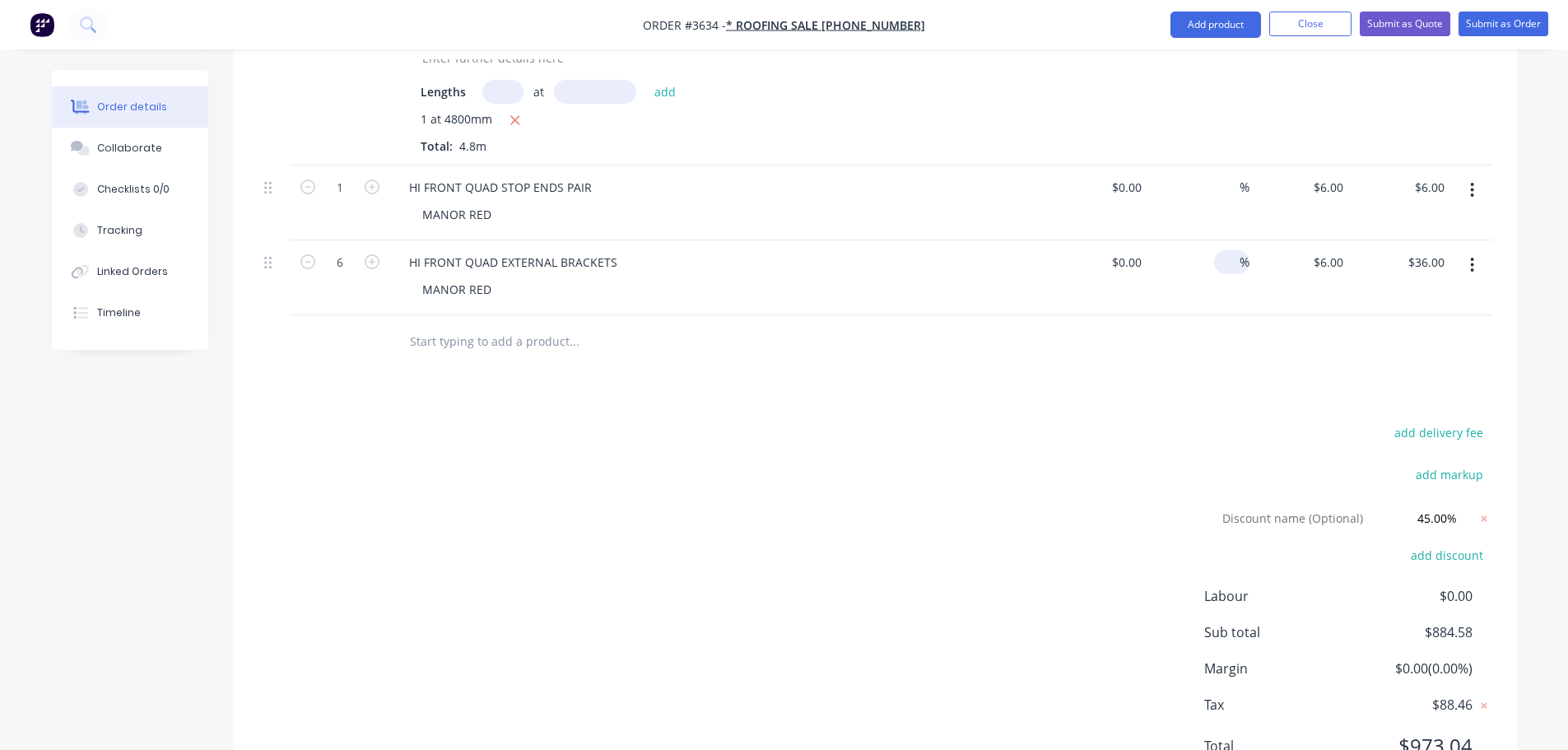
scroll to position [1482, 0]
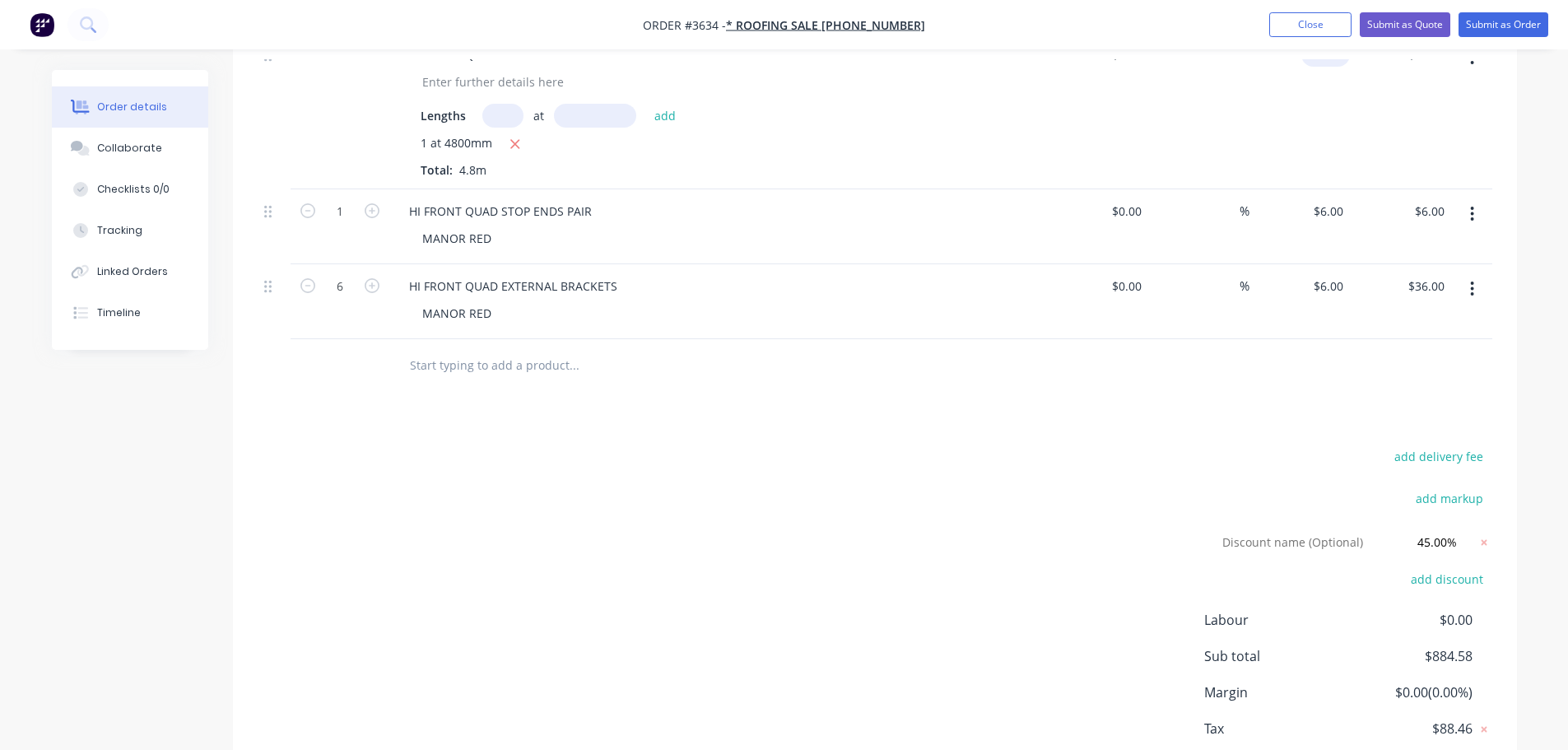
click at [1331, 66] on input "9" at bounding box center [1329, 54] width 42 height 24
type input "$12.00"
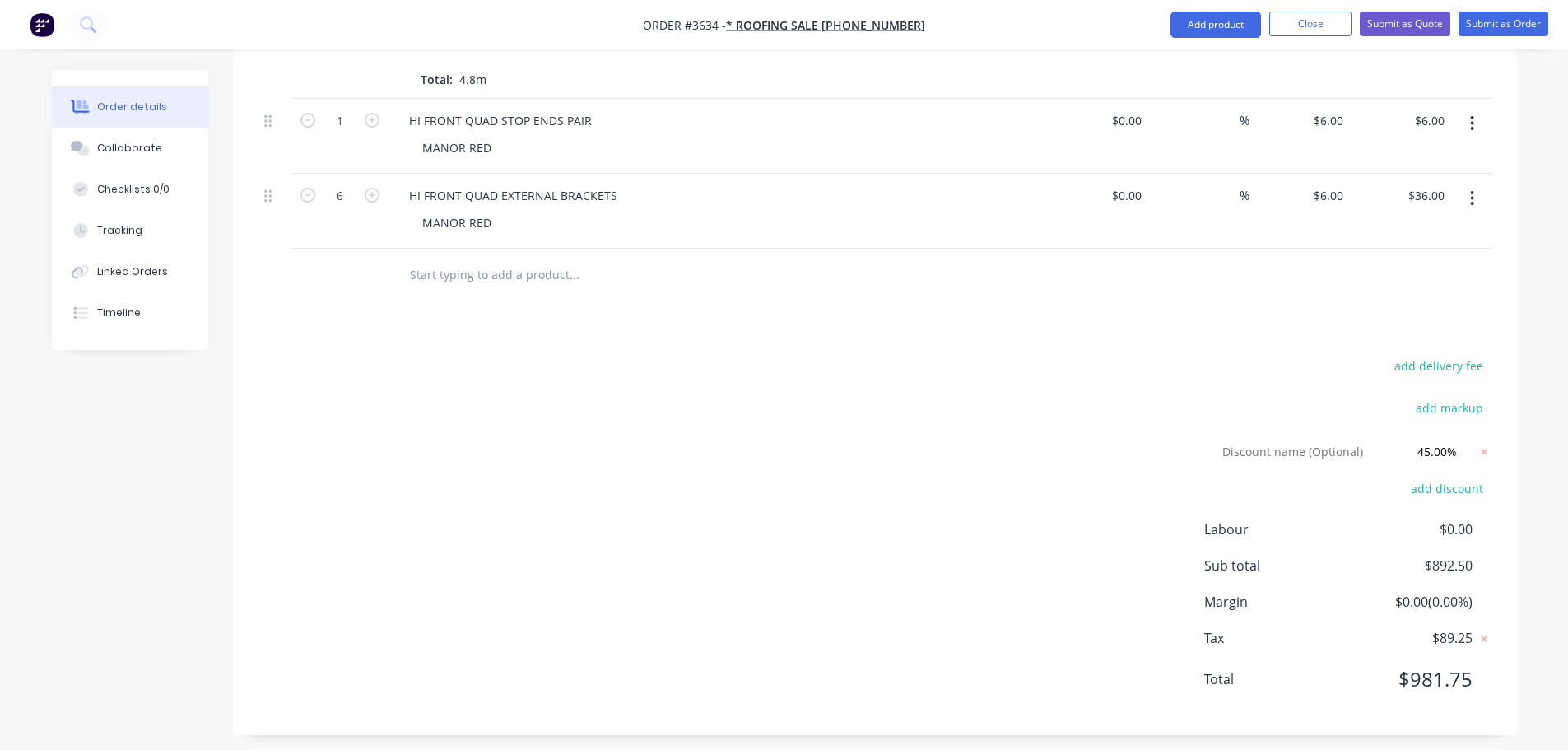
scroll to position [1530, 0]
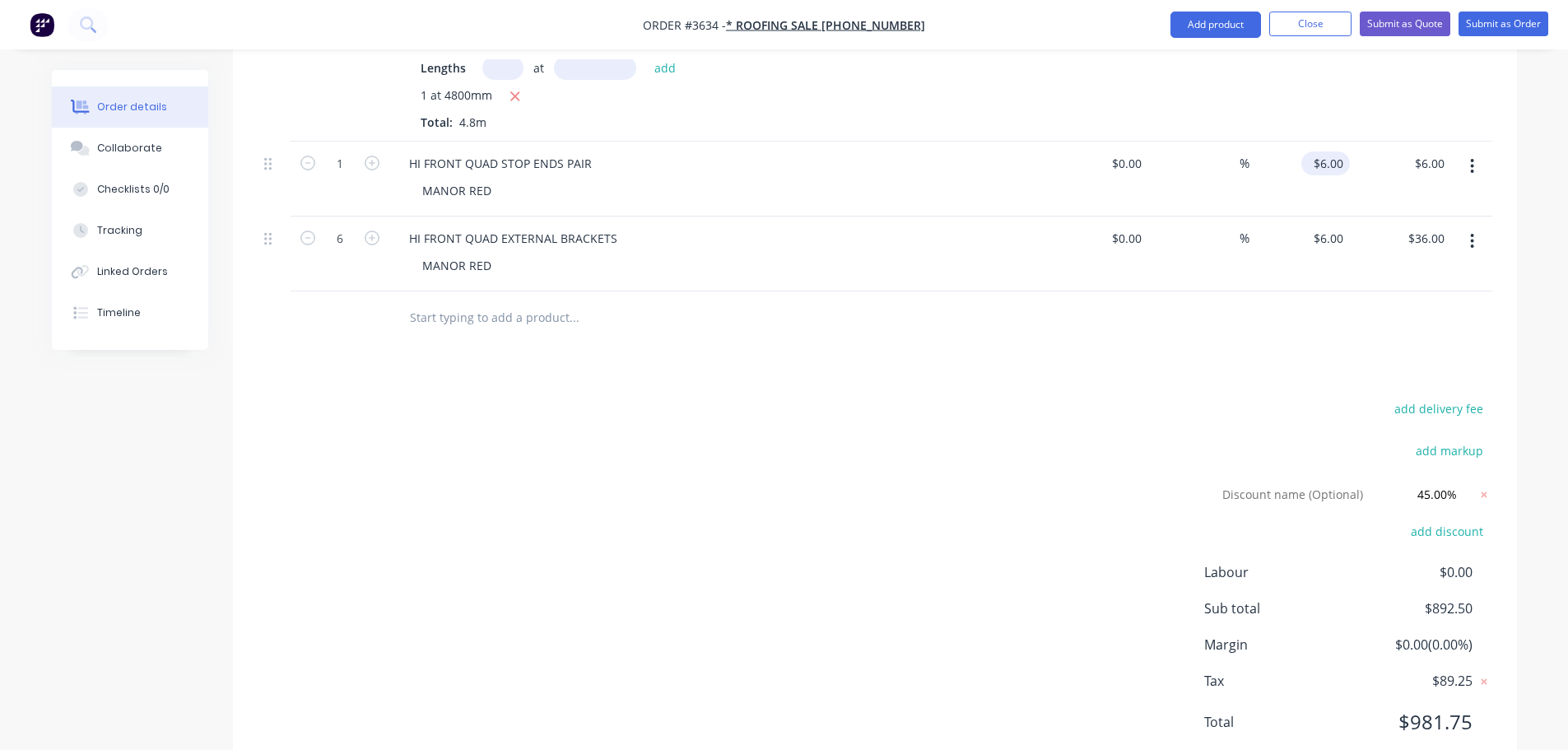
type input "$57.60"
click at [1344, 176] on input "6" at bounding box center [1329, 163] width 42 height 24
type input "$7.00"
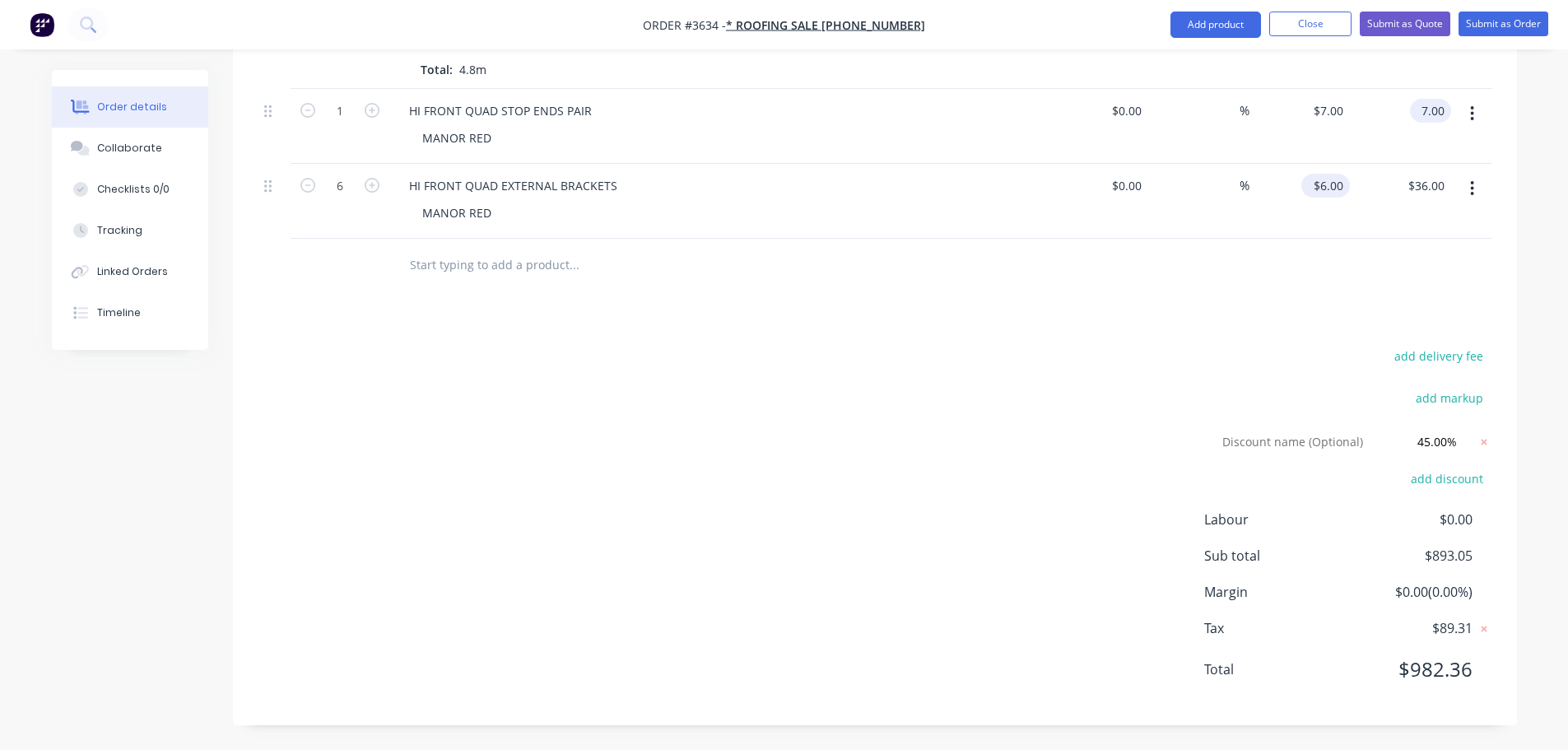
type input "$7.00"
click at [1344, 197] on input "6" at bounding box center [1329, 185] width 42 height 24
type input "$7.00"
type input "42.00"
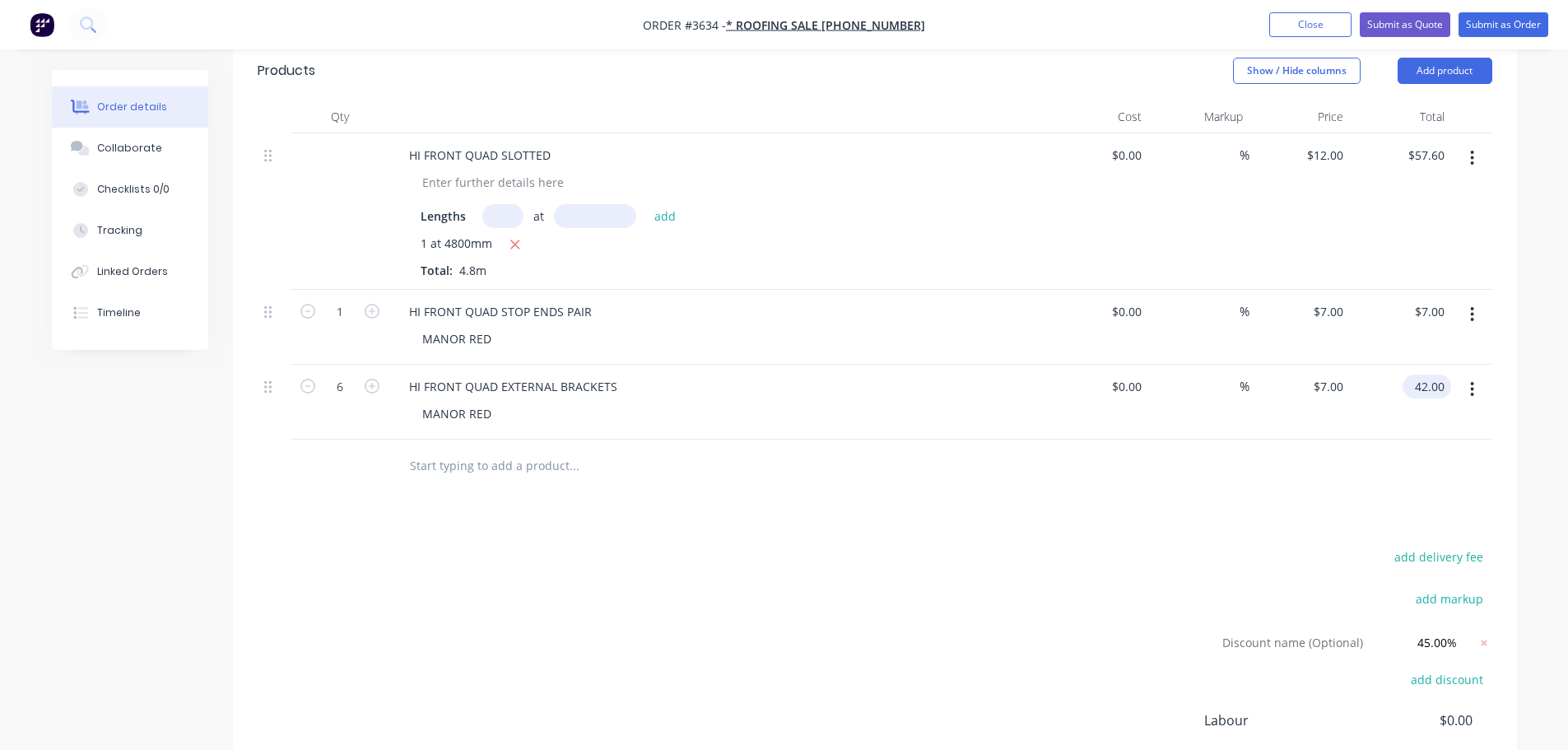
scroll to position [1365, 0]
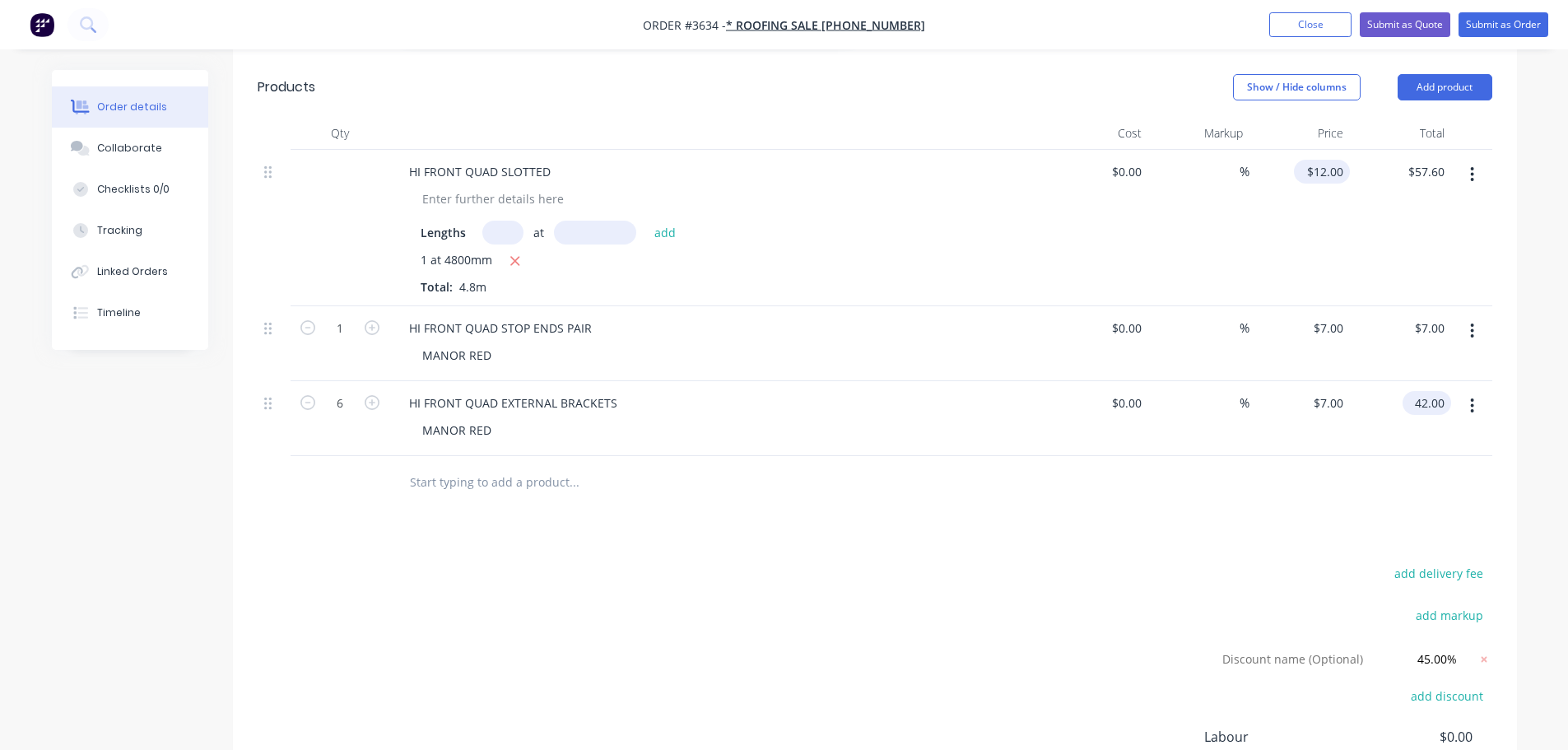
type input "12"
type input "$42.00"
click at [1338, 183] on input "12" at bounding box center [1325, 171] width 49 height 24
type input "$13.50"
type input "64.80"
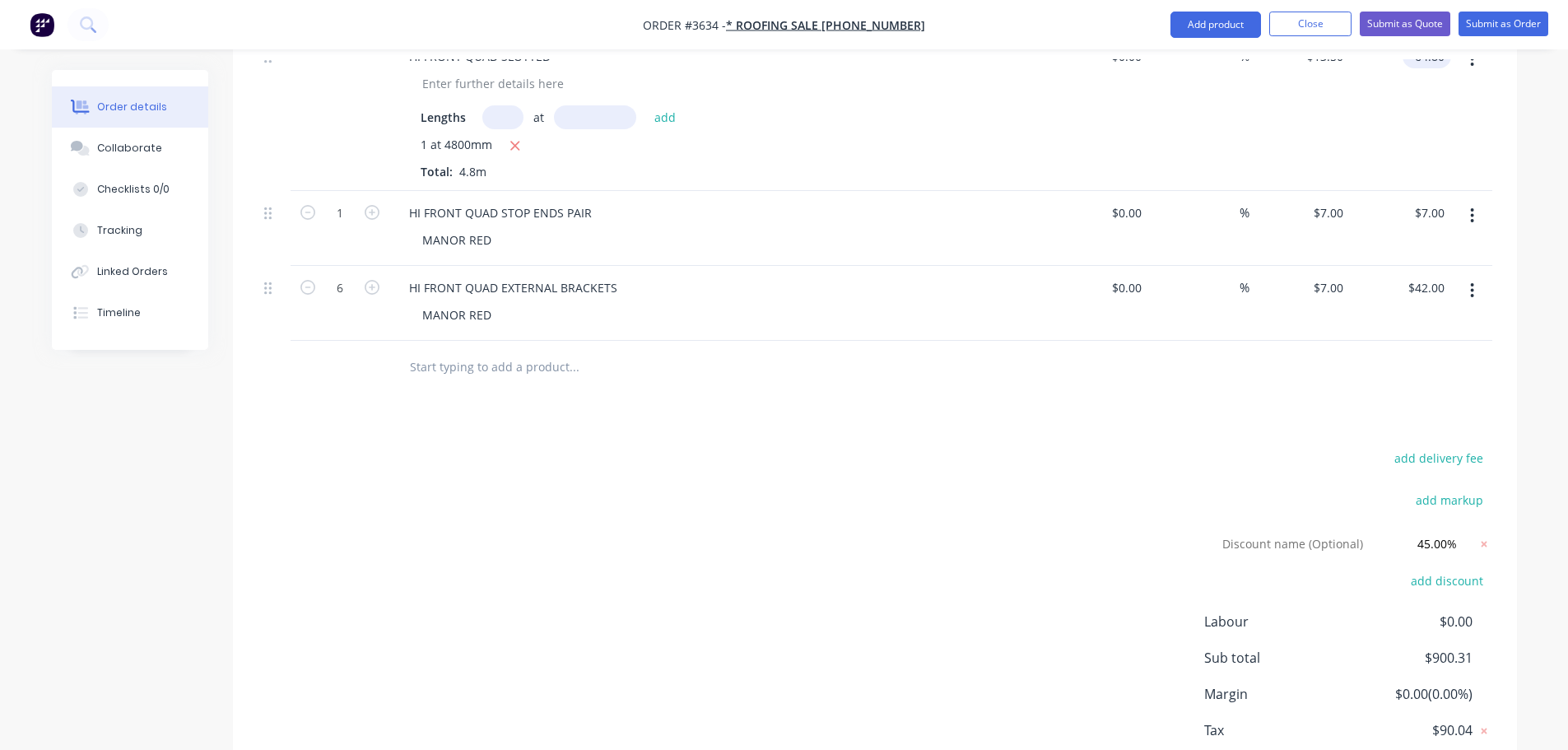
scroll to position [1448, 0]
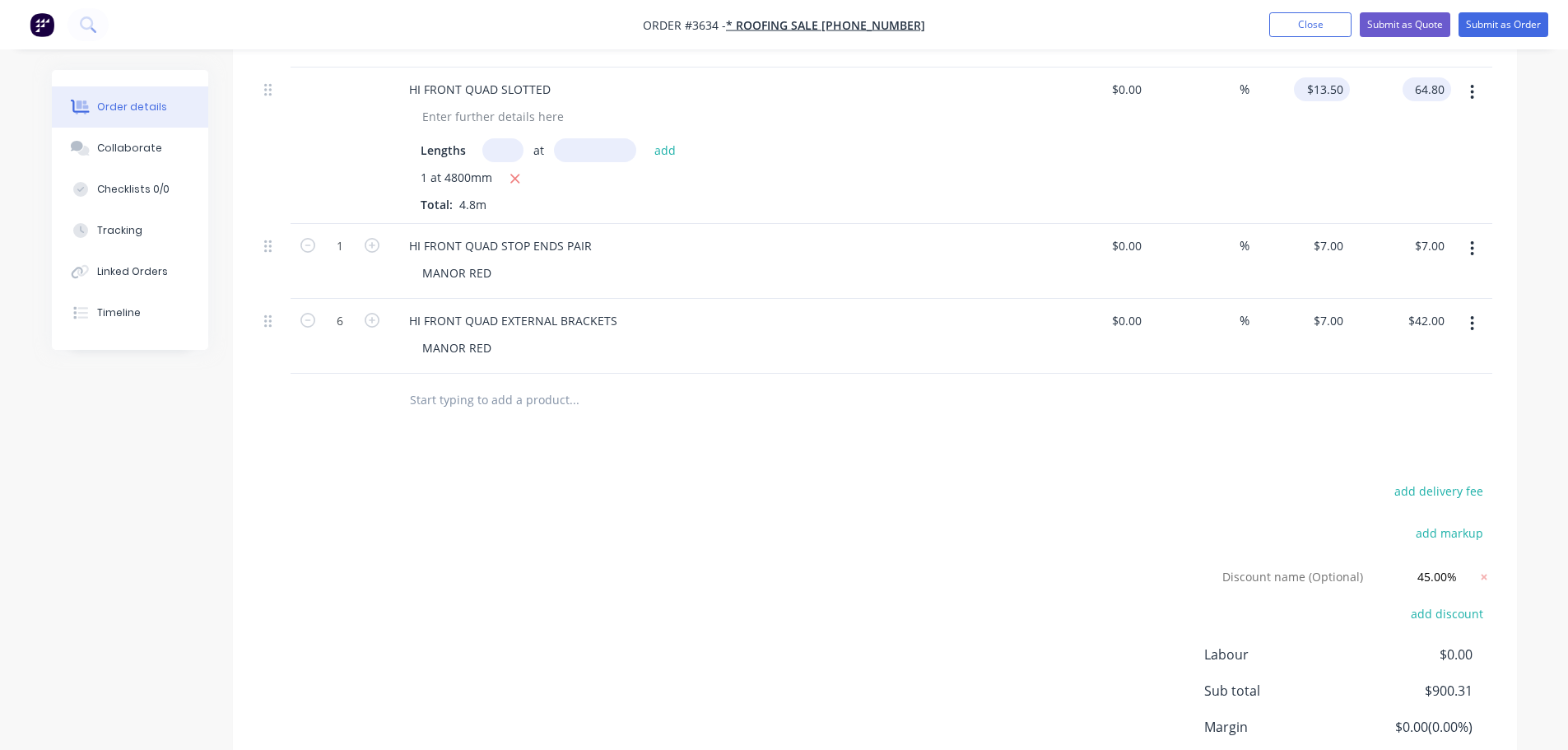
type input "13.5"
type input "$64.80"
click at [1335, 102] on input "13.5" at bounding box center [1333, 89] width 34 height 24
type input "$13.65"
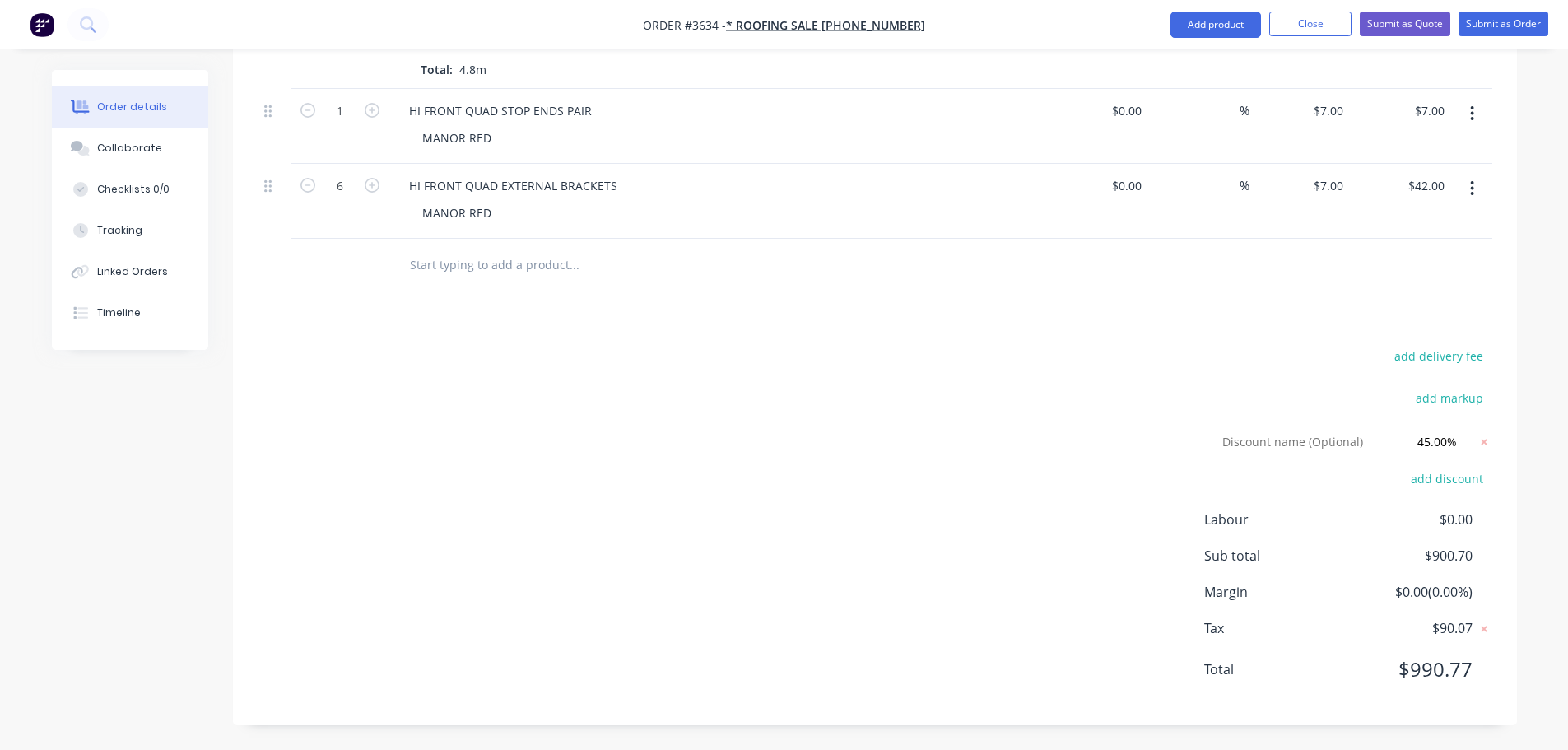
scroll to position [1530, 0]
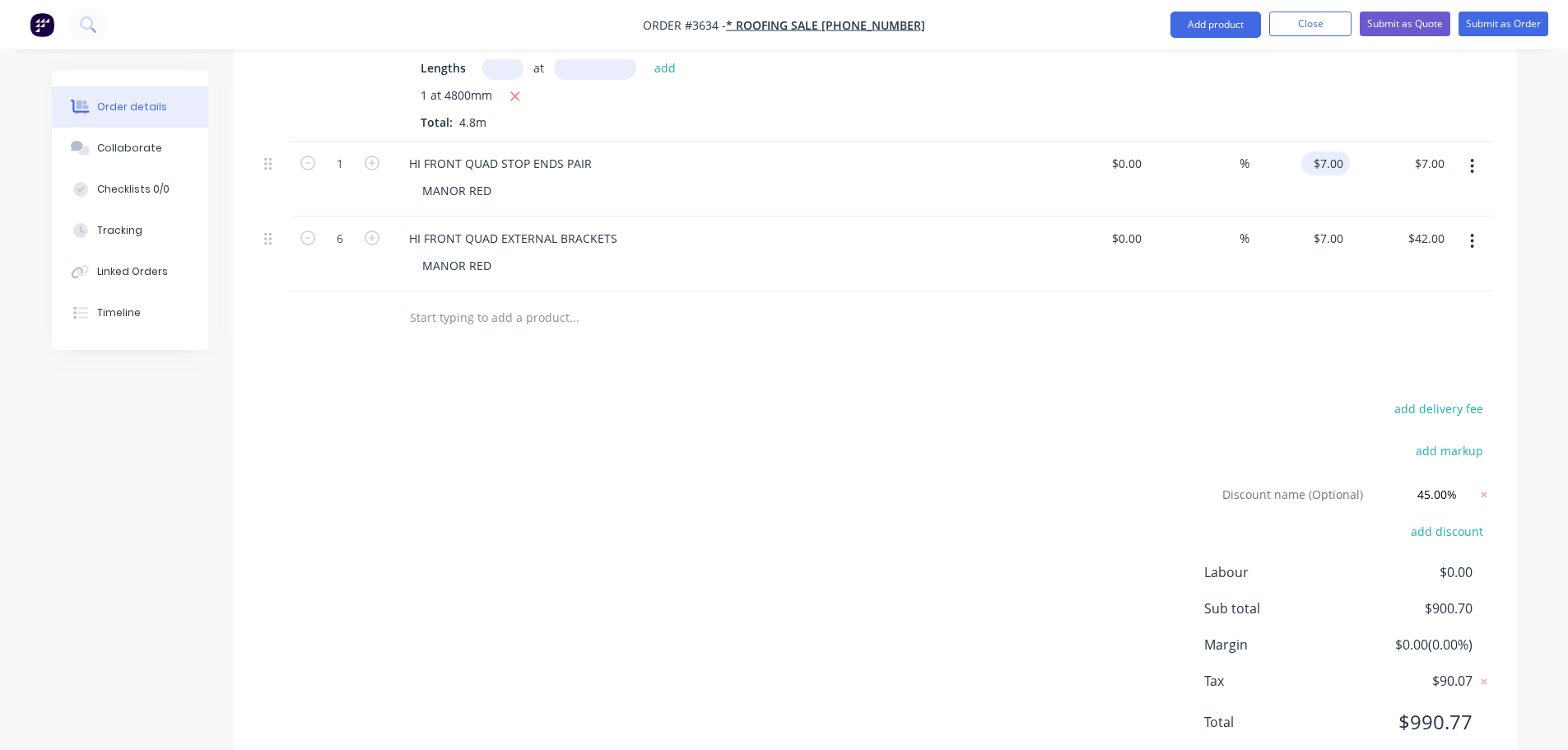
type input "$65.52"
click at [1335, 176] on input "7" at bounding box center [1329, 163] width 42 height 24
type input "$7.85"
type input "7.85"
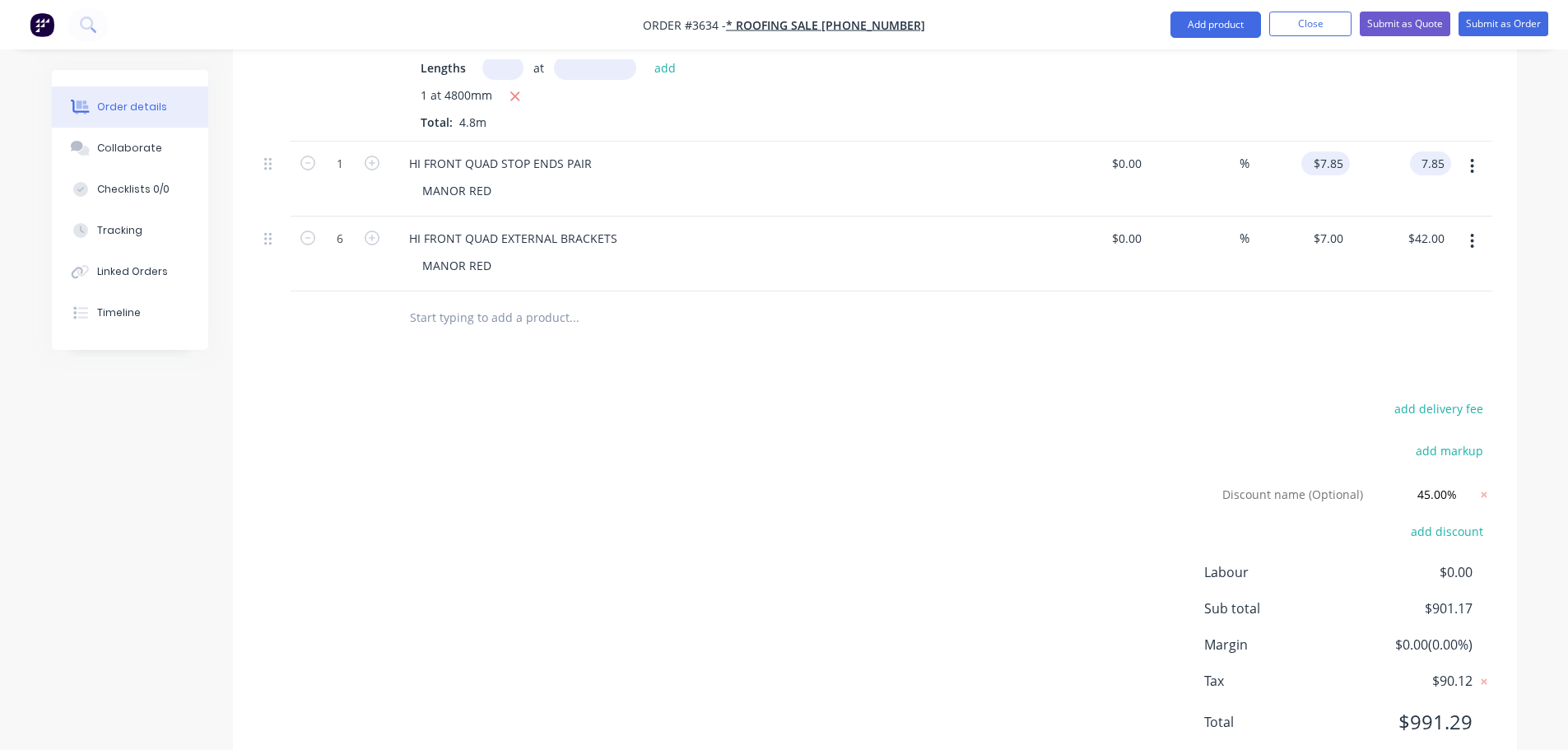
type input "$7.85"
click at [1336, 176] on input "7.85" at bounding box center [1329, 163] width 42 height 24
type input "$8.85"
type input "8.85"
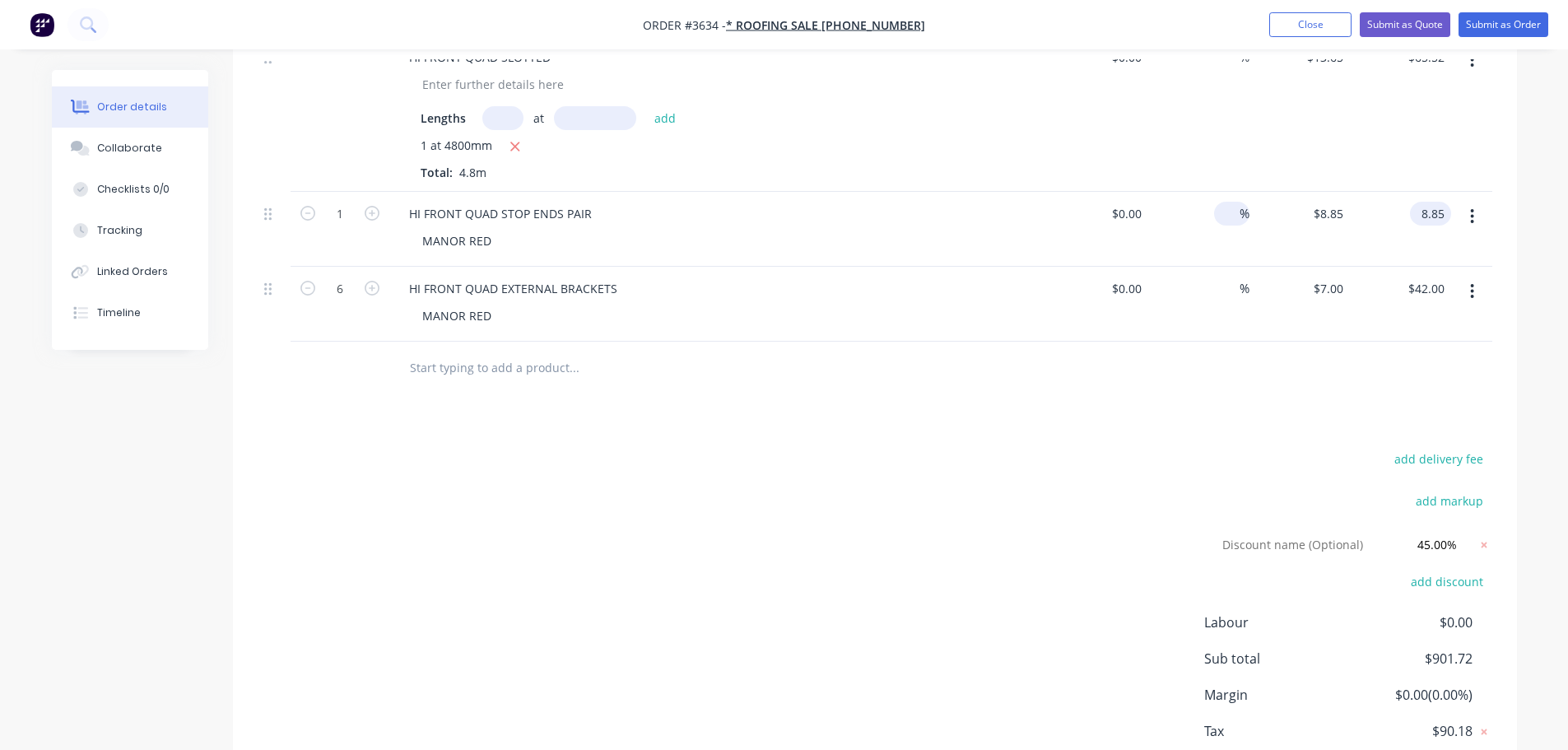
scroll to position [1448, 0]
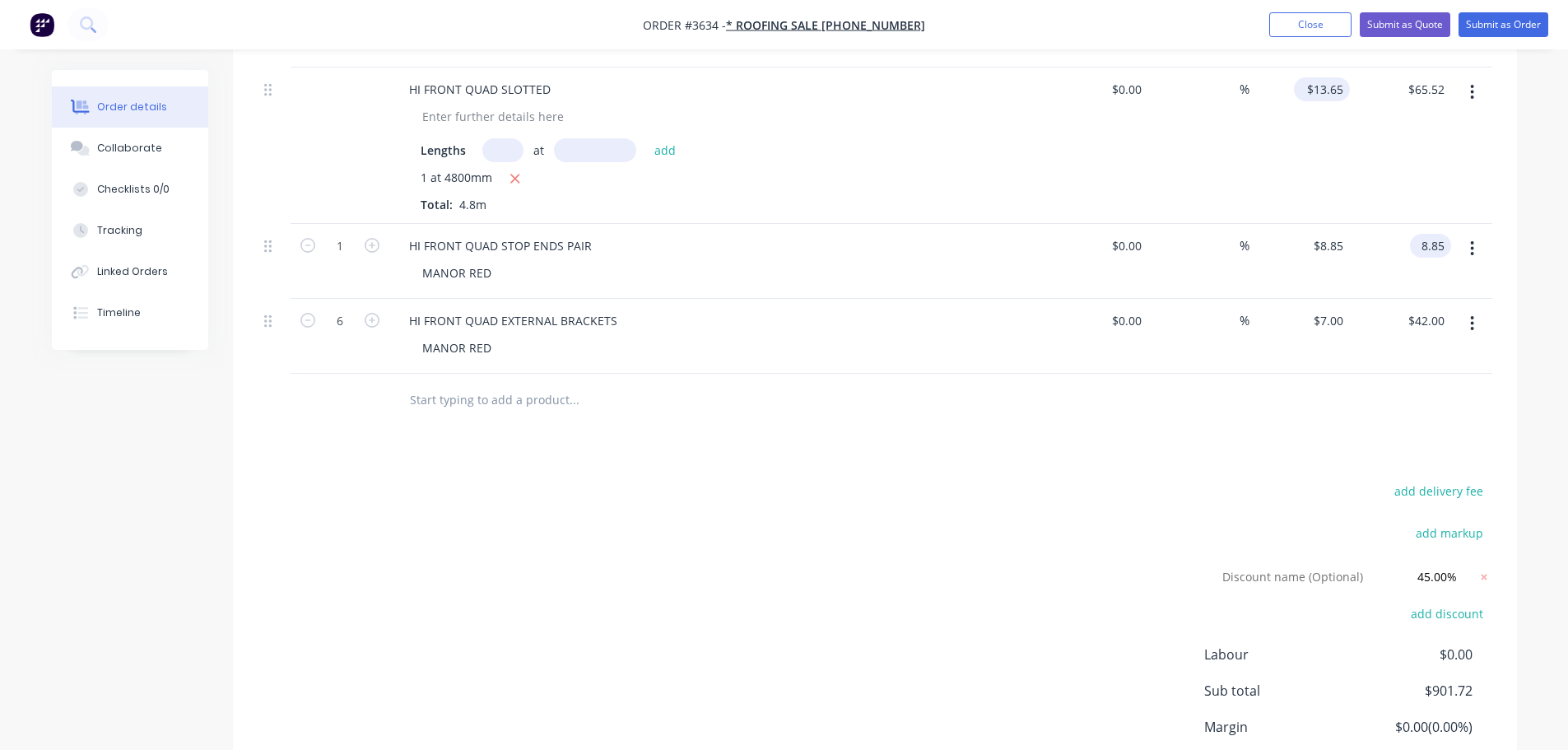
type input "13.65"
type input "$8.85"
click at [1344, 102] on input "13.65" at bounding box center [1325, 89] width 49 height 24
type input "$14.55"
type input "$69.84"
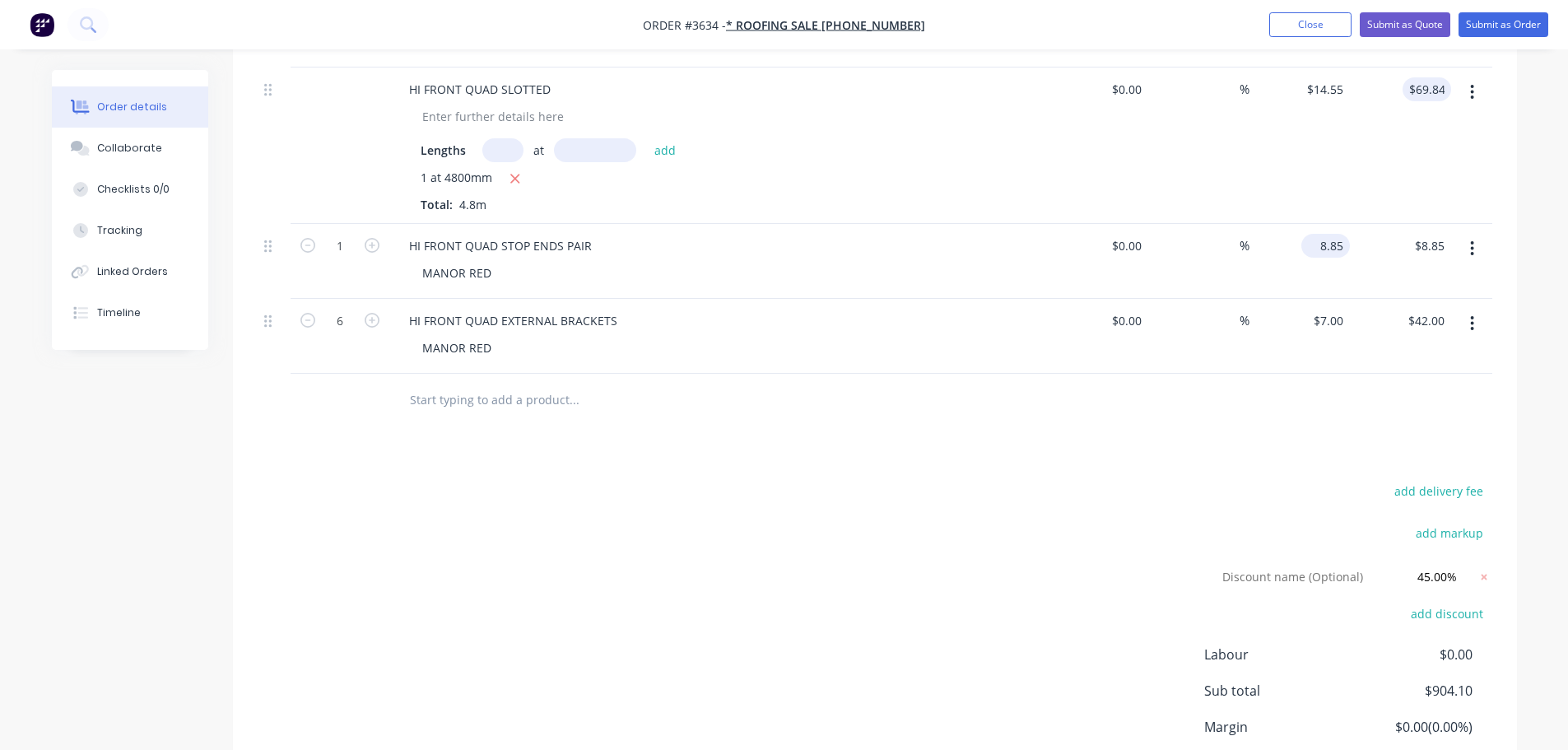
click at [1330, 257] on input "8.85" at bounding box center [1329, 245] width 42 height 24
type input "$8.00"
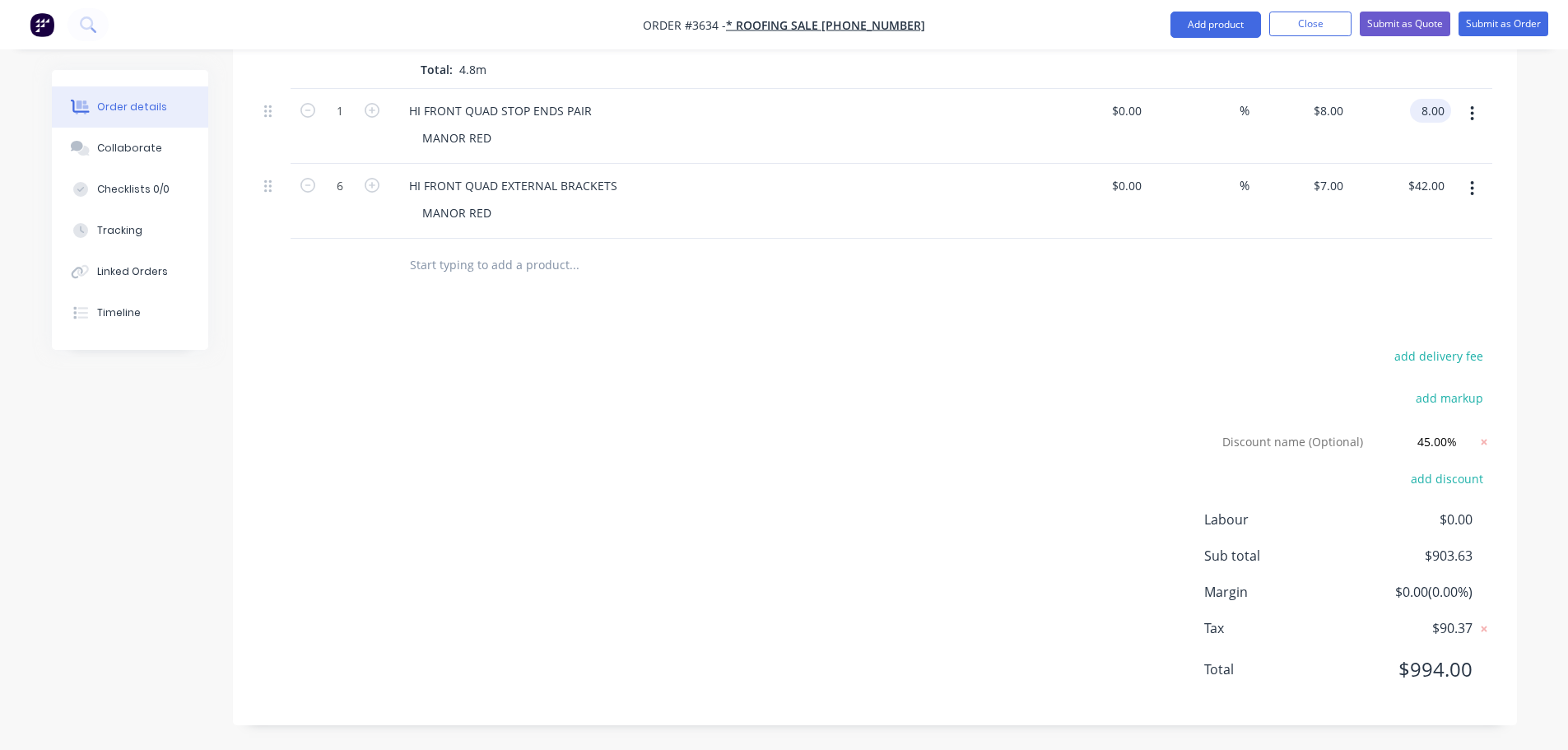
scroll to position [1530, 0]
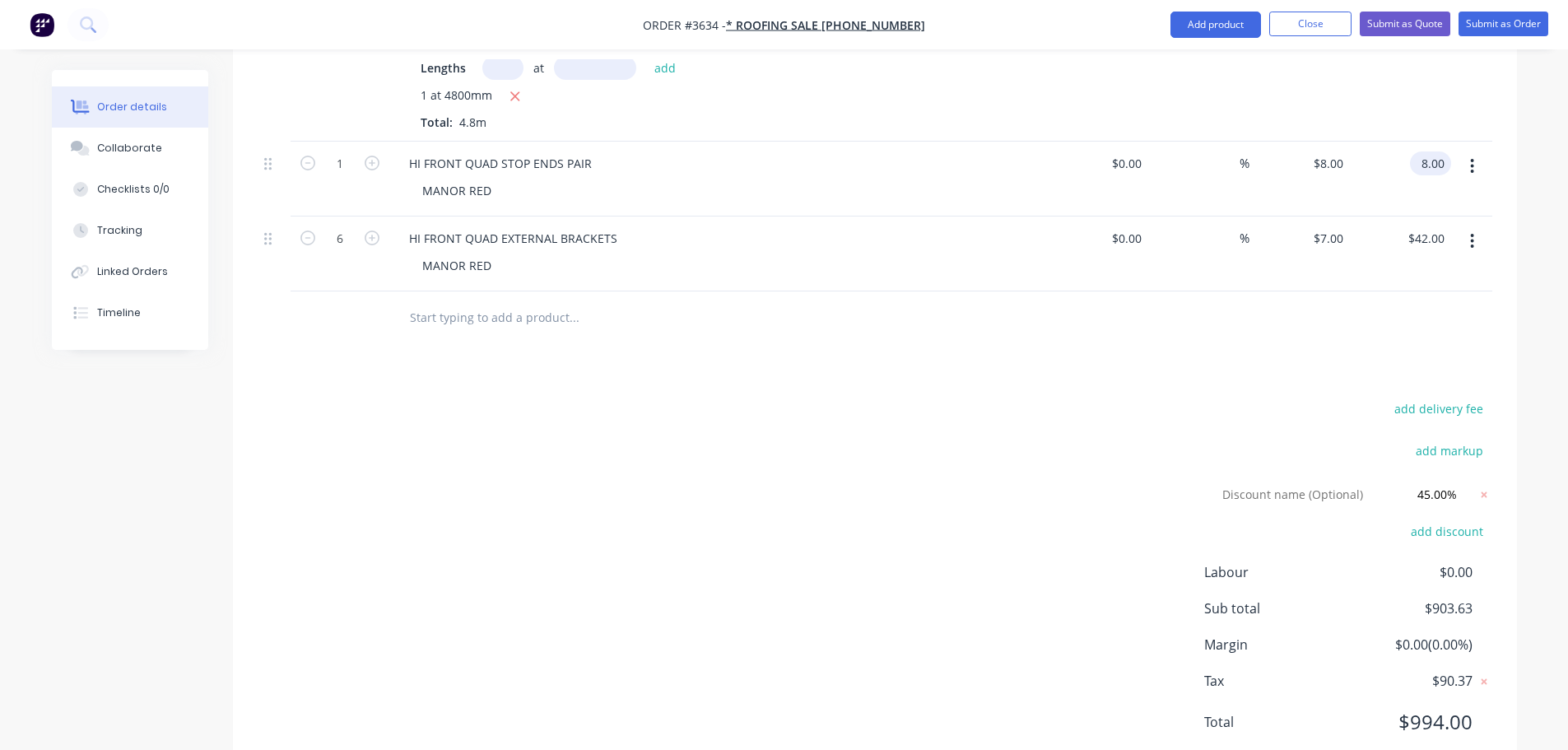
type input "$8.00"
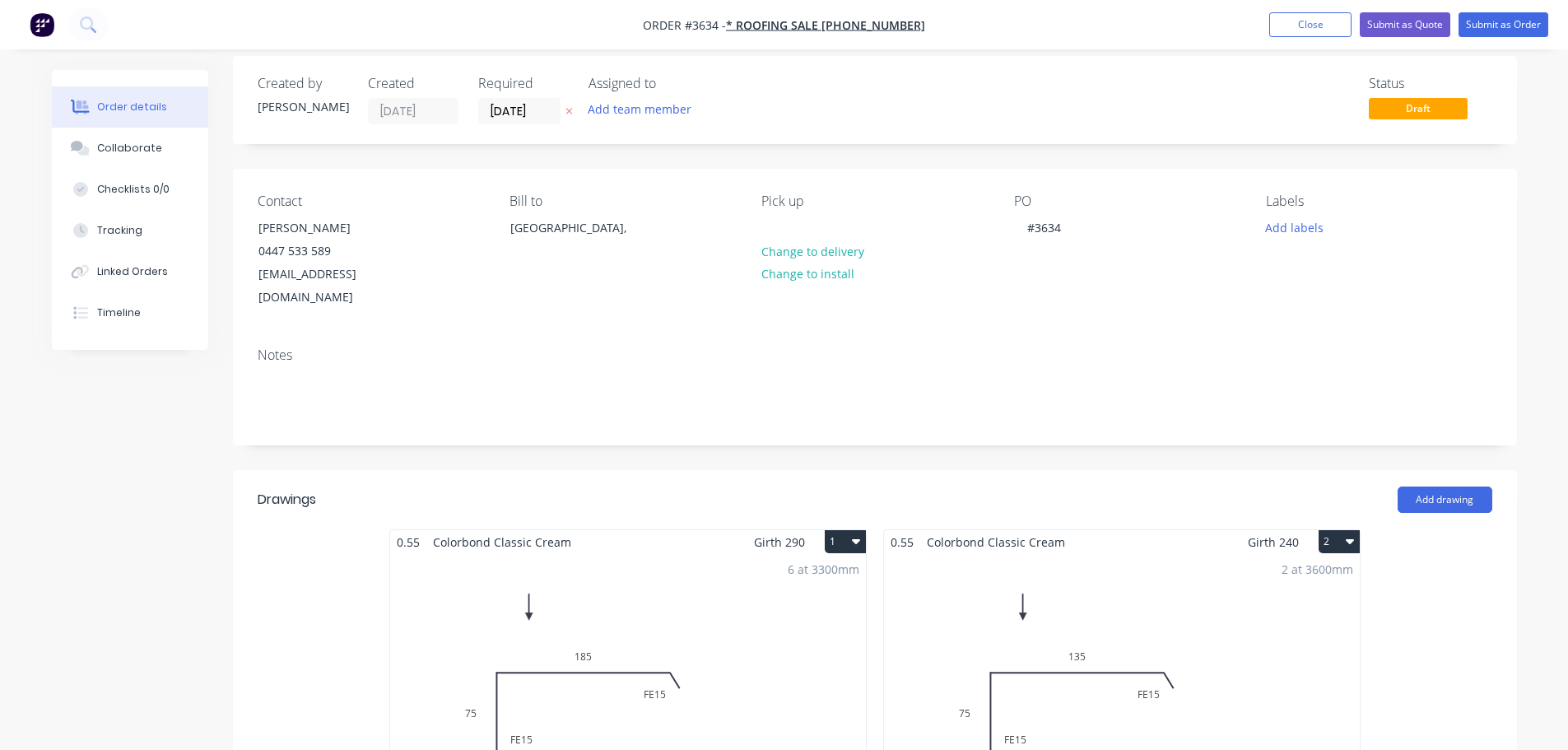
scroll to position [0, 0]
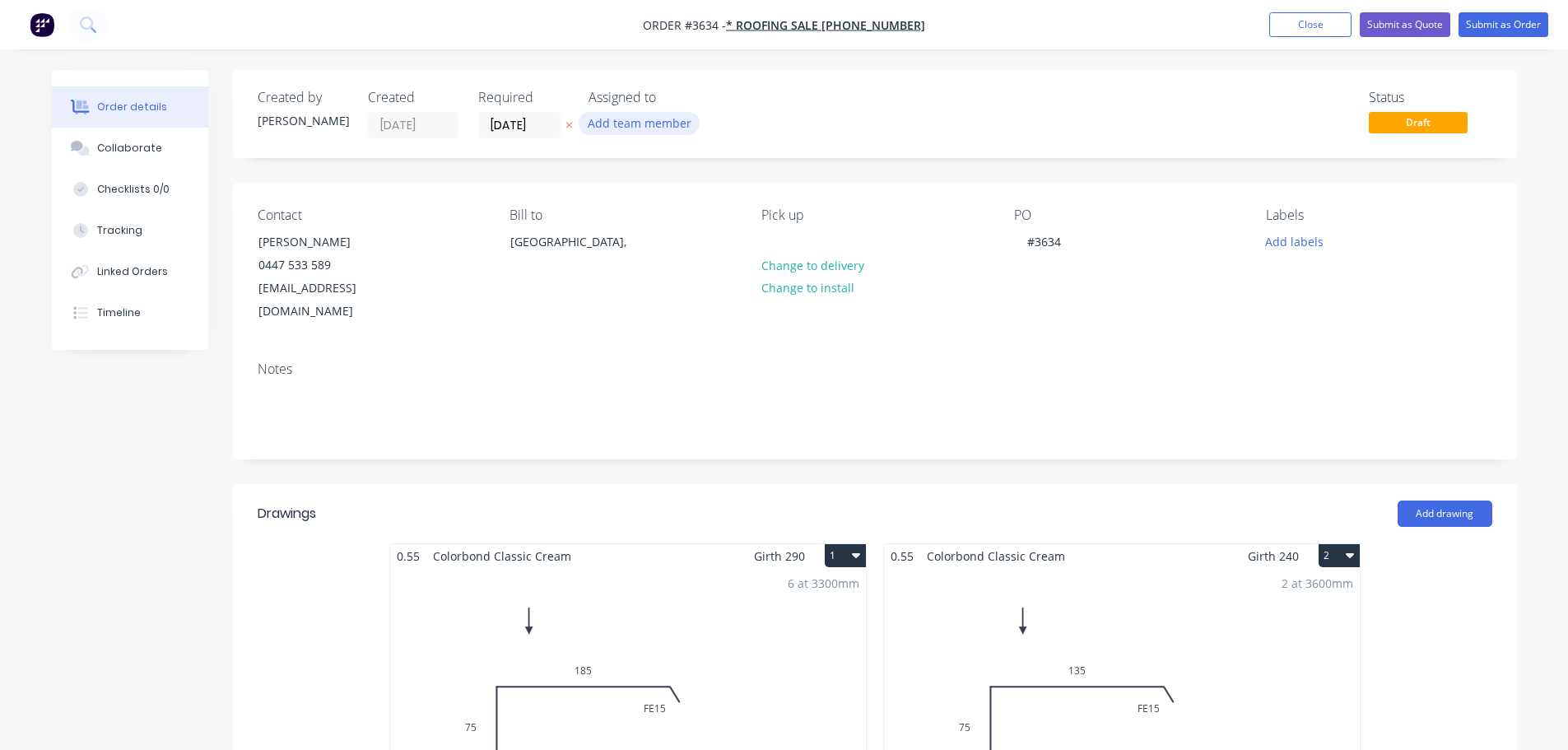
click at [655, 126] on button "Add team member" at bounding box center [640, 122] width 121 height 22
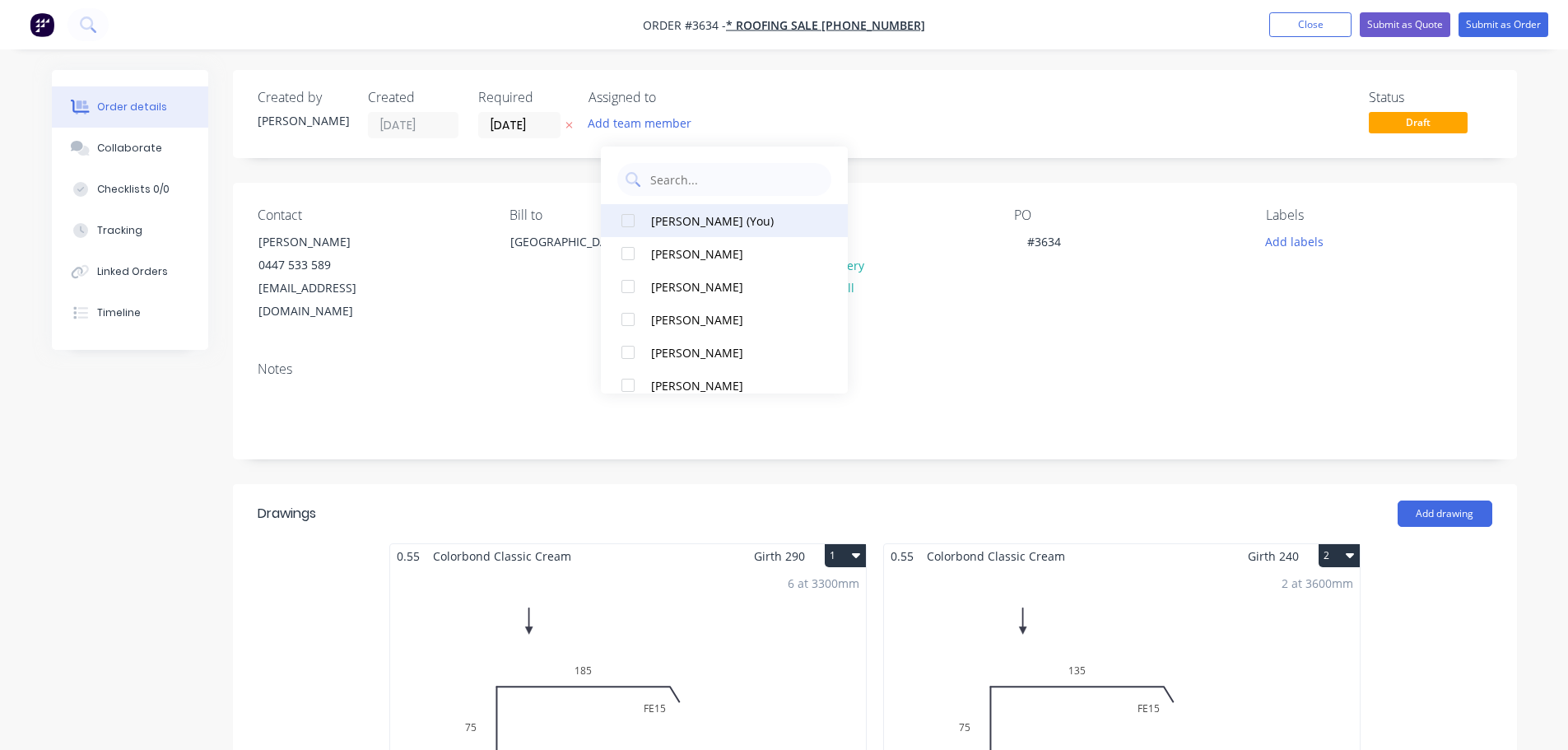
click at [630, 220] on div at bounding box center [627, 220] width 33 height 33
click at [1001, 159] on div "Created by [PERSON_NAME] Created [DATE] Required [DATE] Assigned to SW Status D…" at bounding box center [874, 114] width 1284 height 88
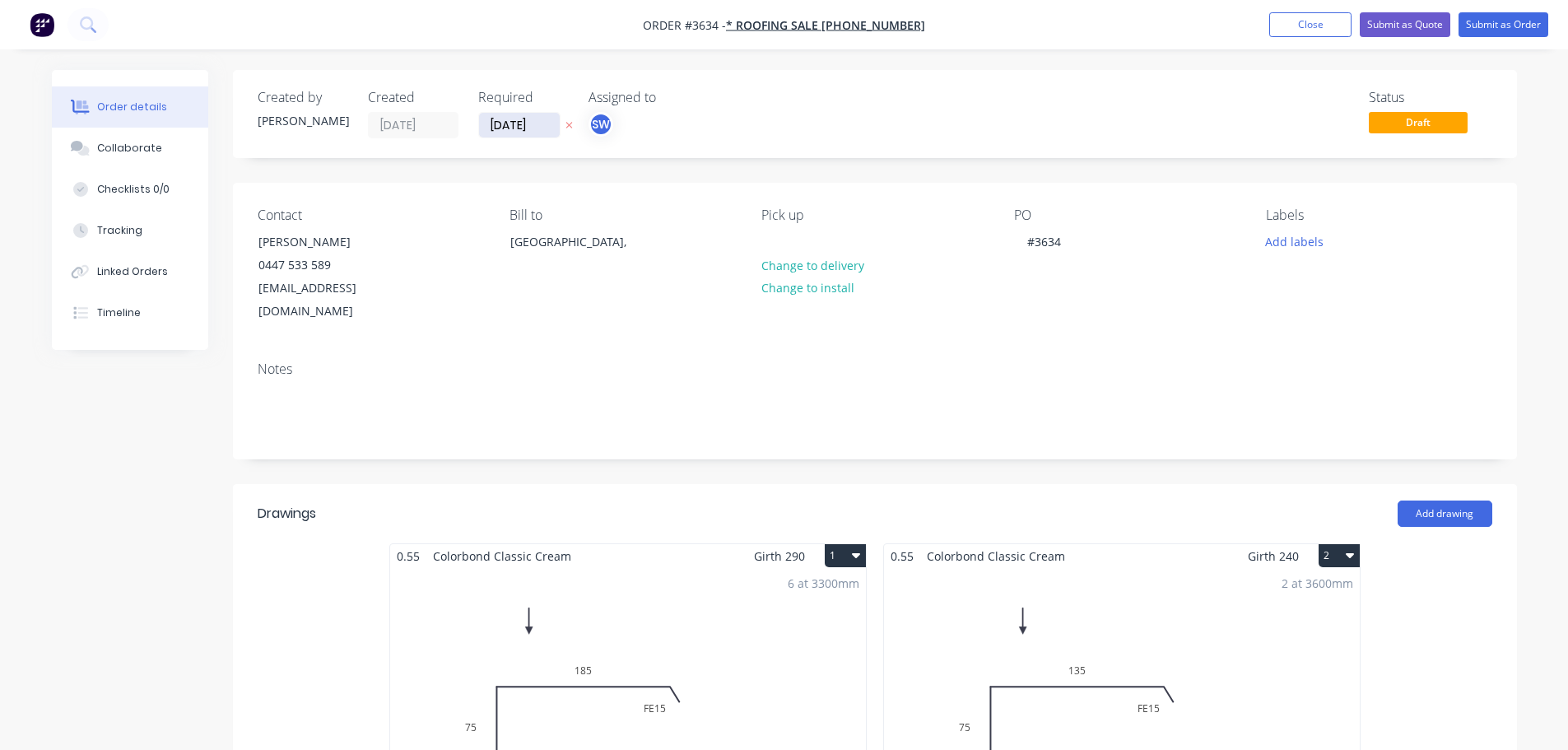
click at [531, 138] on input "[DATE]" at bounding box center [519, 125] width 81 height 25
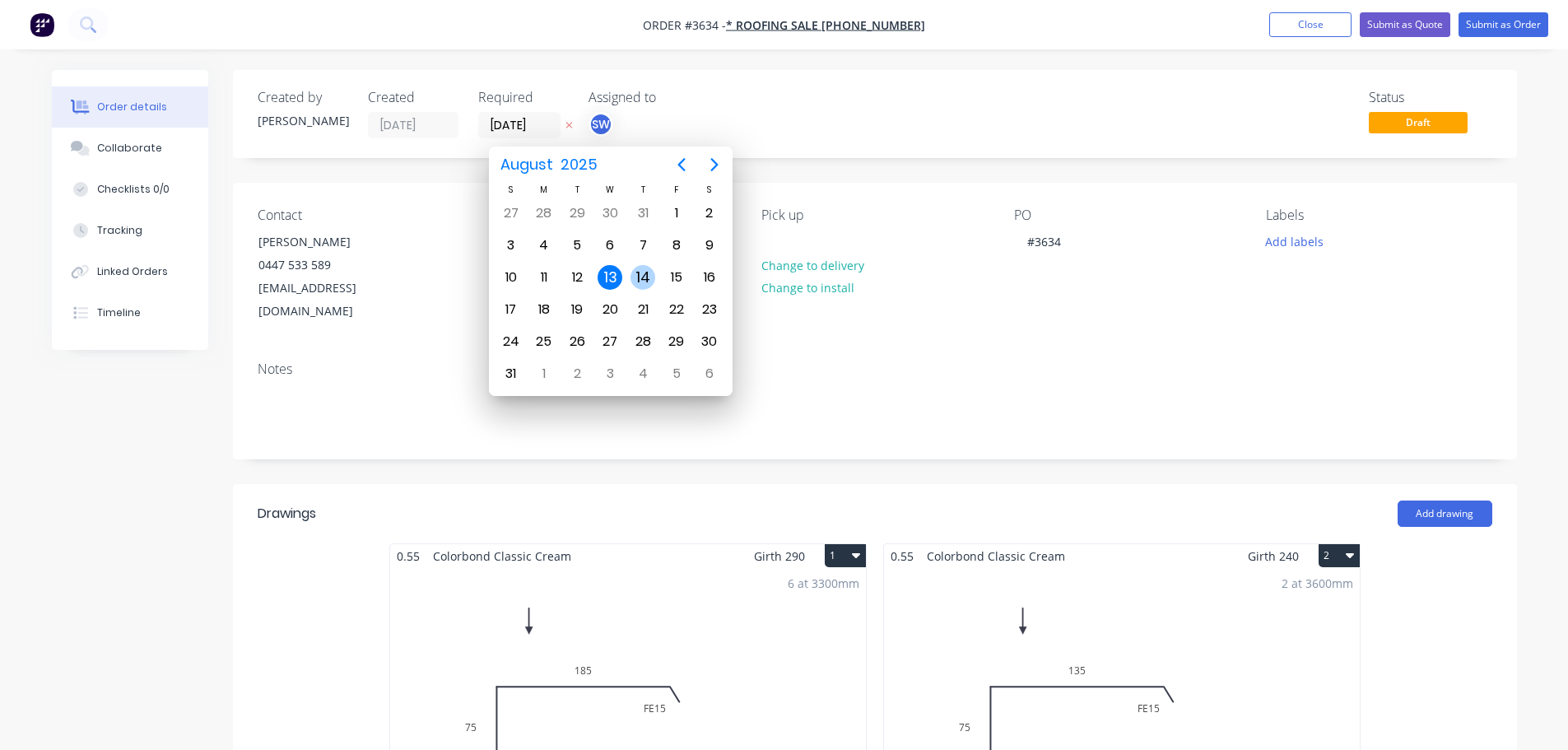
click at [639, 270] on div "14" at bounding box center [643, 277] width 25 height 25
type input "[DATE]"
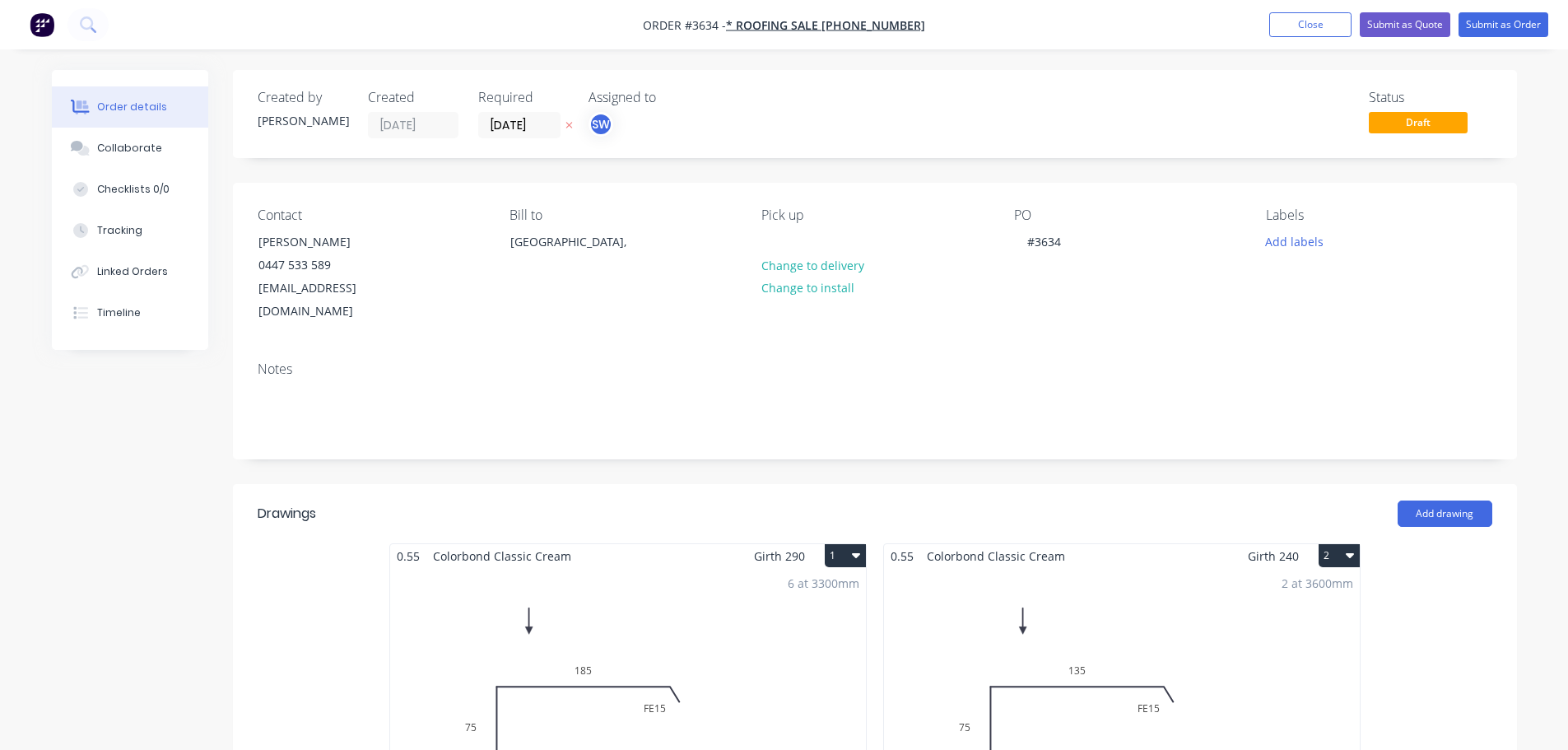
click at [720, 212] on div "Contact [PERSON_NAME] [PHONE_NUMBER] [EMAIL_ADDRESS][DOMAIN_NAME] Bill to [GEOG…" at bounding box center [874, 266] width 1284 height 165
click at [1362, 17] on button "Submit as Quote" at bounding box center [1405, 25] width 90 height 25
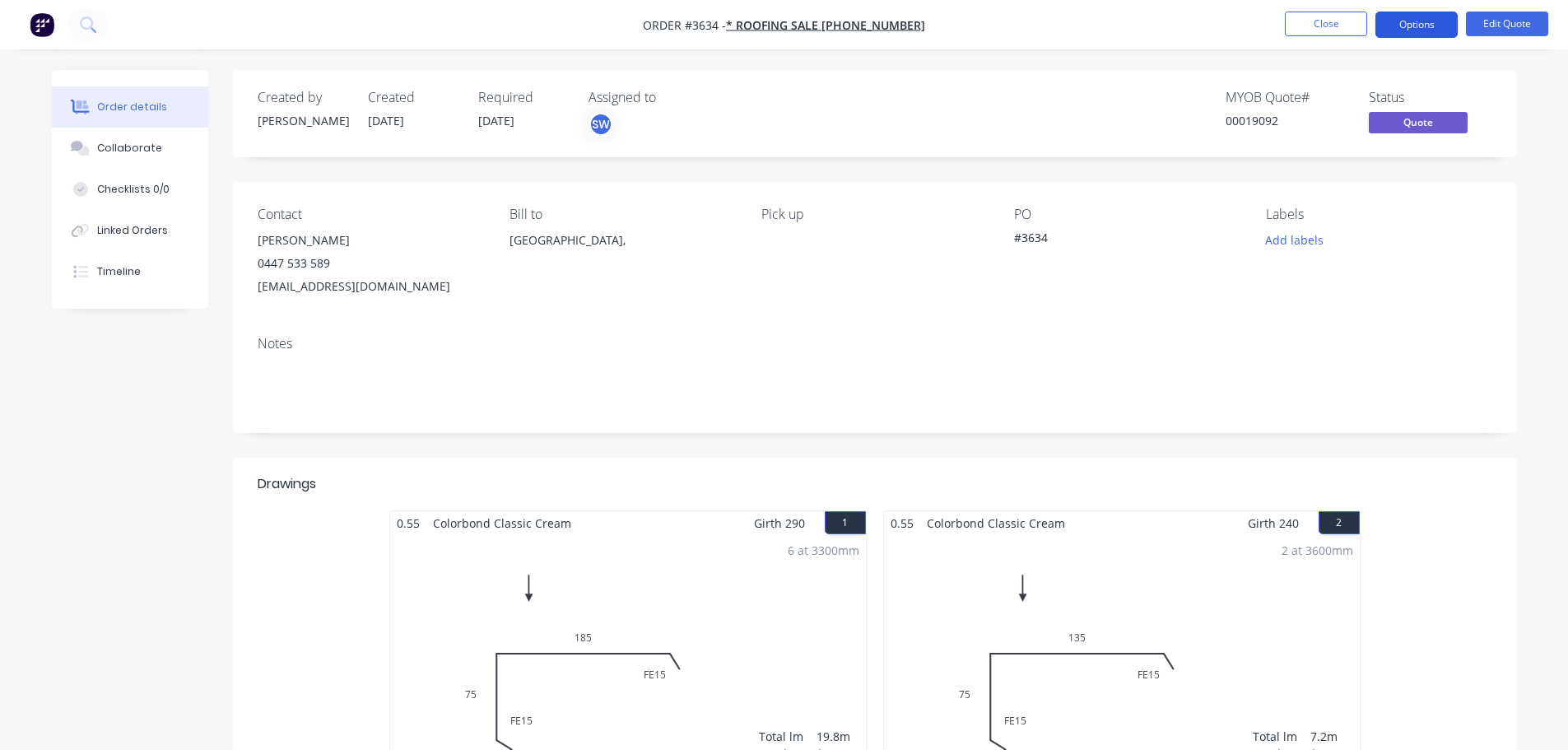
click at [1403, 28] on button "Options" at bounding box center [1416, 25] width 83 height 27
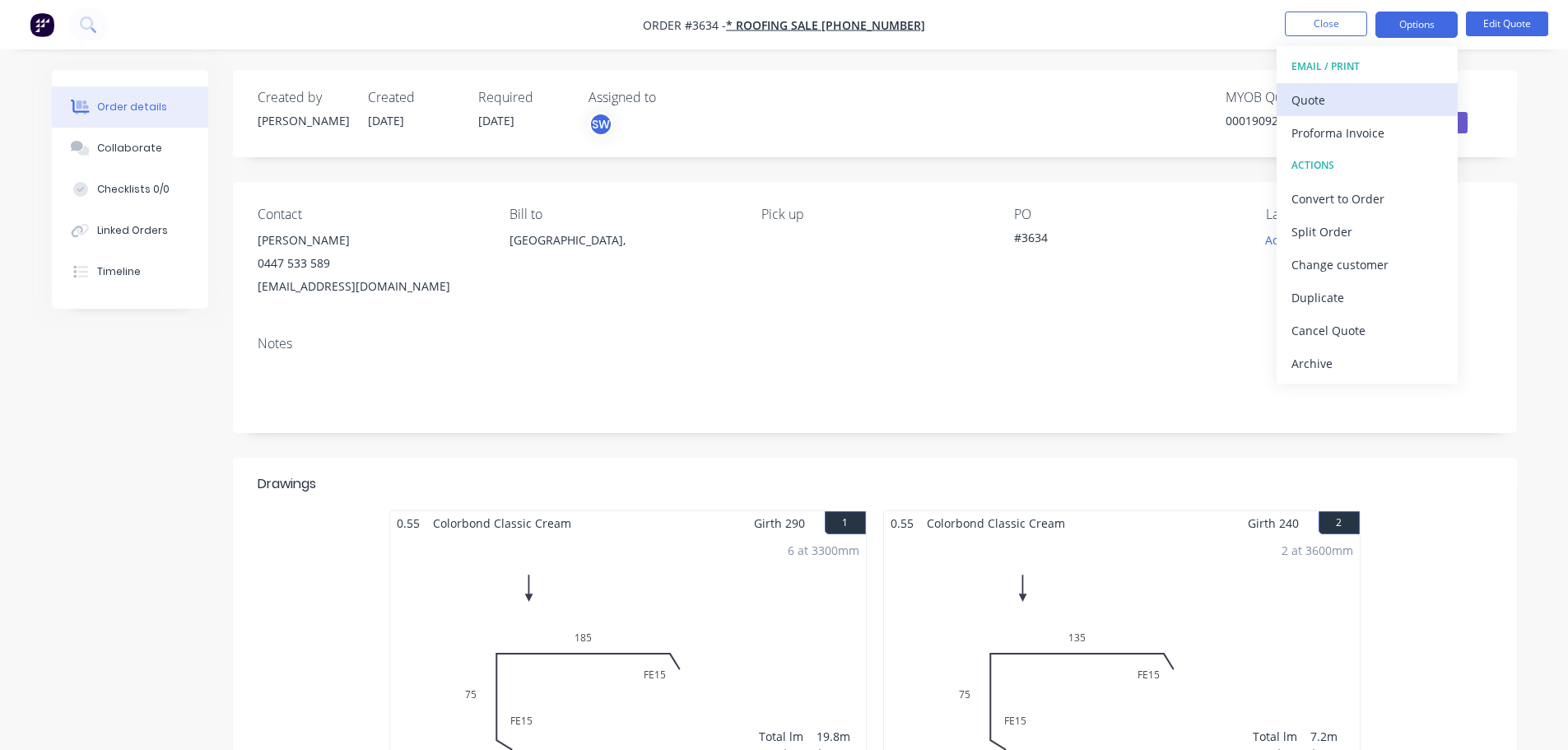
click at [1347, 104] on div "Quote" at bounding box center [1368, 100] width 152 height 24
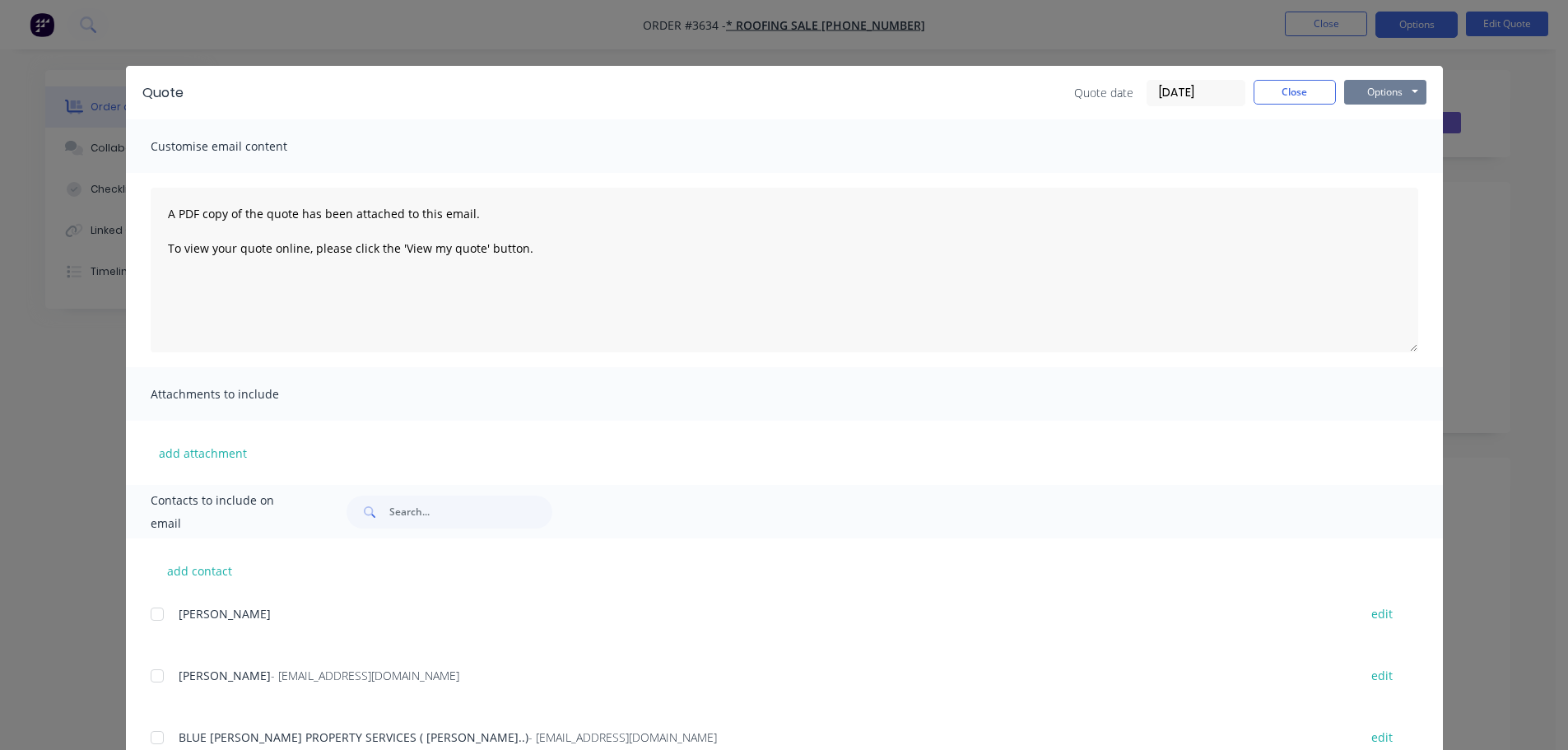
click at [1378, 104] on button "Options" at bounding box center [1385, 92] width 83 height 25
click at [1385, 189] on button "Email" at bounding box center [1396, 176] width 105 height 28
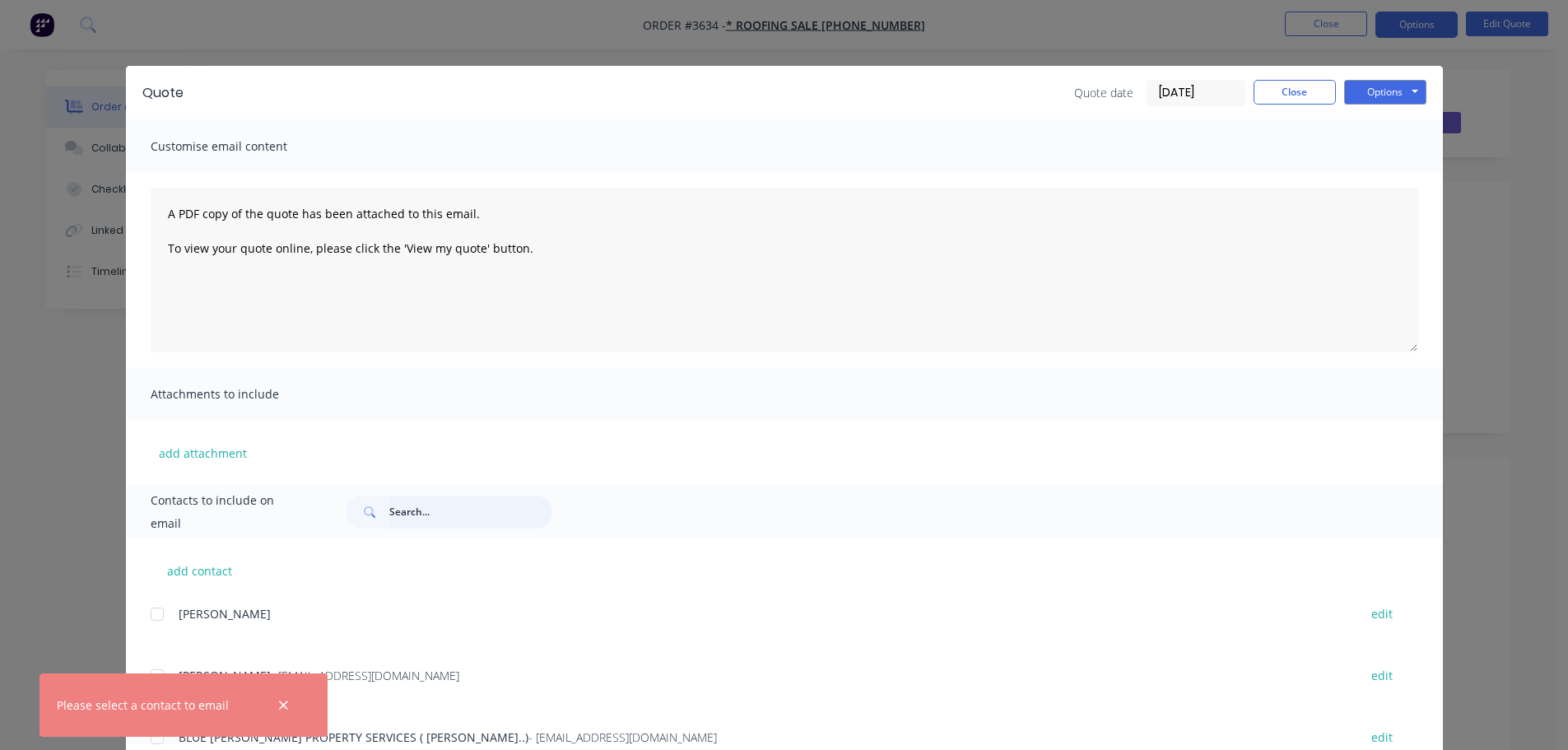
click at [409, 525] on input "text" at bounding box center [471, 512] width 163 height 33
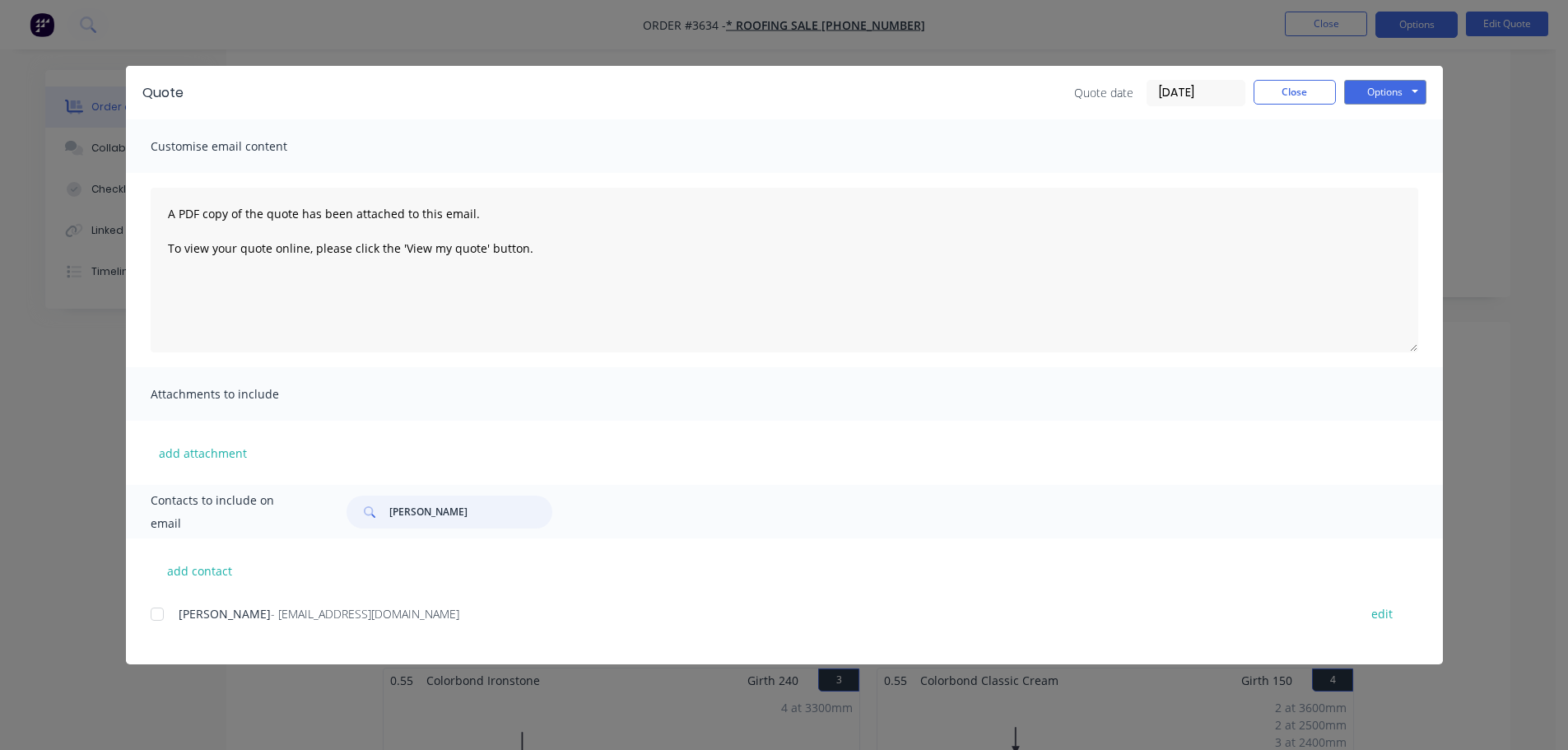
scroll to position [164, 0]
click at [165, 630] on div at bounding box center [157, 614] width 33 height 33
type input "[PERSON_NAME]"
click at [1393, 103] on button "Options" at bounding box center [1385, 92] width 83 height 25
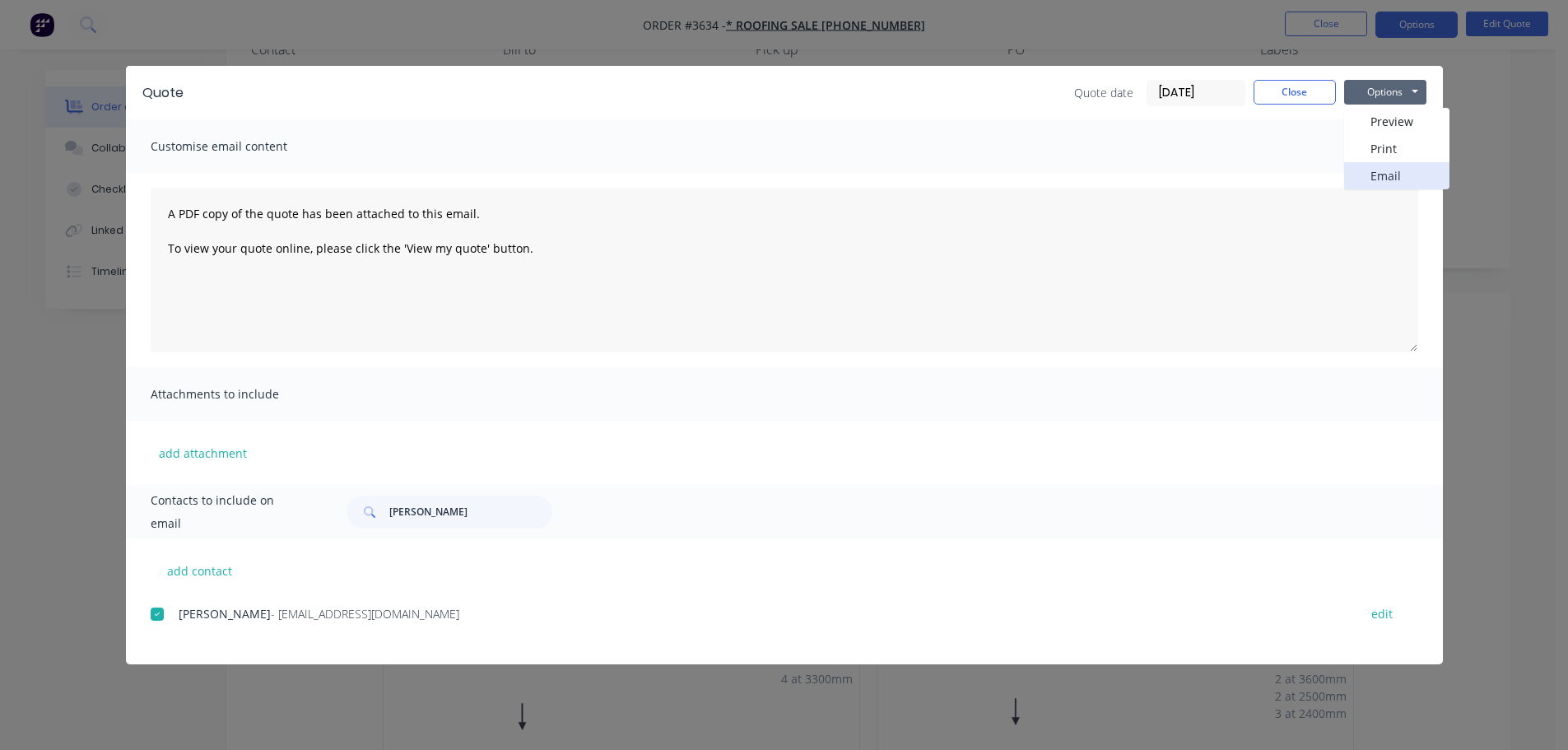
click at [1425, 189] on button "Email" at bounding box center [1396, 176] width 105 height 28
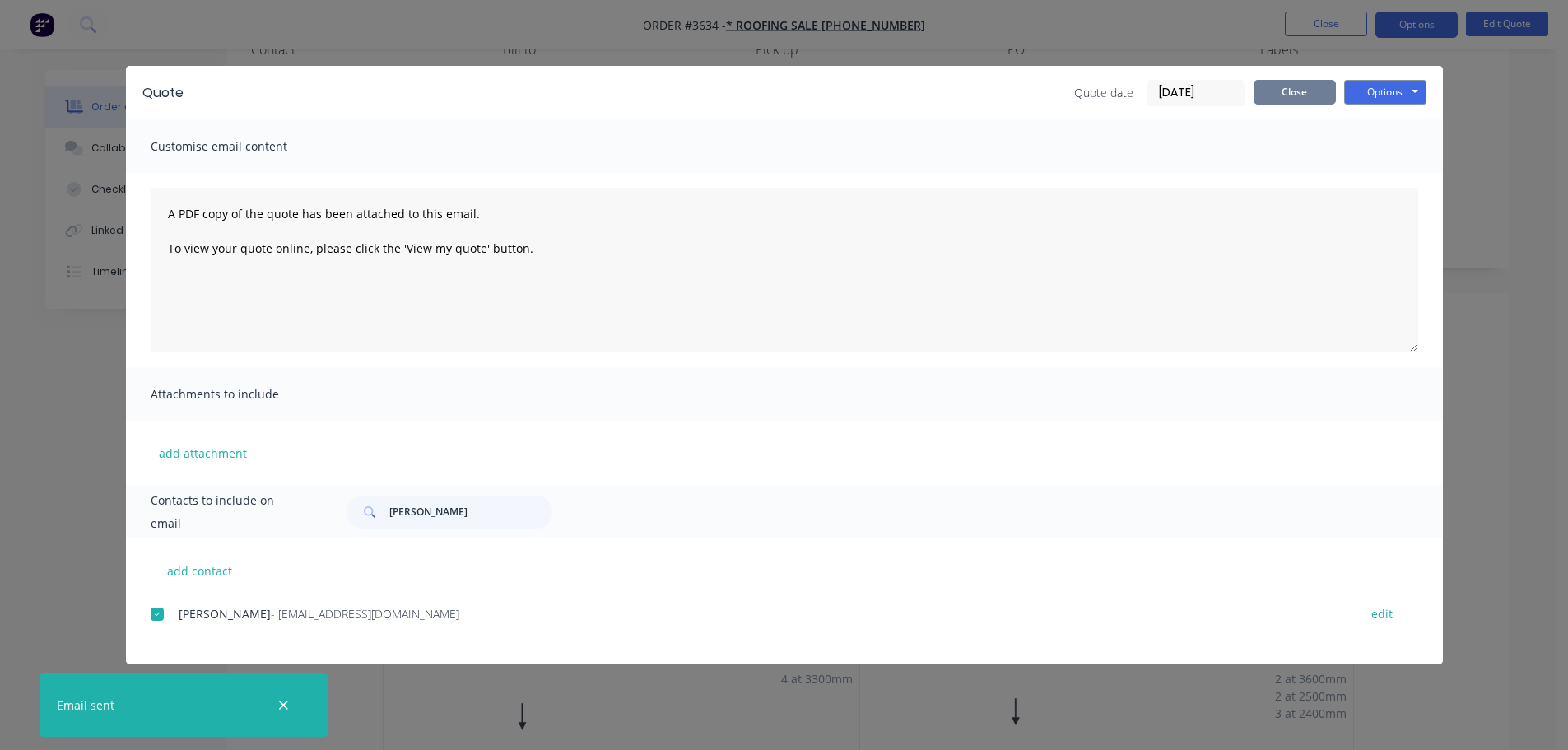
click at [1299, 95] on button "Close" at bounding box center [1295, 92] width 83 height 25
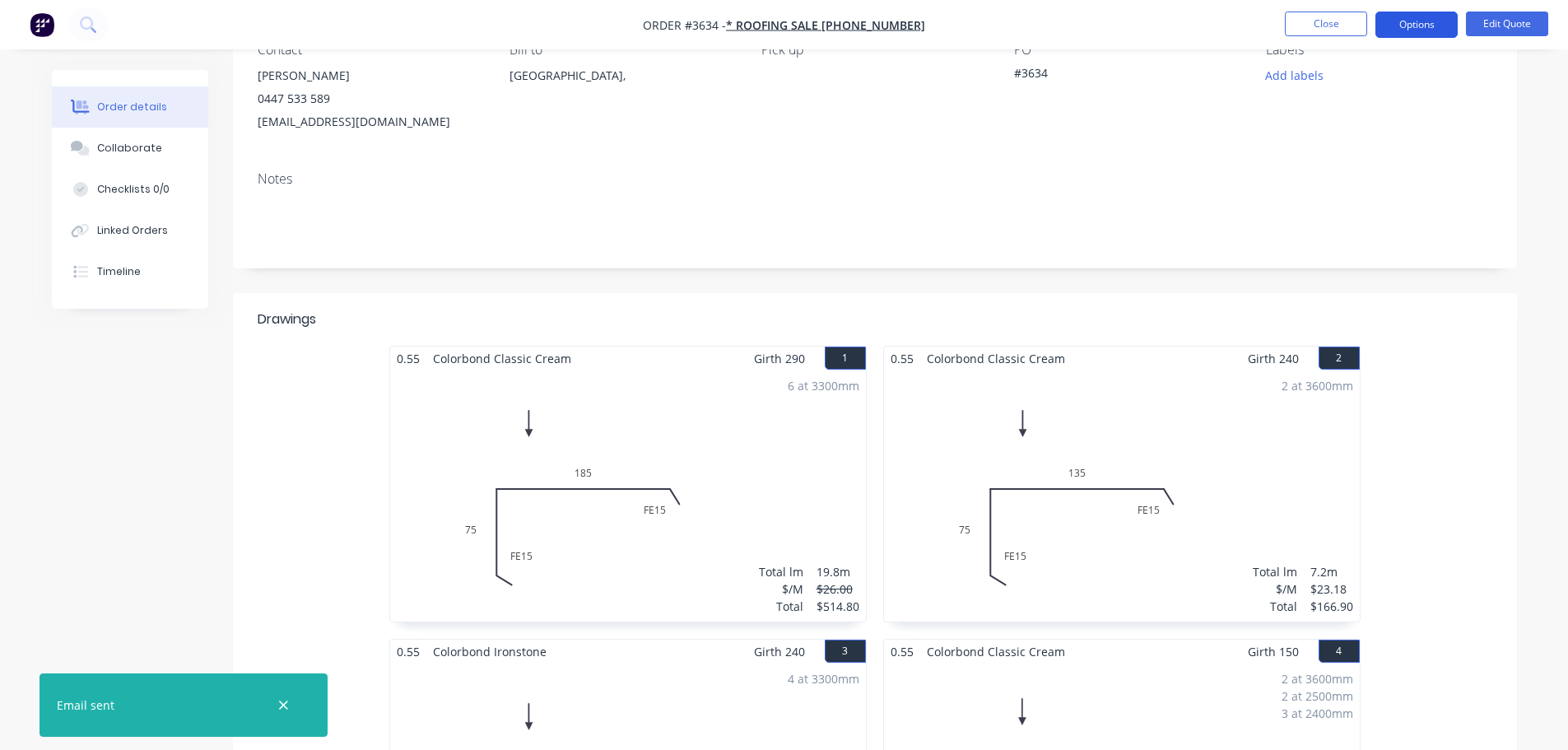
drag, startPoint x: 1427, startPoint y: 18, endPoint x: 1410, endPoint y: 26, distance: 18.8
click at [1425, 18] on button "Options" at bounding box center [1416, 25] width 83 height 27
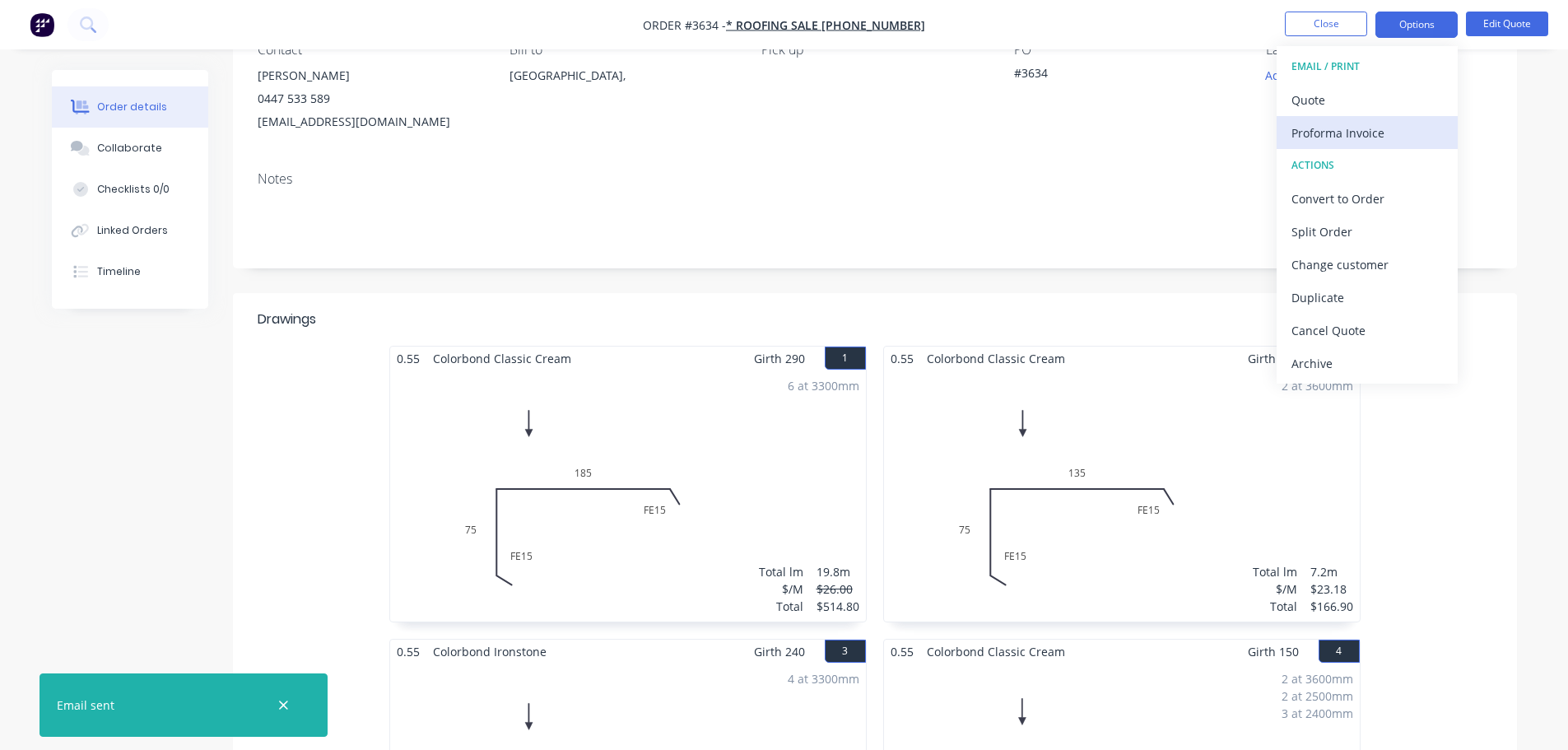
click at [1363, 140] on div "Proforma Invoice" at bounding box center [1368, 133] width 152 height 24
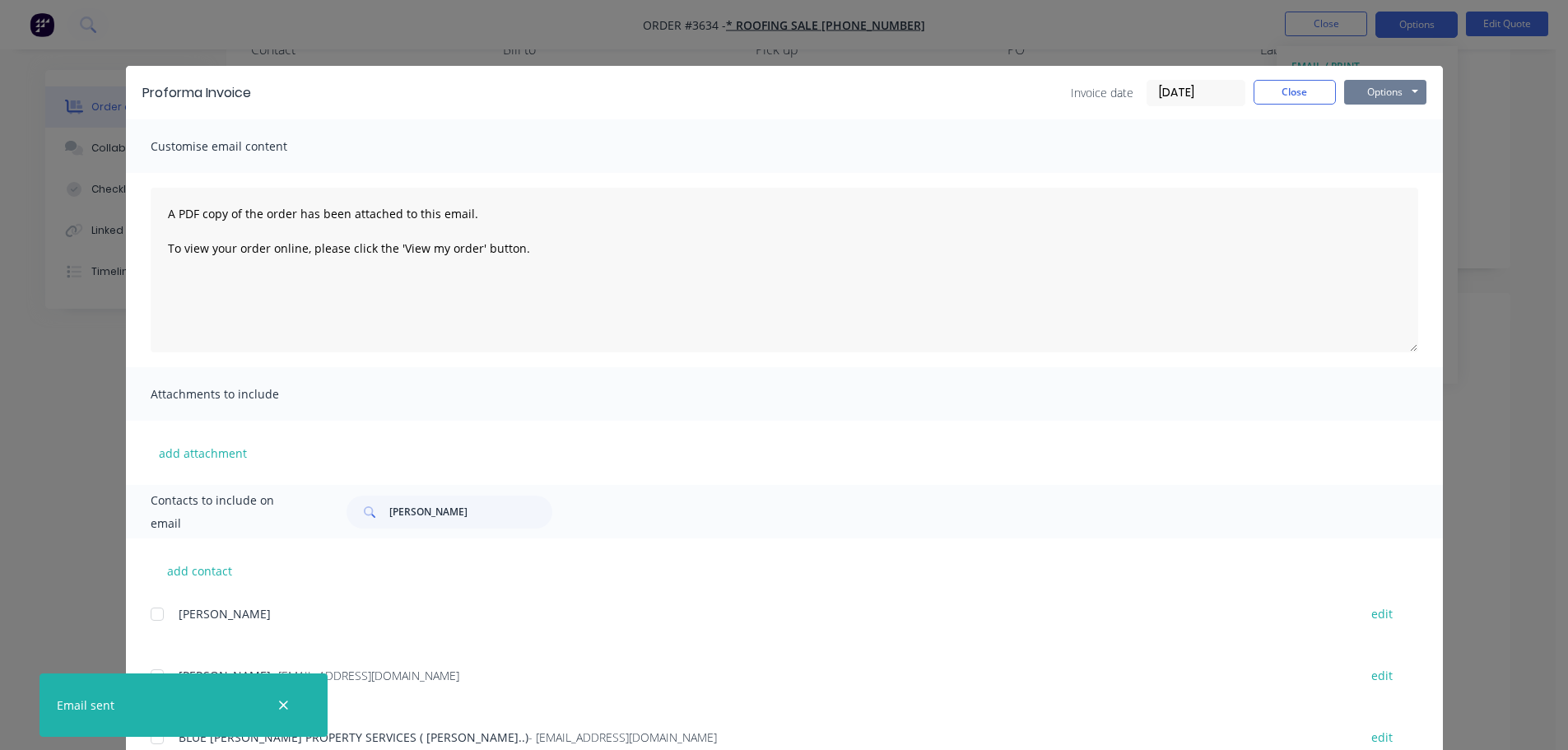
click at [1371, 92] on button "Options" at bounding box center [1385, 92] width 83 height 25
click at [1373, 162] on button "Print" at bounding box center [1396, 148] width 105 height 28
click at [1270, 98] on button "Close" at bounding box center [1295, 92] width 83 height 25
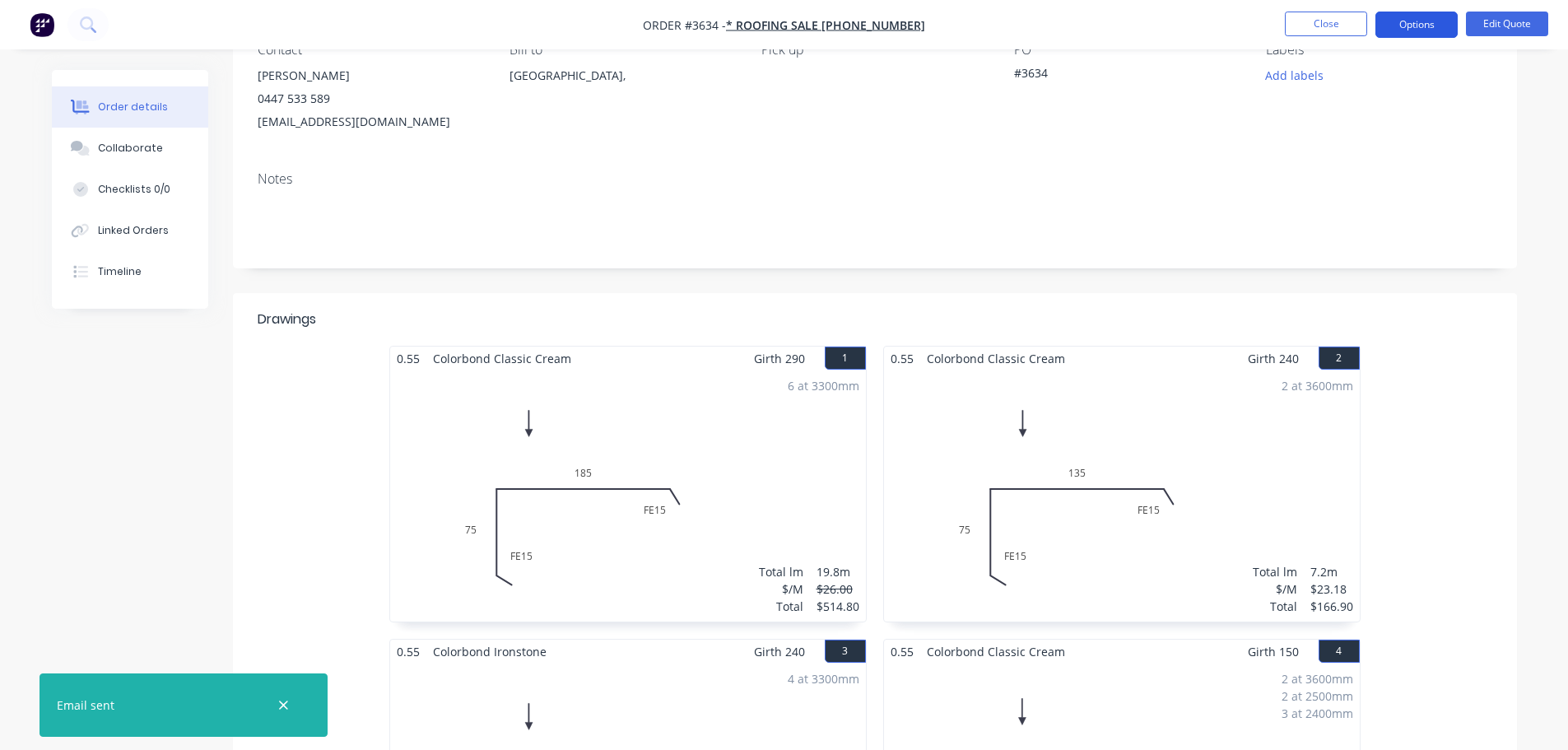
click at [1418, 15] on button "Options" at bounding box center [1416, 25] width 83 height 27
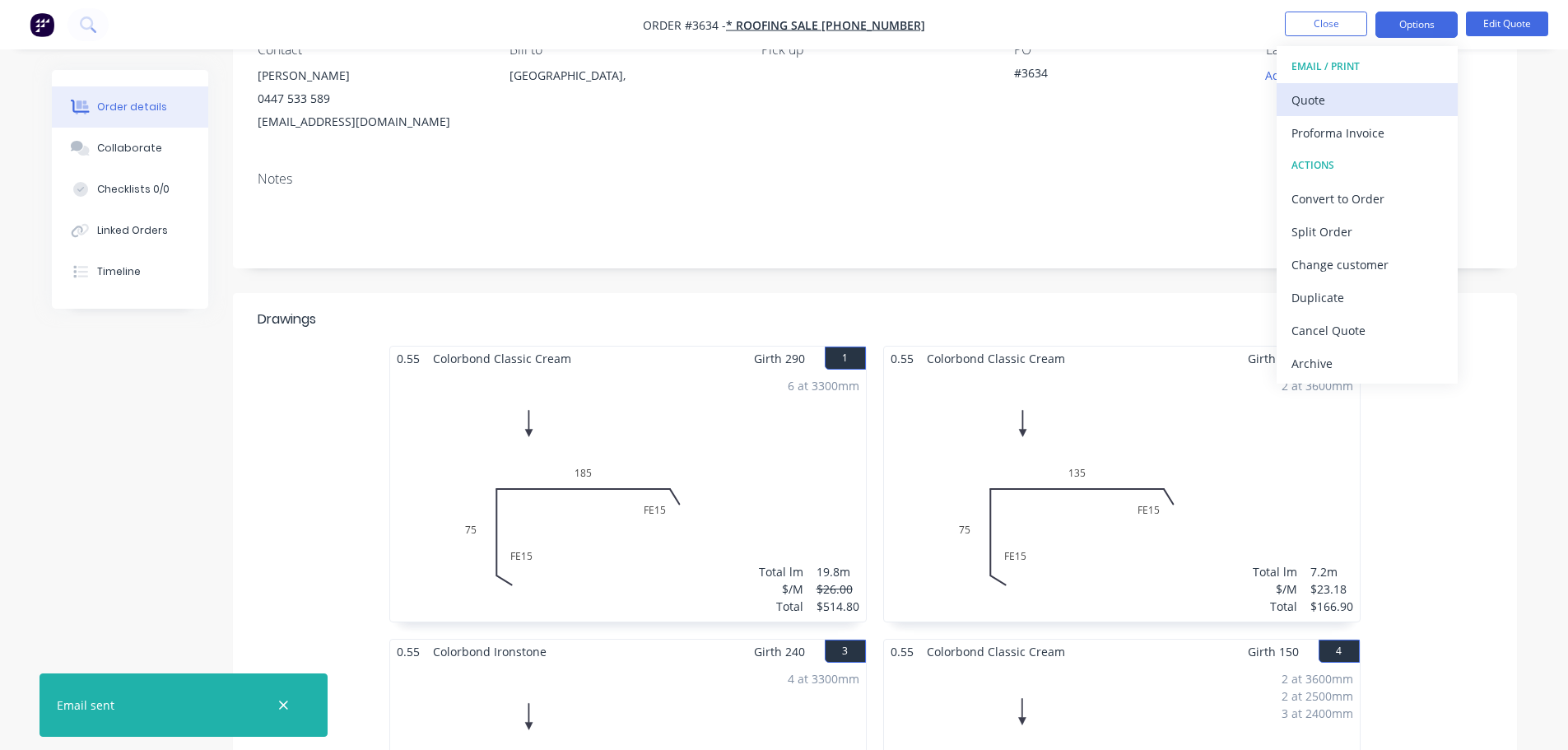
click at [1337, 112] on div "Quote" at bounding box center [1368, 100] width 152 height 24
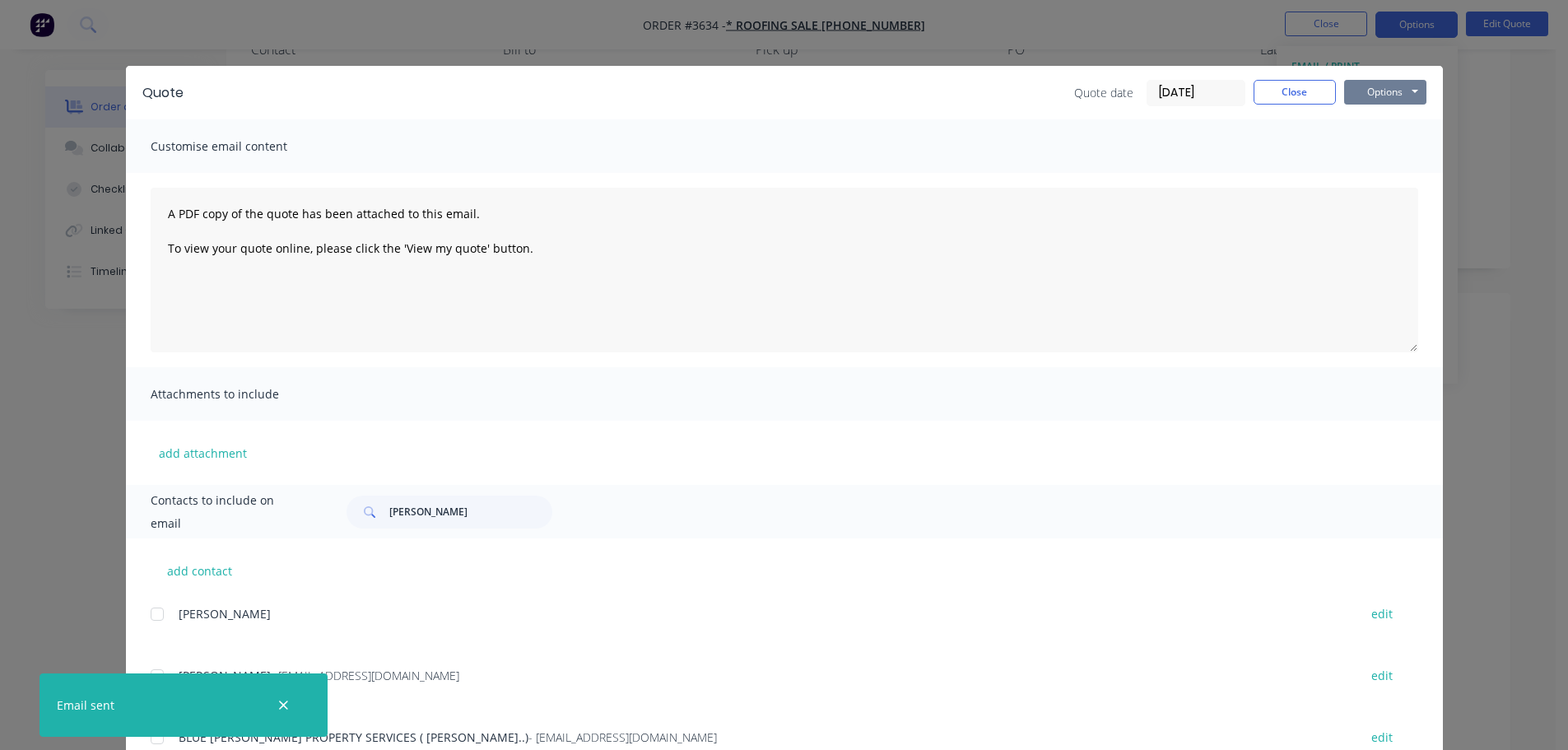
click at [1362, 102] on button "Options" at bounding box center [1385, 92] width 83 height 25
click at [1382, 156] on button "Print" at bounding box center [1396, 148] width 105 height 28
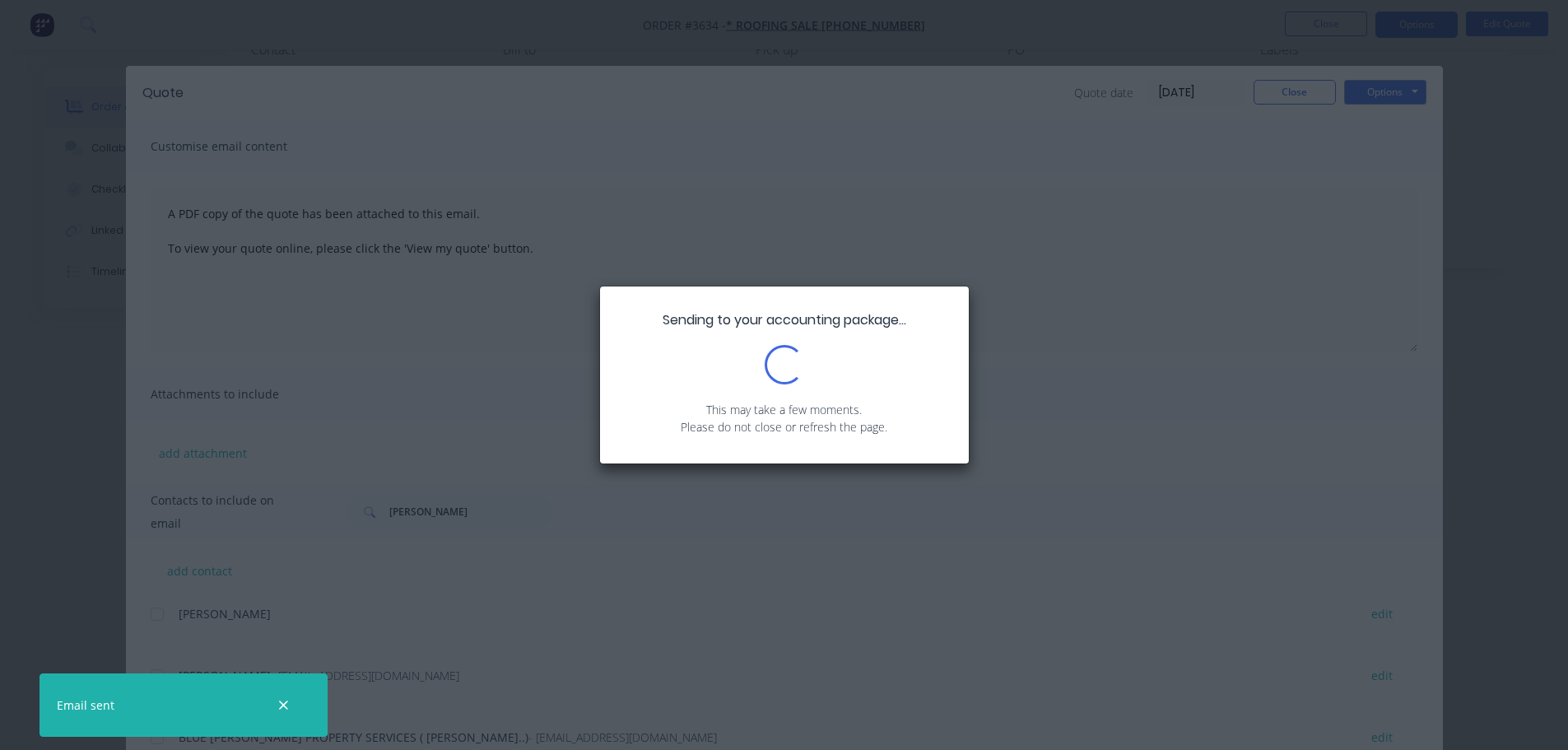
click at [293, 695] on button "button" at bounding box center [284, 705] width 21 height 21
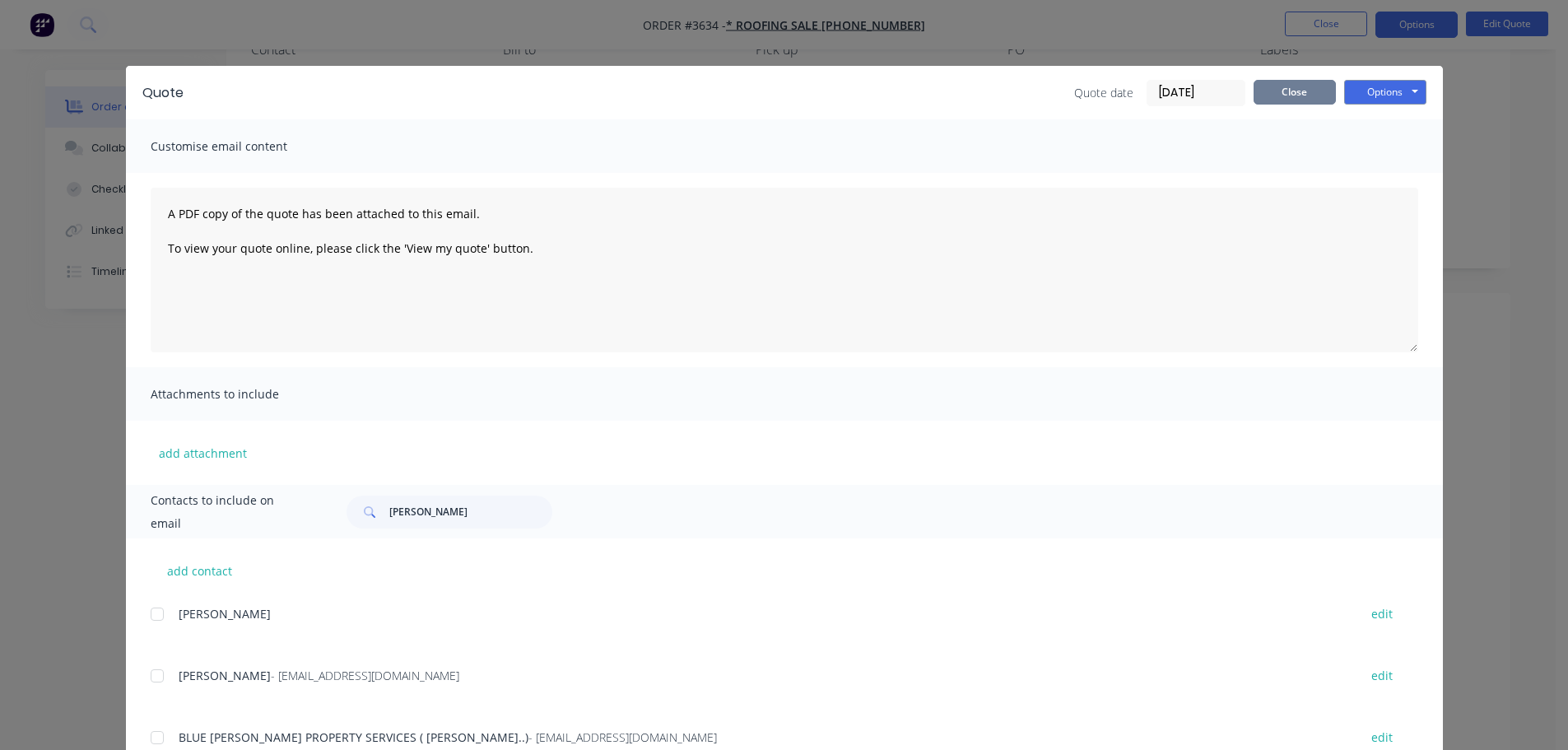
click at [1294, 93] on button "Close" at bounding box center [1295, 92] width 83 height 25
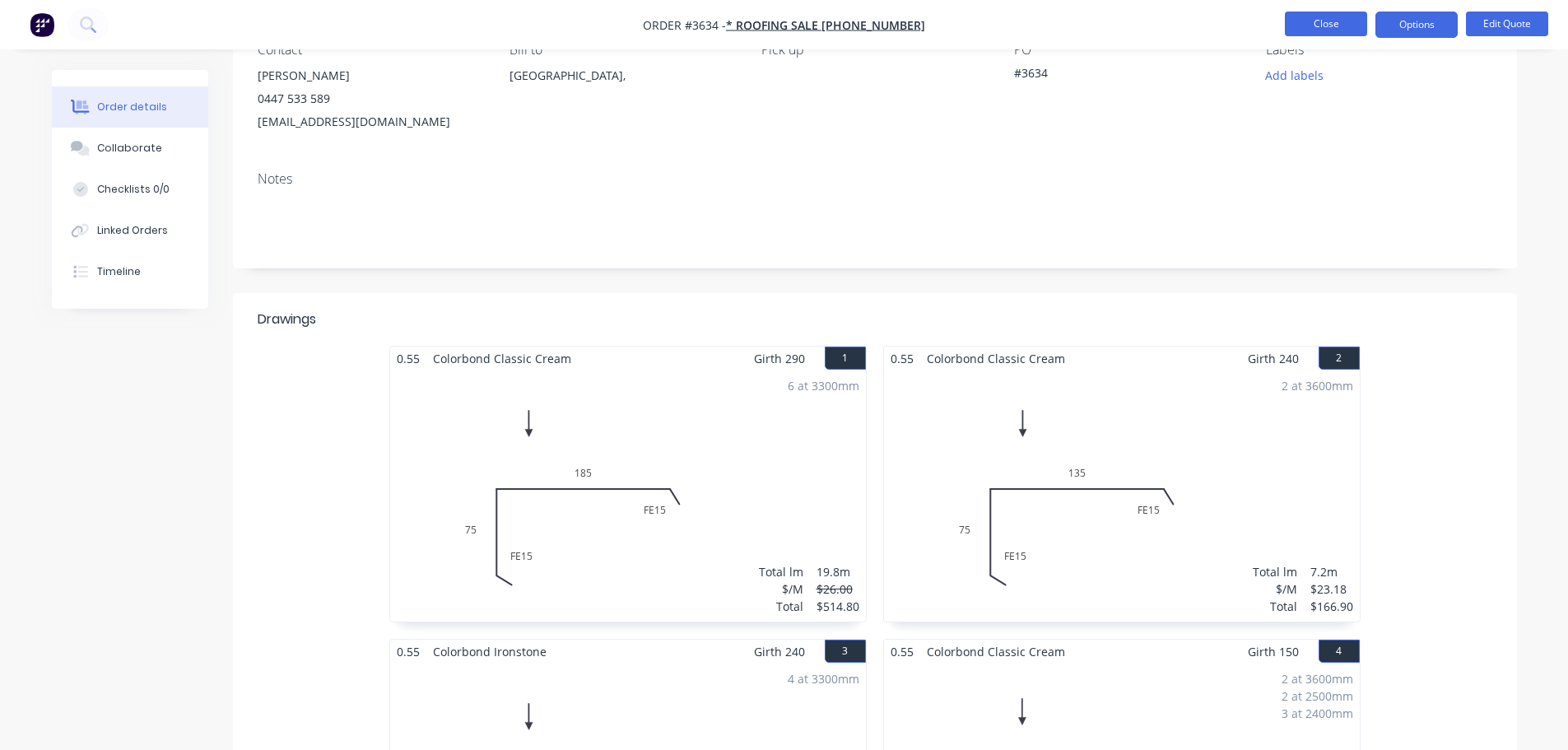
click at [1313, 11] on button "Close" at bounding box center [1326, 24] width 83 height 25
